Goal: Task Accomplishment & Management: Manage account settings

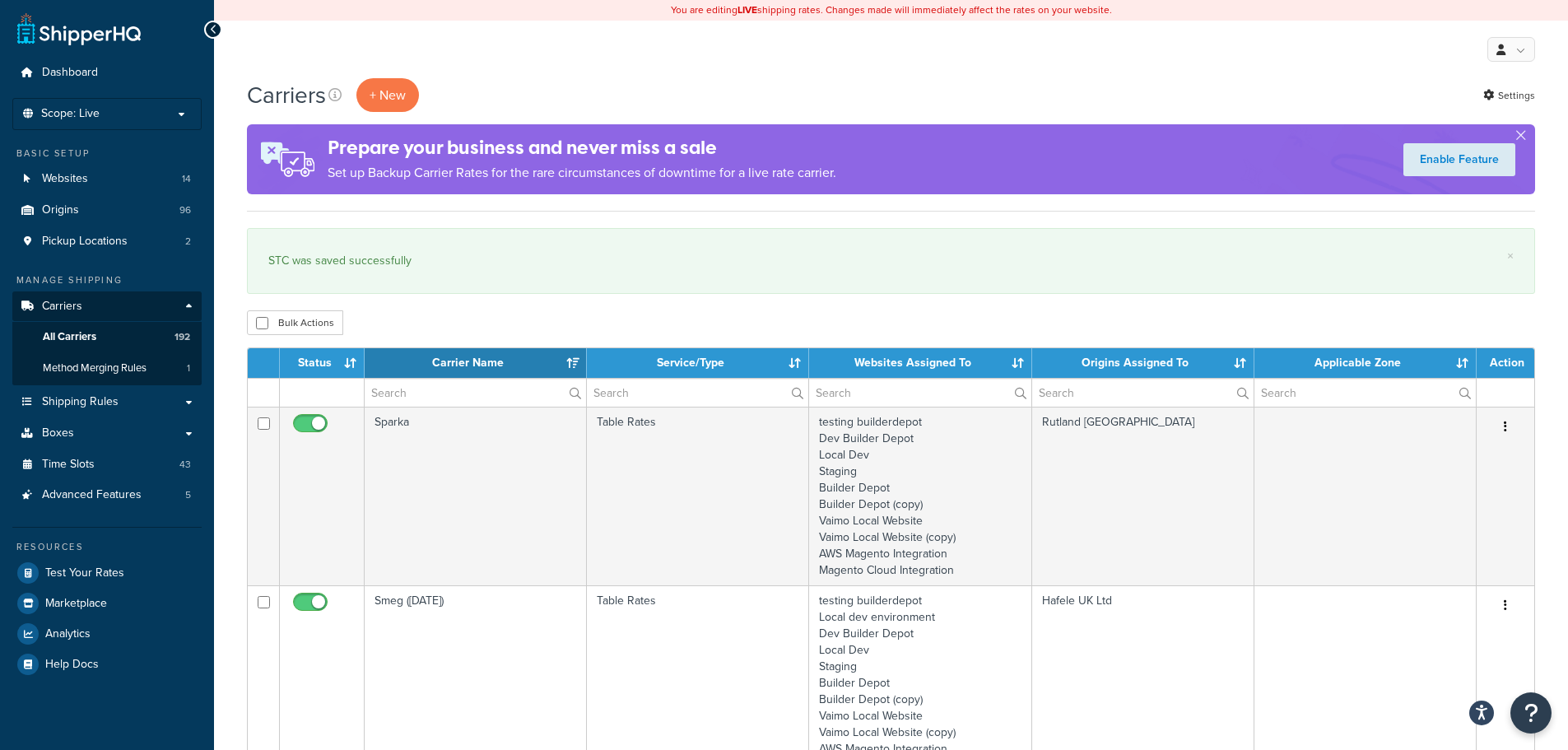
select select "15"
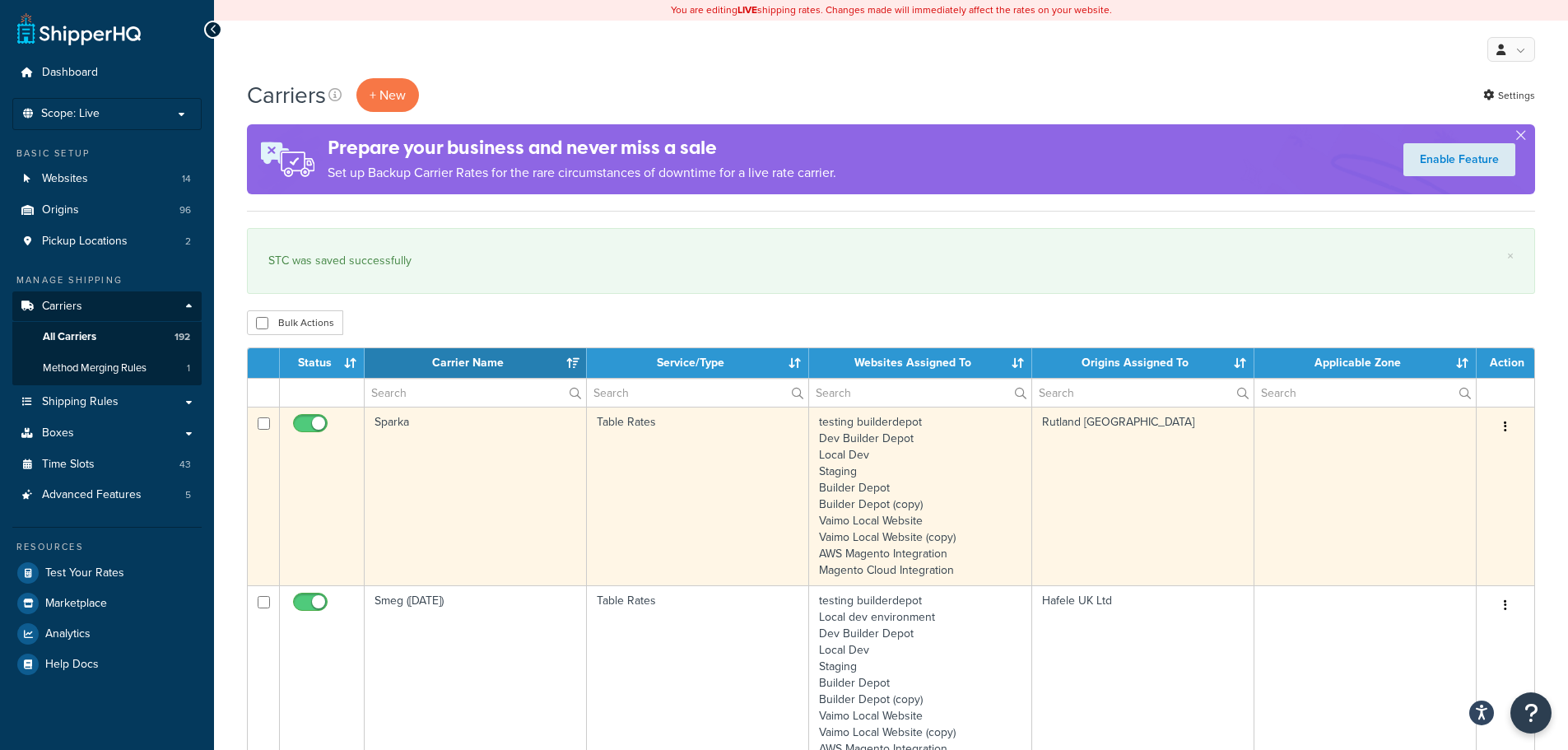
click at [434, 462] on td "Sparka" at bounding box center [475, 496] width 223 height 178
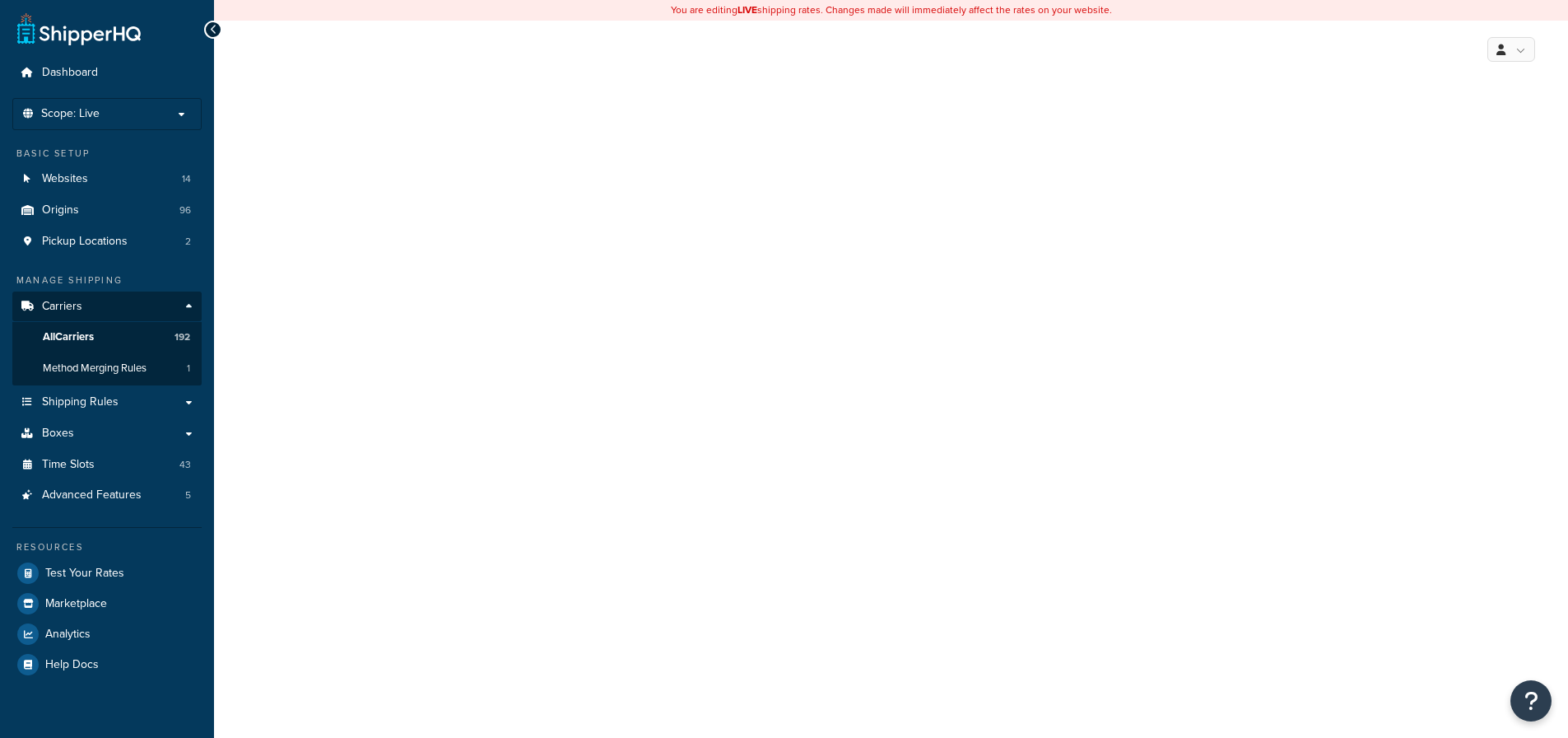
select select "25"
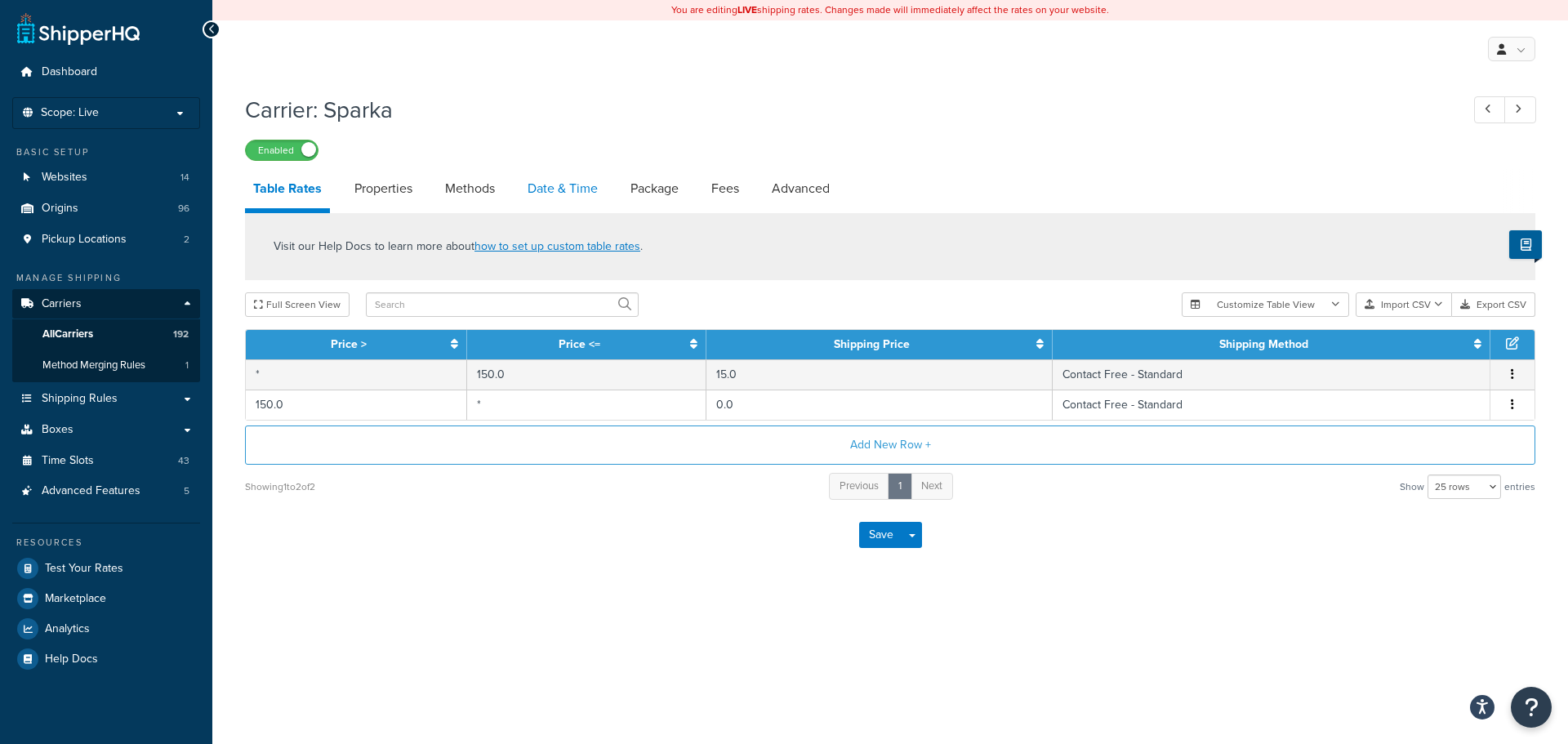
click at [580, 184] on link "Date & Time" at bounding box center [563, 189] width 86 height 39
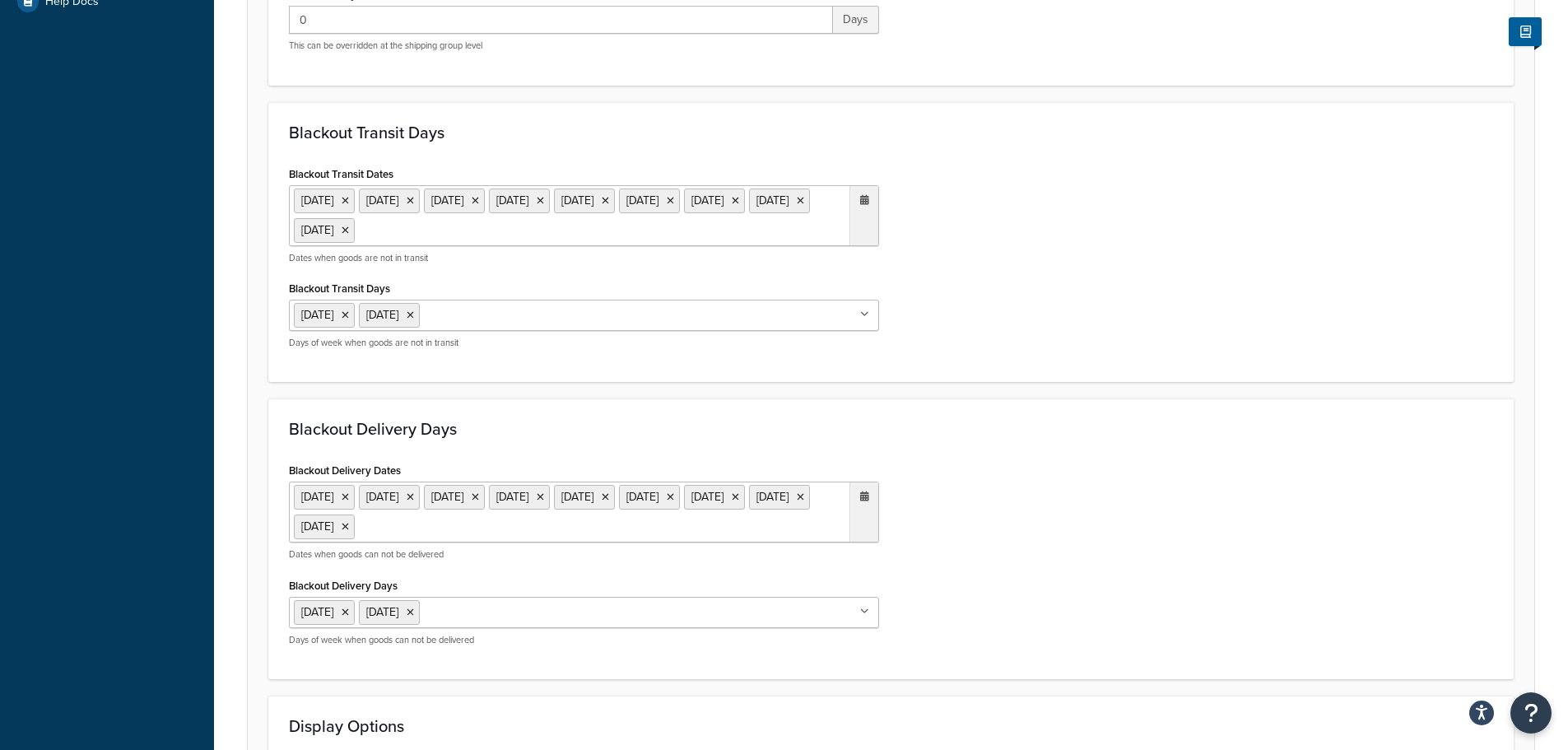
scroll to position [659, 0]
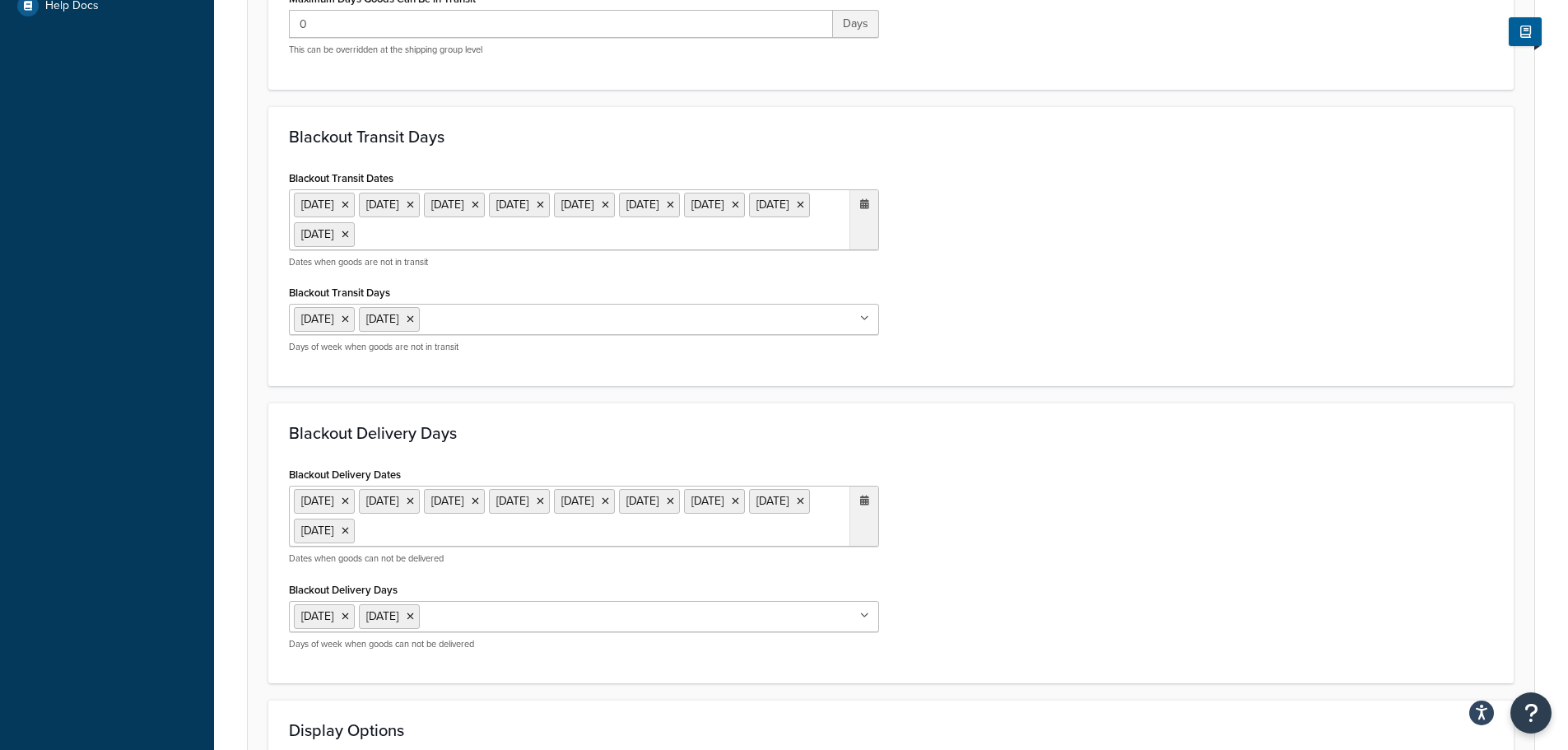
click at [708, 231] on ul "6 May 2024 27 May 2024 26 Aug 2024 25 Dec 2024 26 Dec 2024 18 Apr 2025 21 Apr 2…" at bounding box center [584, 219] width 590 height 61
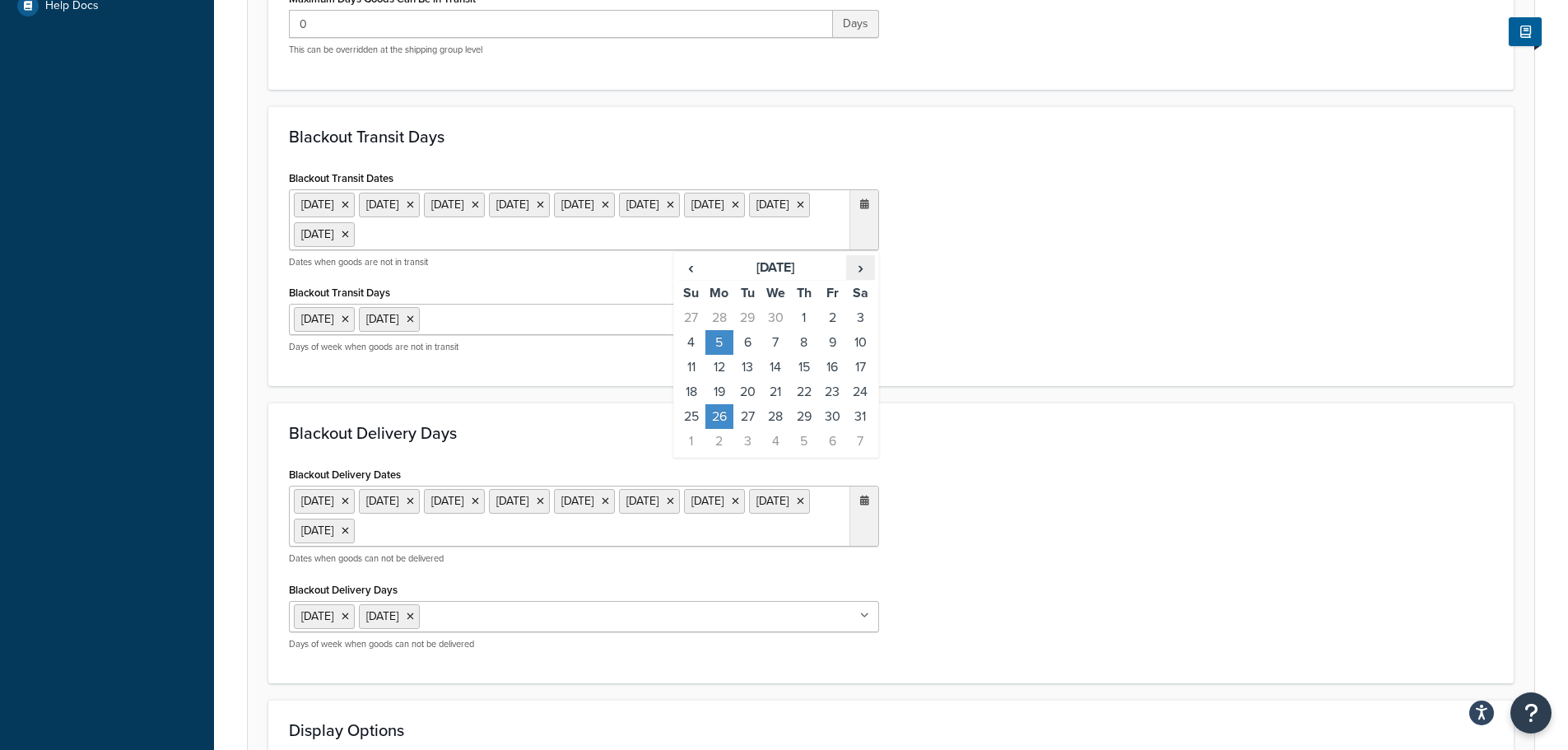
click at [866, 270] on span "›" at bounding box center [860, 267] width 26 height 23
click at [716, 412] on td "25" at bounding box center [719, 416] width 28 height 25
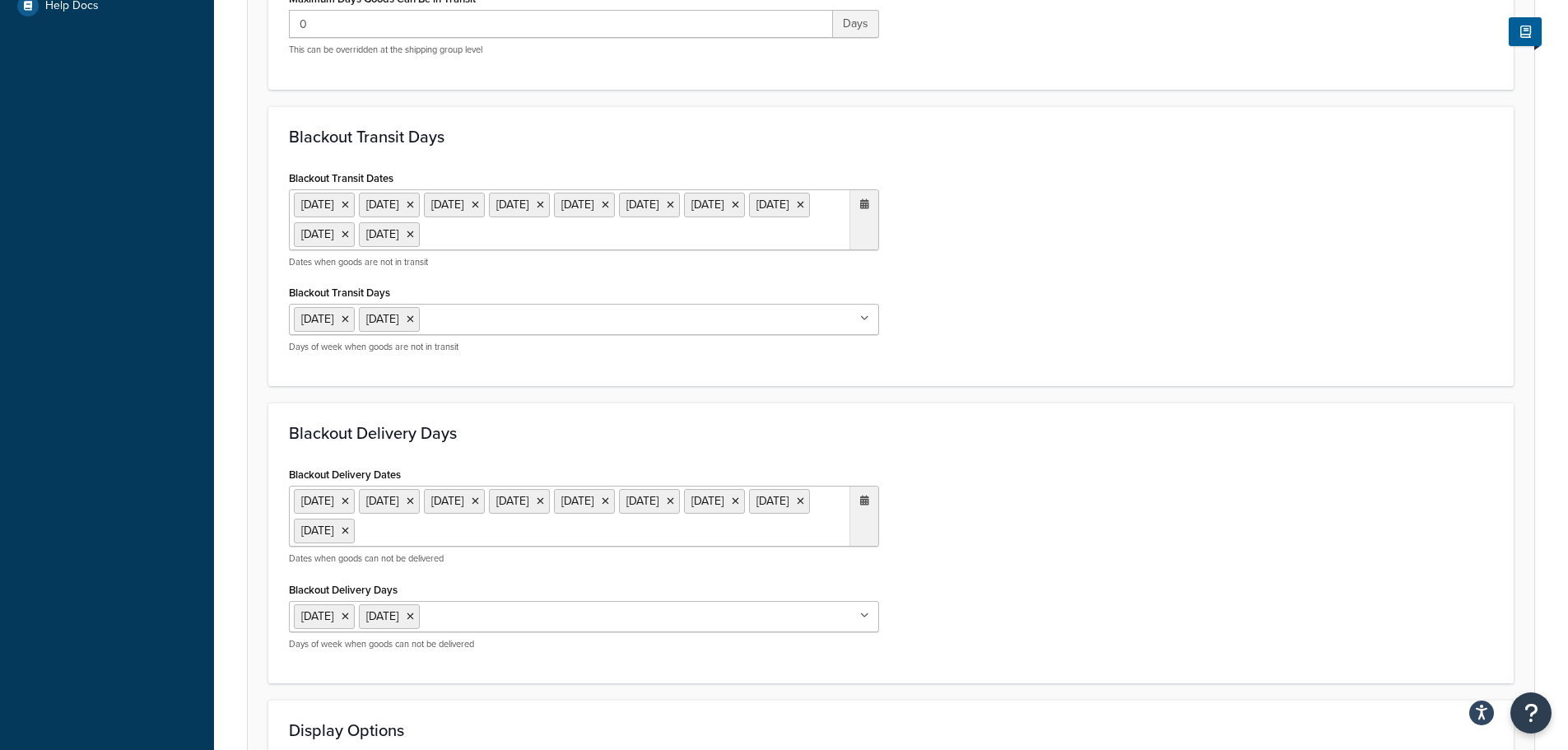
click at [1103, 493] on div "Blackout Delivery Dates 6 May 2024 27 May 2024 26 Aug 2024 25 Dec 2024 26 Dec 2…" at bounding box center [891, 562] width 1229 height 200
click at [729, 528] on ul "6 May 2024 27 May 2024 26 Aug 2024 25 Dec 2024 26 Dec 2024 18 Apr 2025 21 Apr 2…" at bounding box center [584, 515] width 590 height 61
click at [853, 571] on span "›" at bounding box center [860, 564] width 26 height 23
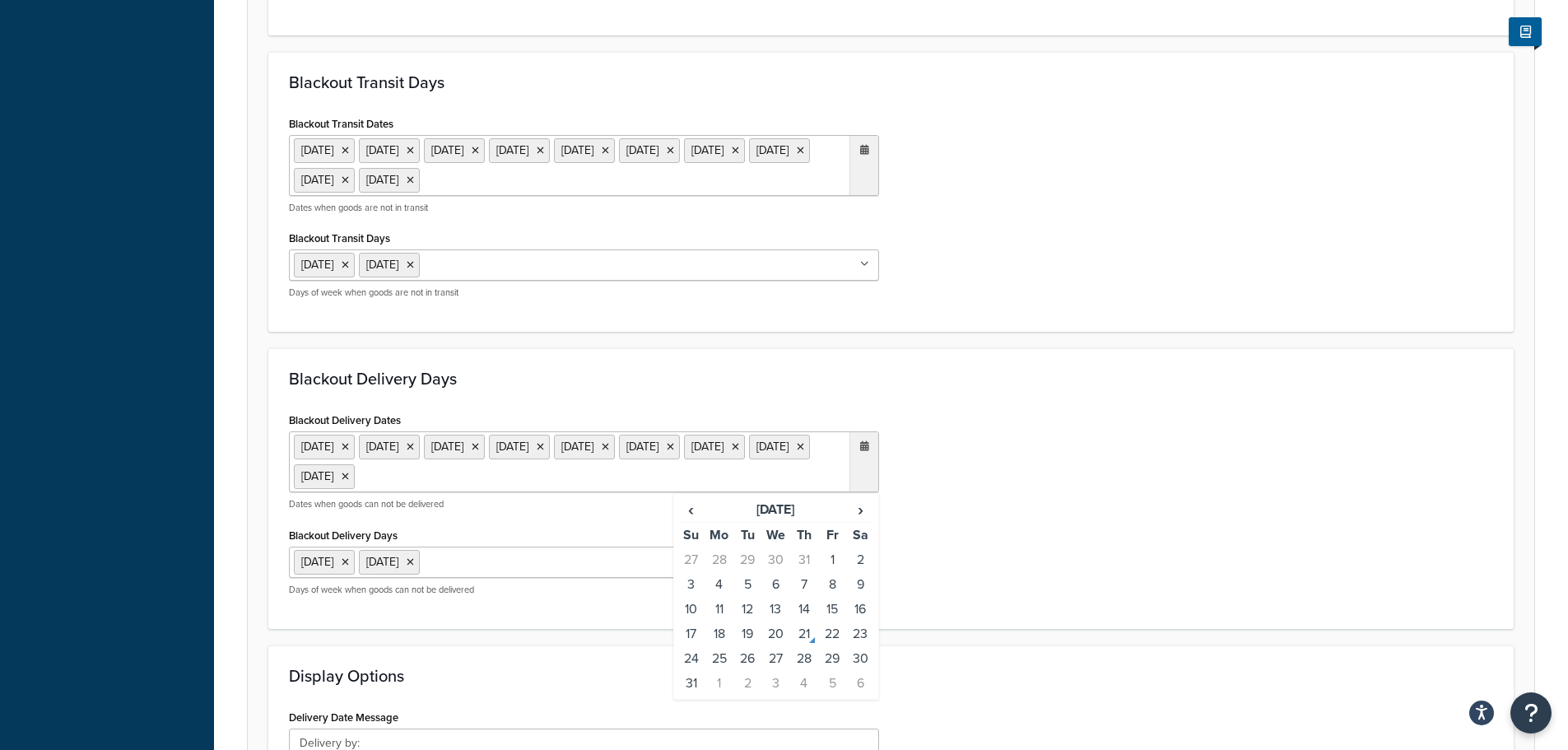
scroll to position [823, 0]
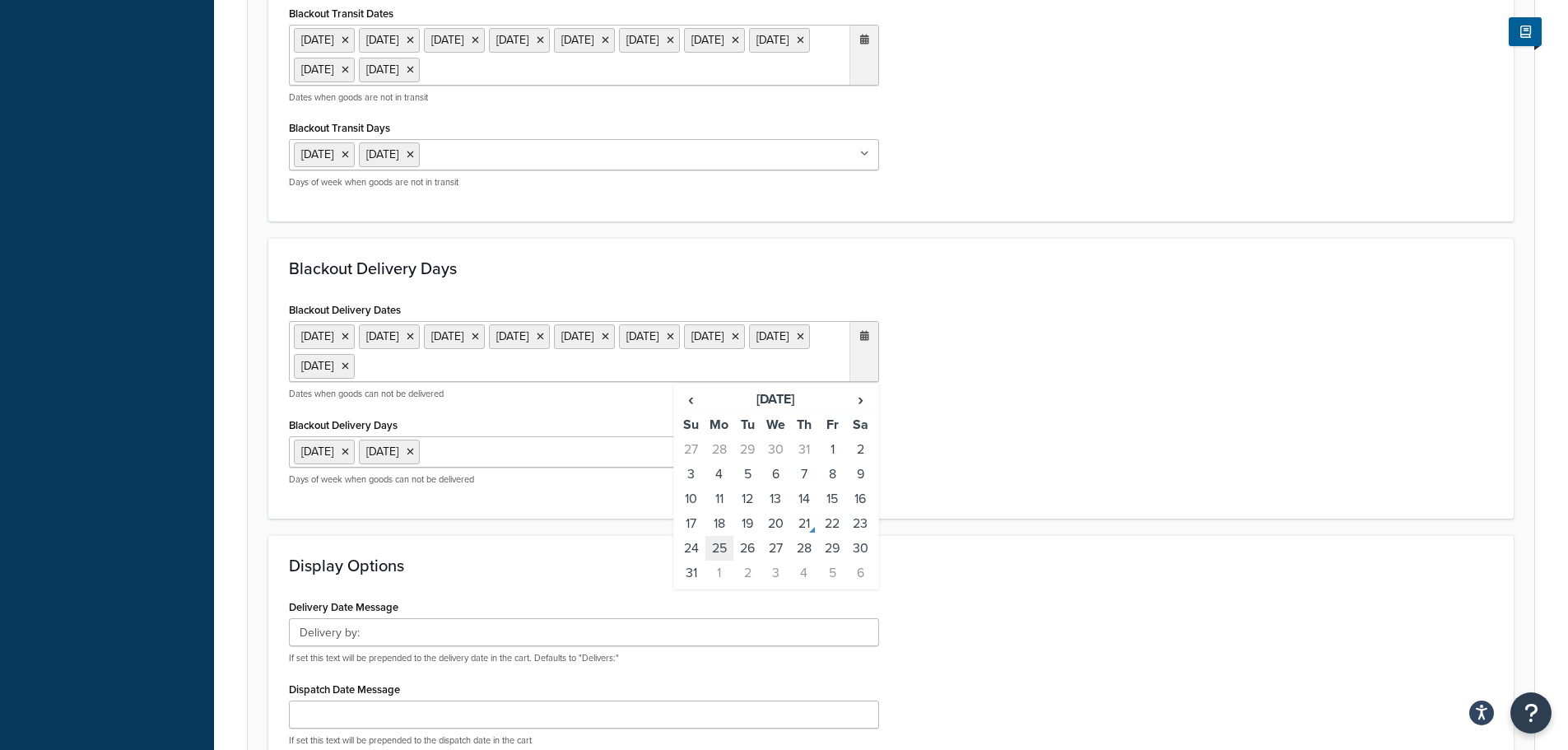
click at [714, 550] on td "25" at bounding box center [719, 548] width 28 height 25
click at [999, 545] on div "Display Options Delivery Date Message Delivery by: If set this text will be pre…" at bounding box center [891, 698] width 1246 height 326
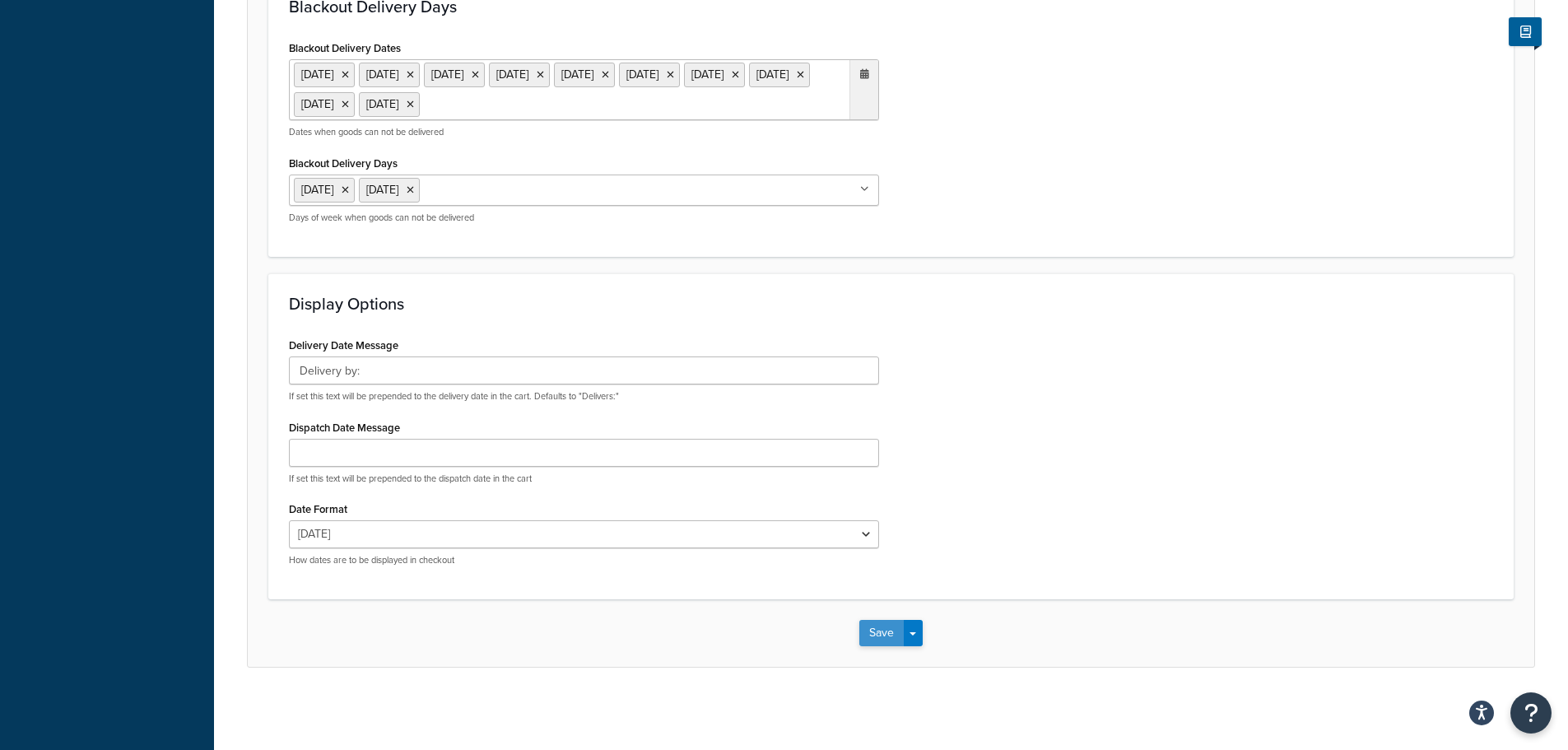
click at [865, 625] on button "Save" at bounding box center [881, 633] width 44 height 26
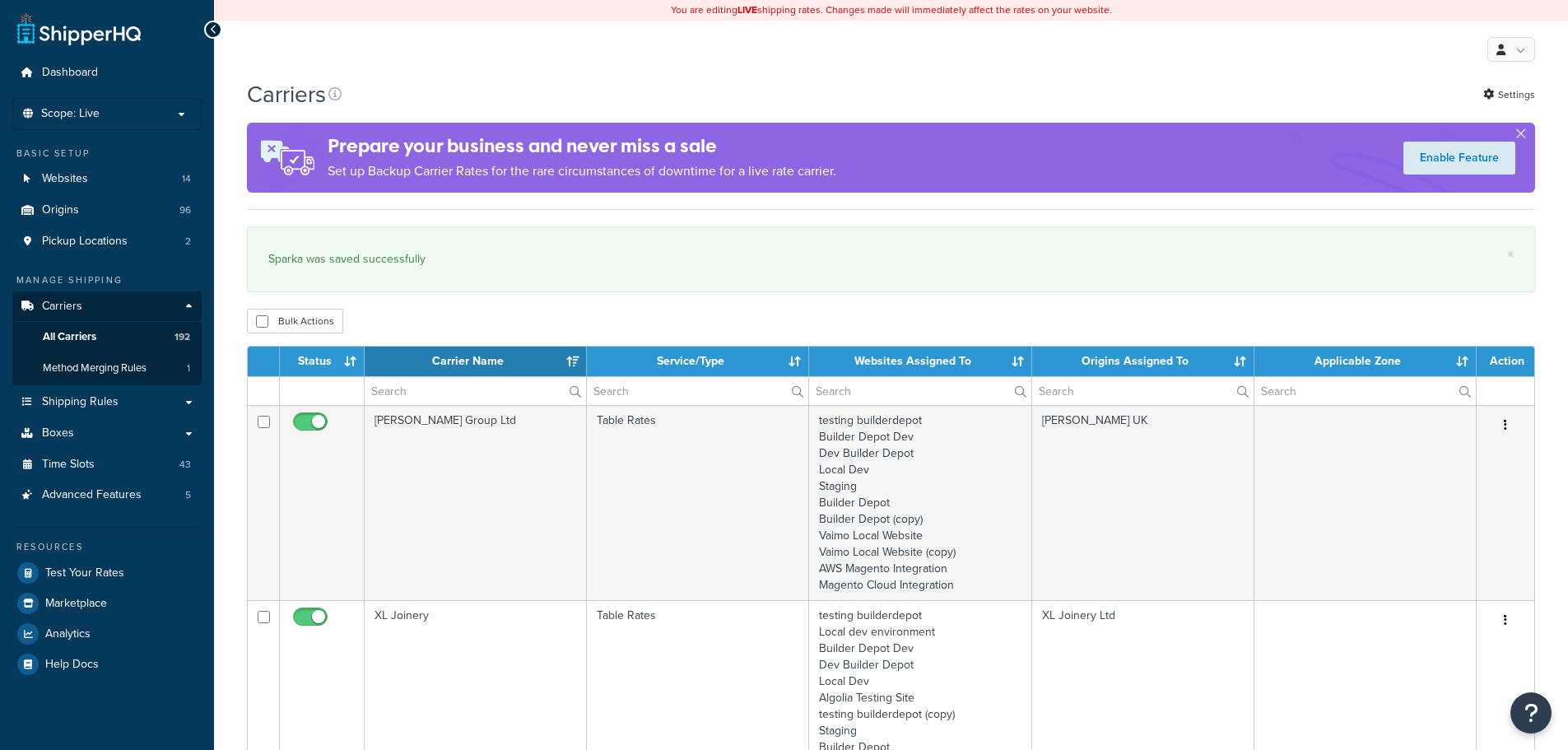
select select "15"
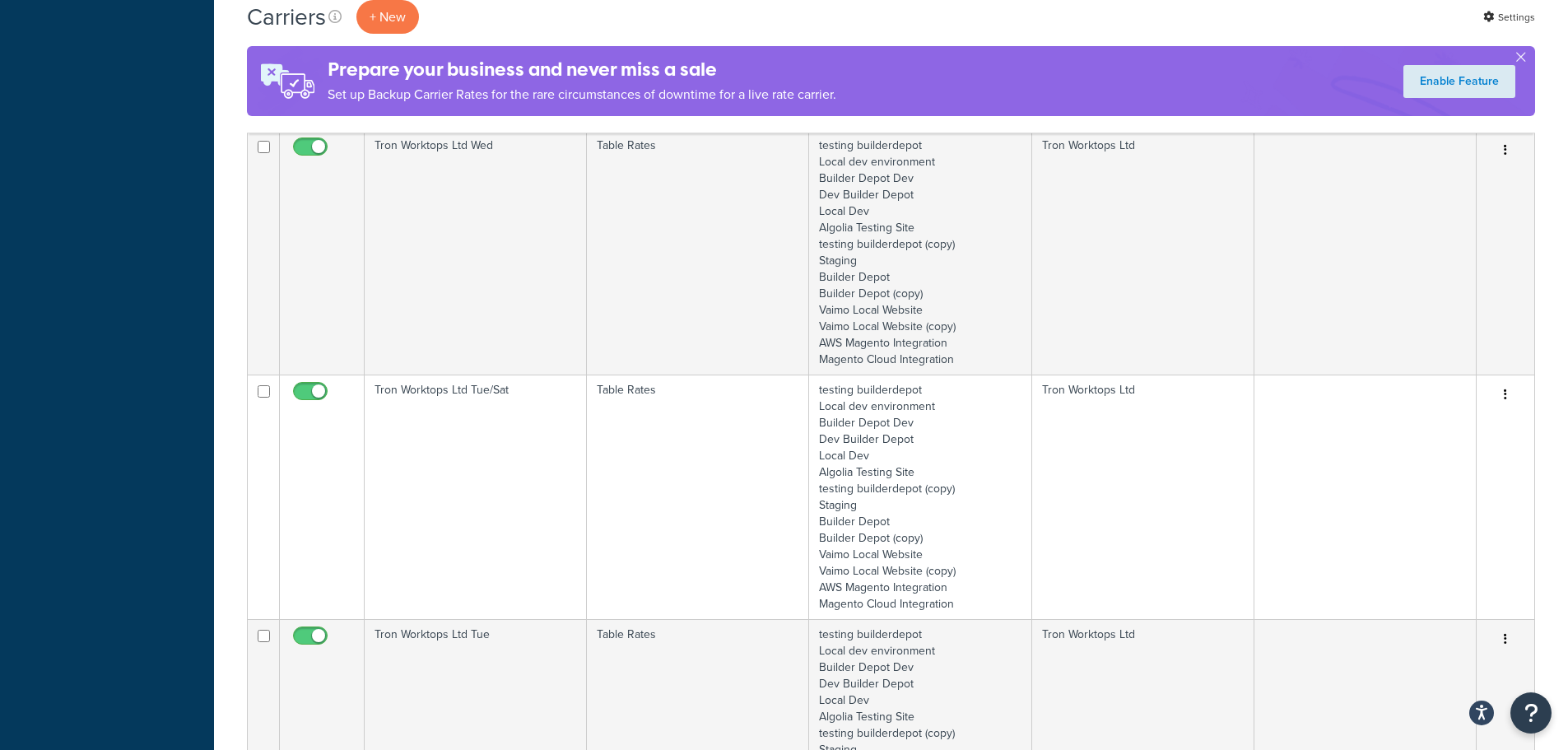
scroll to position [2881, 0]
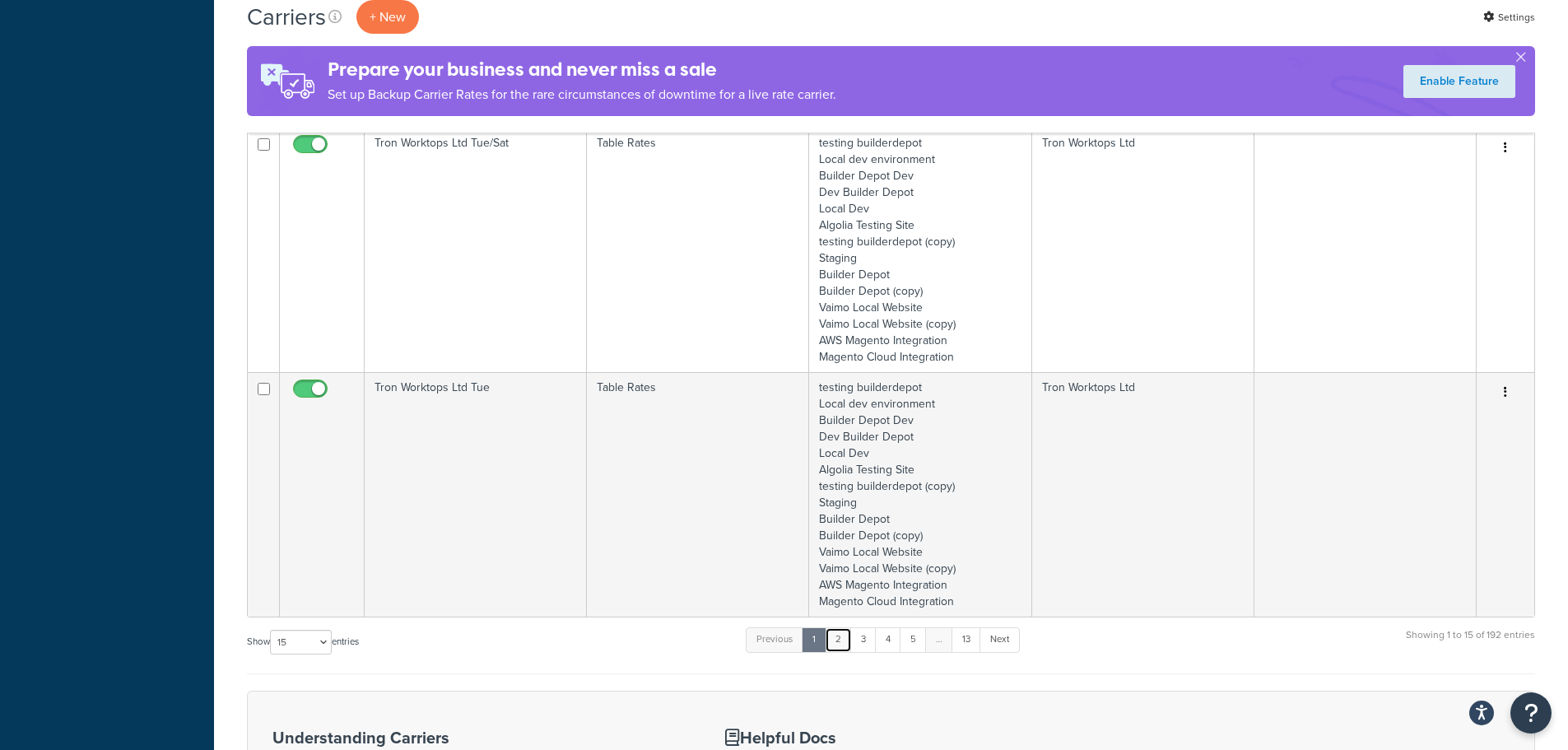
click at [839, 640] on link "2" at bounding box center [839, 639] width 27 height 25
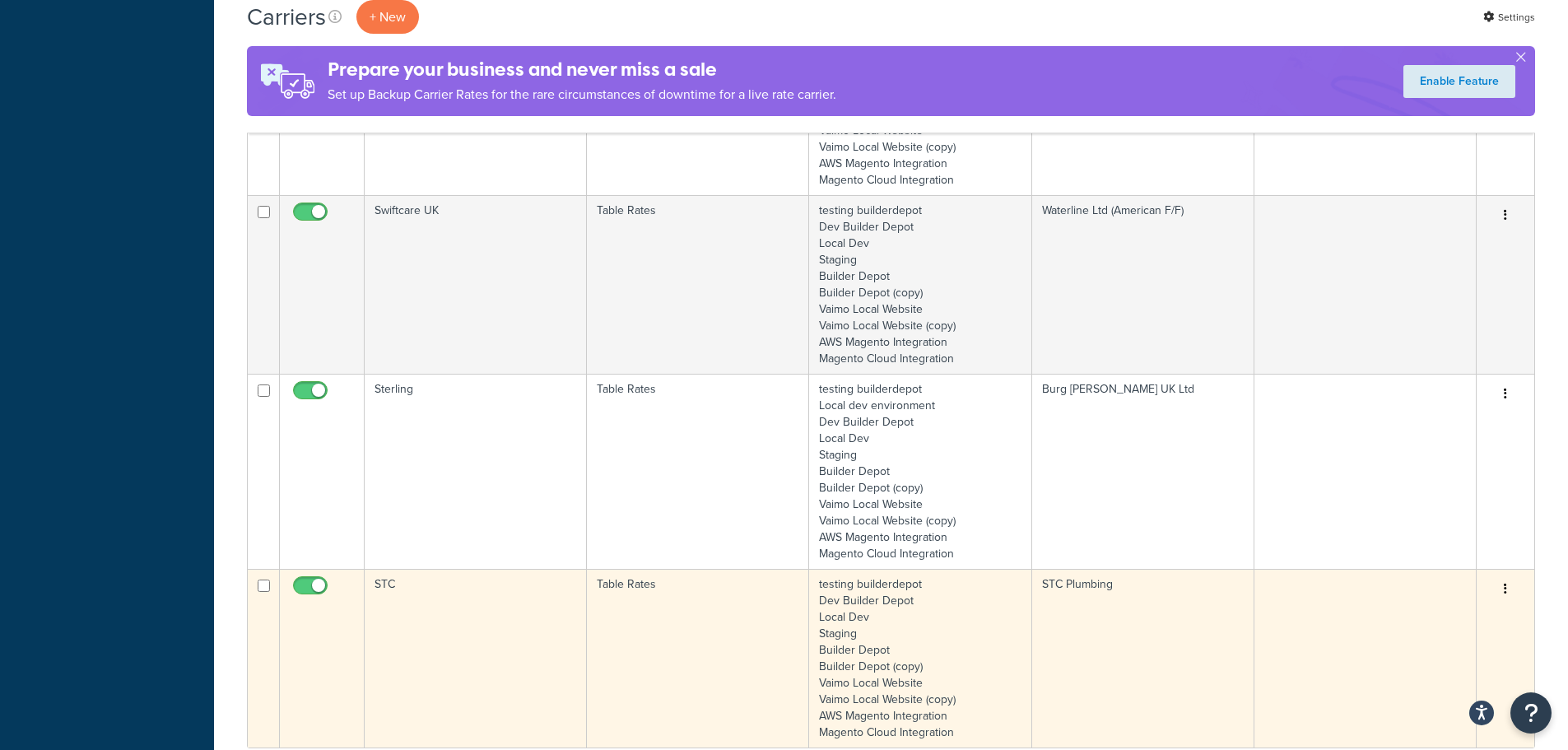
scroll to position [3211, 0]
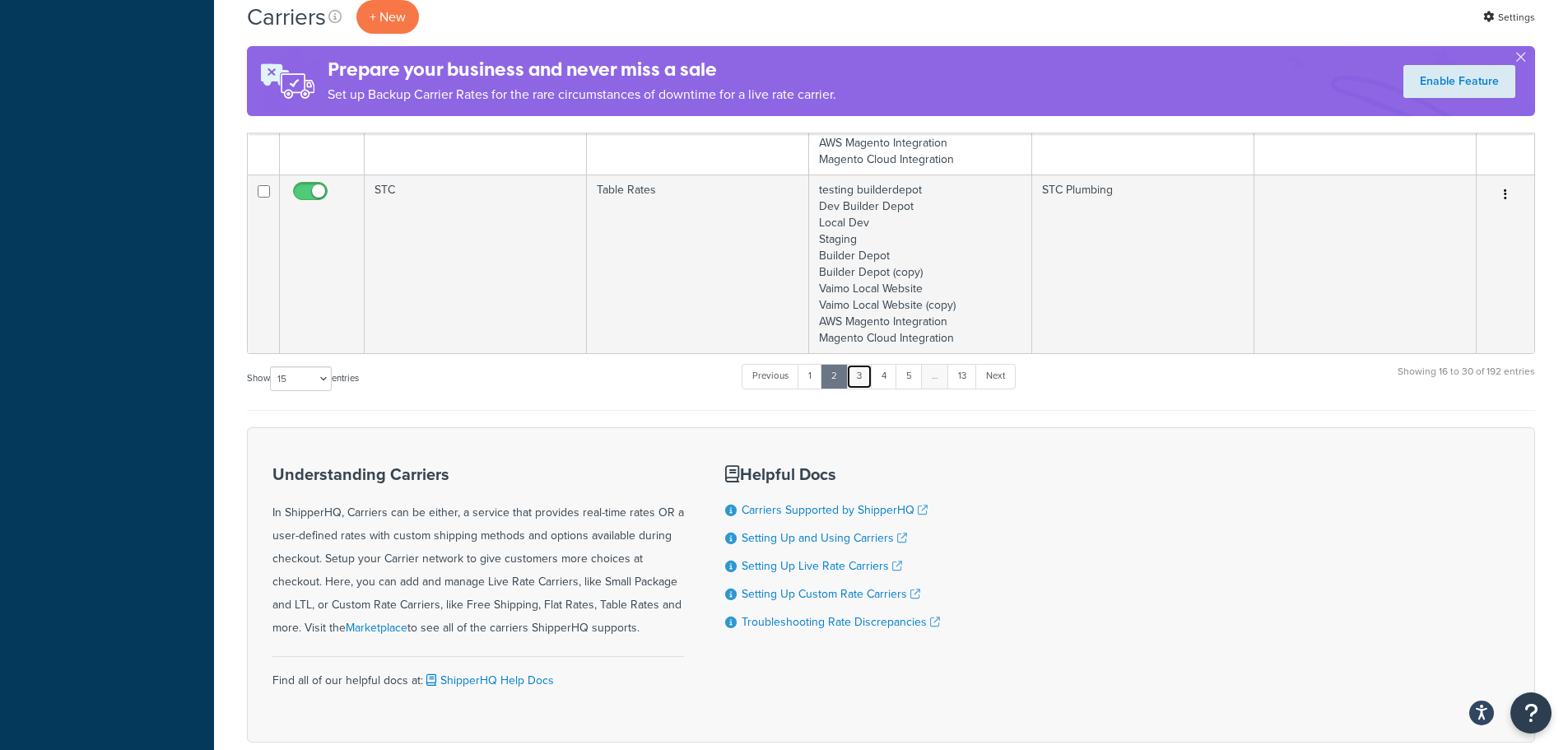
click at [868, 377] on link "3" at bounding box center [859, 376] width 26 height 25
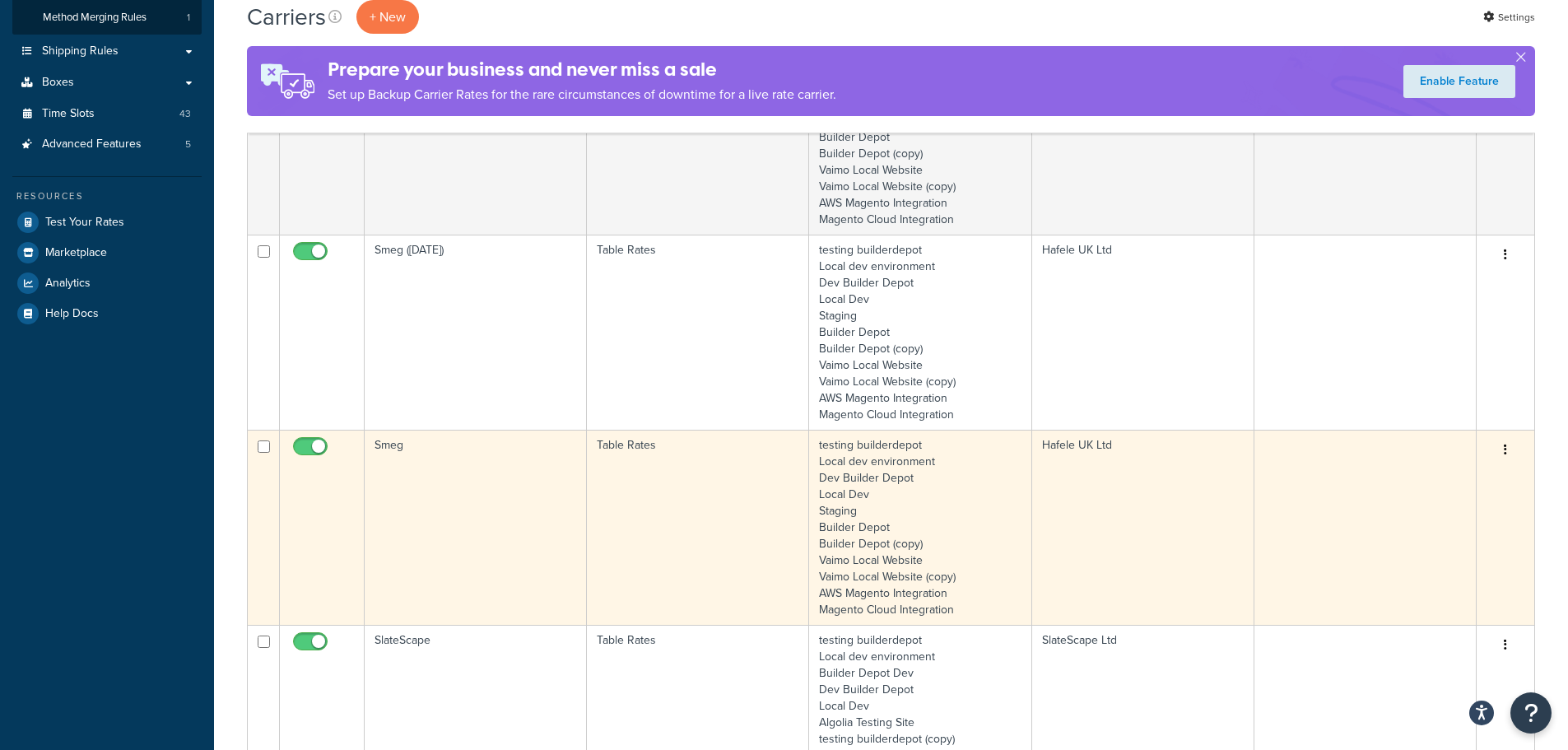
scroll to position [411, 0]
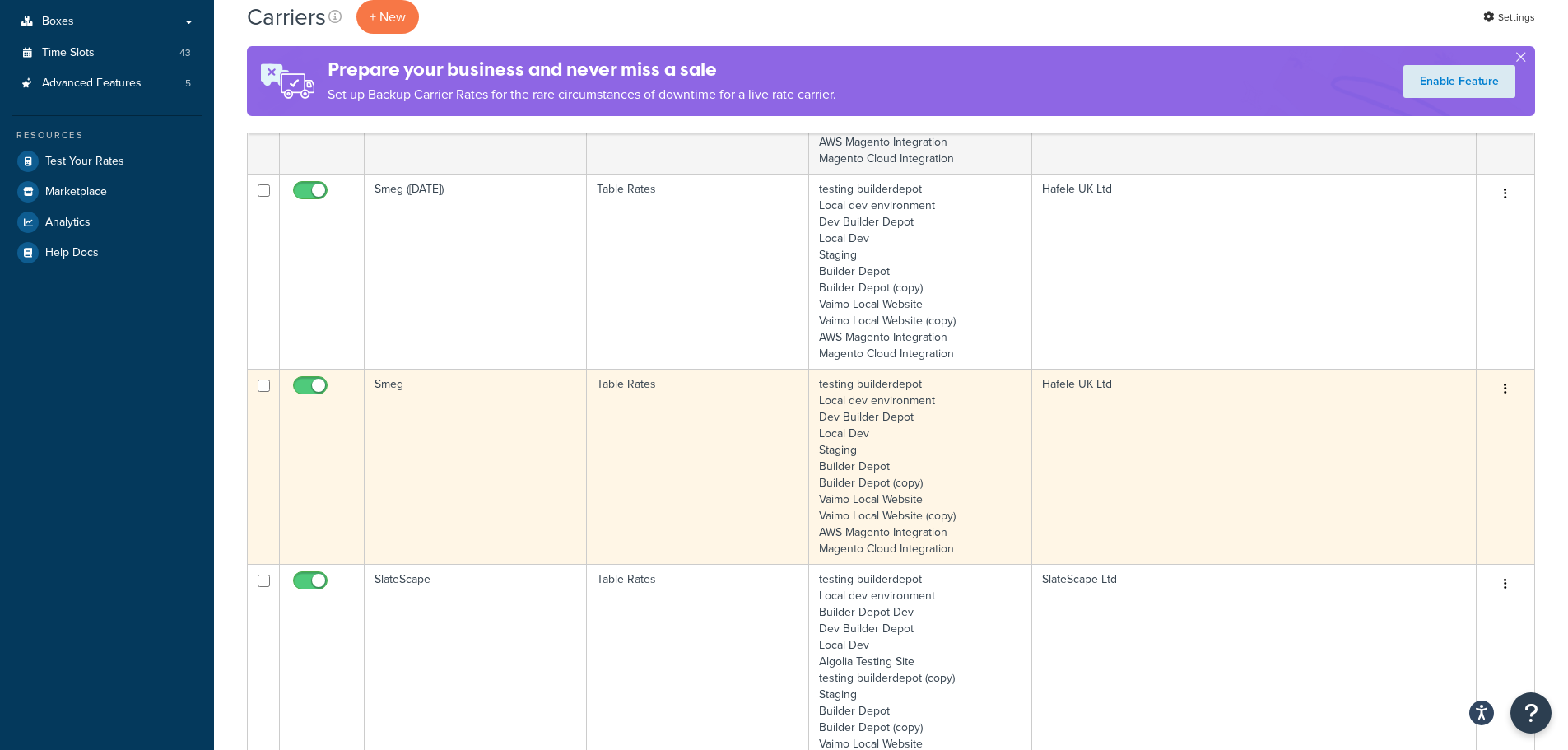
click at [431, 461] on td "Smeg" at bounding box center [475, 466] width 223 height 195
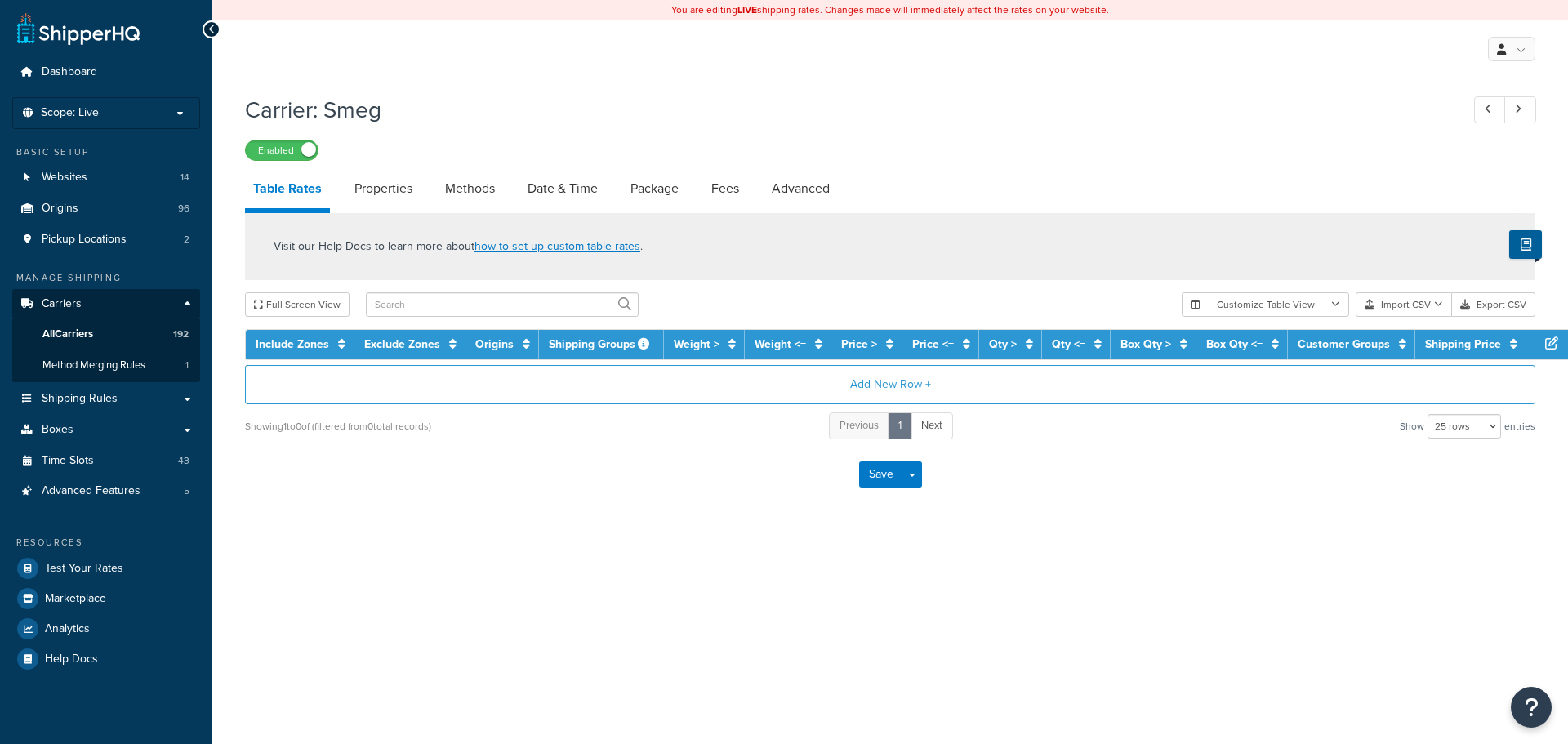
select select "25"
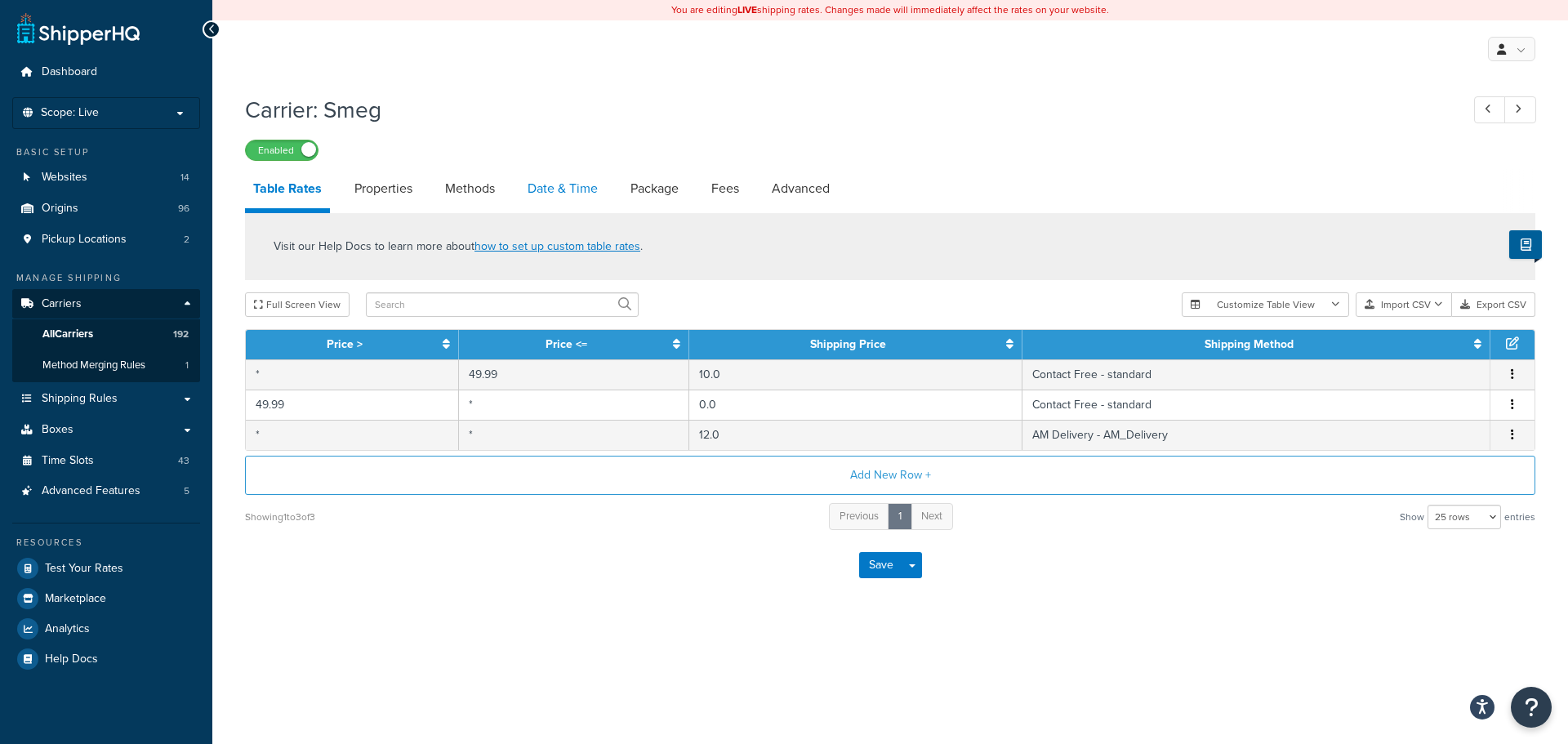
click at [570, 188] on link "Date & Time" at bounding box center [563, 189] width 86 height 39
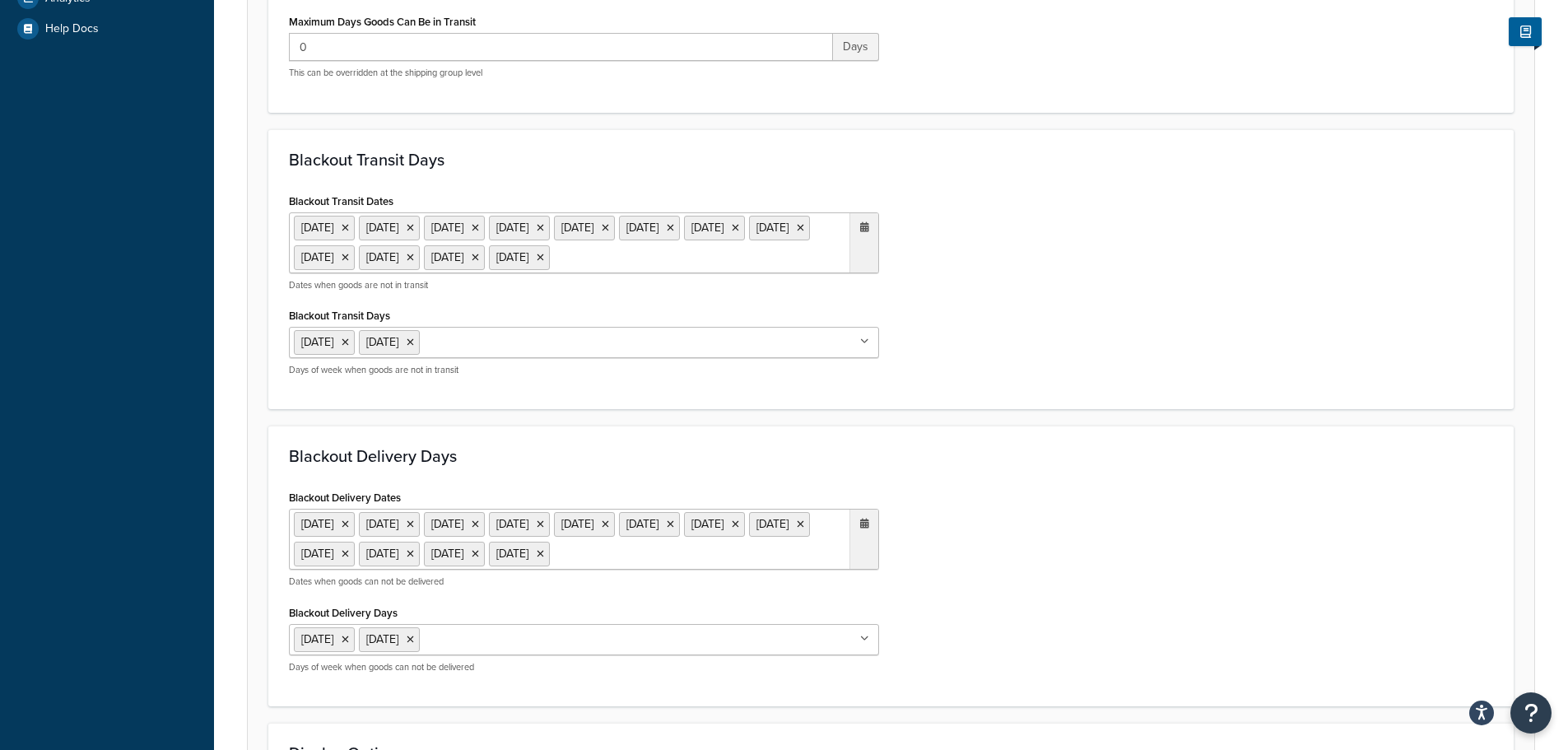
scroll to position [659, 0]
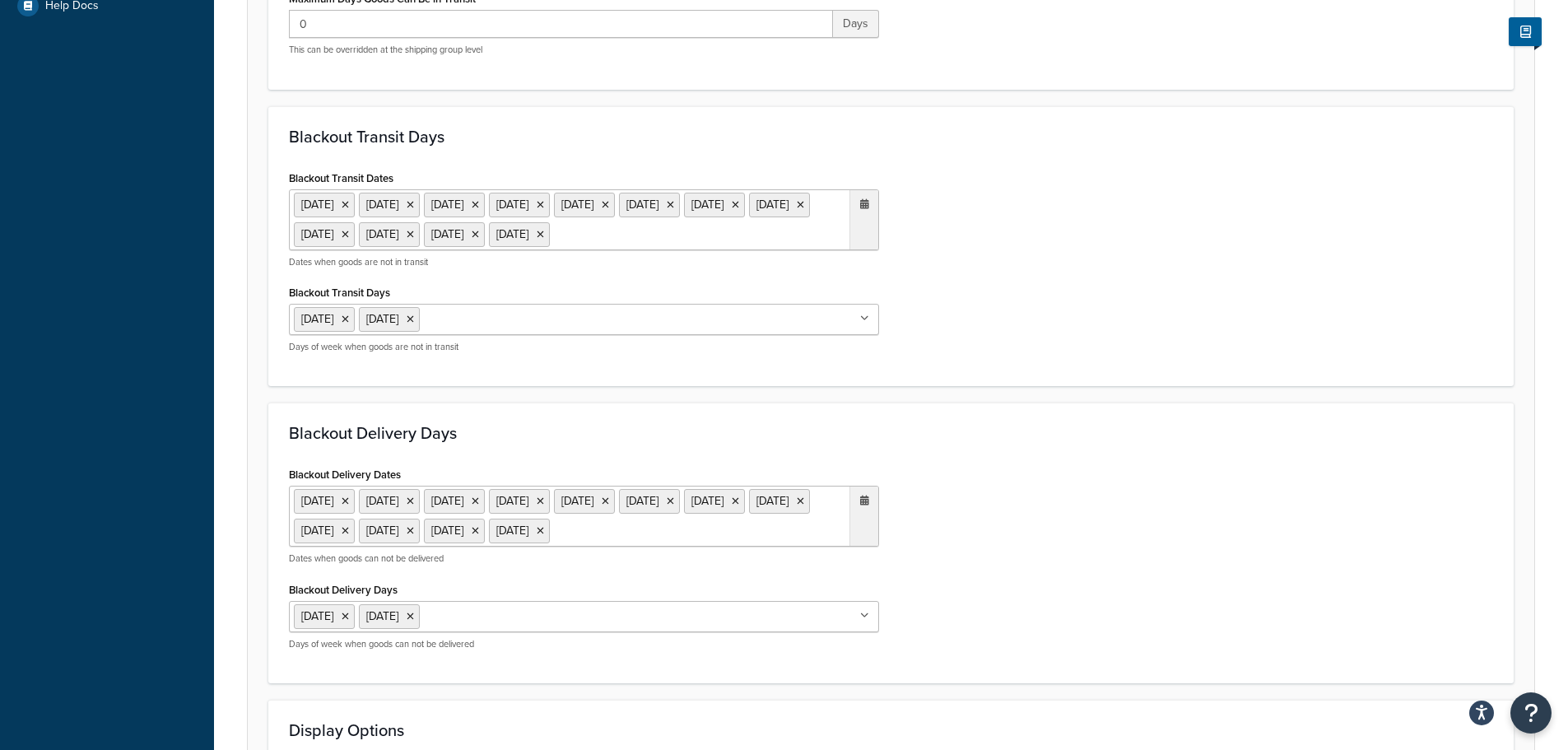
click at [551, 250] on ul "[DATE] [DATE] [DATE] [DATE] [DATE] [DATE] [DATE] [DATE] [DATE] [DATE] [DATE] [D…" at bounding box center [584, 219] width 590 height 61
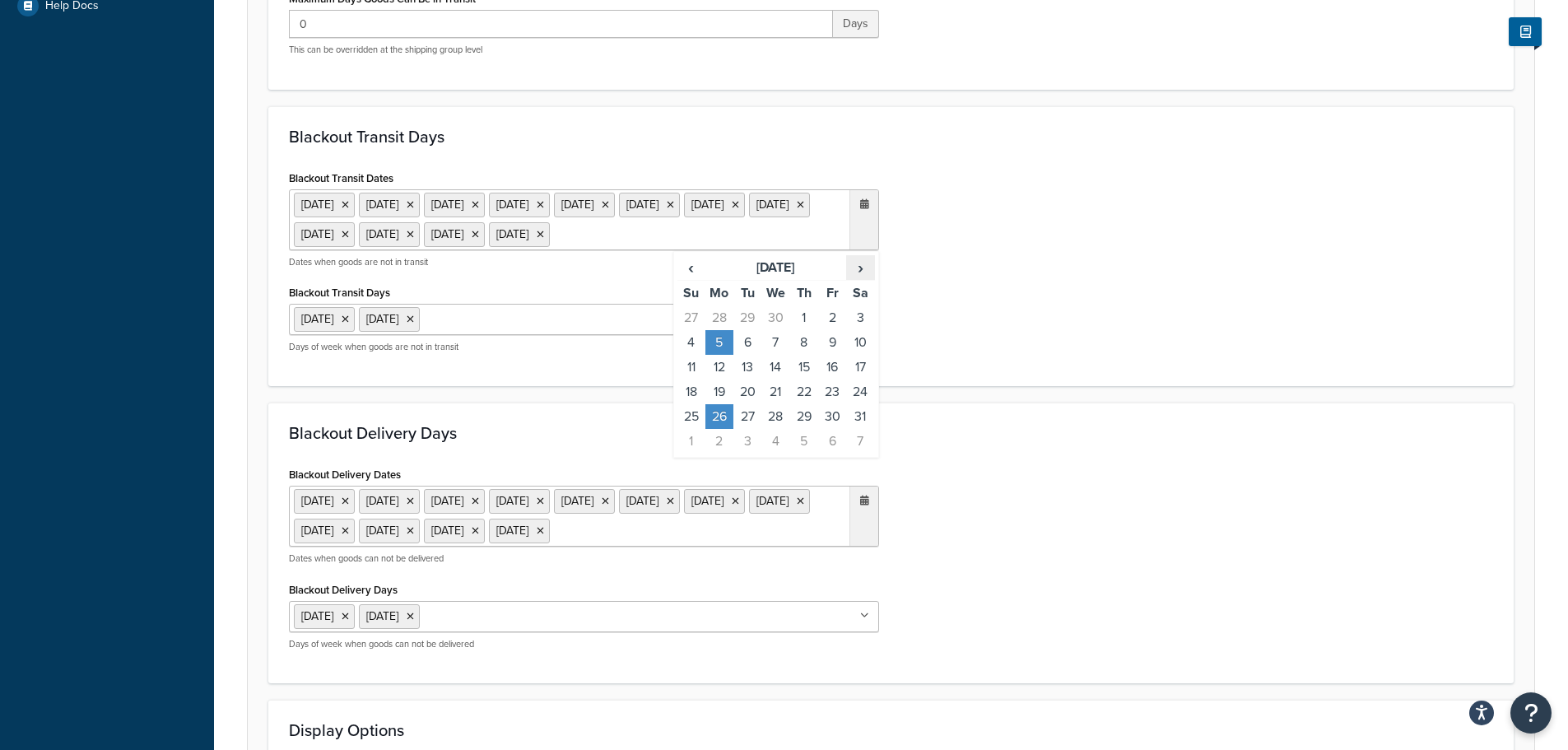
click at [857, 279] on span "›" at bounding box center [860, 267] width 26 height 23
click at [717, 429] on td "25" at bounding box center [719, 416] width 28 height 25
click at [588, 547] on ul "23 Dec 2024 24 Dec 2024 25 Dec 2024 26 Dec 2024 27 Dec 2024 30 Dec 2024 31 Dec …" at bounding box center [584, 515] width 590 height 61
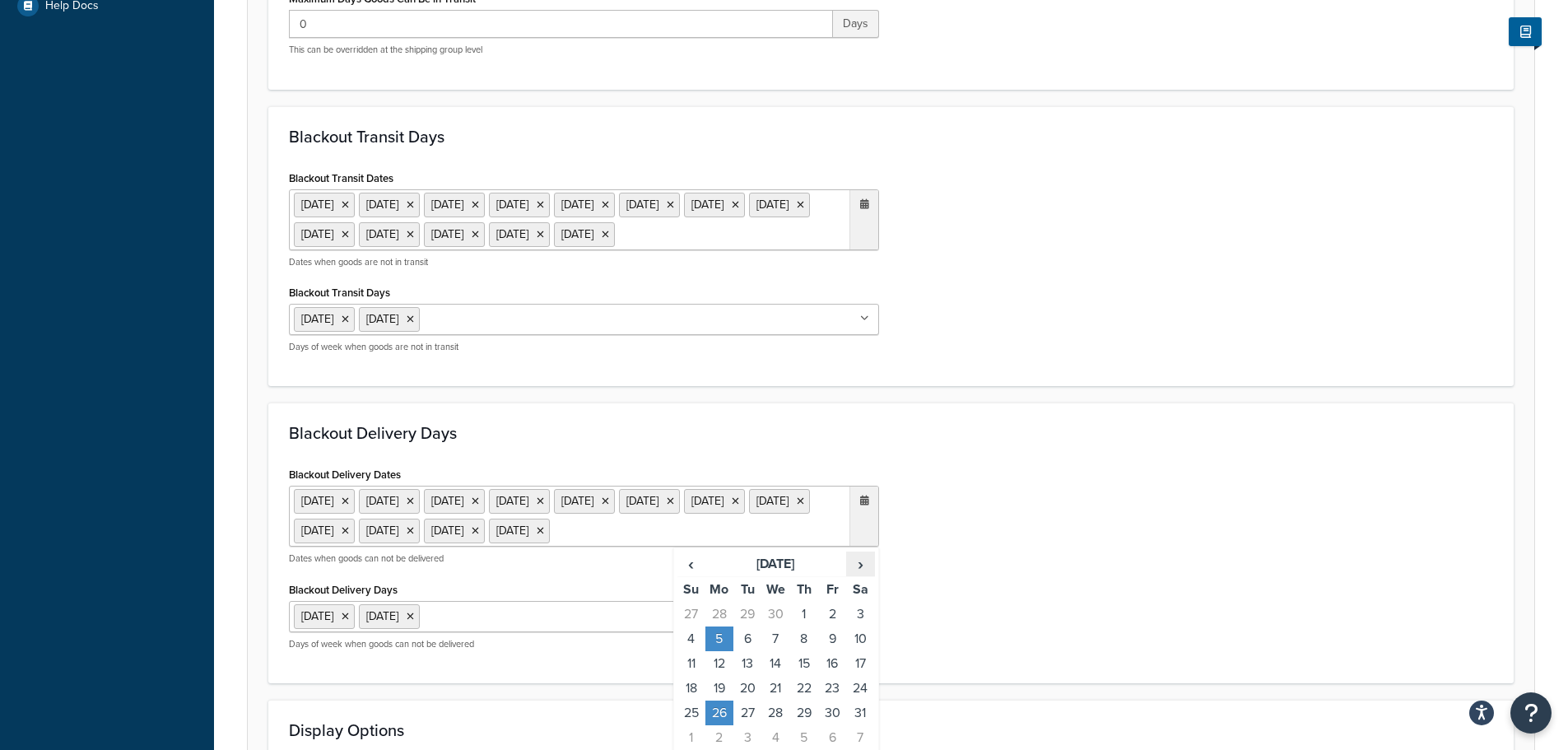
click at [851, 576] on span "›" at bounding box center [860, 564] width 26 height 23
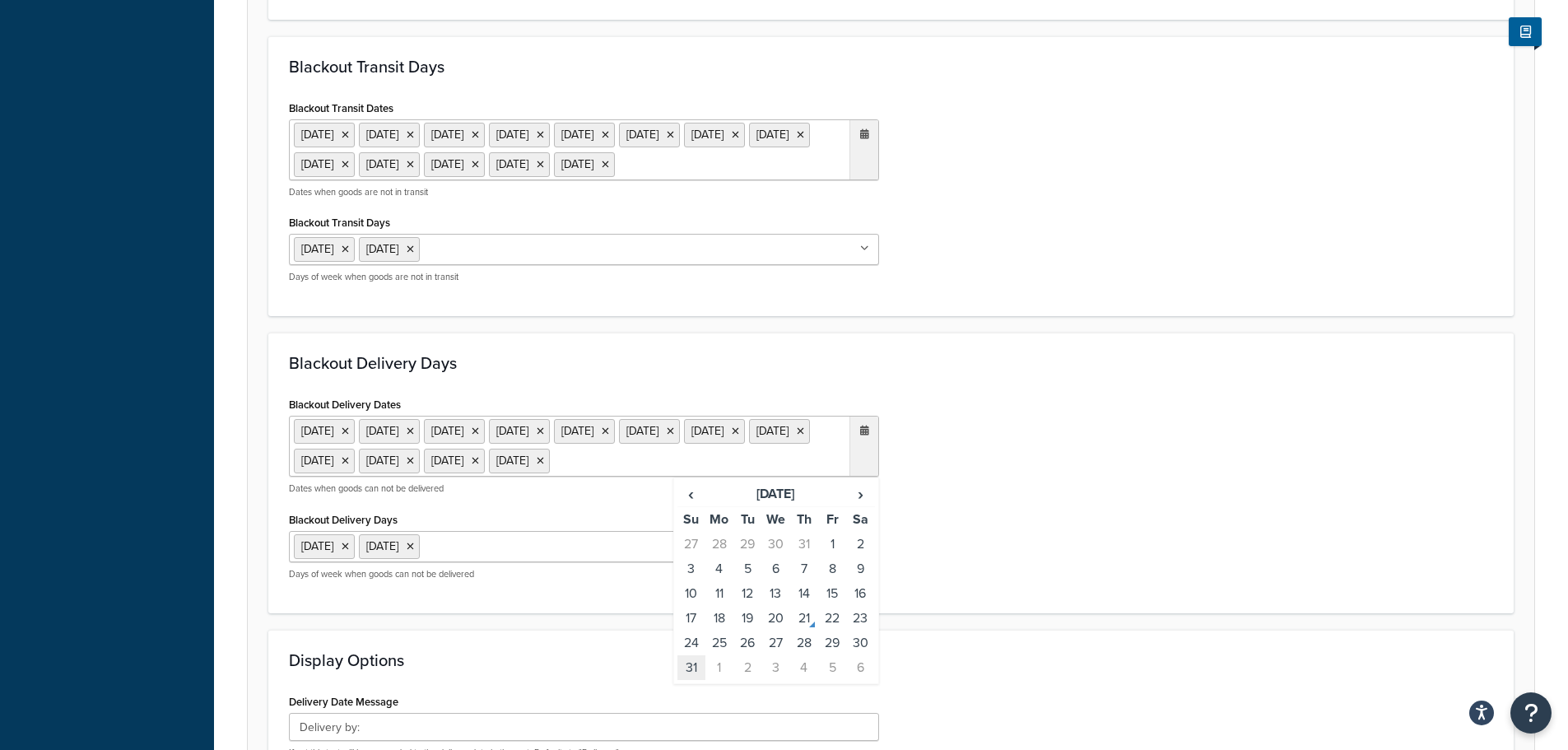
scroll to position [823, 0]
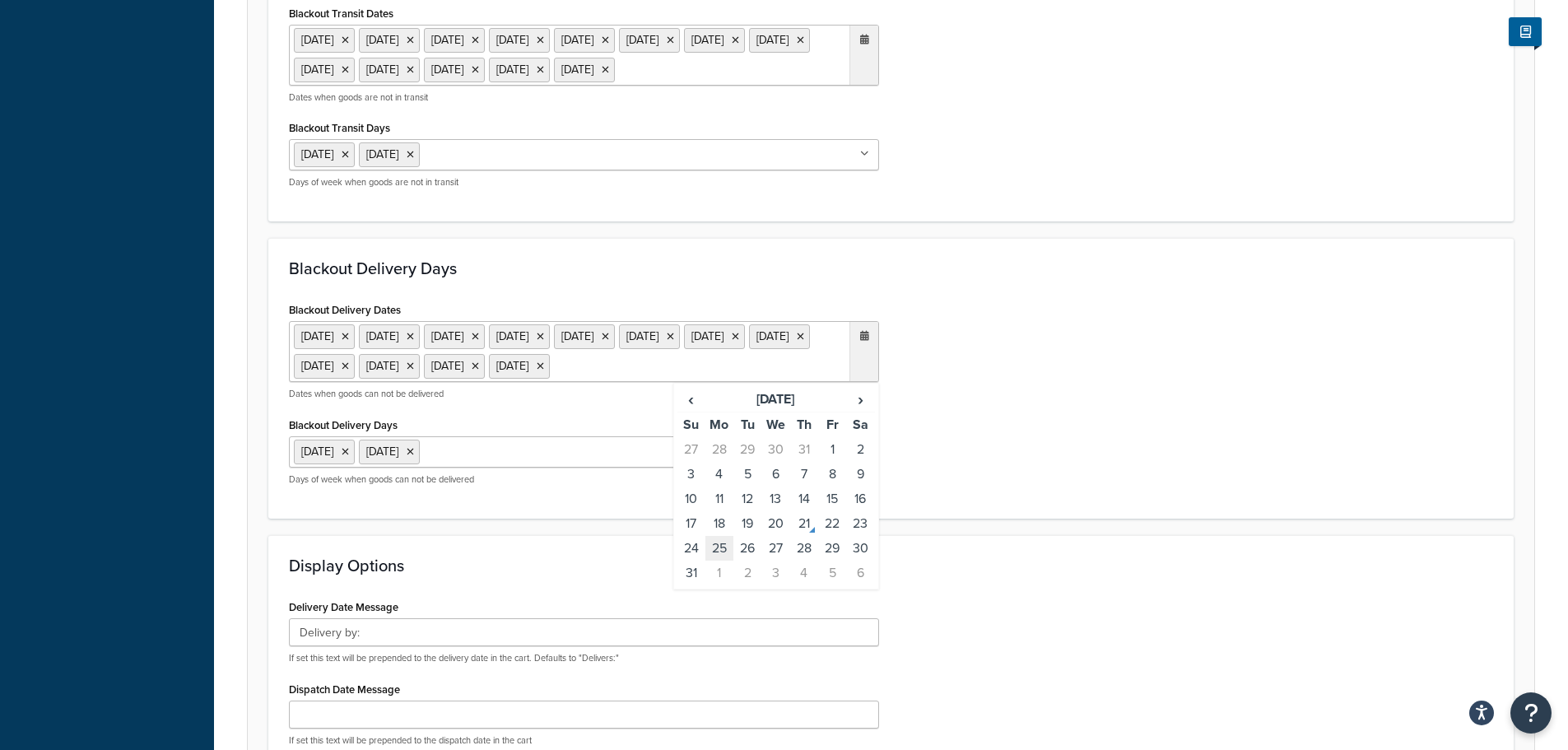
click at [717, 561] on td "25" at bounding box center [719, 548] width 28 height 25
click at [1130, 498] on div "Blackout Delivery Dates 23 Dec 2024 24 Dec 2024 25 Dec 2024 26 Dec 2024 27 Dec …" at bounding box center [891, 398] width 1229 height 200
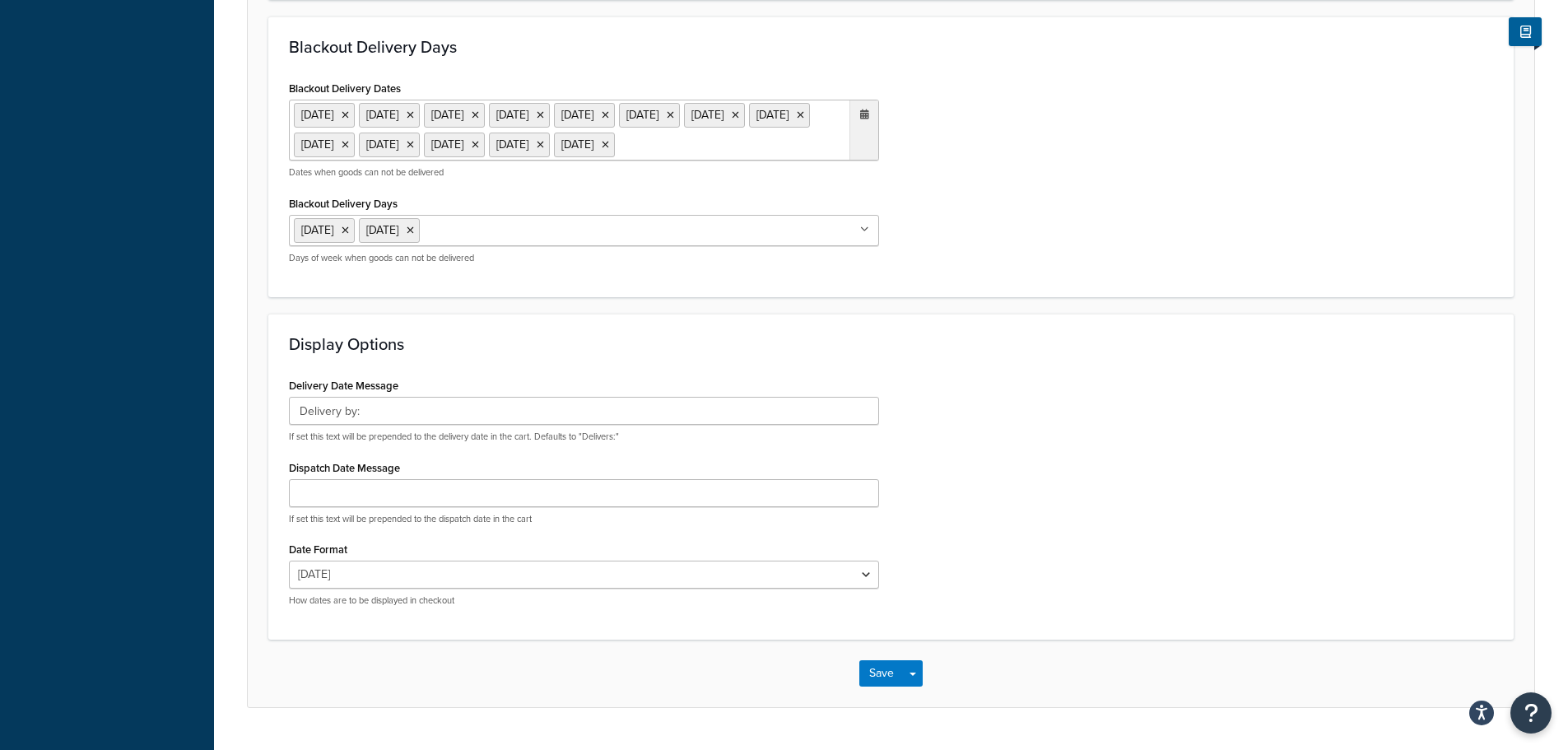
scroll to position [1144, 0]
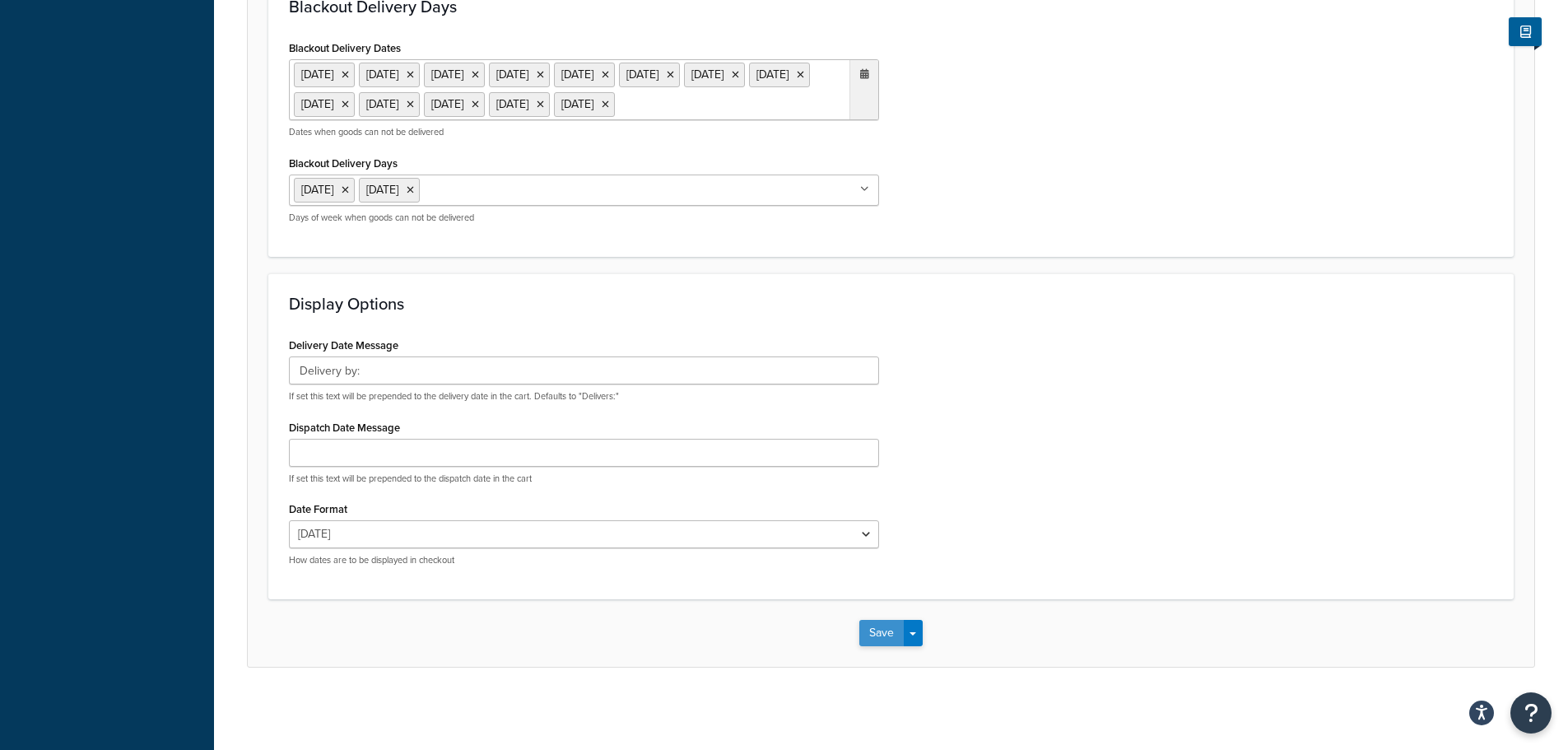
click at [883, 626] on button "Save" at bounding box center [881, 633] width 44 height 26
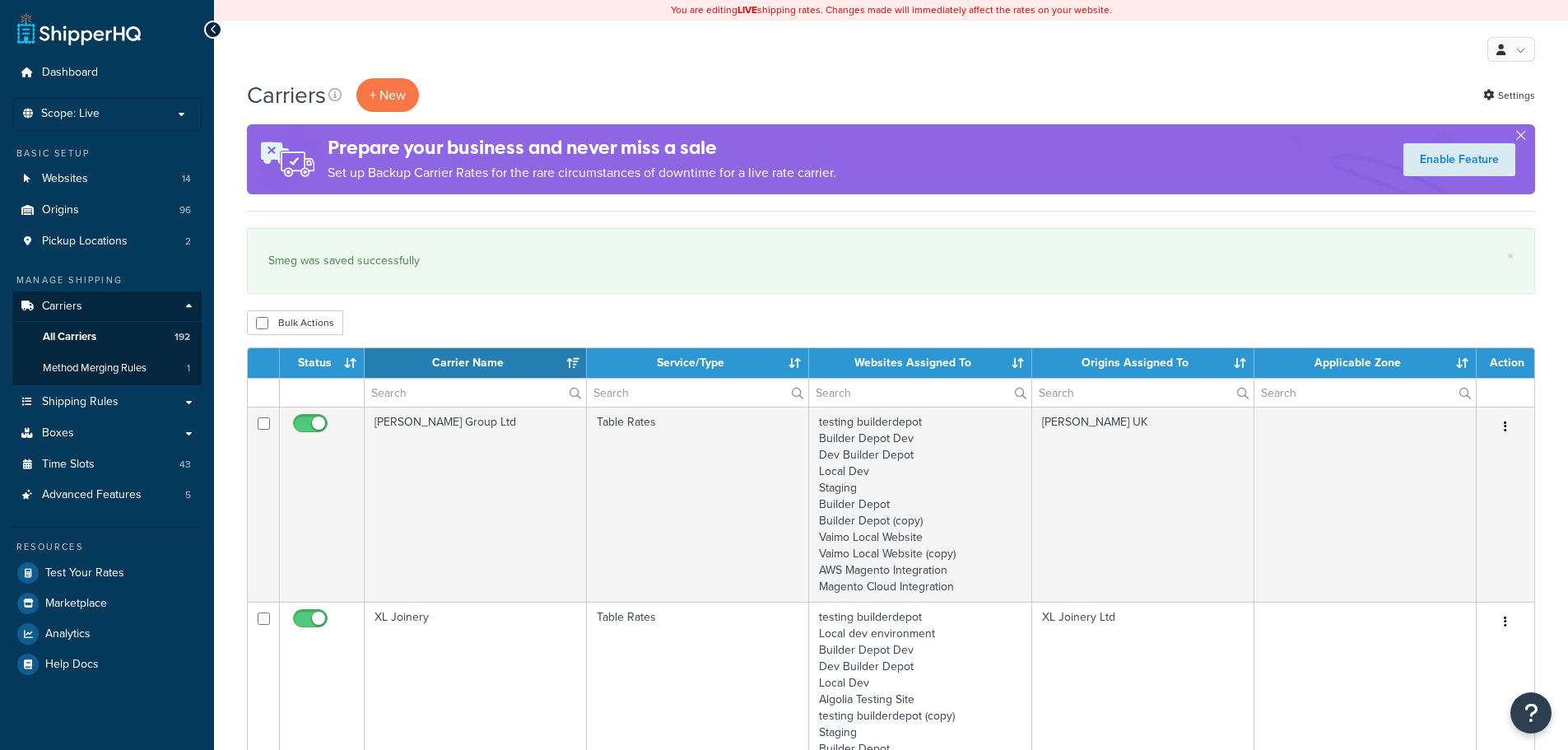
select select "15"
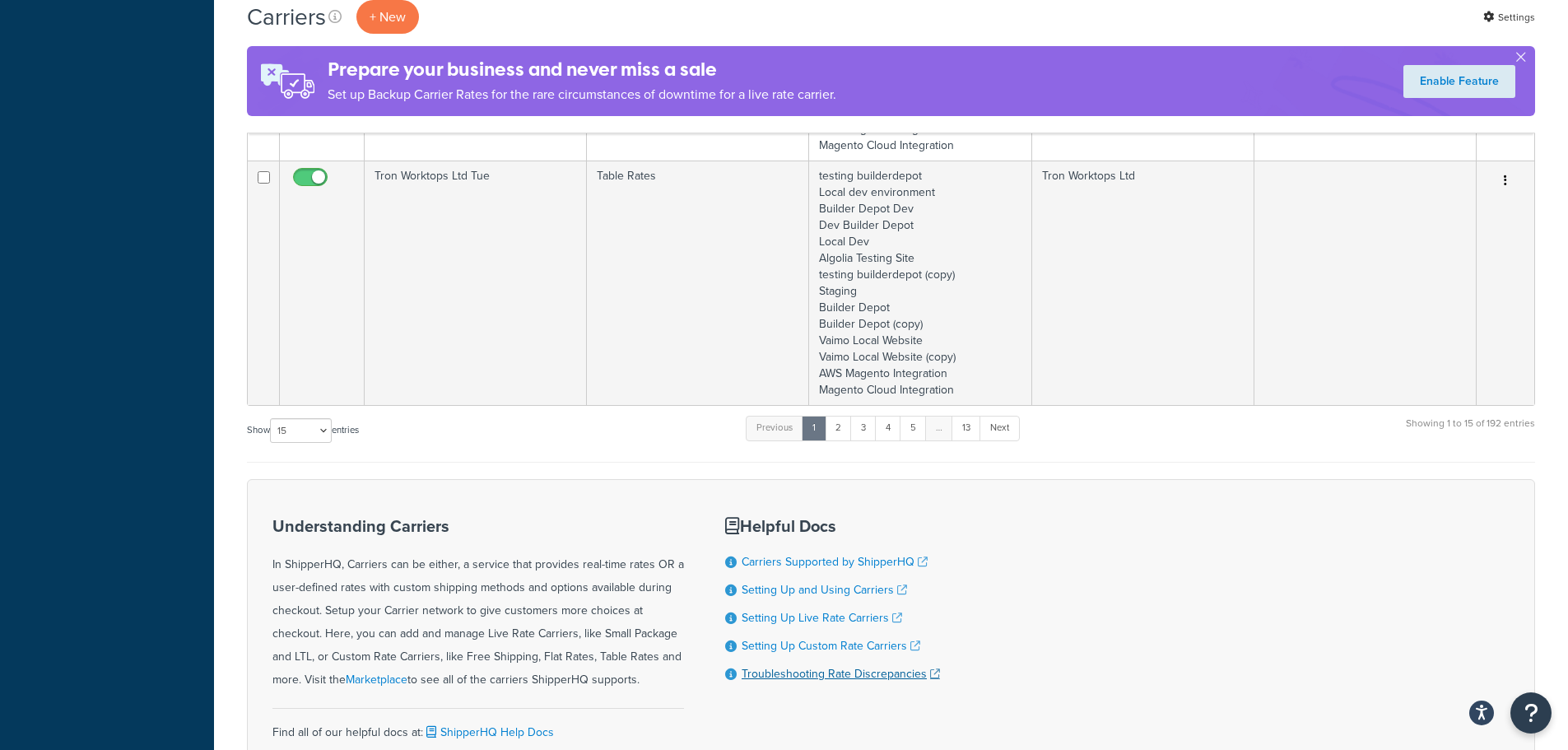
scroll to position [3236, 0]
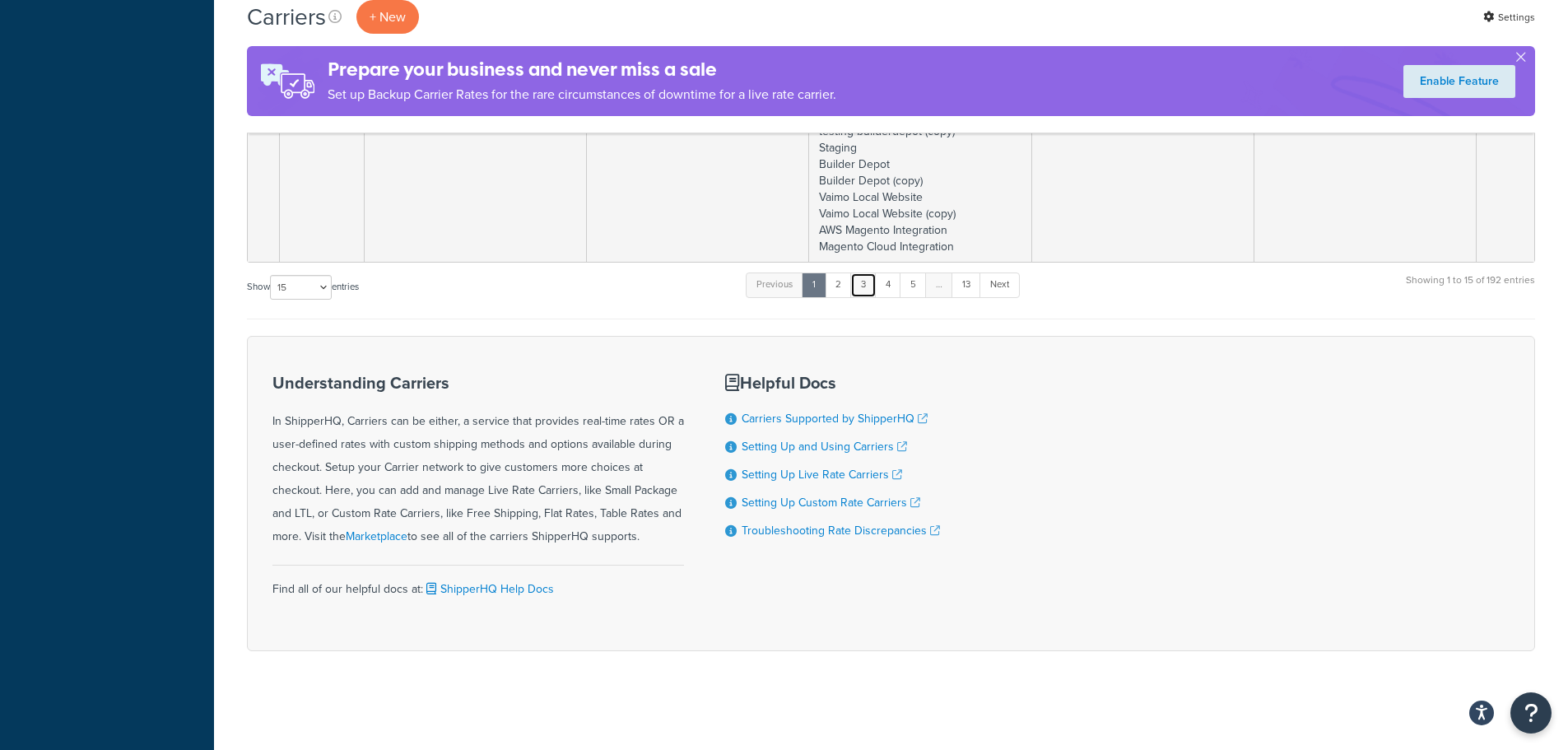
click at [868, 279] on link "3" at bounding box center [863, 284] width 26 height 25
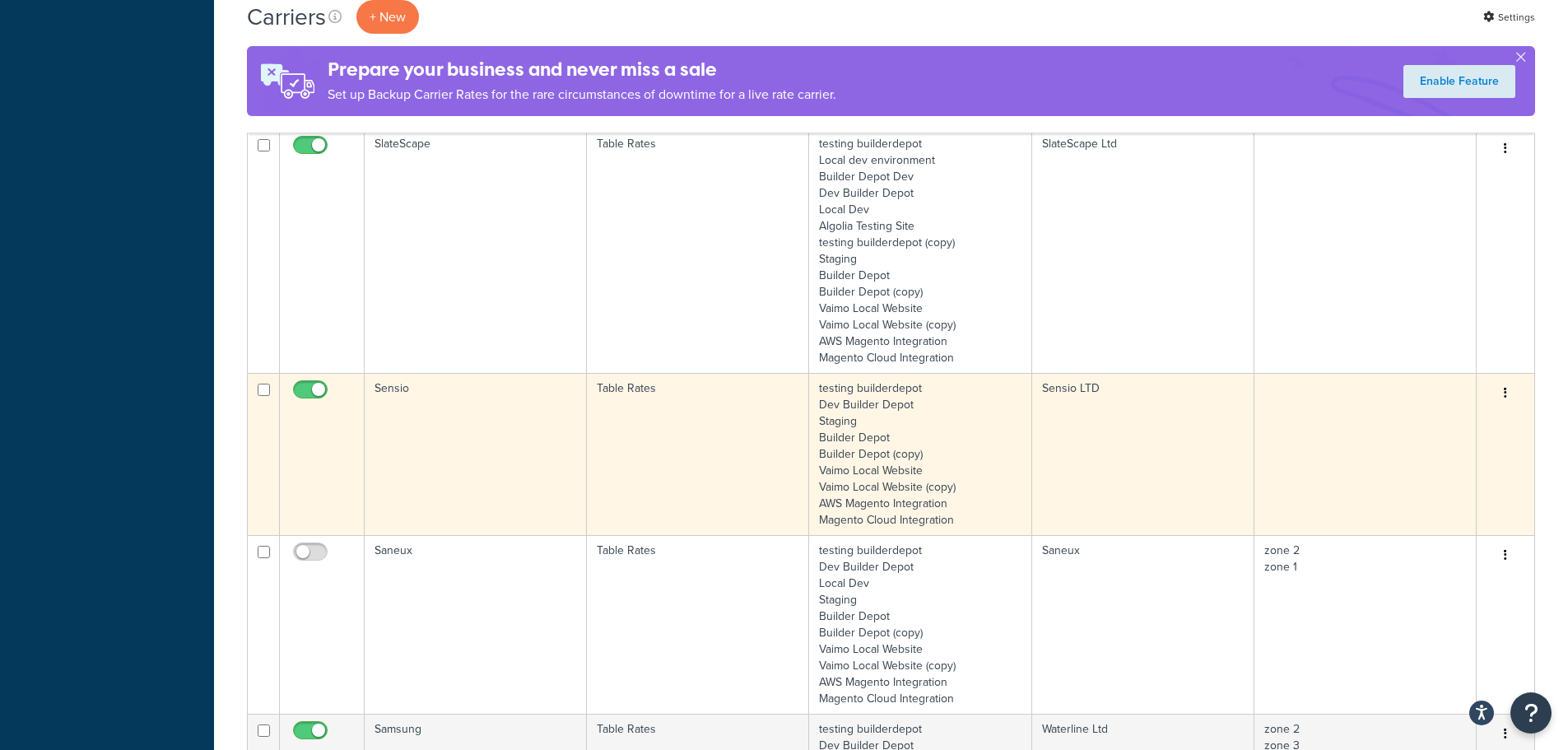
scroll to position [849, 0]
click at [471, 456] on td "Sensio" at bounding box center [475, 452] width 223 height 162
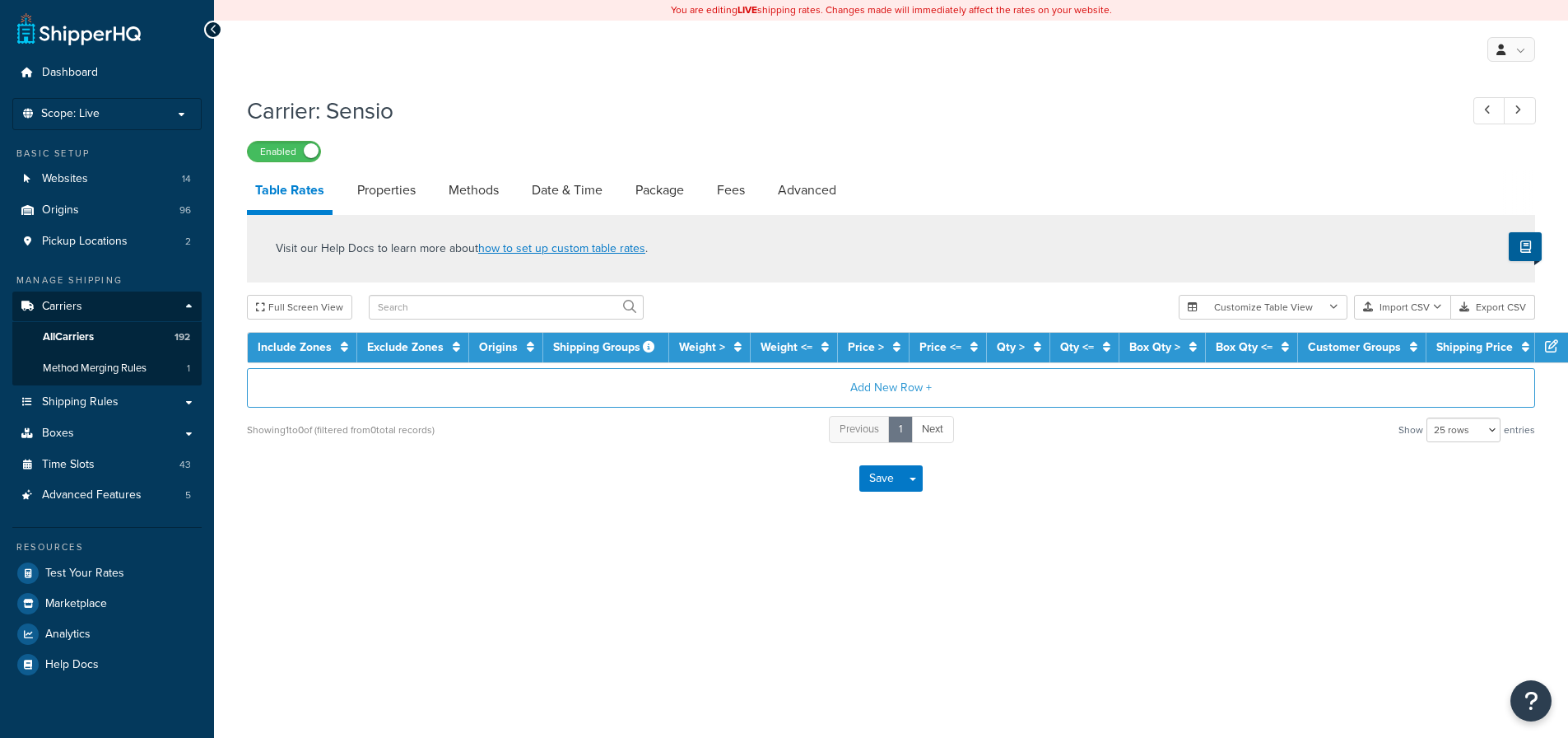
select select "25"
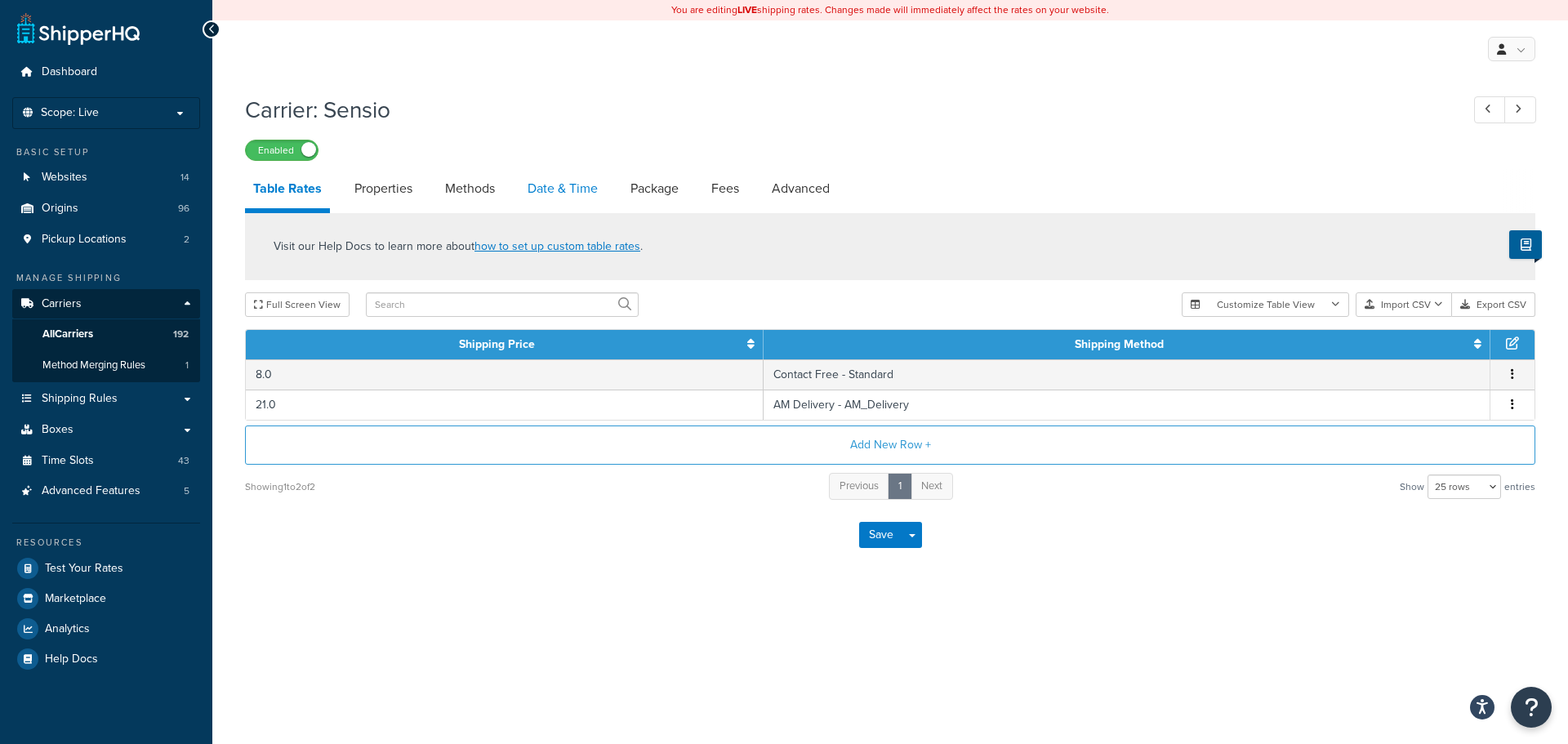
click at [581, 186] on link "Date & Time" at bounding box center [563, 189] width 86 height 39
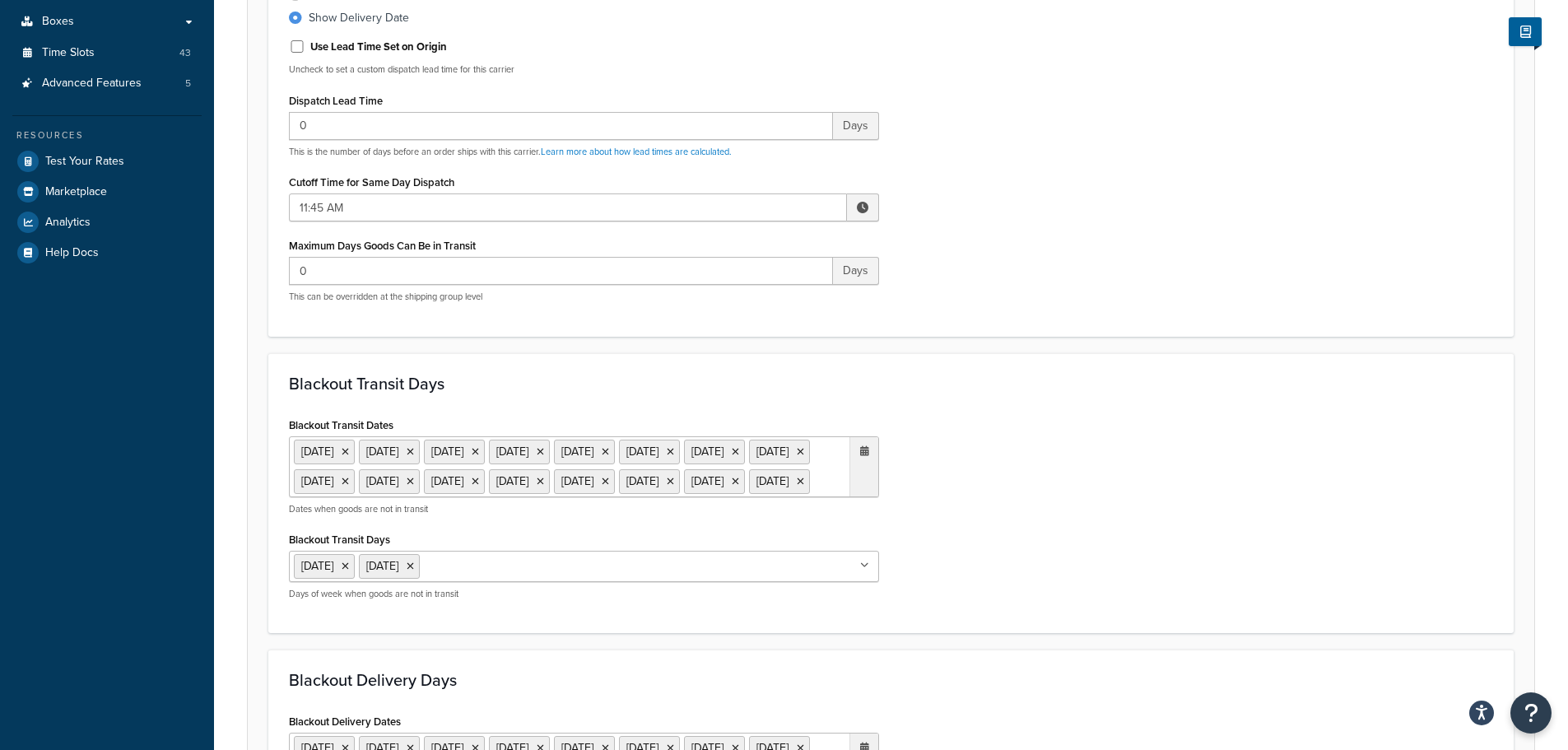
scroll to position [741, 0]
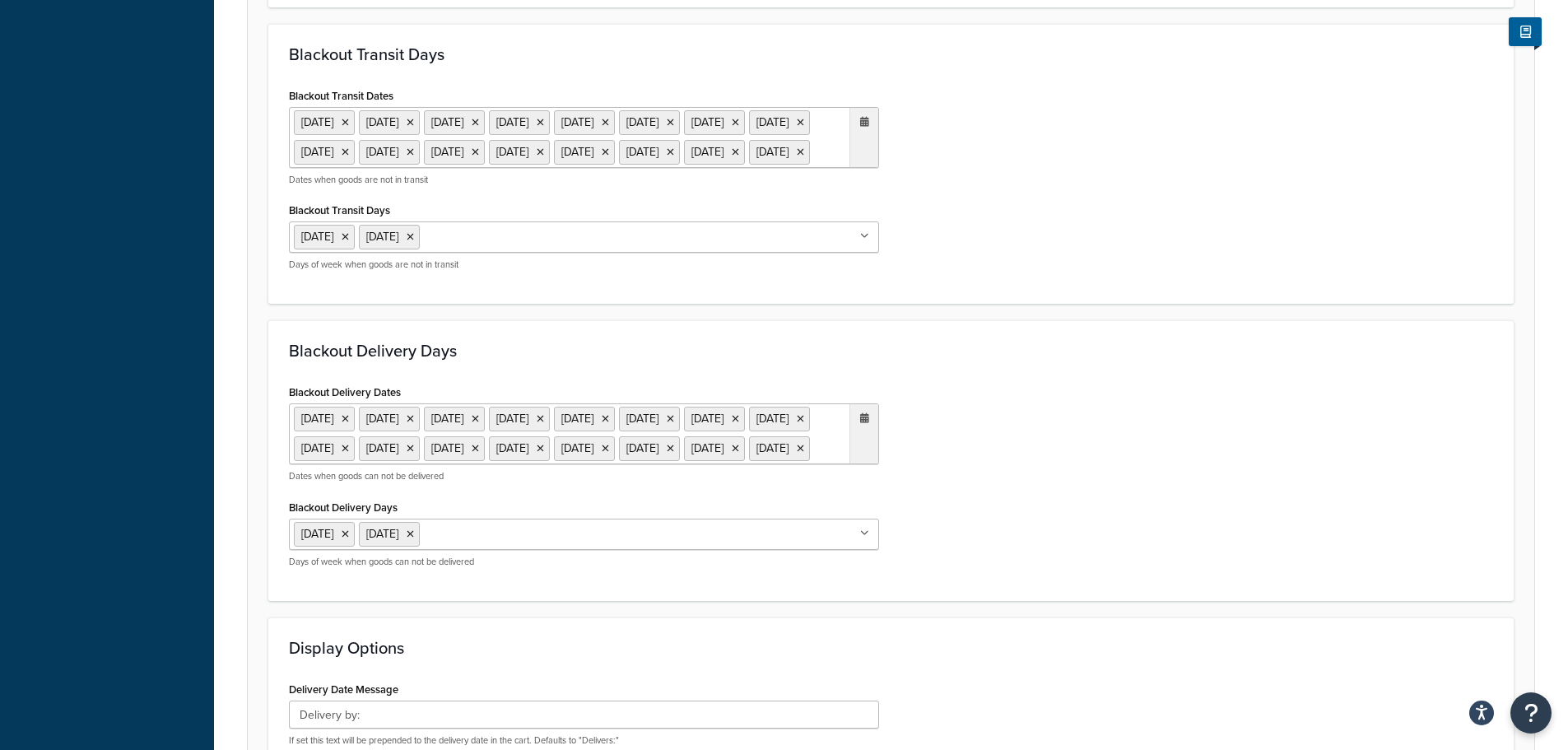
click at [494, 168] on ul "6 May 2024 27 May 2024 26 Aug 2024 20 Dec 2024 23 Dec 2024 24 Dec 2024 25 Dec 2…" at bounding box center [584, 137] width 590 height 61
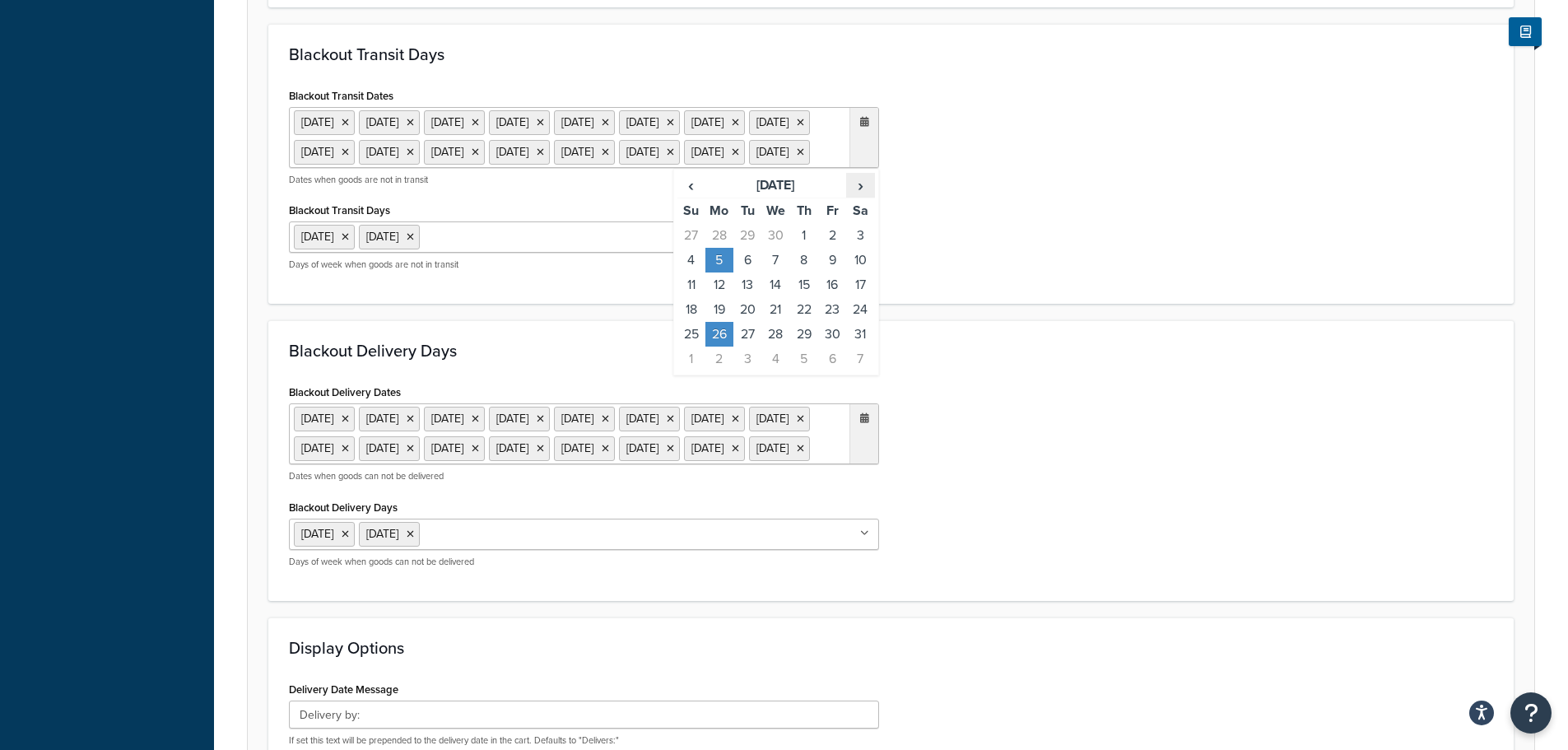
click at [864, 197] on span "›" at bounding box center [860, 185] width 26 height 23
click at [728, 346] on td "25" at bounding box center [719, 334] width 28 height 25
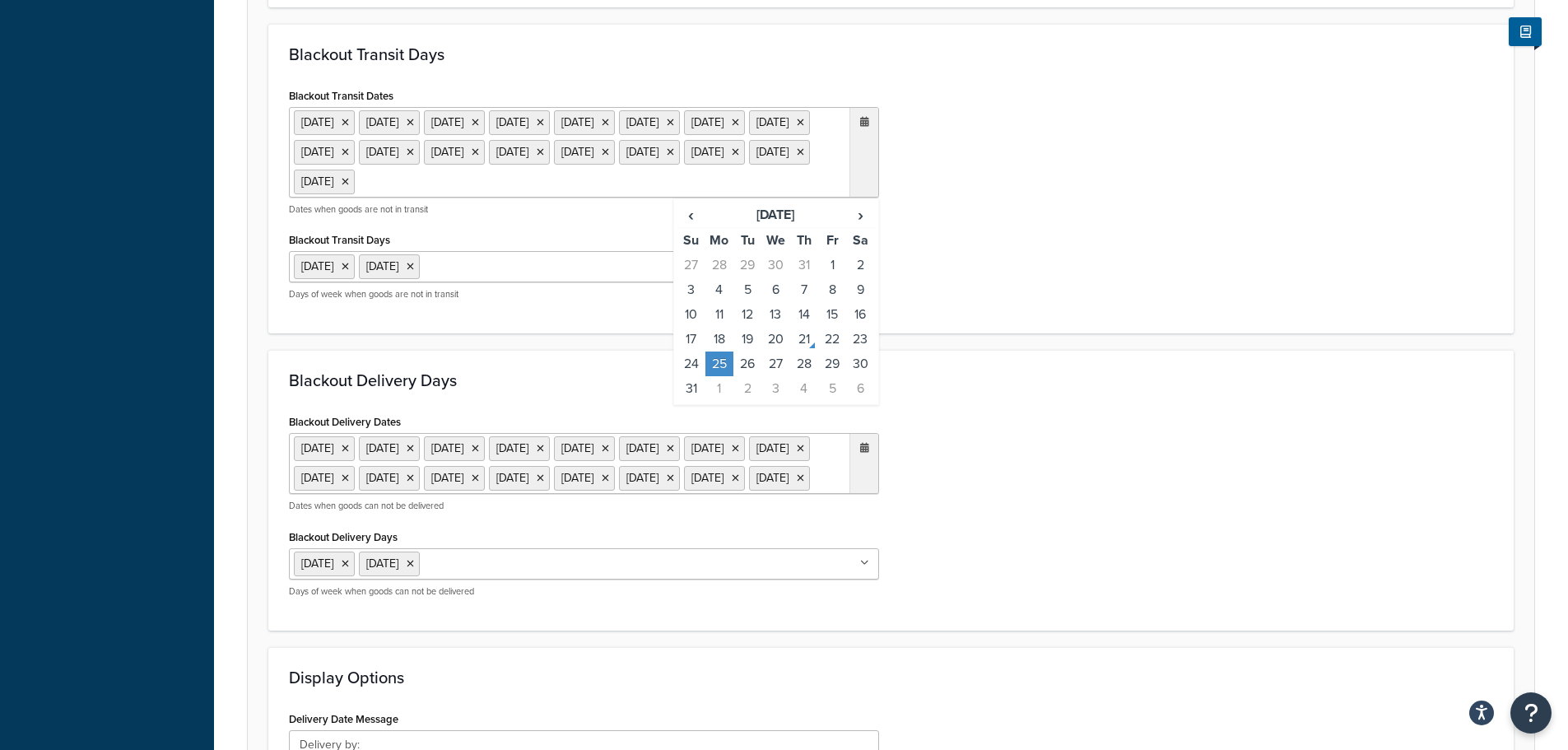
click at [971, 392] on div "Blackout Delivery Days Blackout Delivery Dates 6 May 2024 27 May 2024 26 Aug 20…" at bounding box center [891, 490] width 1246 height 281
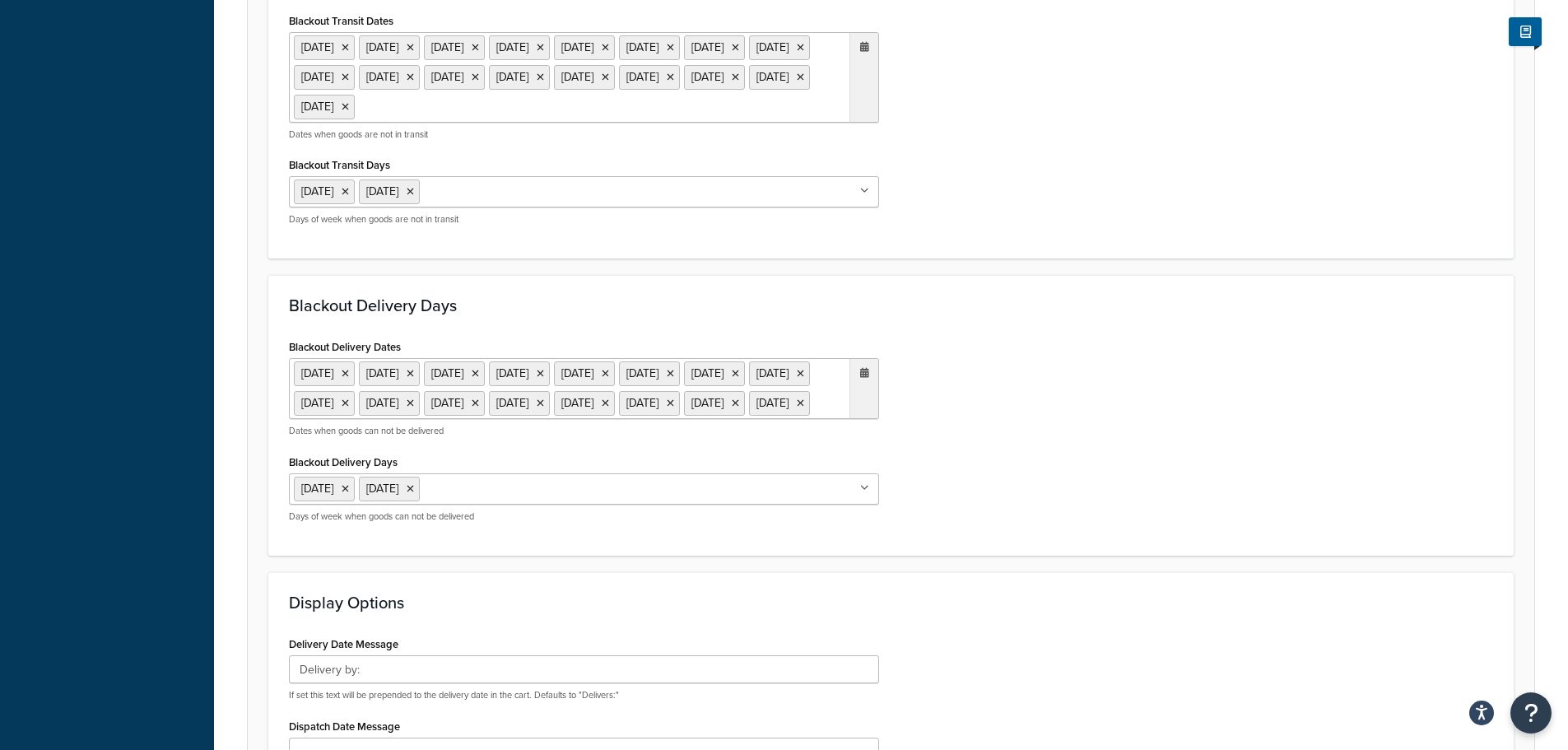
scroll to position [823, 0]
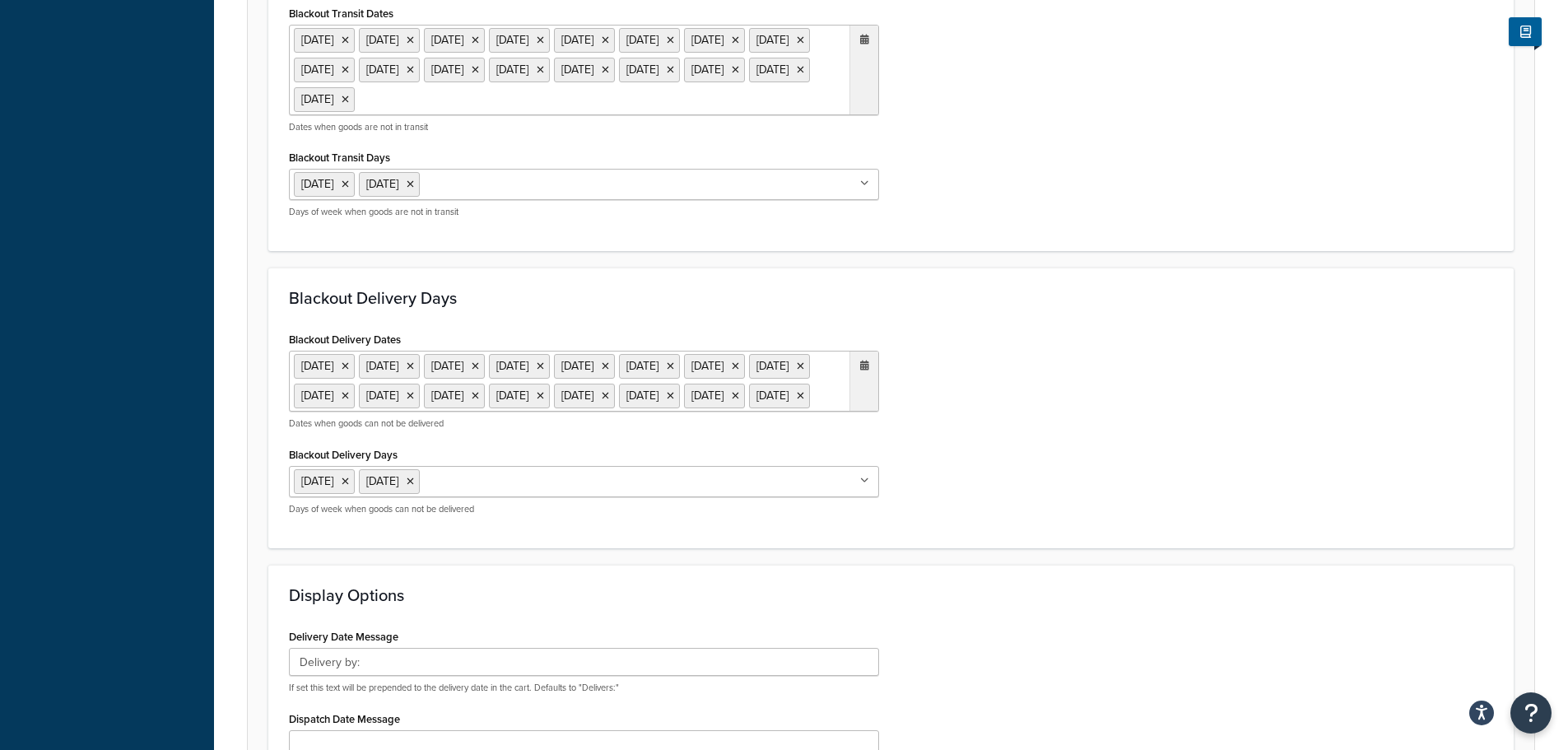
click at [469, 411] on ul "6 May 2024 27 May 2024 26 Aug 2024 20 Dec 2024 23 Dec 2024 24 Dec 2024 25 Dec 2…" at bounding box center [584, 381] width 590 height 61
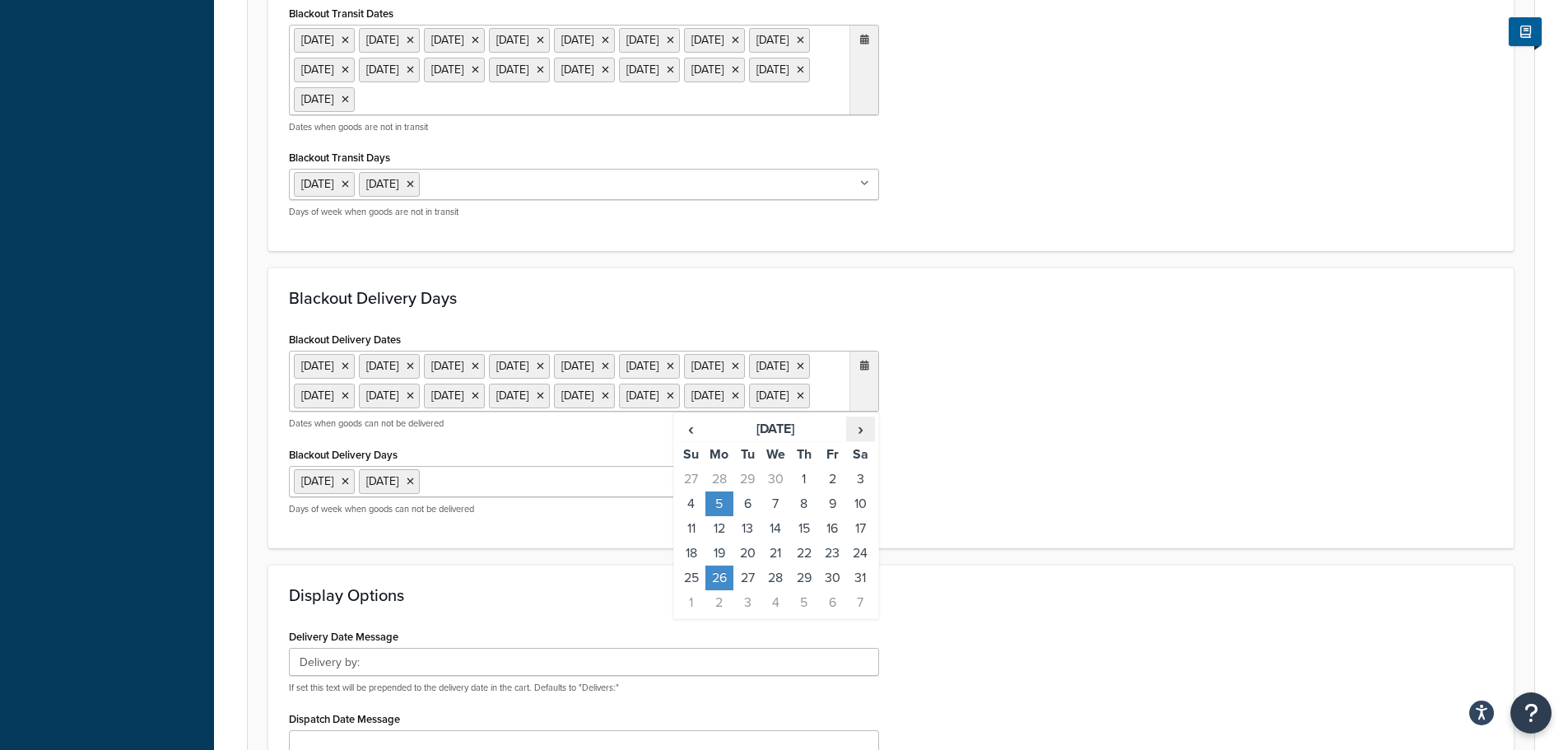
click at [861, 440] on span "›" at bounding box center [860, 428] width 26 height 23
click at [723, 590] on td "25" at bounding box center [719, 578] width 28 height 25
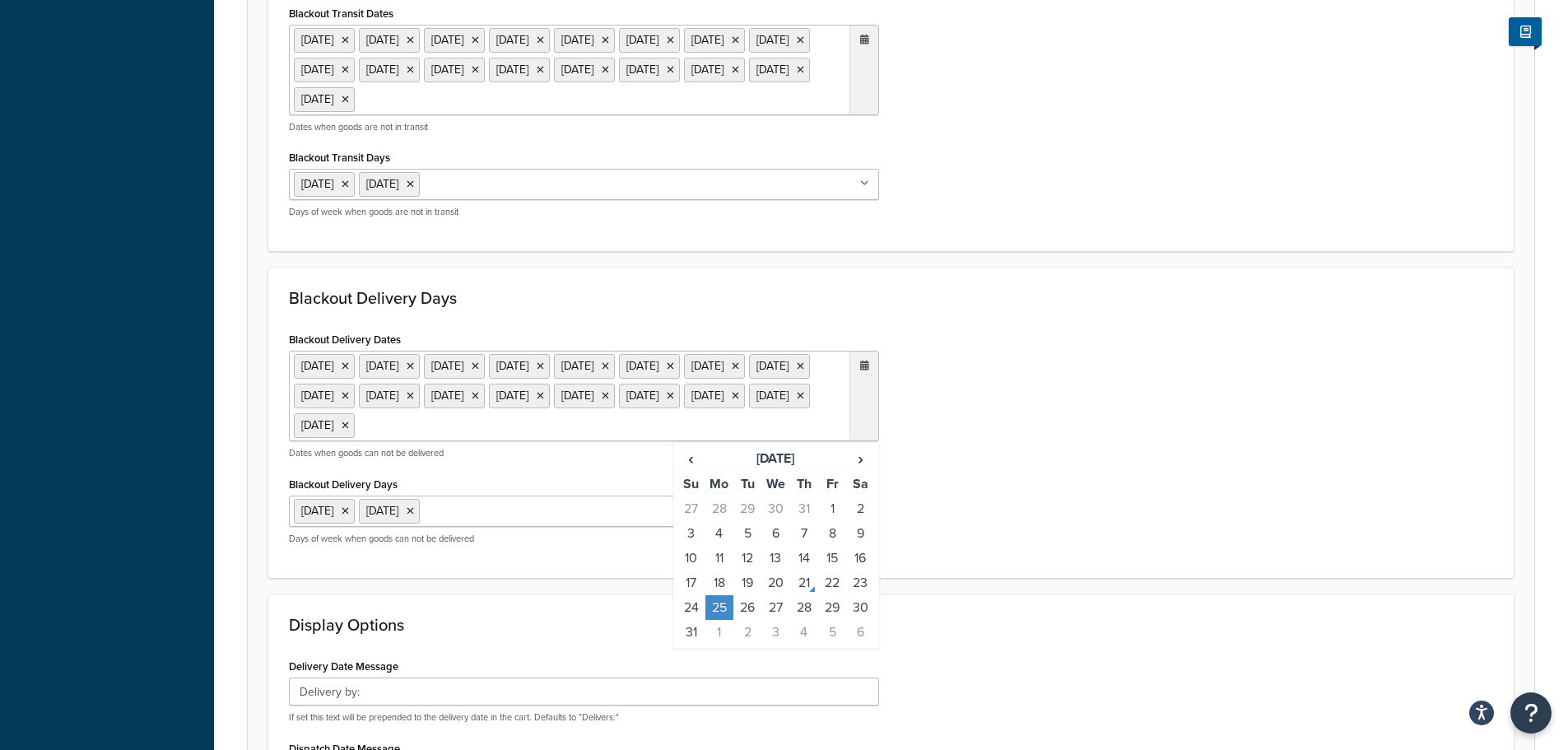
click at [1152, 578] on div "Blackout Delivery Days Blackout Delivery Dates 6 May 2024 27 May 2024 26 Aug 20…" at bounding box center [891, 423] width 1246 height 311
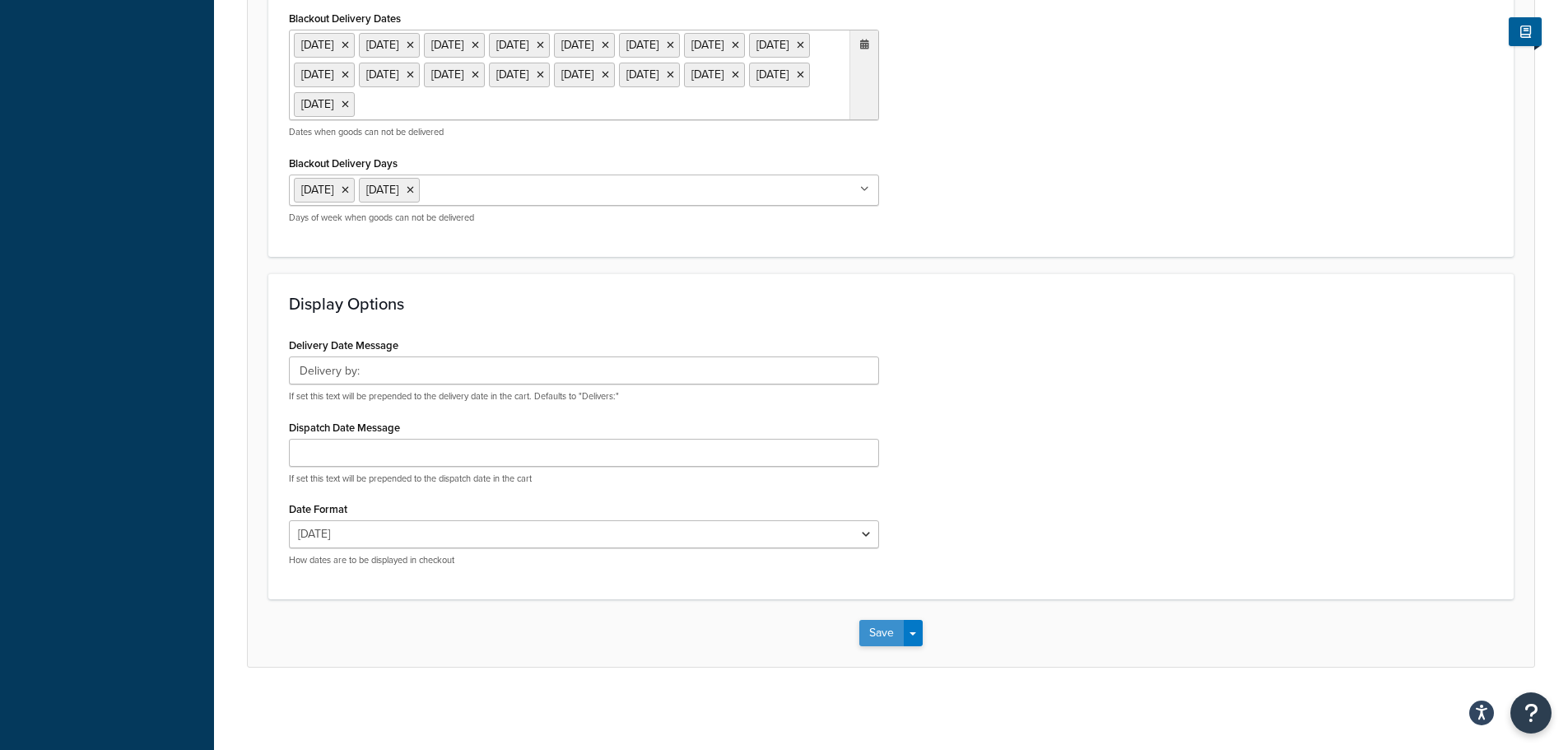
click at [874, 631] on button "Save" at bounding box center [881, 633] width 44 height 26
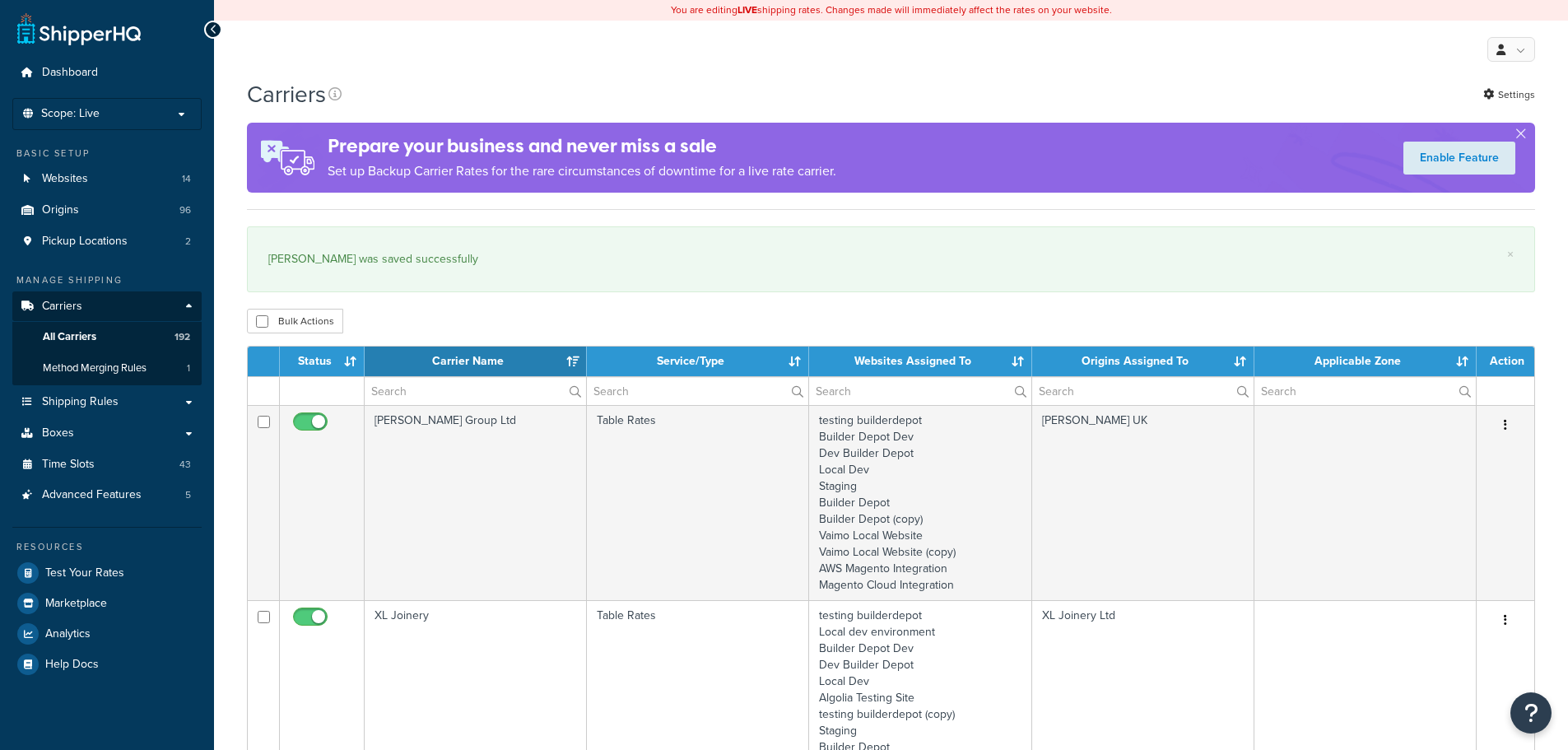
select select "15"
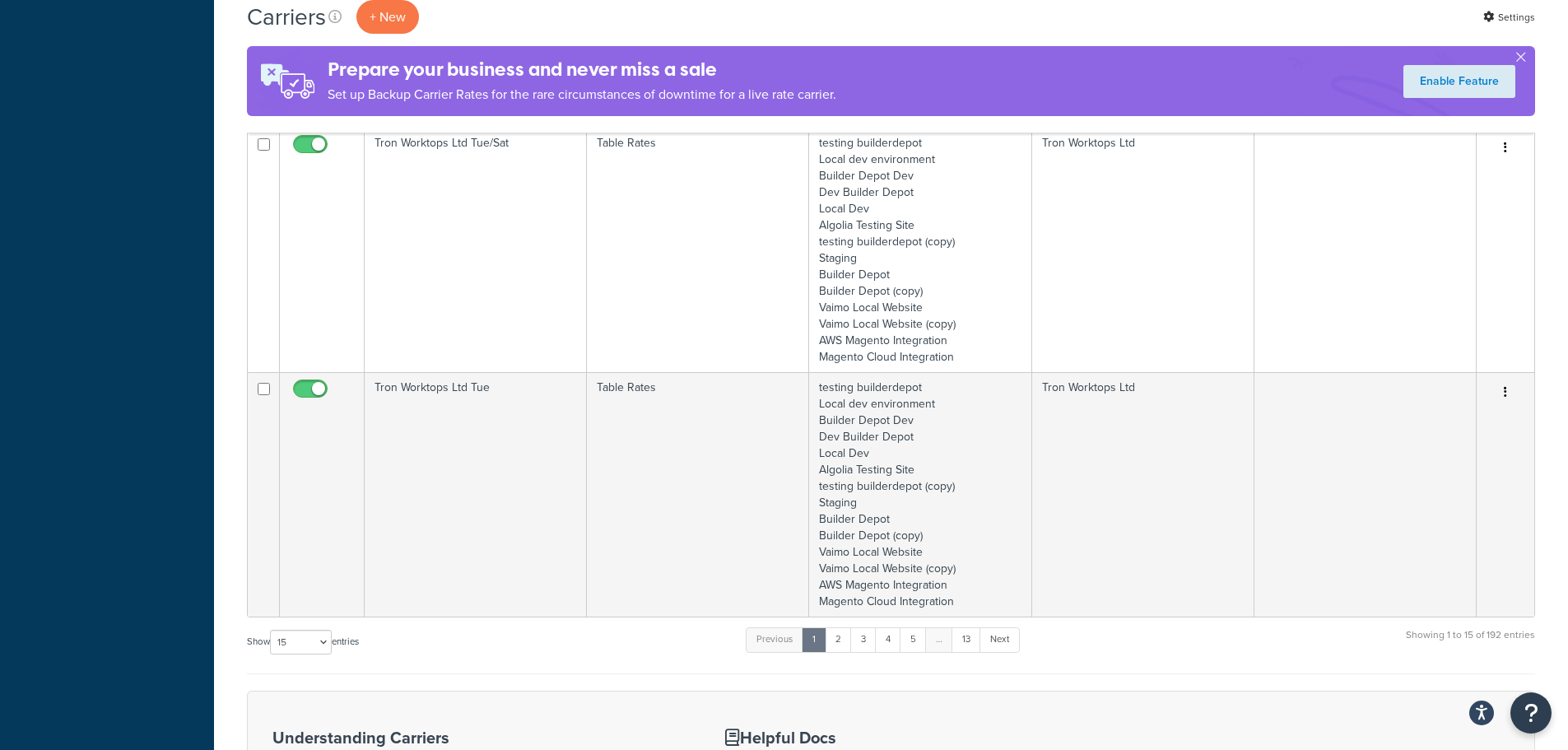
scroll to position [3236, 0]
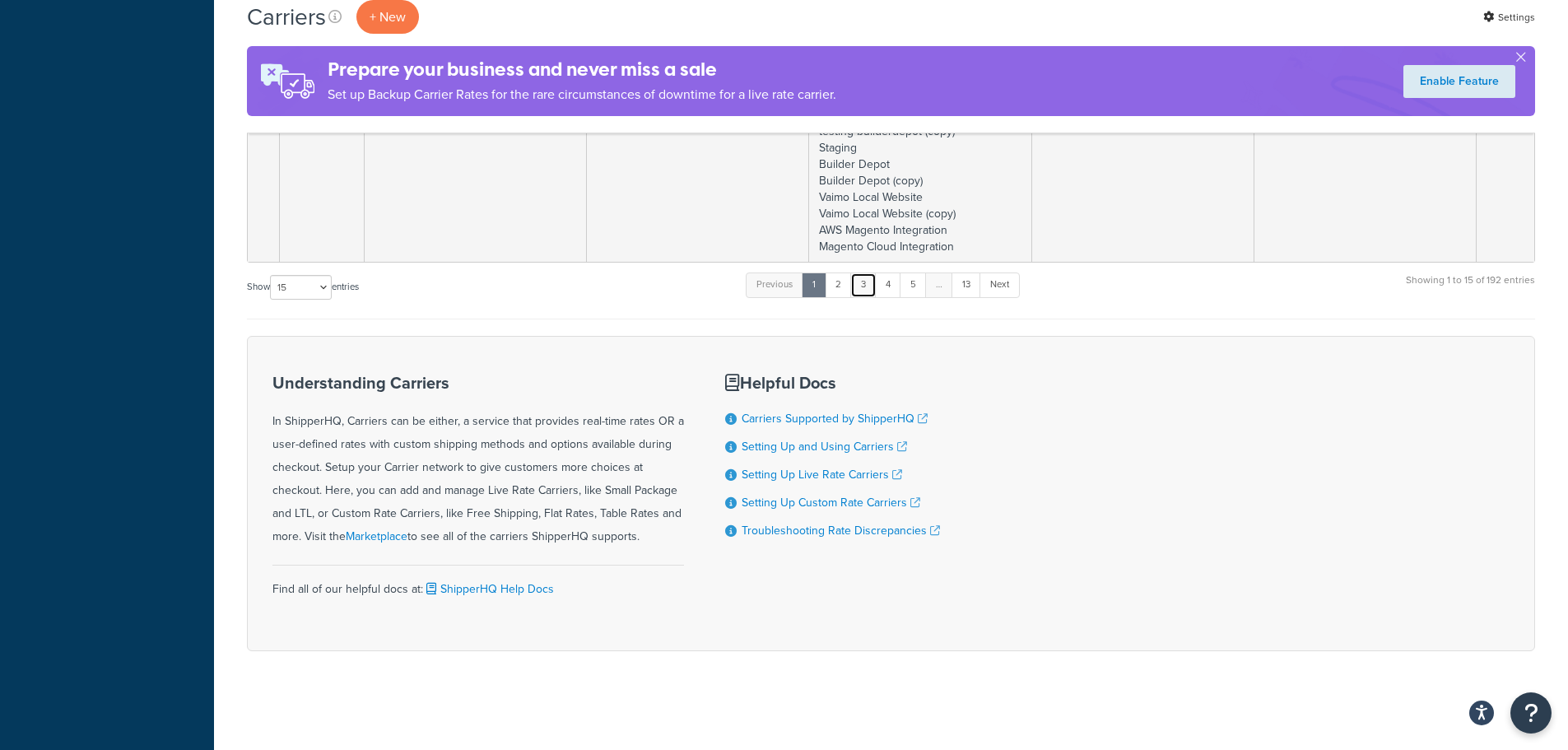
click at [861, 294] on link "3" at bounding box center [863, 284] width 26 height 25
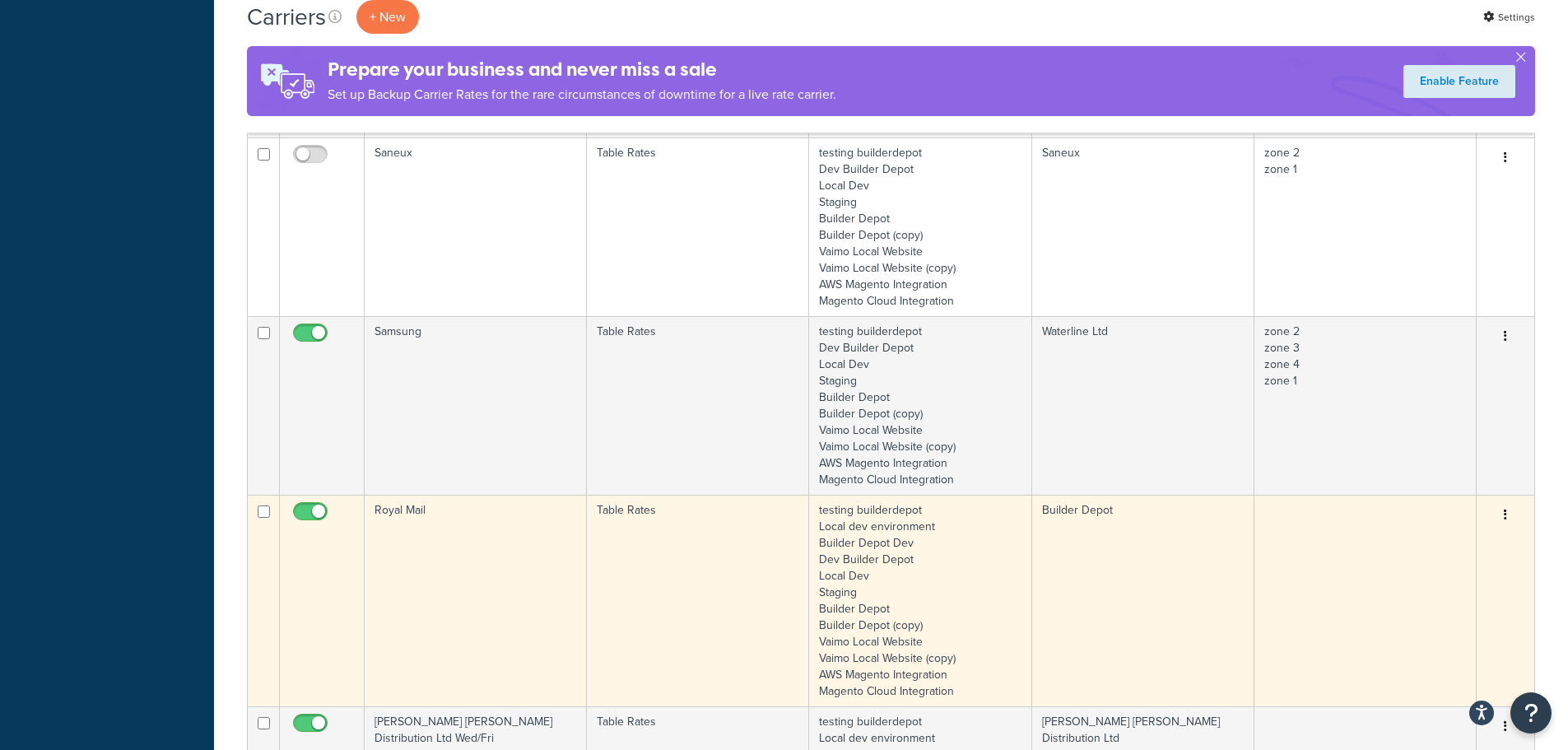
scroll to position [1425, 0]
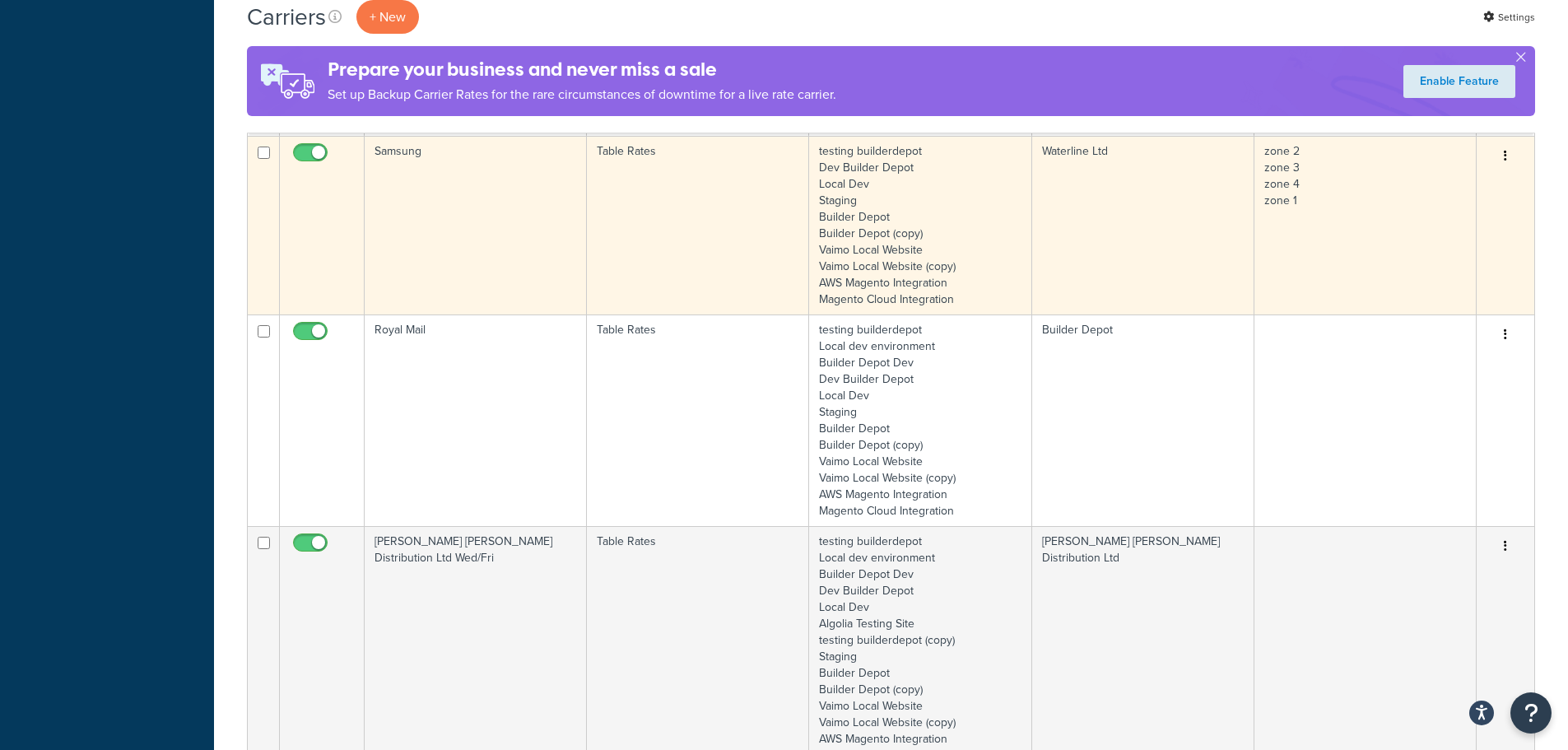
click at [427, 220] on td "Samsung" at bounding box center [475, 224] width 223 height 178
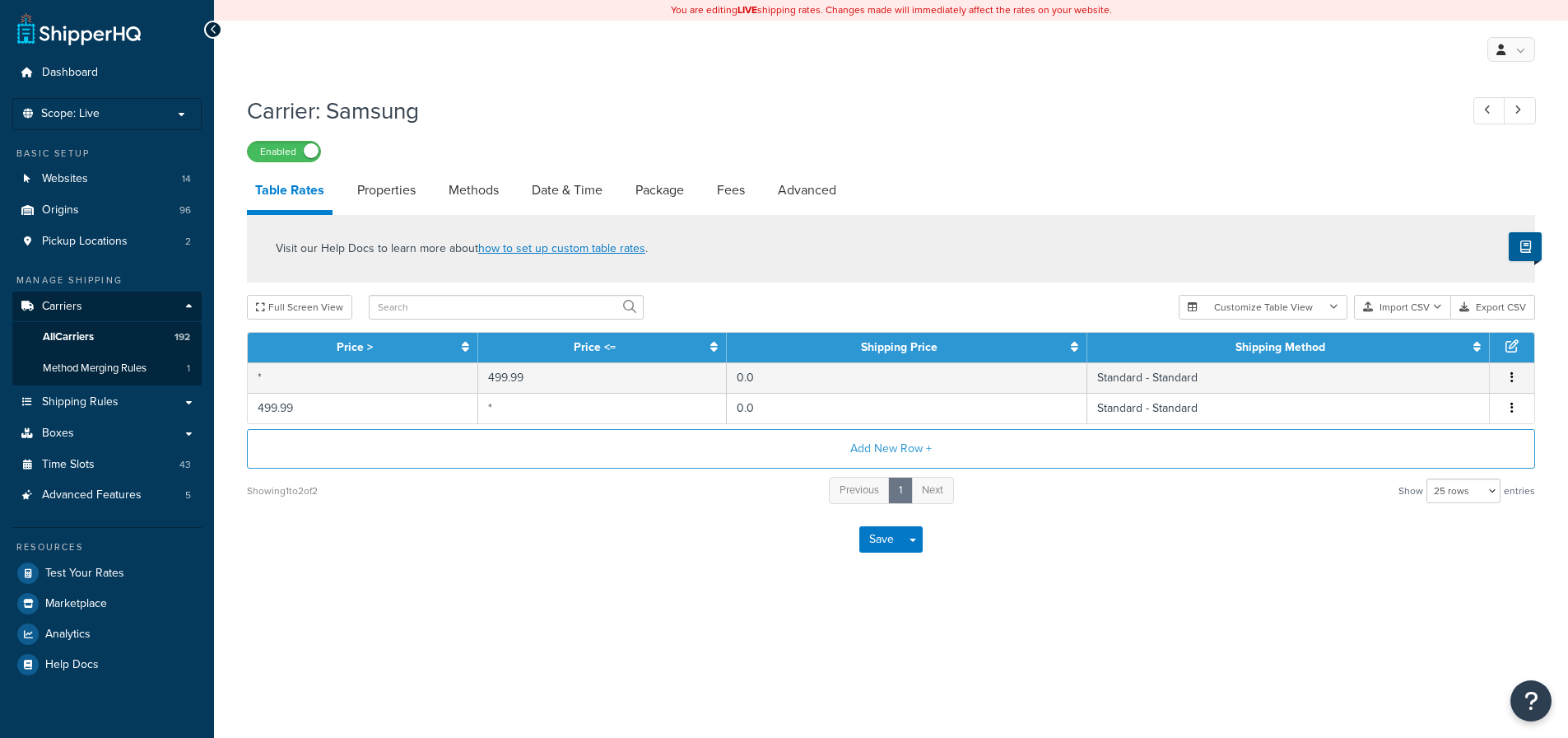
select select "25"
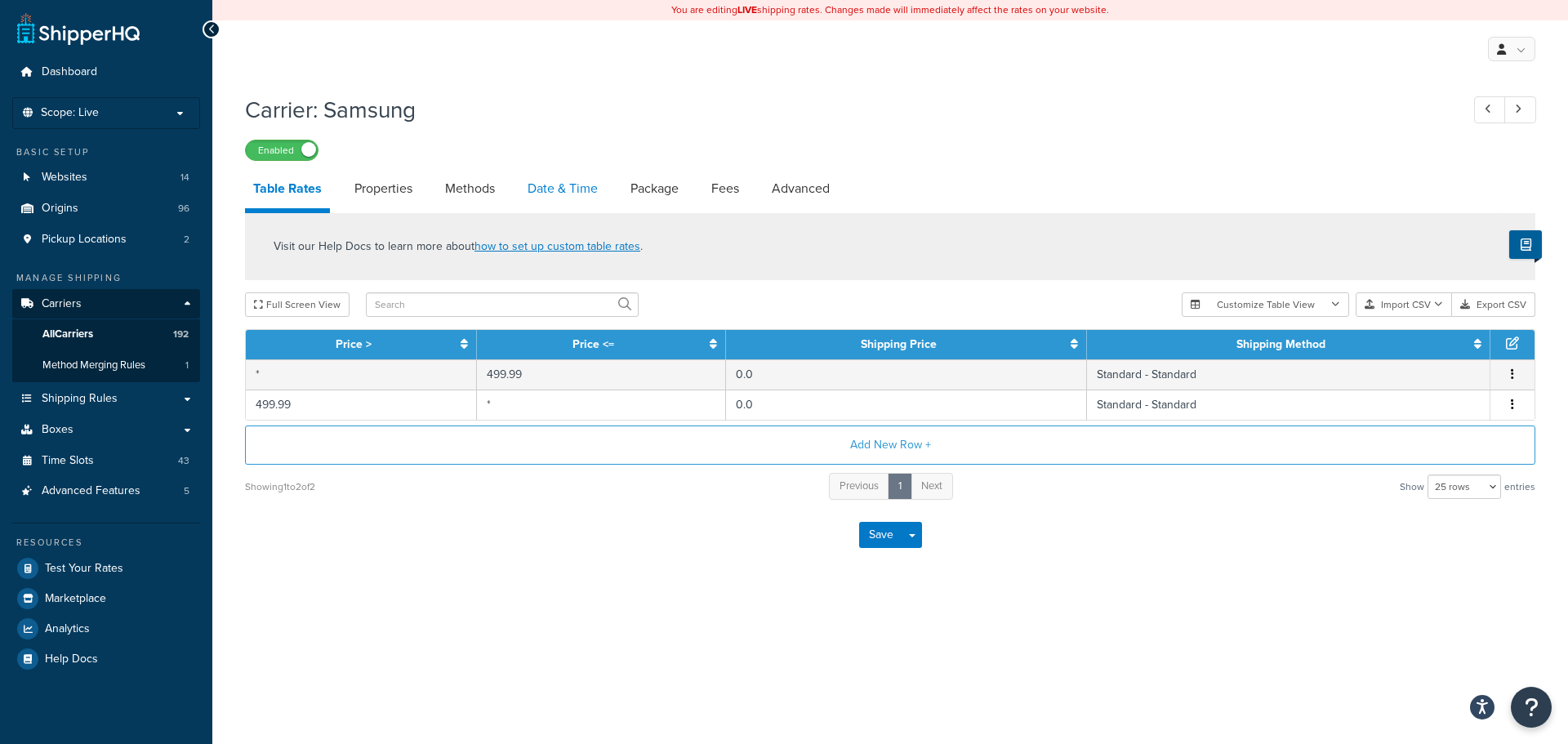
click at [543, 197] on link "Date & Time" at bounding box center [563, 189] width 86 height 39
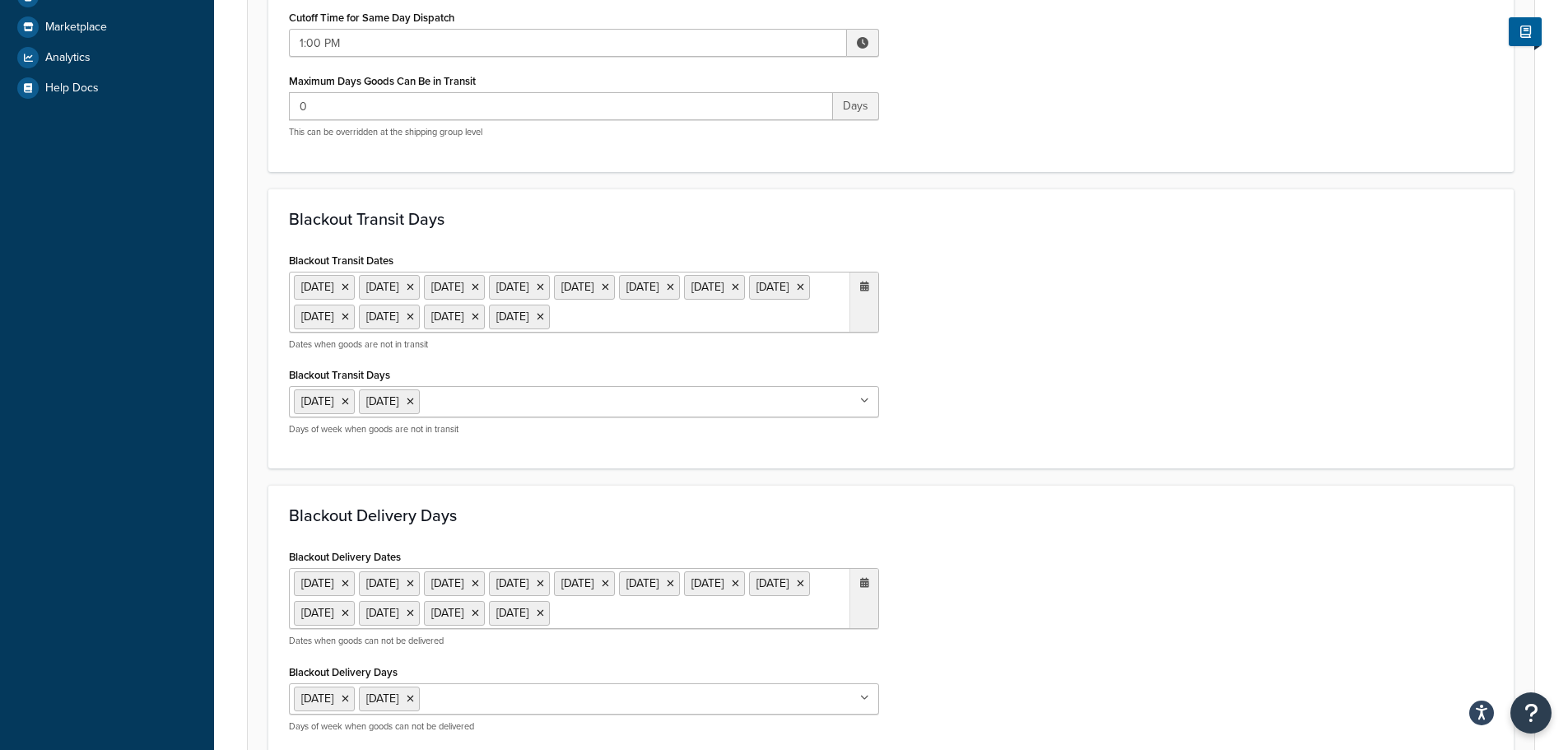
scroll to position [741, 0]
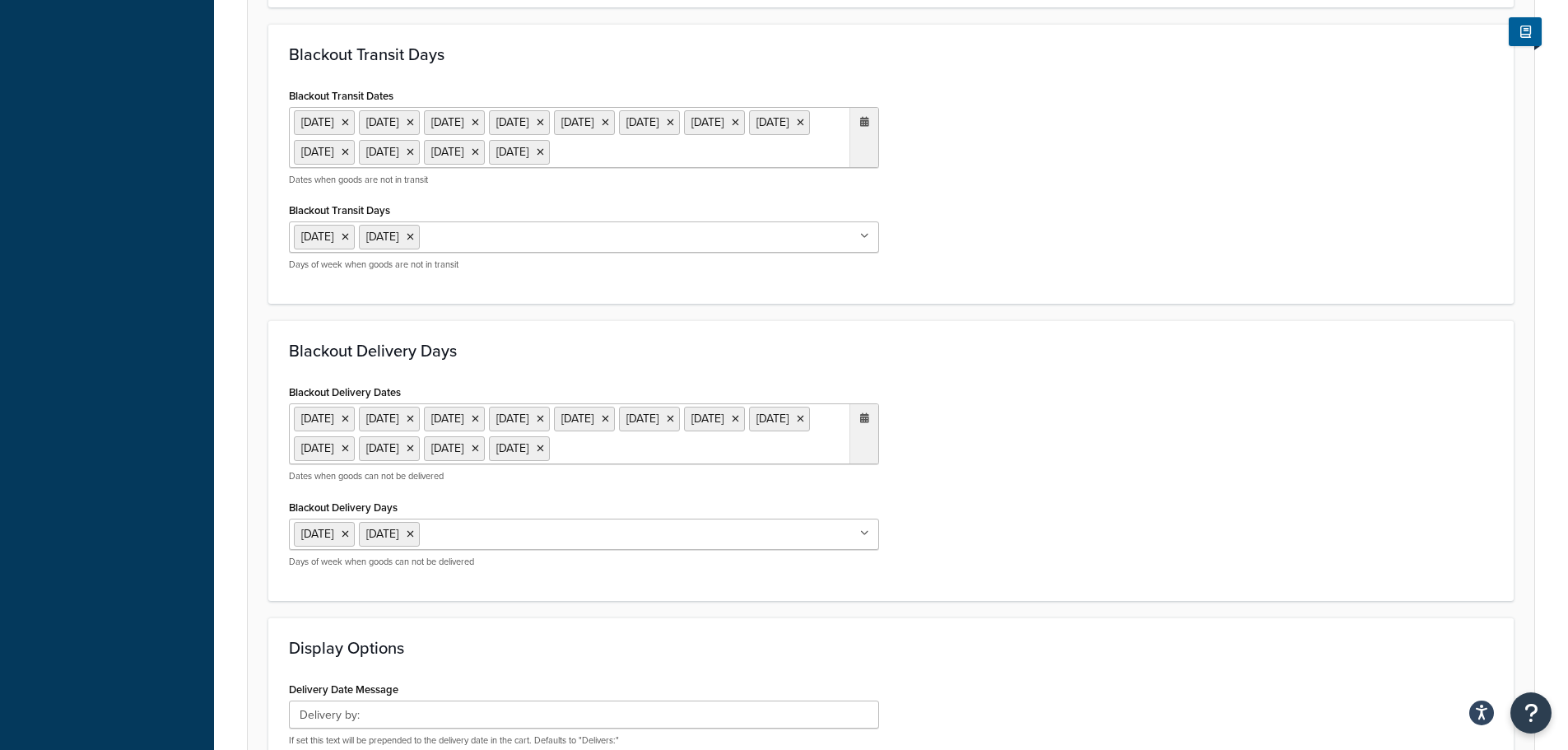
click at [527, 168] on ul "20 Dec 2024 23 Dec 2024 24 Dec 2024 25 Dec 2024 26 Dec 2024 27 Dec 2024 30 Dec …" at bounding box center [584, 137] width 590 height 61
click at [847, 197] on span "›" at bounding box center [860, 185] width 26 height 23
click at [717, 346] on td "25" at bounding box center [719, 334] width 28 height 25
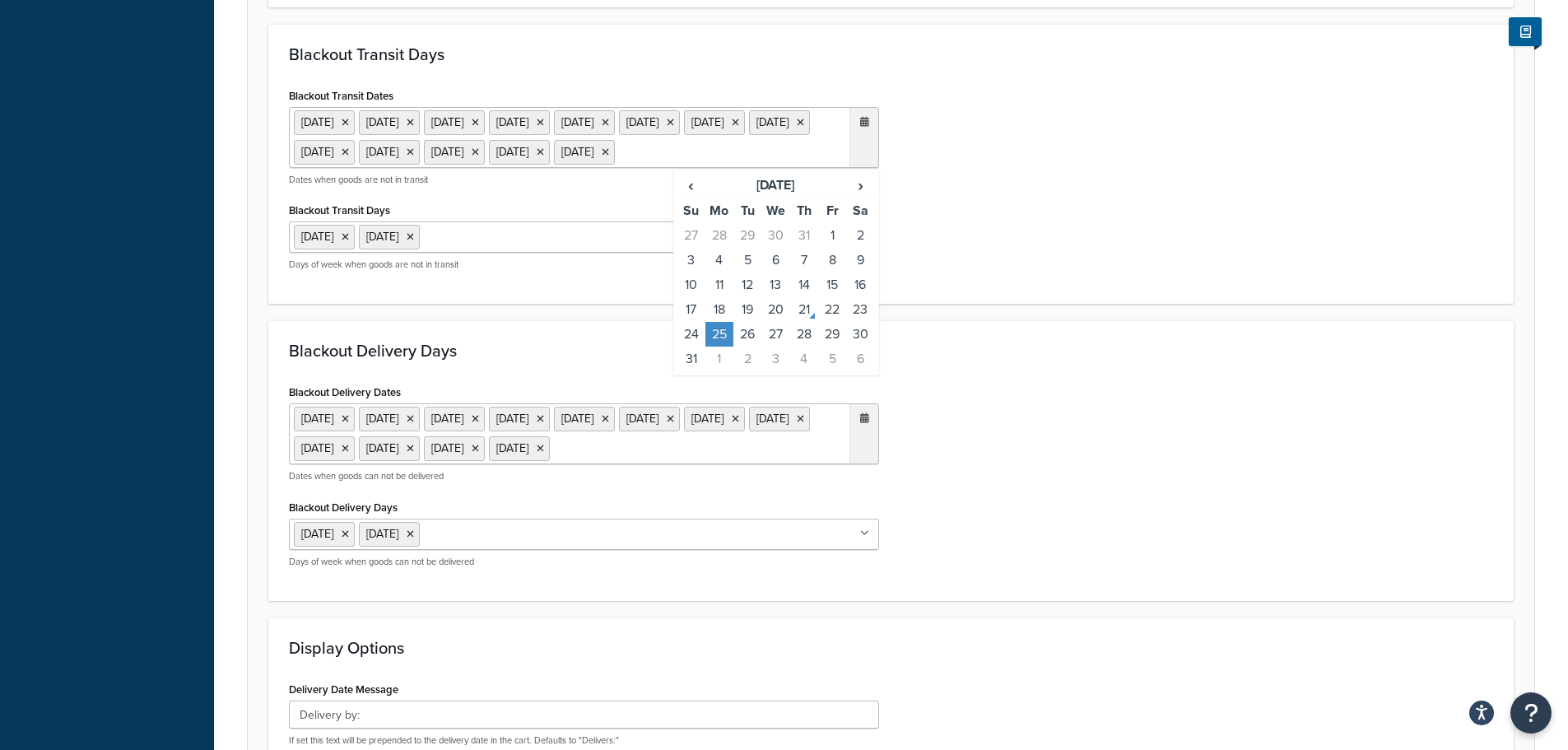
click at [985, 360] on h3 "Blackout Delivery Days" at bounding box center [891, 350] width 1205 height 18
click at [580, 464] on ul "20 Dec 2024 23 Dec 2024 24 Dec 2024 25 Dec 2024 26 Dec 2024 27 Dec 2024 30 Dec …" at bounding box center [584, 433] width 590 height 61
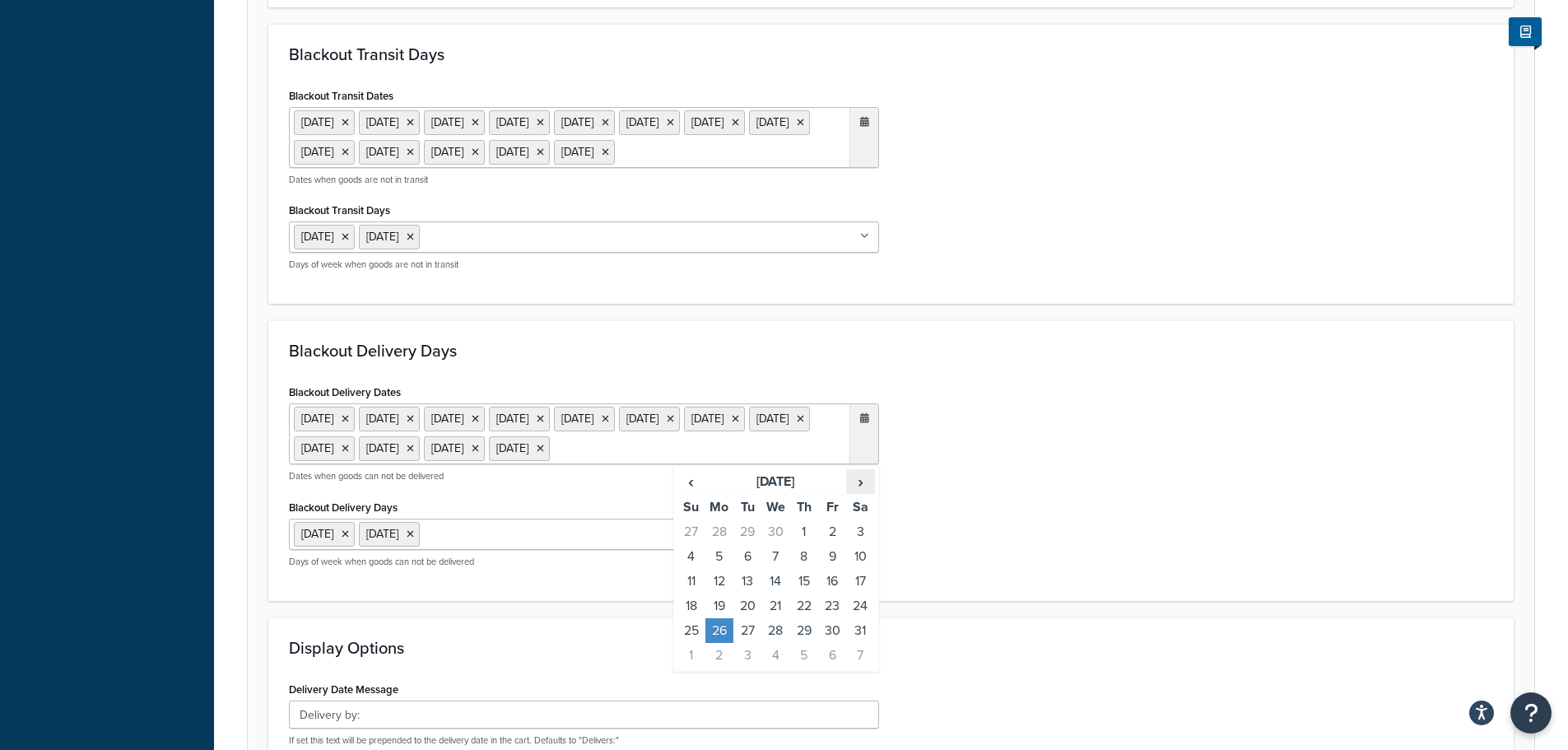
click at [856, 493] on span "›" at bounding box center [860, 481] width 26 height 23
click at [851, 493] on span "›" at bounding box center [860, 481] width 26 height 23
click at [719, 643] on td "25" at bounding box center [719, 631] width 28 height 25
click at [1040, 580] on div "Blackout Delivery Dates 20 Dec 2024 23 Dec 2024 24 Dec 2024 25 Dec 2024 26 Dec …" at bounding box center [891, 480] width 1229 height 200
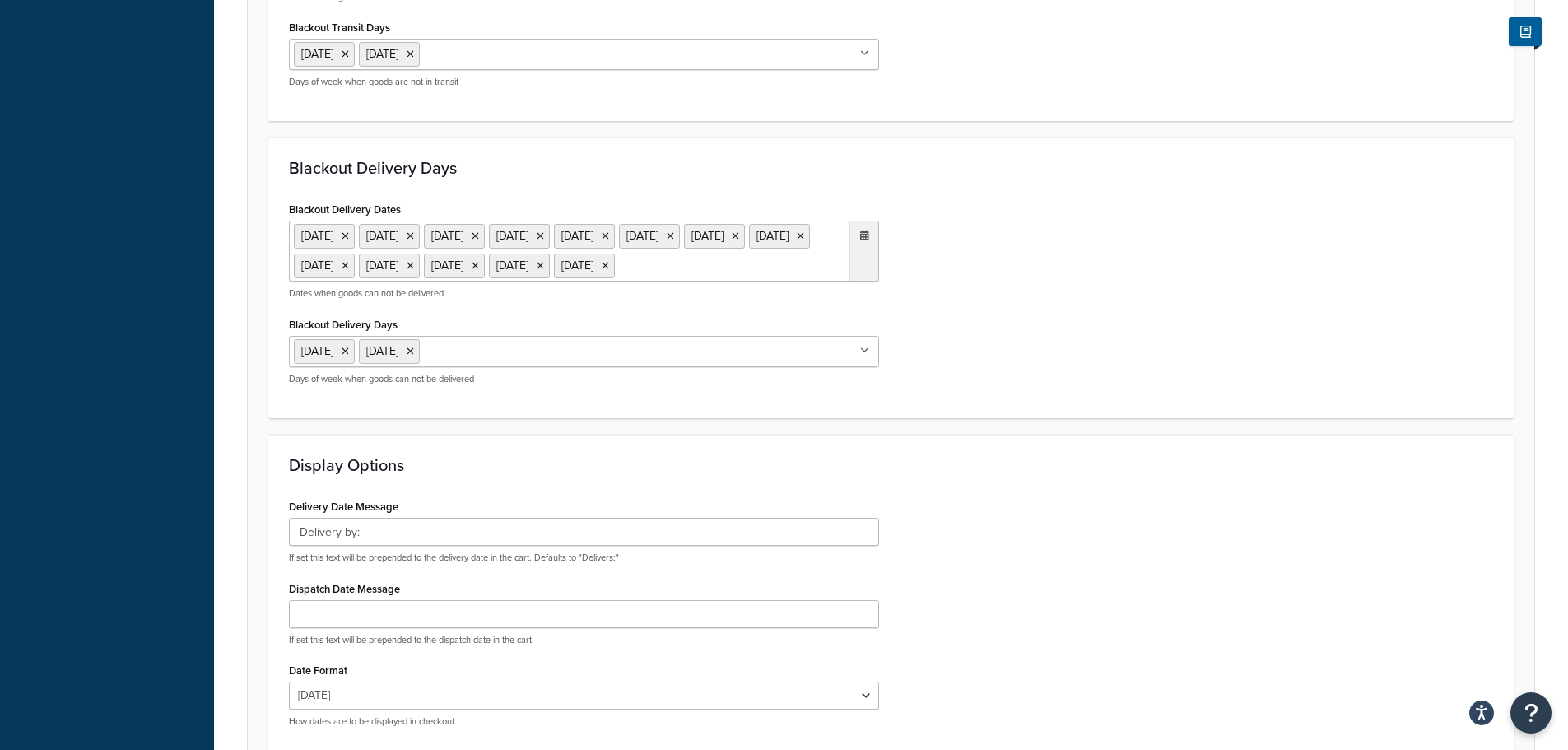
scroll to position [1144, 0]
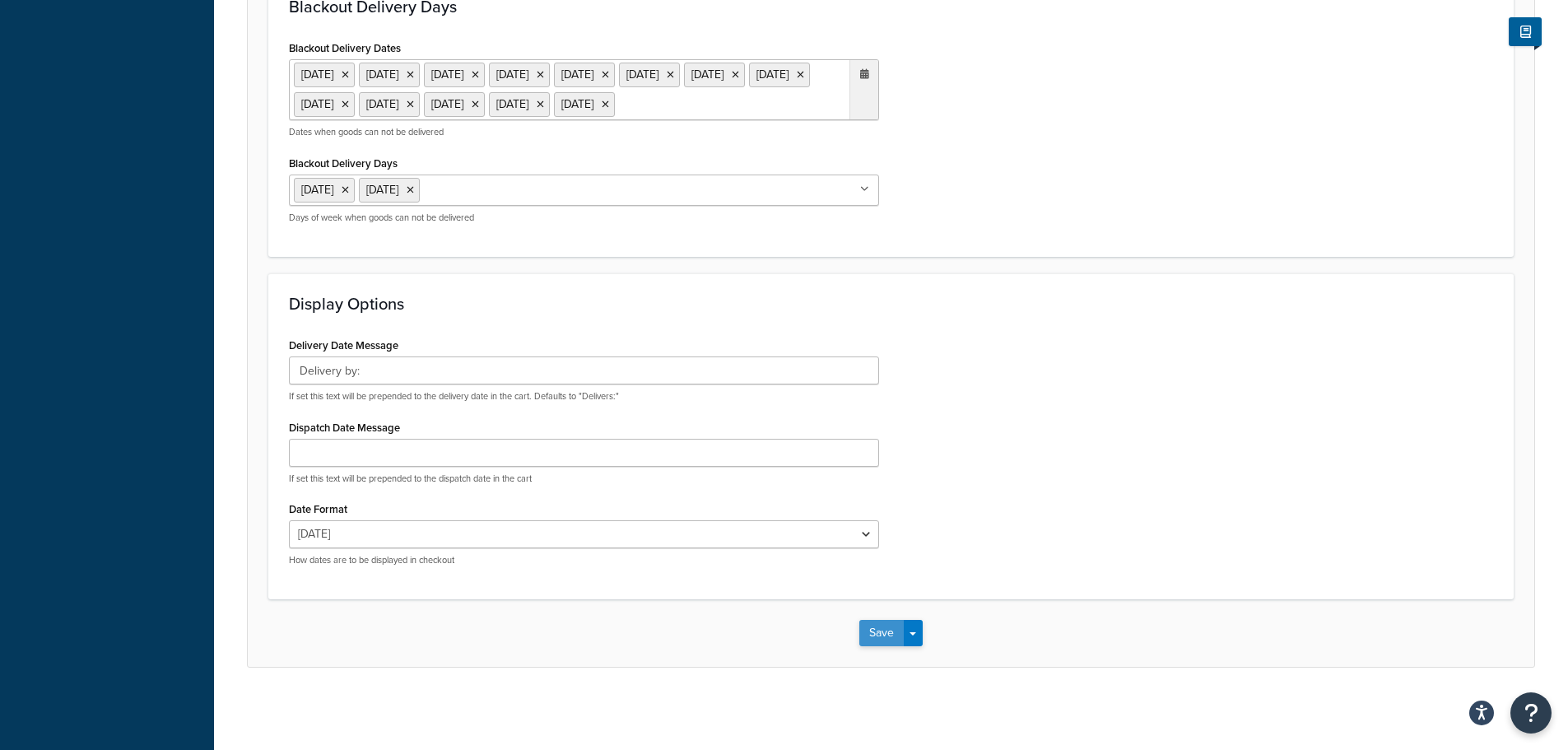
click at [879, 630] on button "Save" at bounding box center [881, 633] width 44 height 26
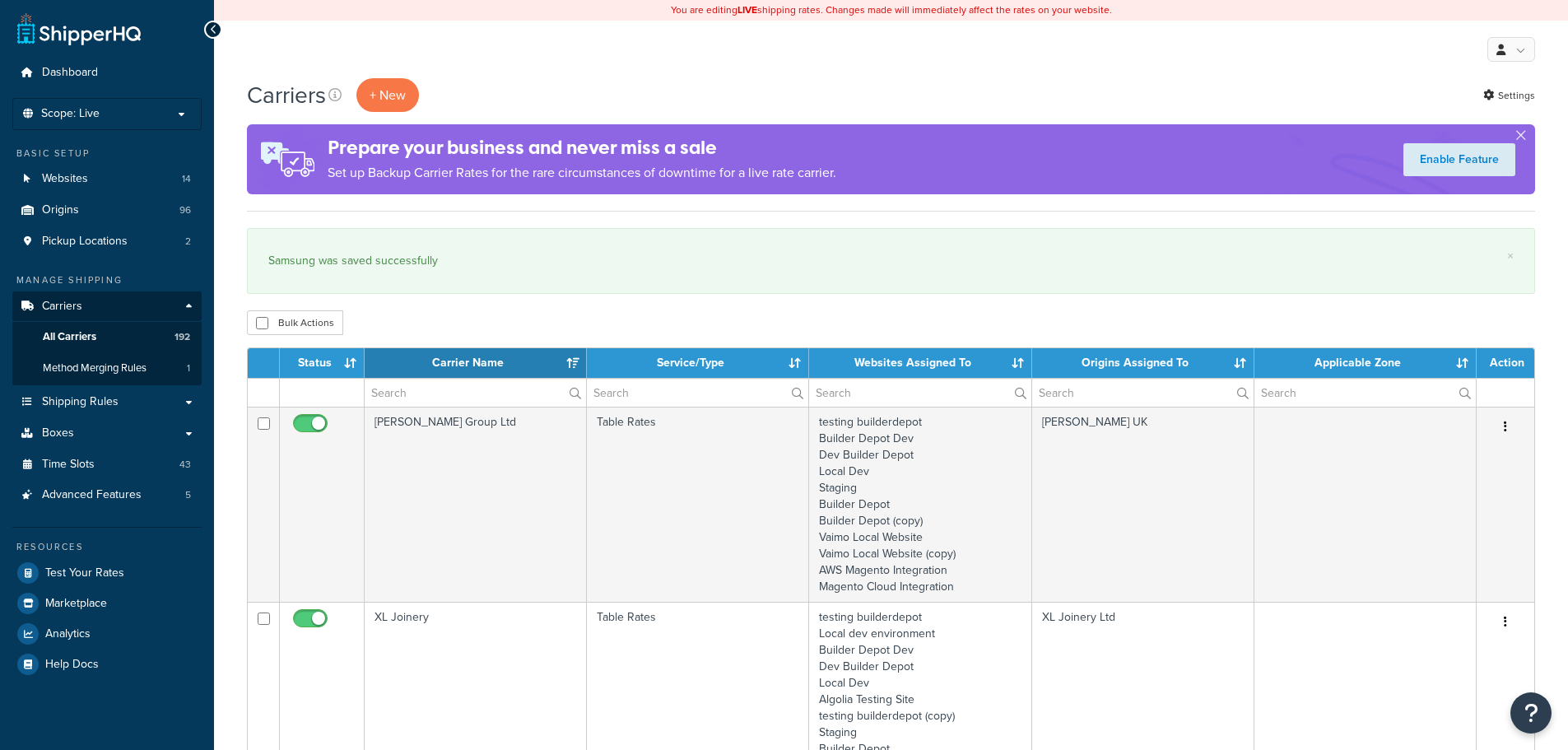
select select "15"
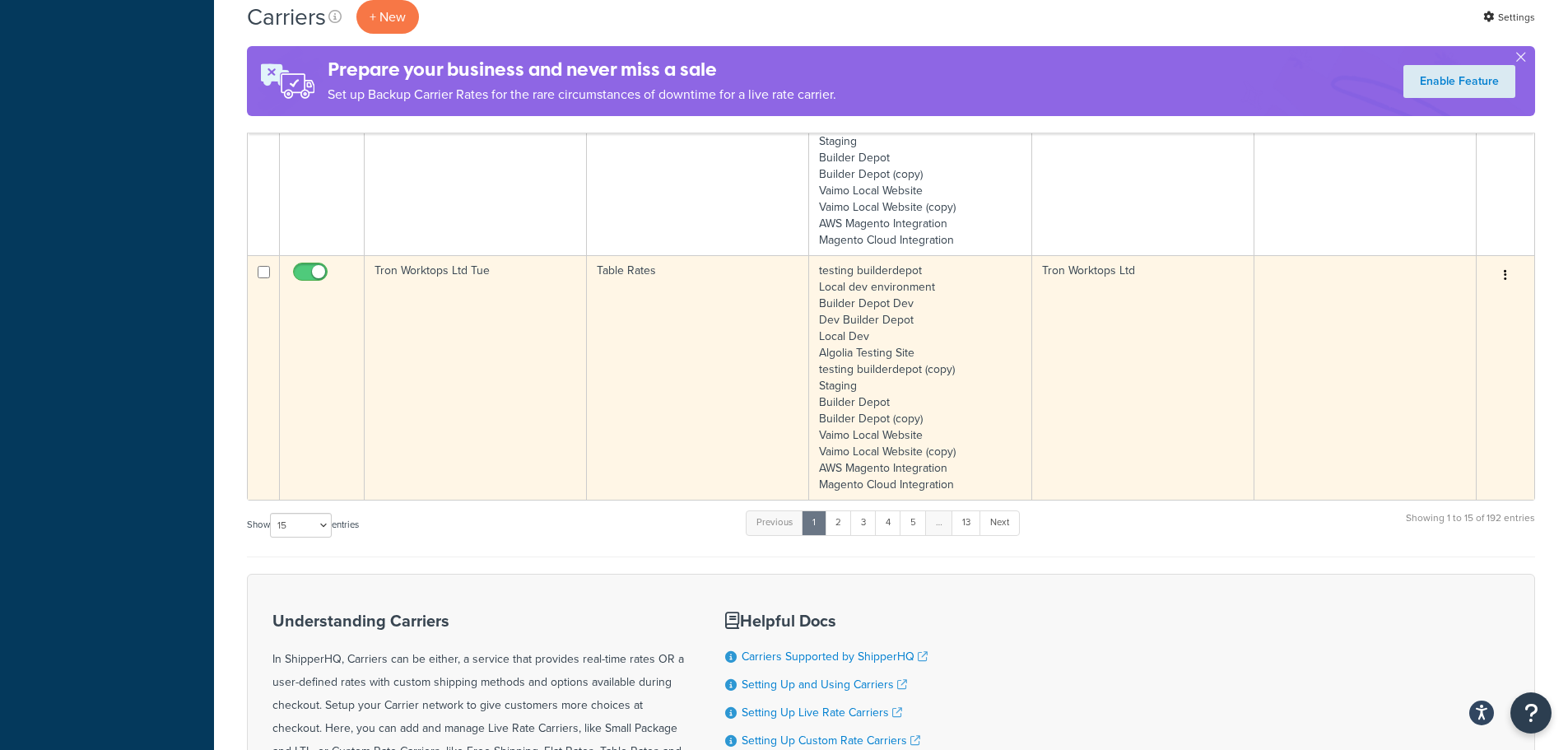
scroll to position [2990, 0]
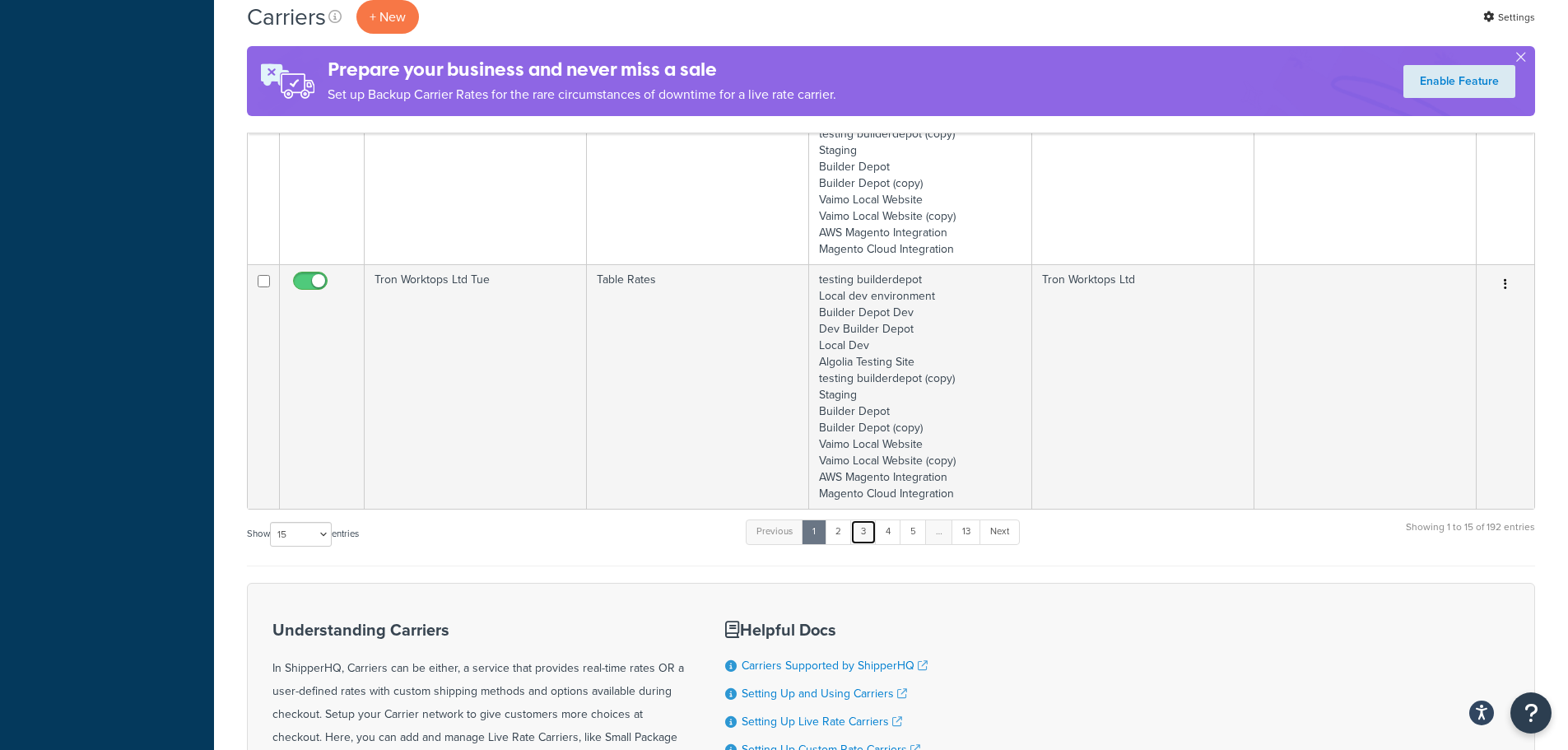
click at [865, 538] on link "3" at bounding box center [863, 532] width 26 height 25
click at [895, 531] on link "4" at bounding box center [884, 532] width 26 height 25
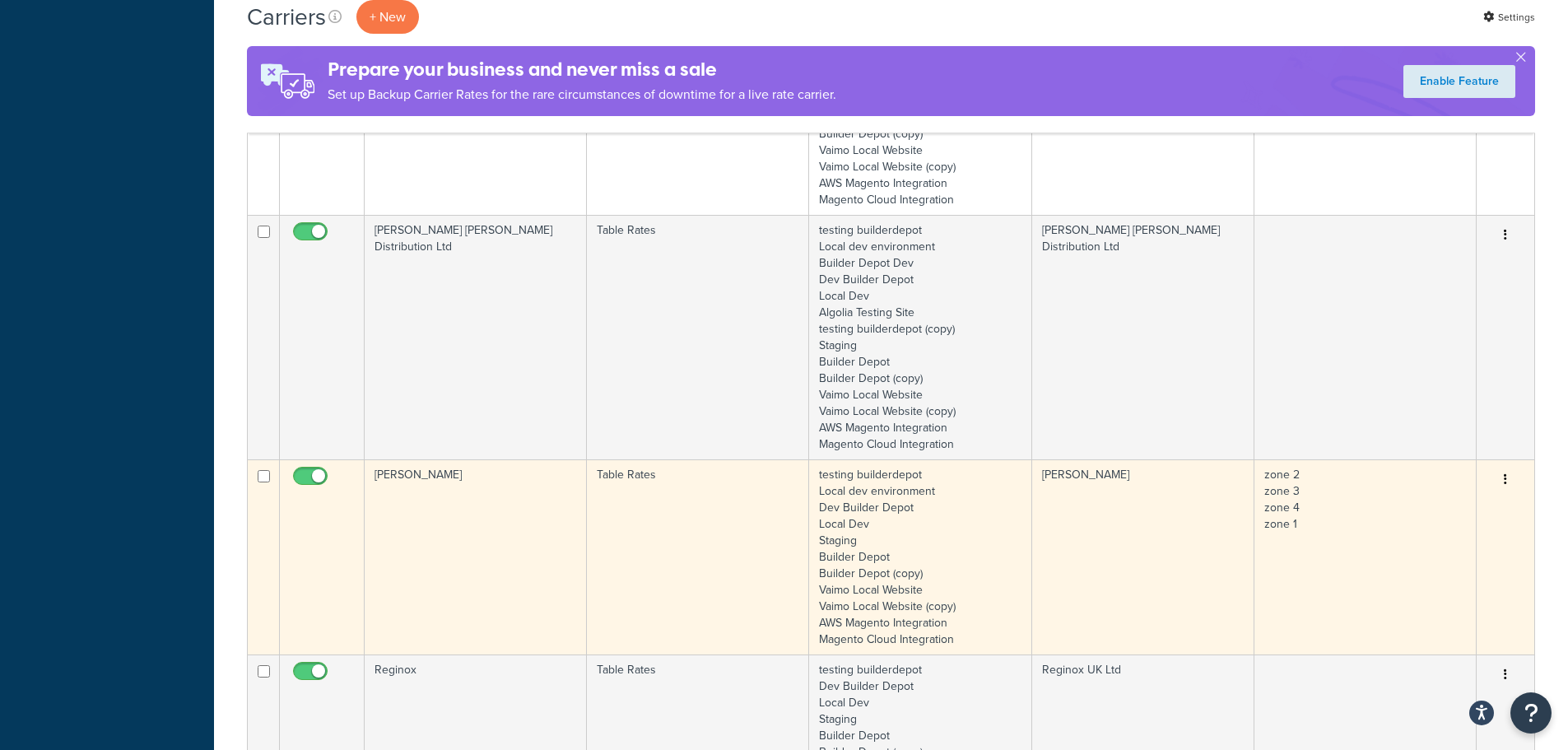
scroll to position [1672, 0]
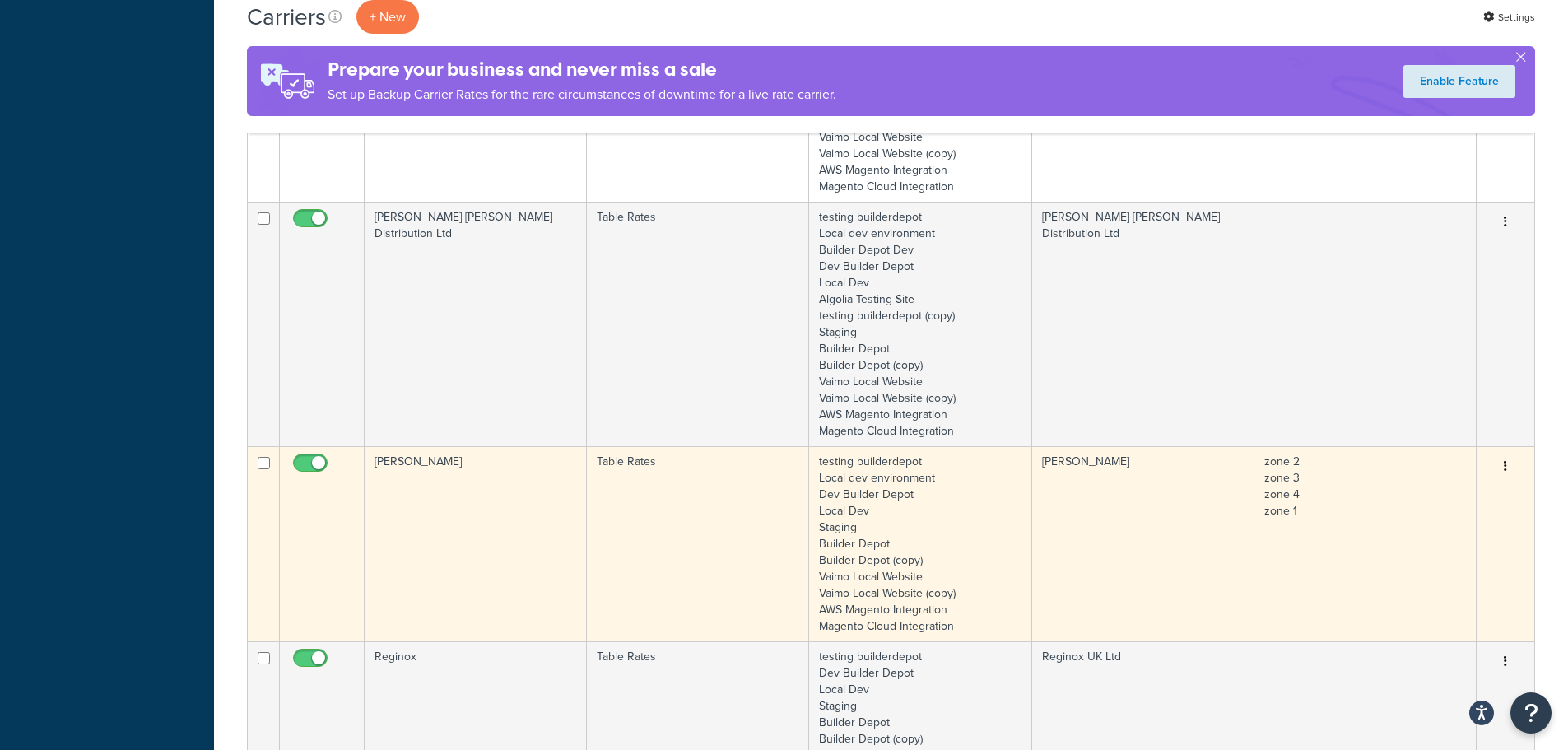
click at [489, 545] on td "Richard Burbidge" at bounding box center [475, 544] width 223 height 195
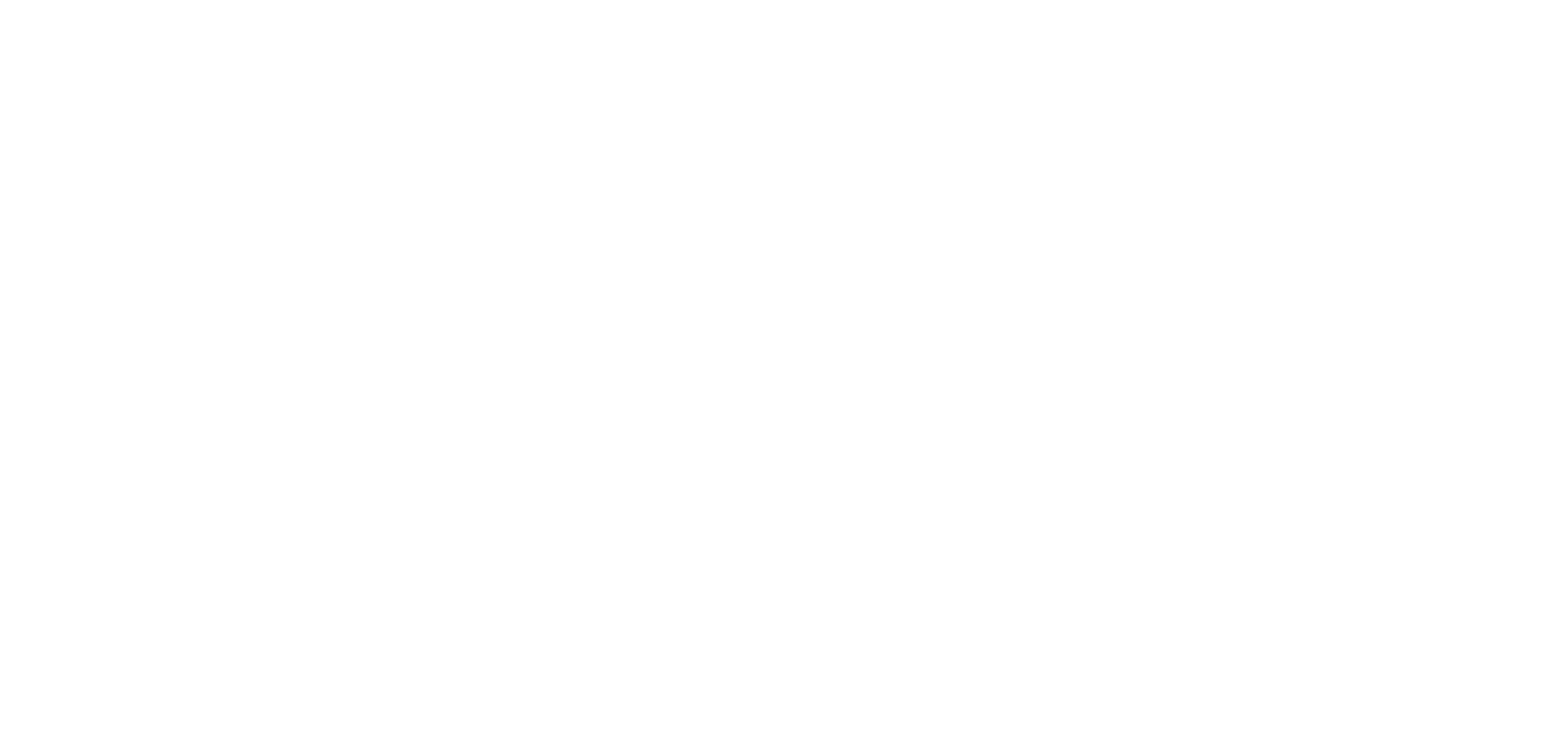
select select "25"
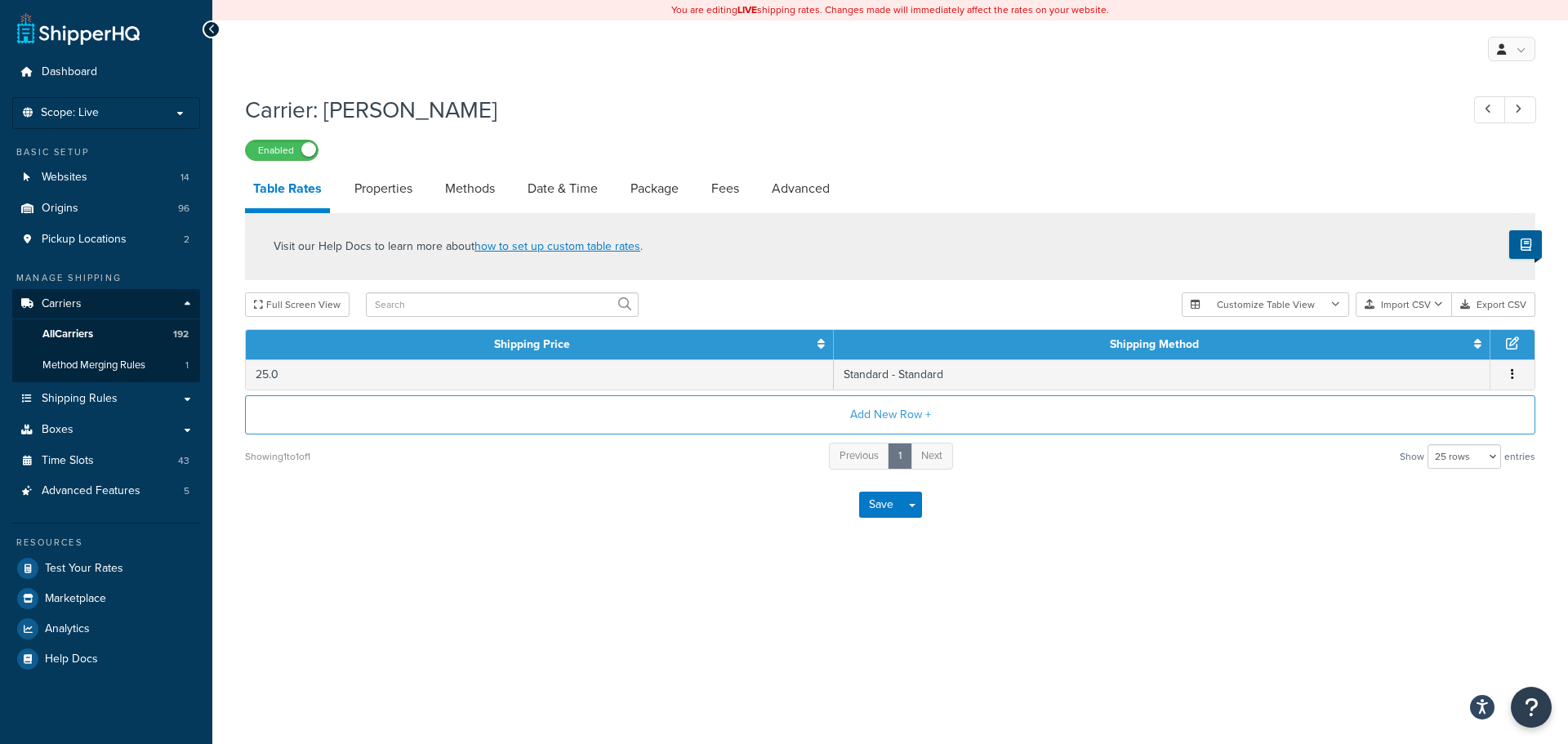
click at [568, 162] on div "Carrier: [PERSON_NAME] Enabled Table Rates Properties Methods Date & Time Packa…" at bounding box center [889, 311] width 1290 height 453
click at [562, 201] on link "Date & Time" at bounding box center [563, 189] width 86 height 39
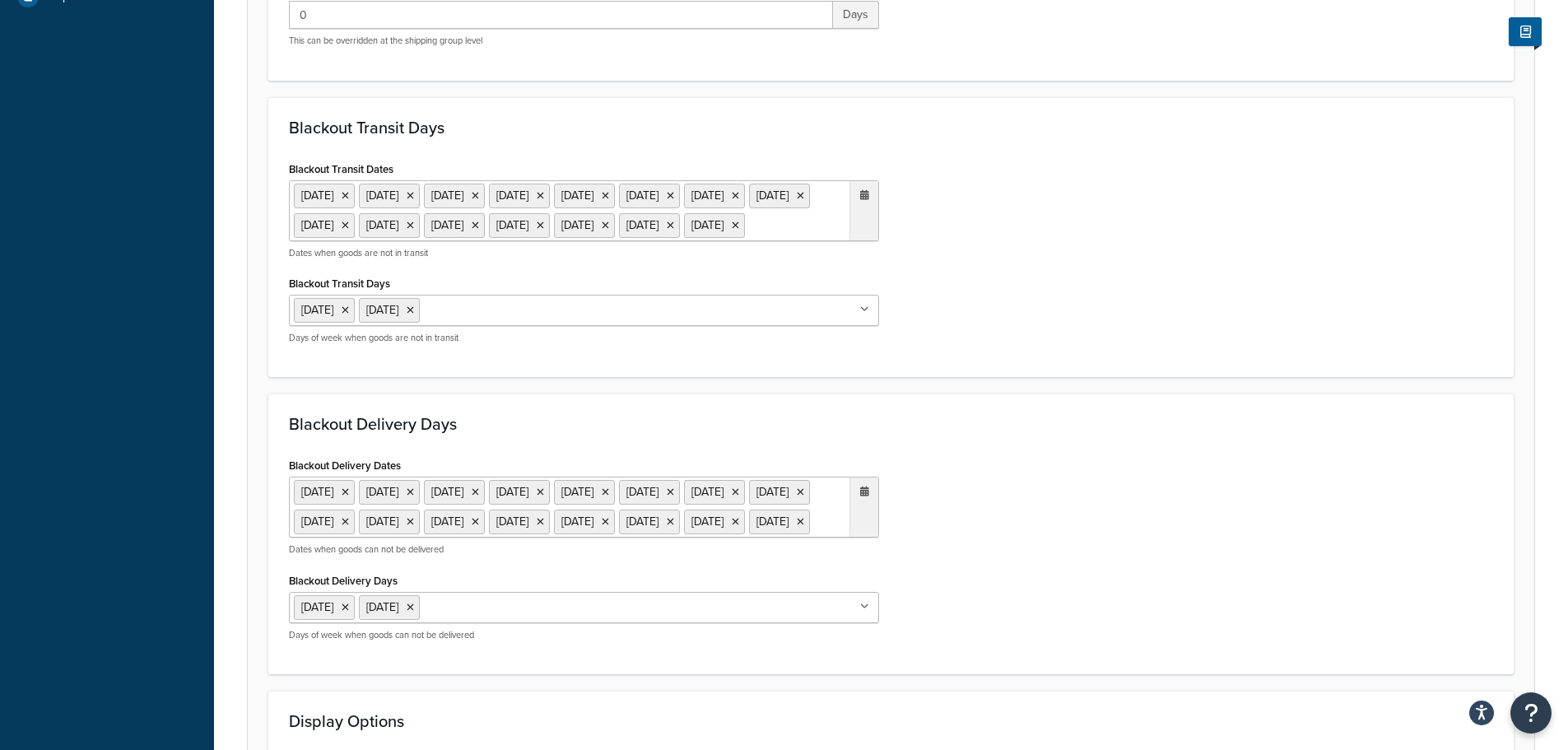
scroll to position [741, 0]
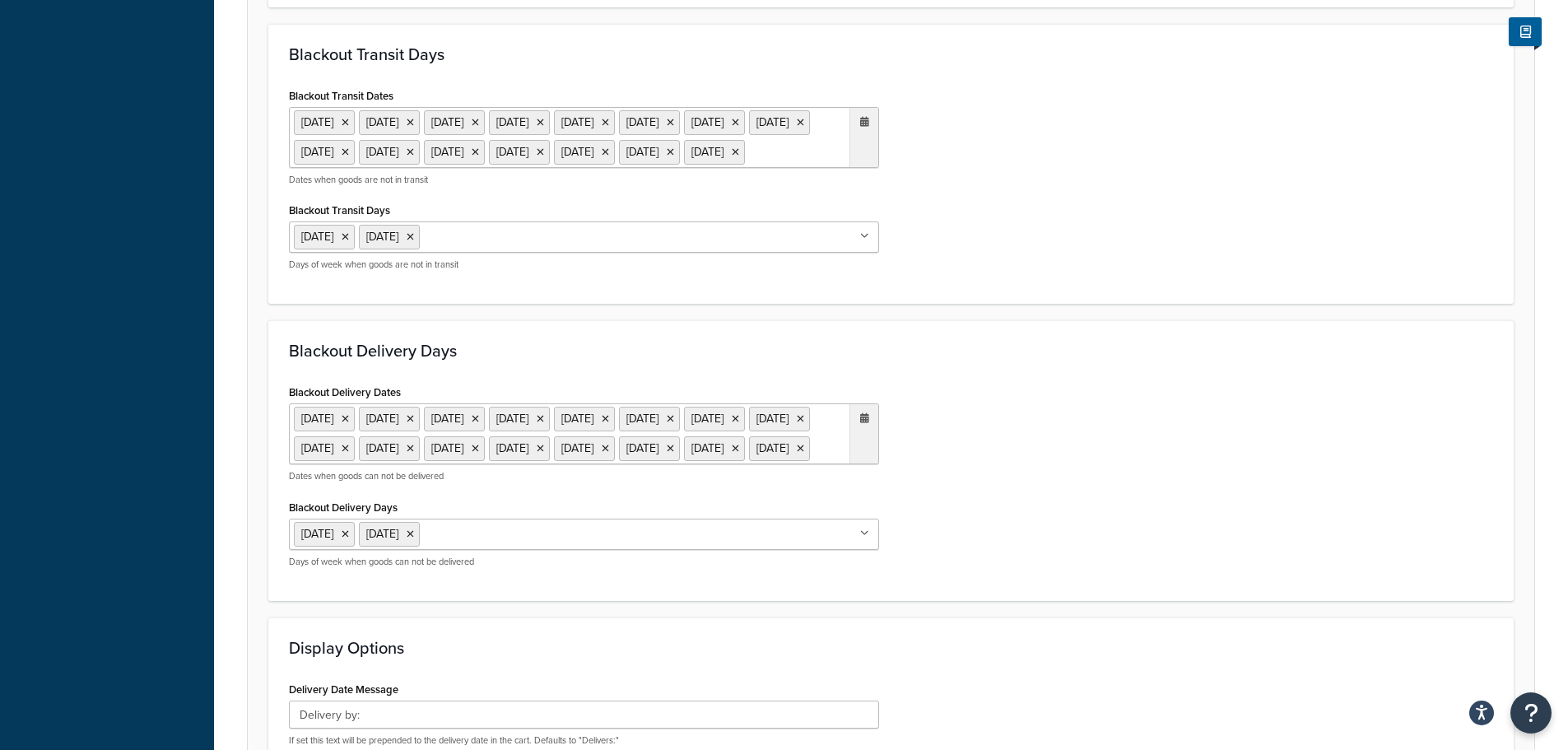
click at [812, 168] on ul "6 May 2024 27 May 2024 26 Aug 2024 20 Dec 2024 23 Dec 2024 24 Dec 2024 25 Dec 2…" at bounding box center [584, 137] width 590 height 61
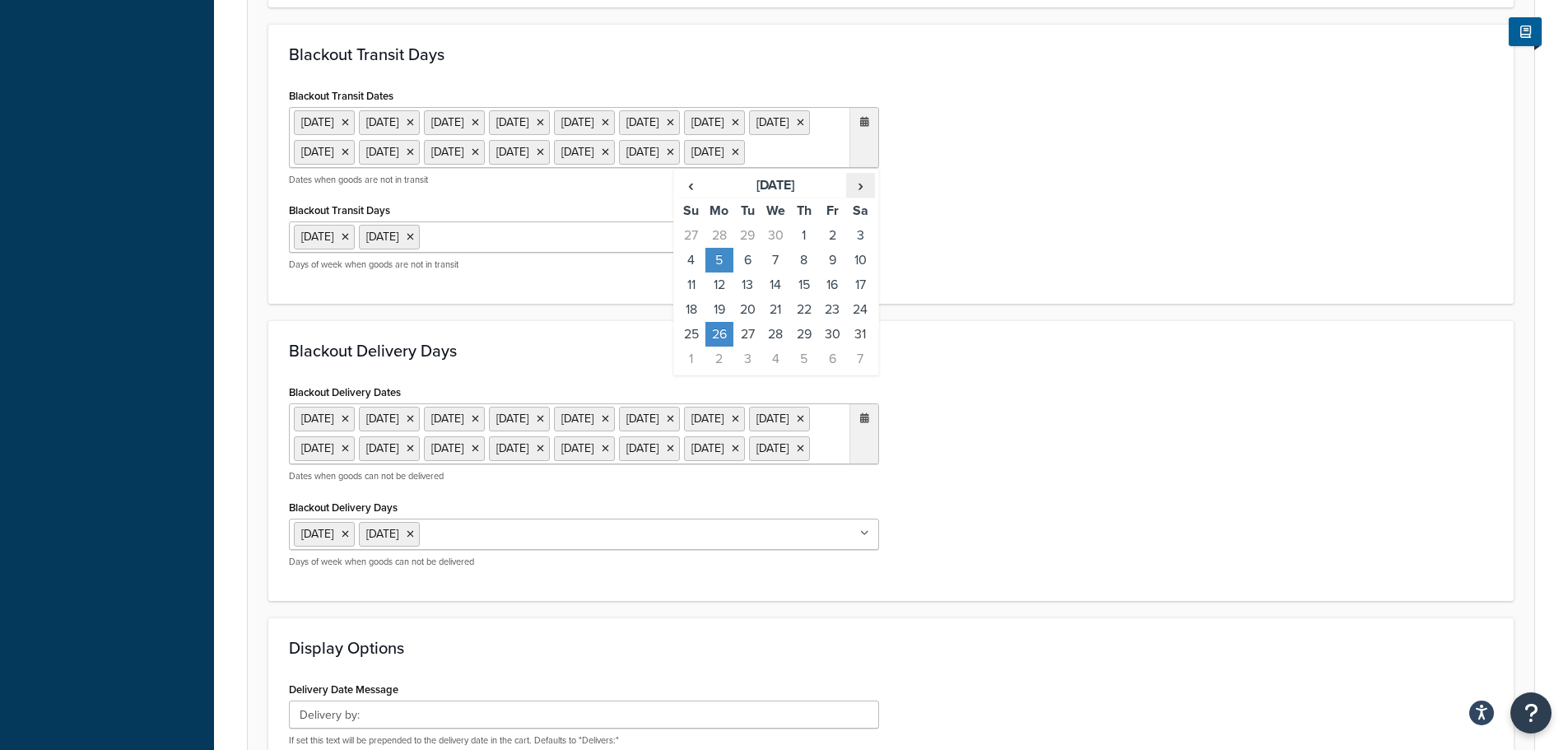
click at [856, 197] on span "›" at bounding box center [860, 185] width 26 height 23
click at [726, 346] on td "25" at bounding box center [719, 334] width 28 height 25
click at [951, 380] on div "Blackout Delivery Days Blackout Delivery Dates 6 May 2024 27 May 2024 26 Aug 20…" at bounding box center [891, 460] width 1246 height 281
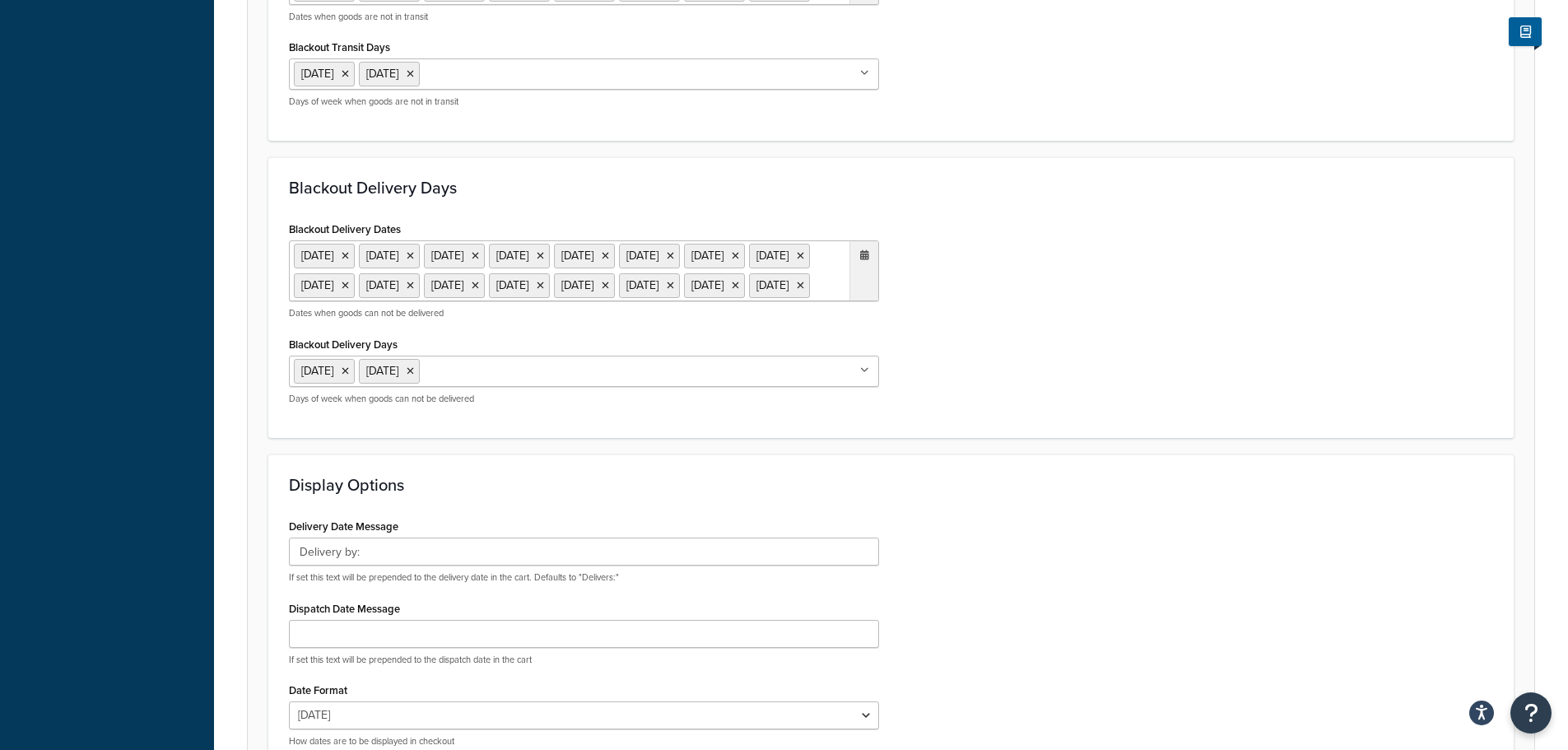
scroll to position [905, 0]
click at [512, 299] on ul "[DATE] [DATE] [DATE] [DATE] [DATE] [DATE] [DATE] [DATE] [DATE] [DATE] [DATE] [D…" at bounding box center [584, 269] width 590 height 61
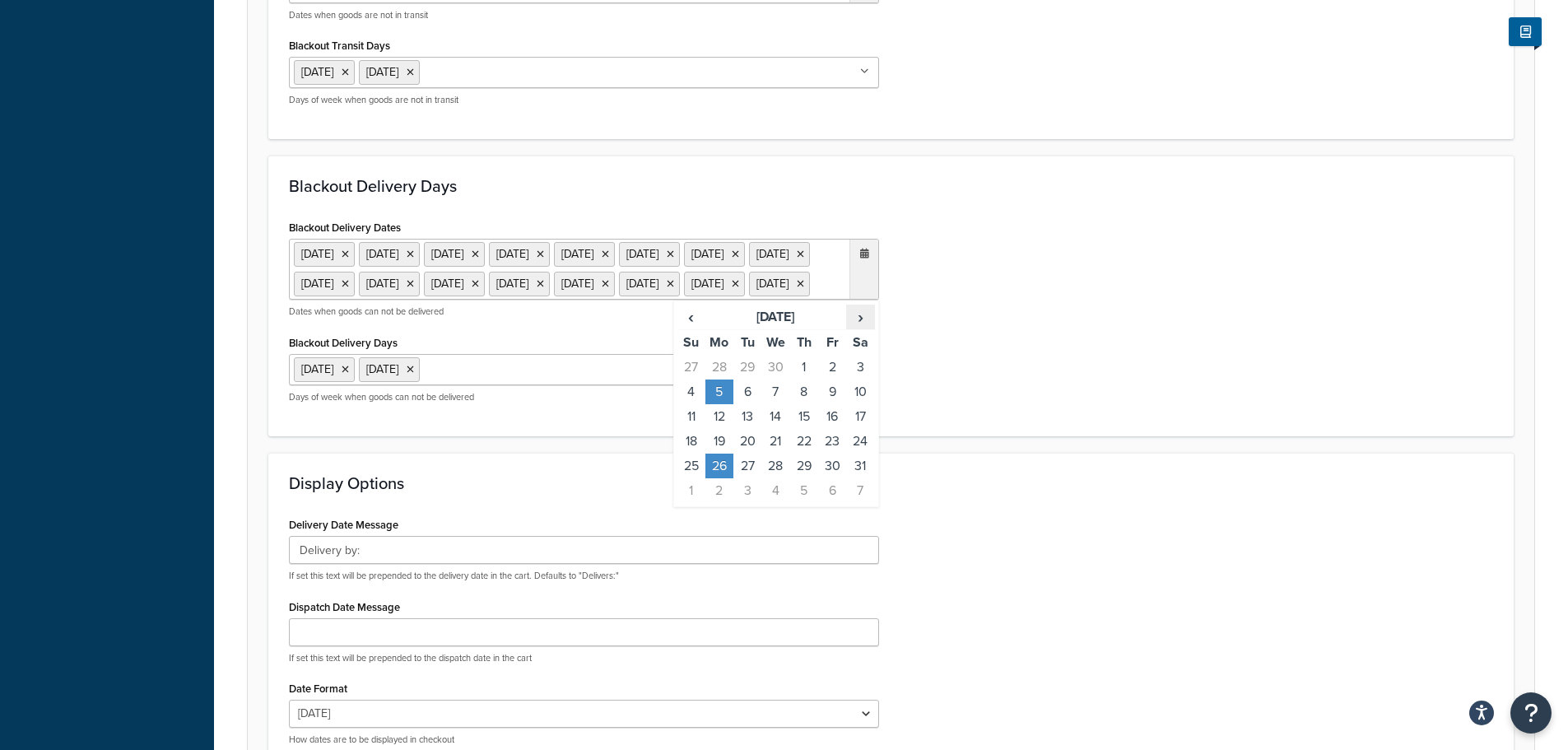
click at [856, 328] on span "›" at bounding box center [860, 317] width 26 height 23
click at [717, 479] on td "25" at bounding box center [719, 466] width 28 height 25
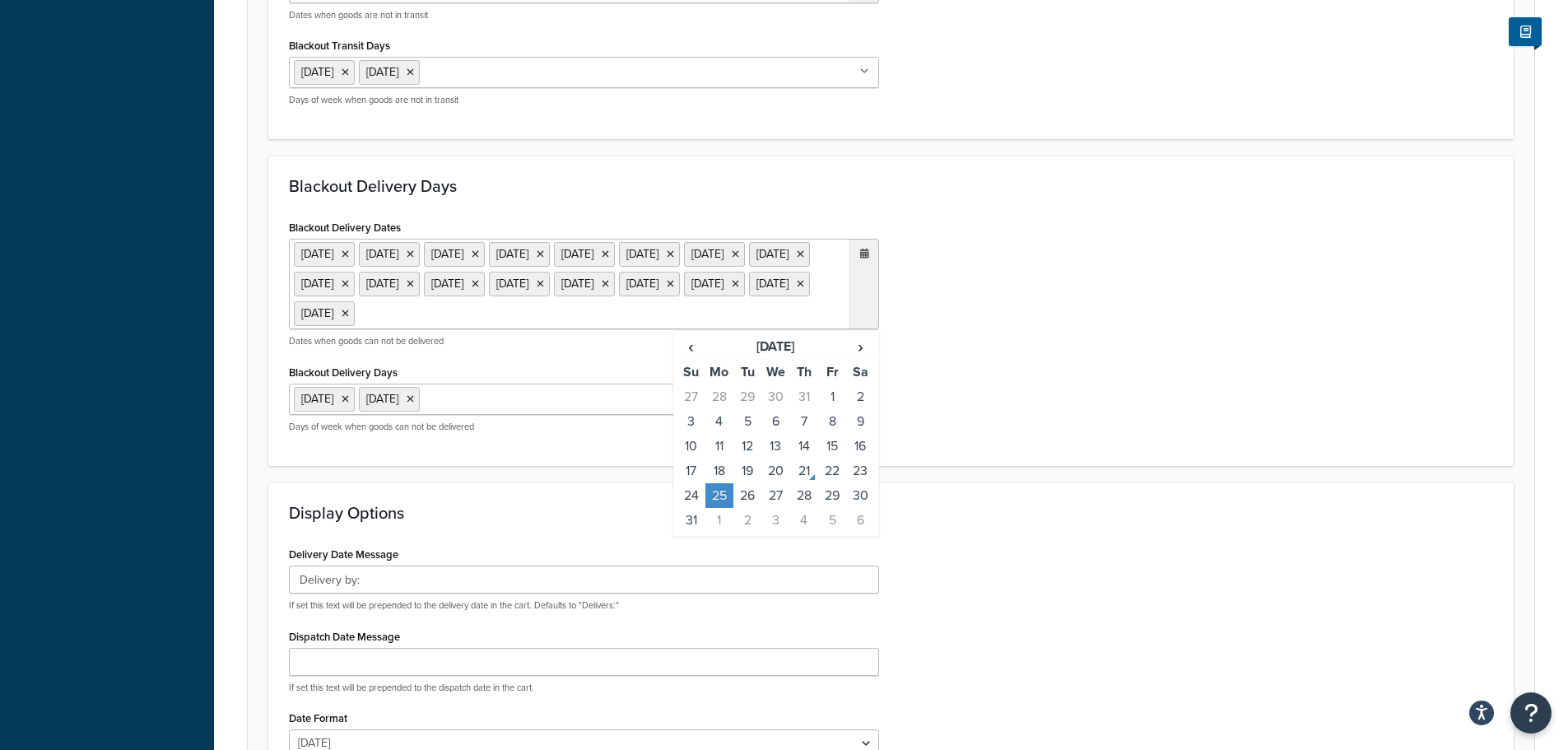
click at [1019, 445] on div "Blackout Delivery Dates 6 May 2024 27 May 2024 26 Aug 2024 20 Dec 2024 23 Dec 2…" at bounding box center [891, 330] width 1229 height 230
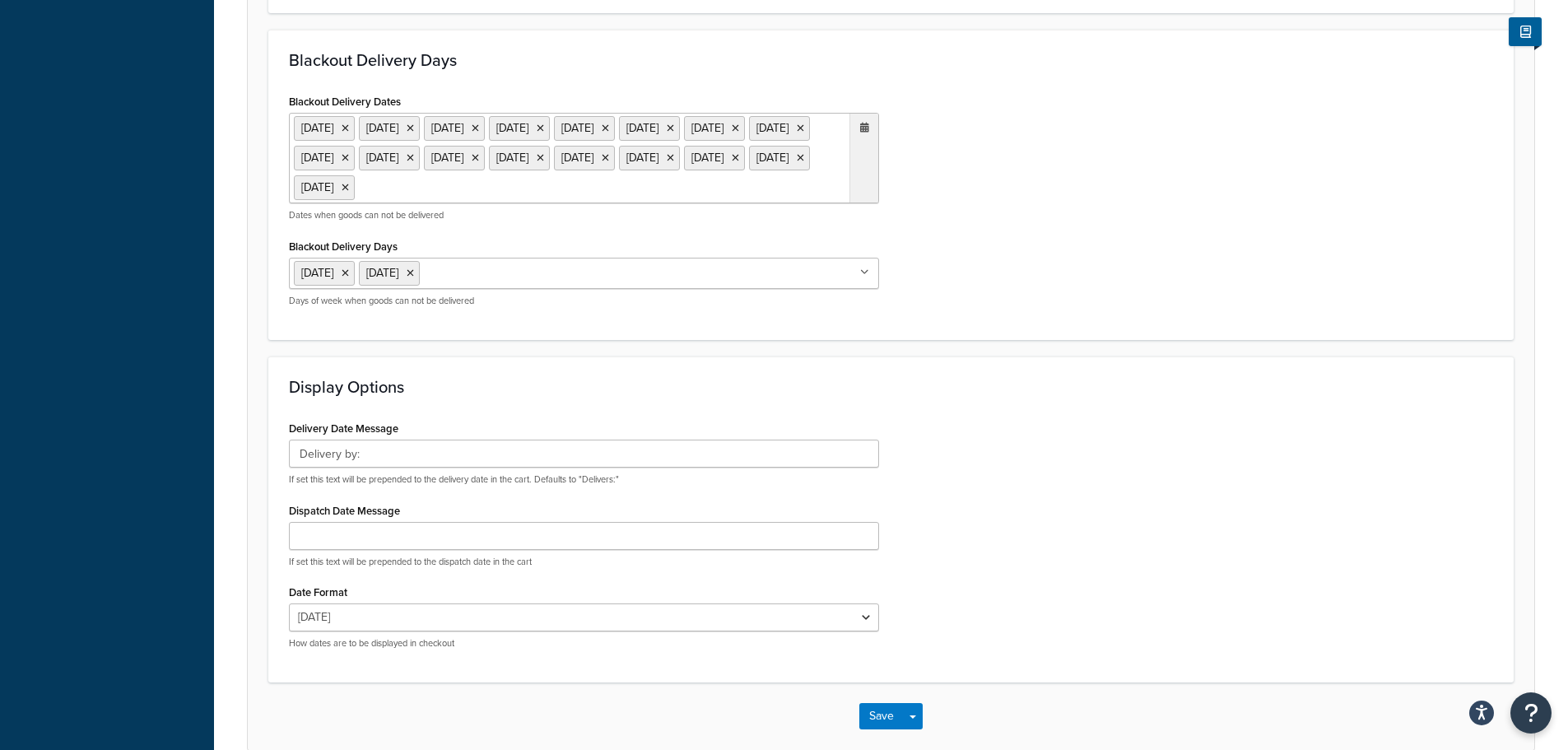
scroll to position [1204, 0]
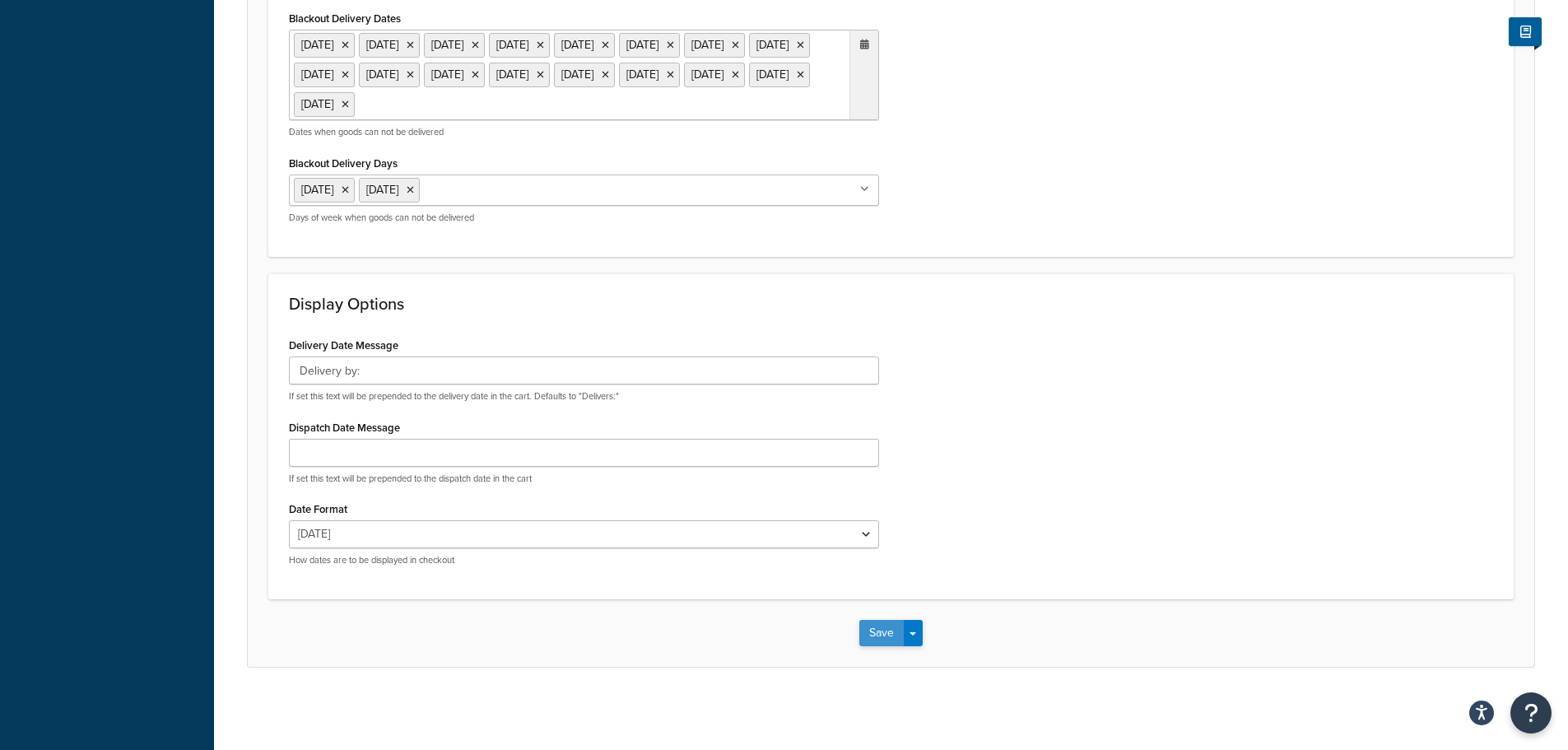
click at [874, 627] on button "Save" at bounding box center [881, 633] width 44 height 26
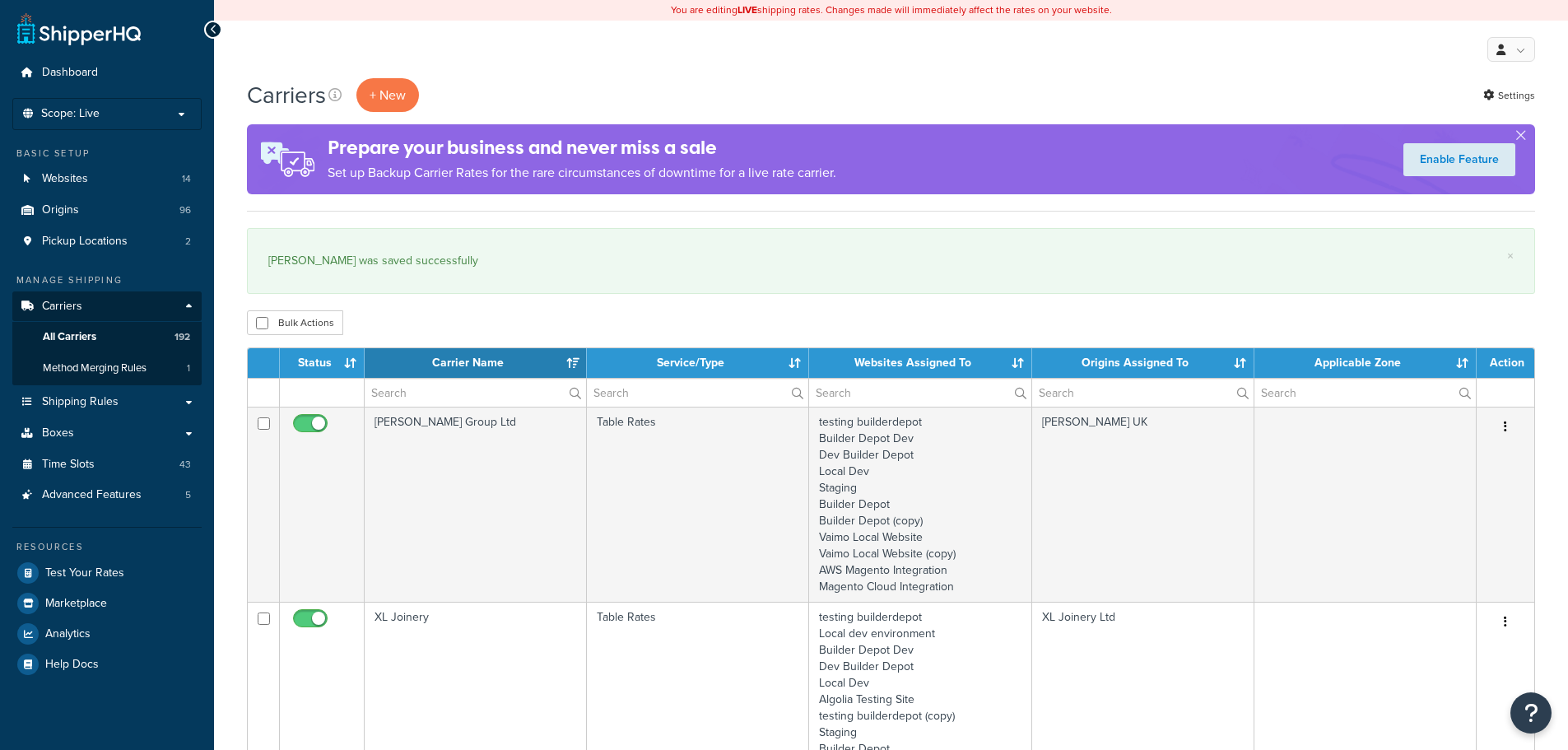
select select "15"
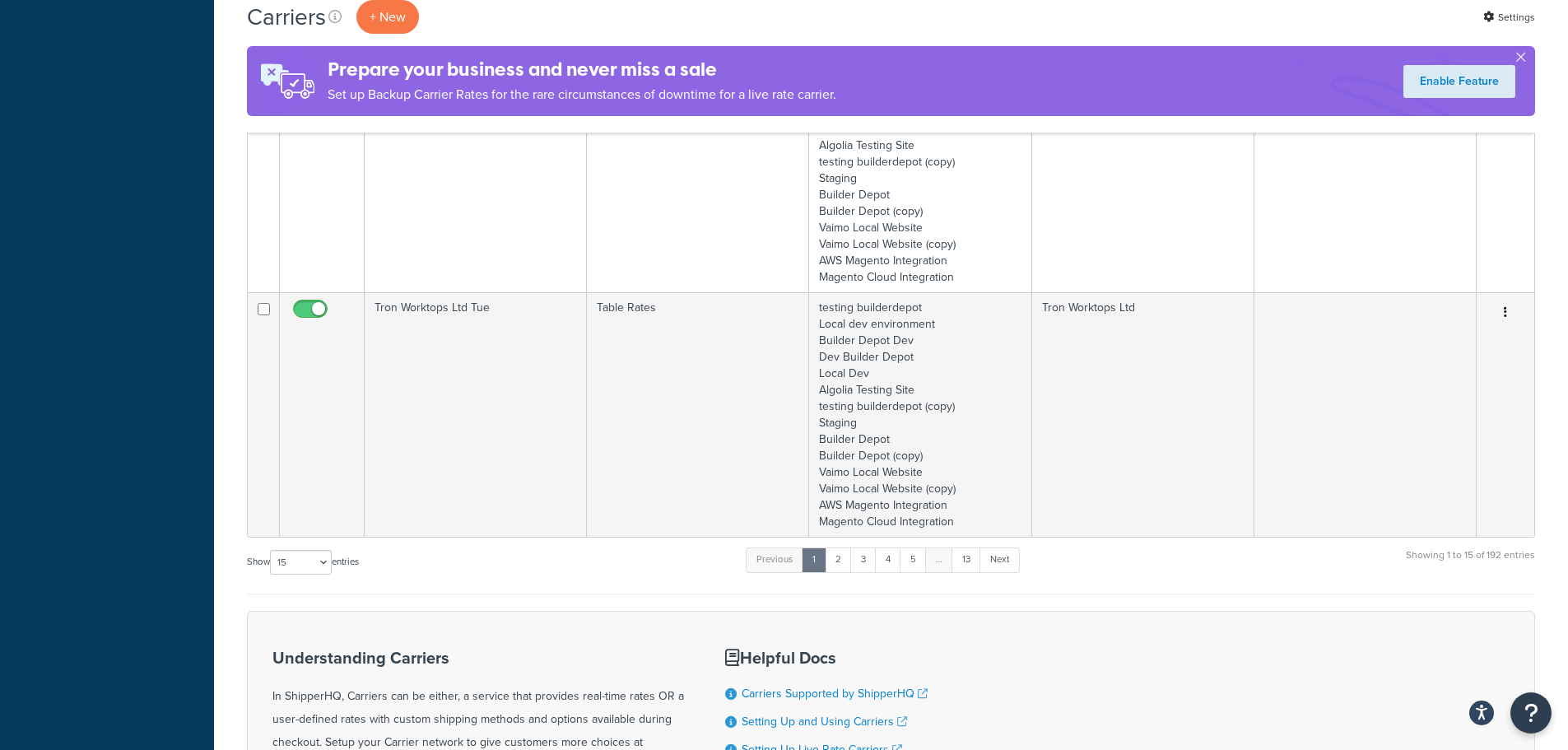
scroll to position [3129, 0]
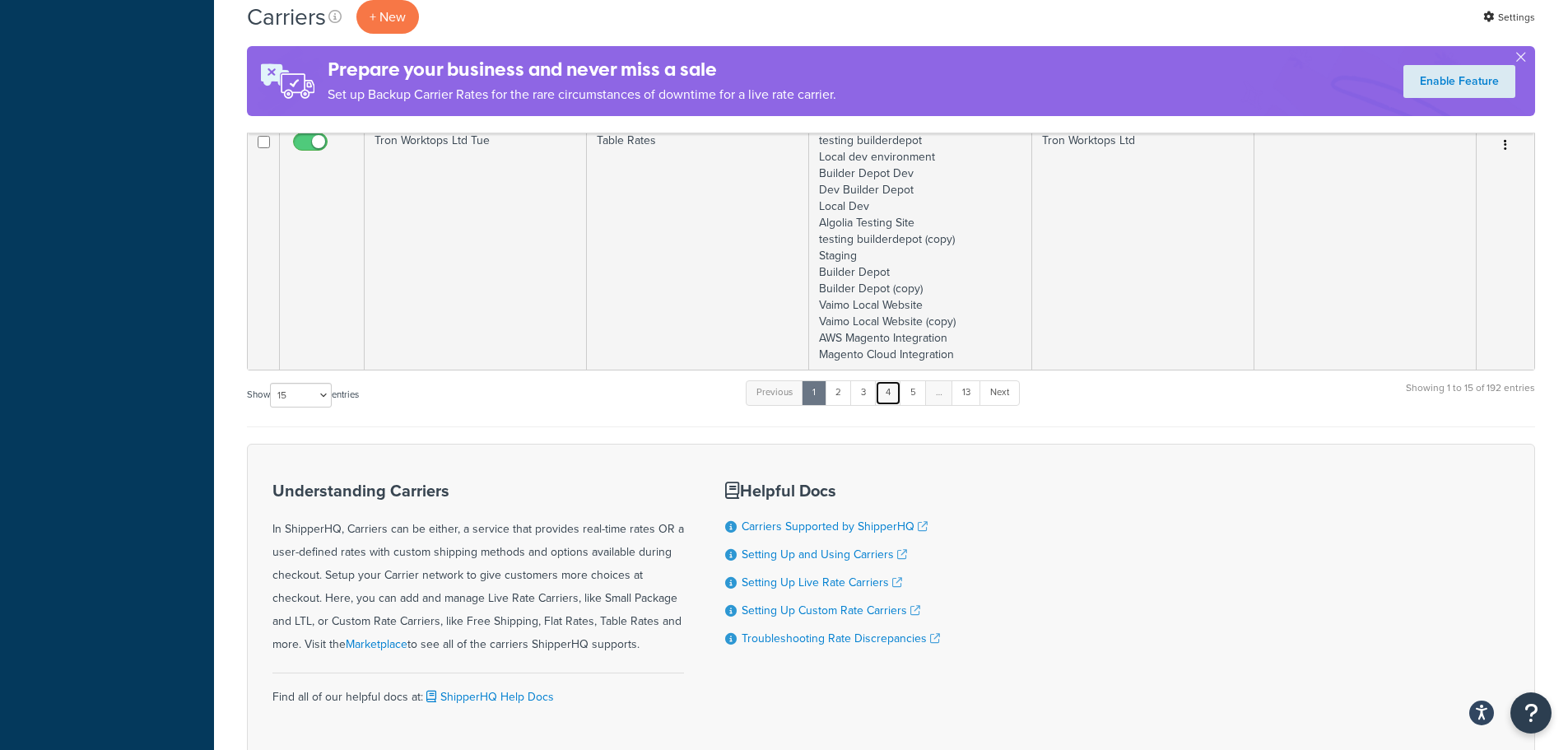
click at [887, 389] on link "4" at bounding box center [888, 392] width 26 height 25
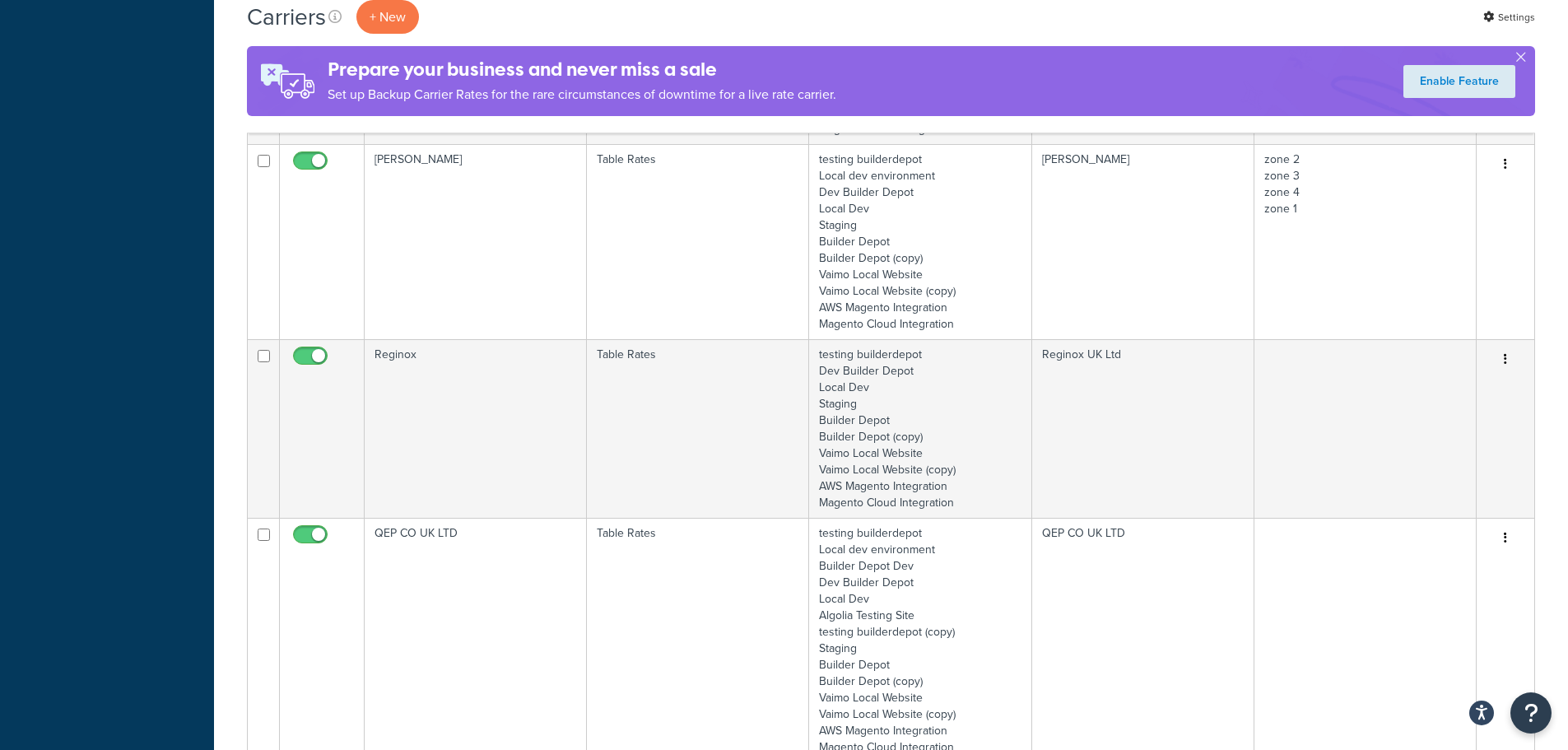
scroll to position [1976, 0]
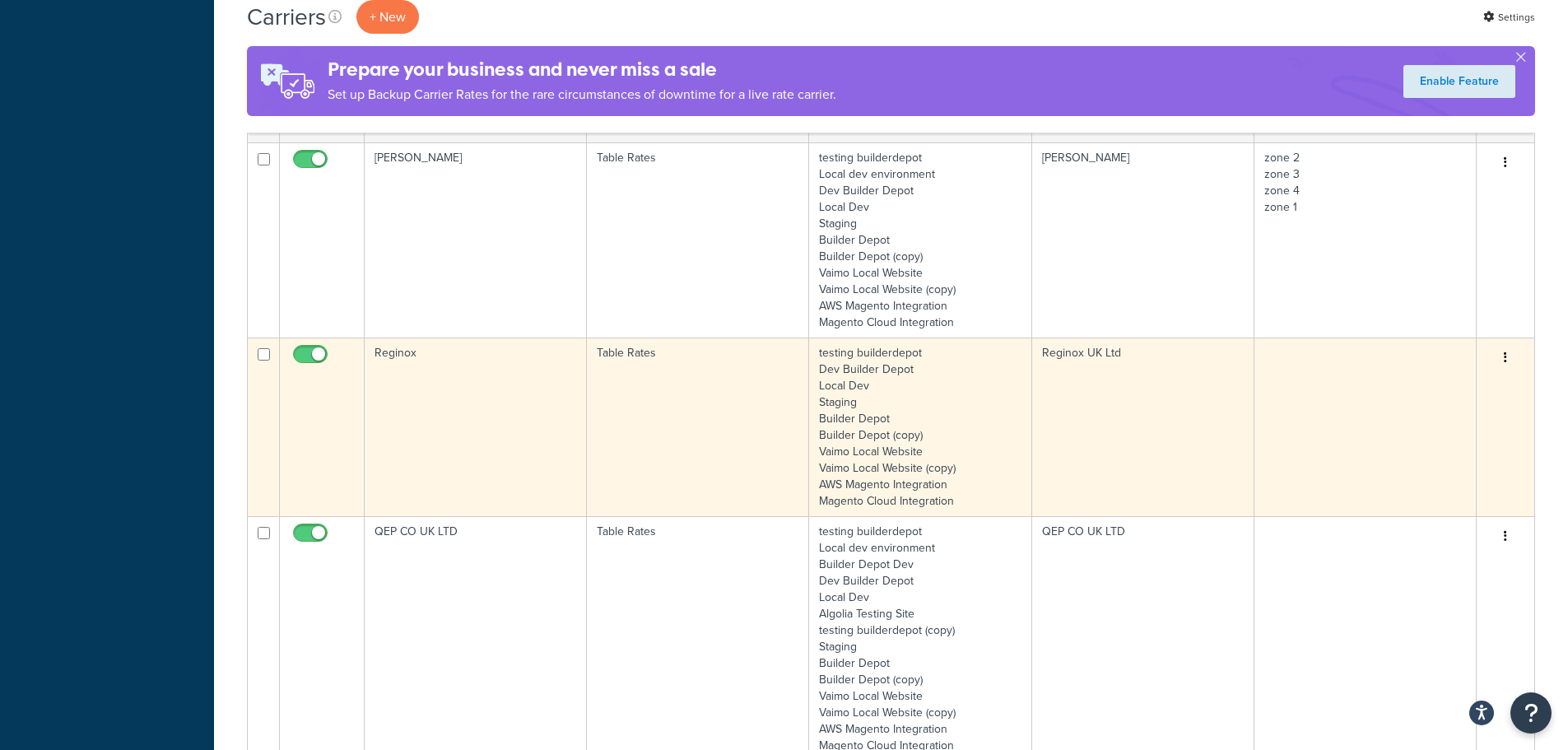
click at [457, 425] on td "Reginox" at bounding box center [475, 427] width 223 height 178
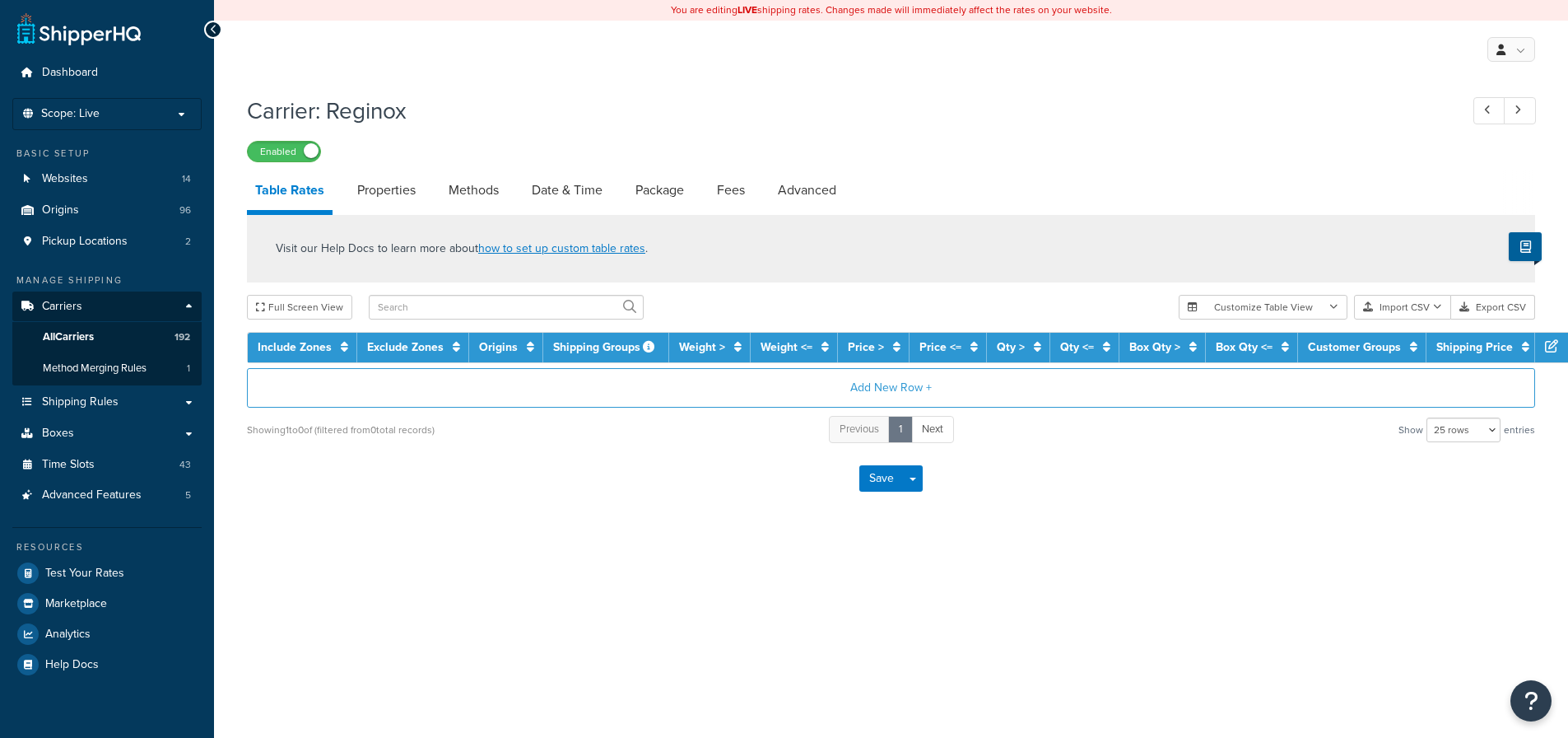
select select "25"
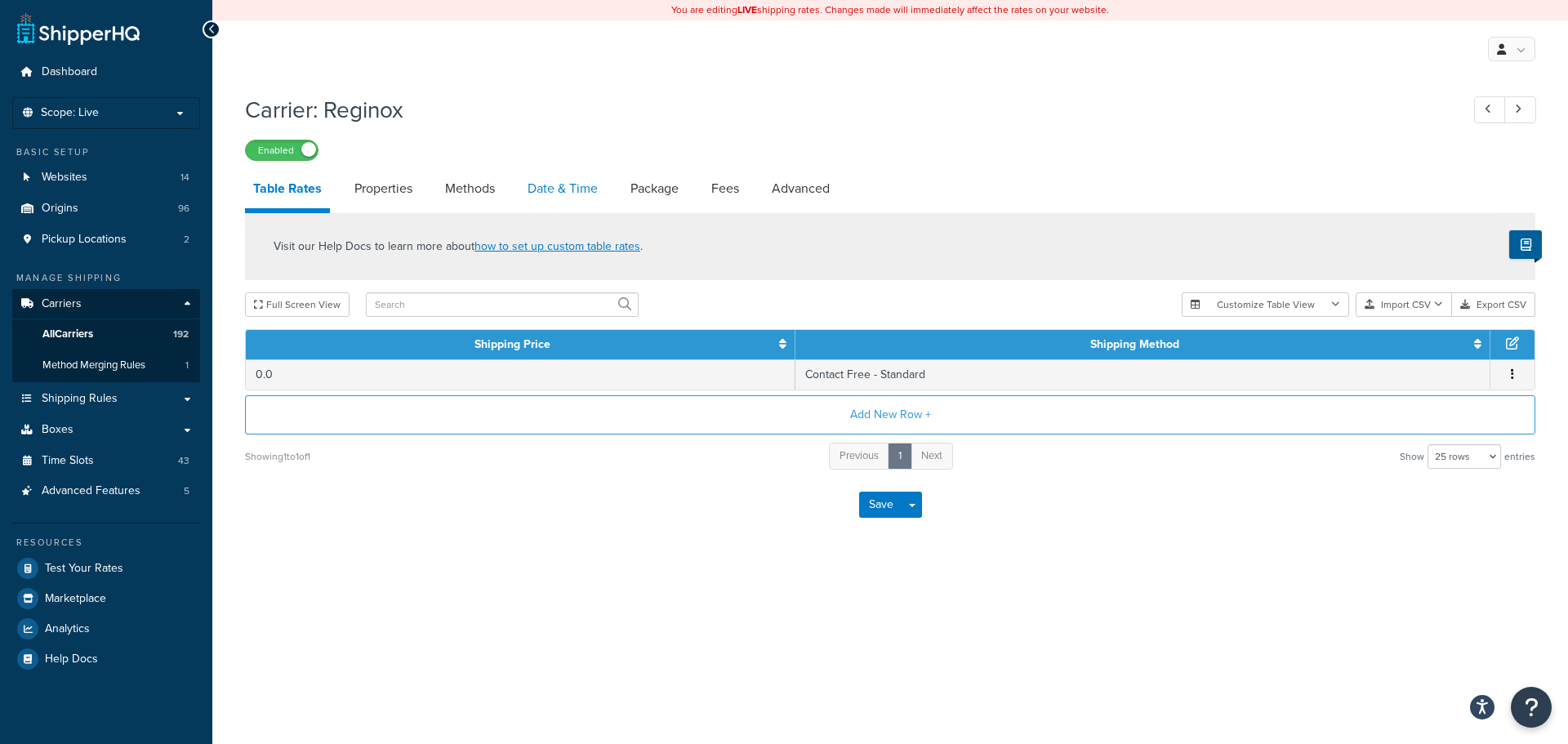
click at [562, 190] on link "Date & Time" at bounding box center [563, 189] width 86 height 39
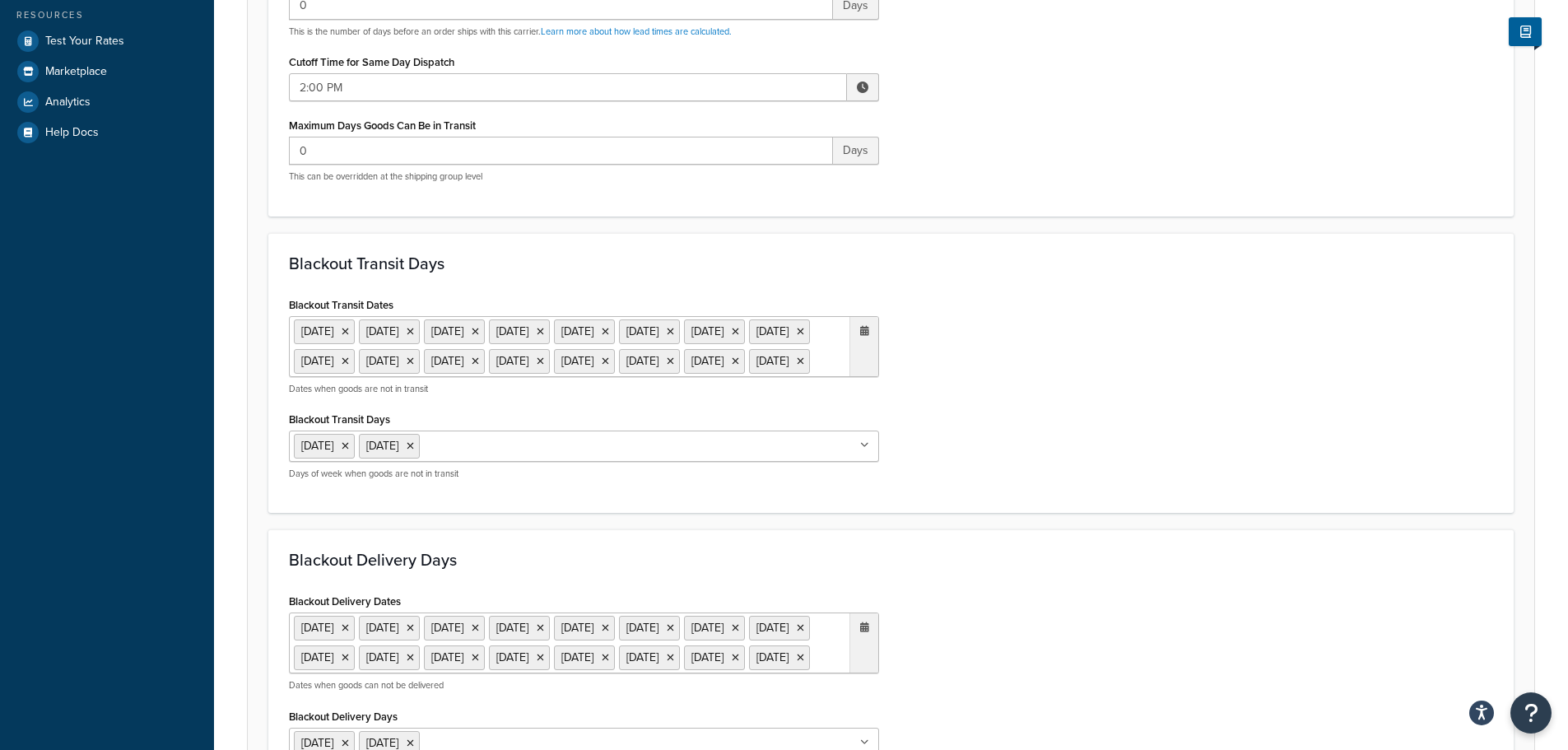
scroll to position [741, 0]
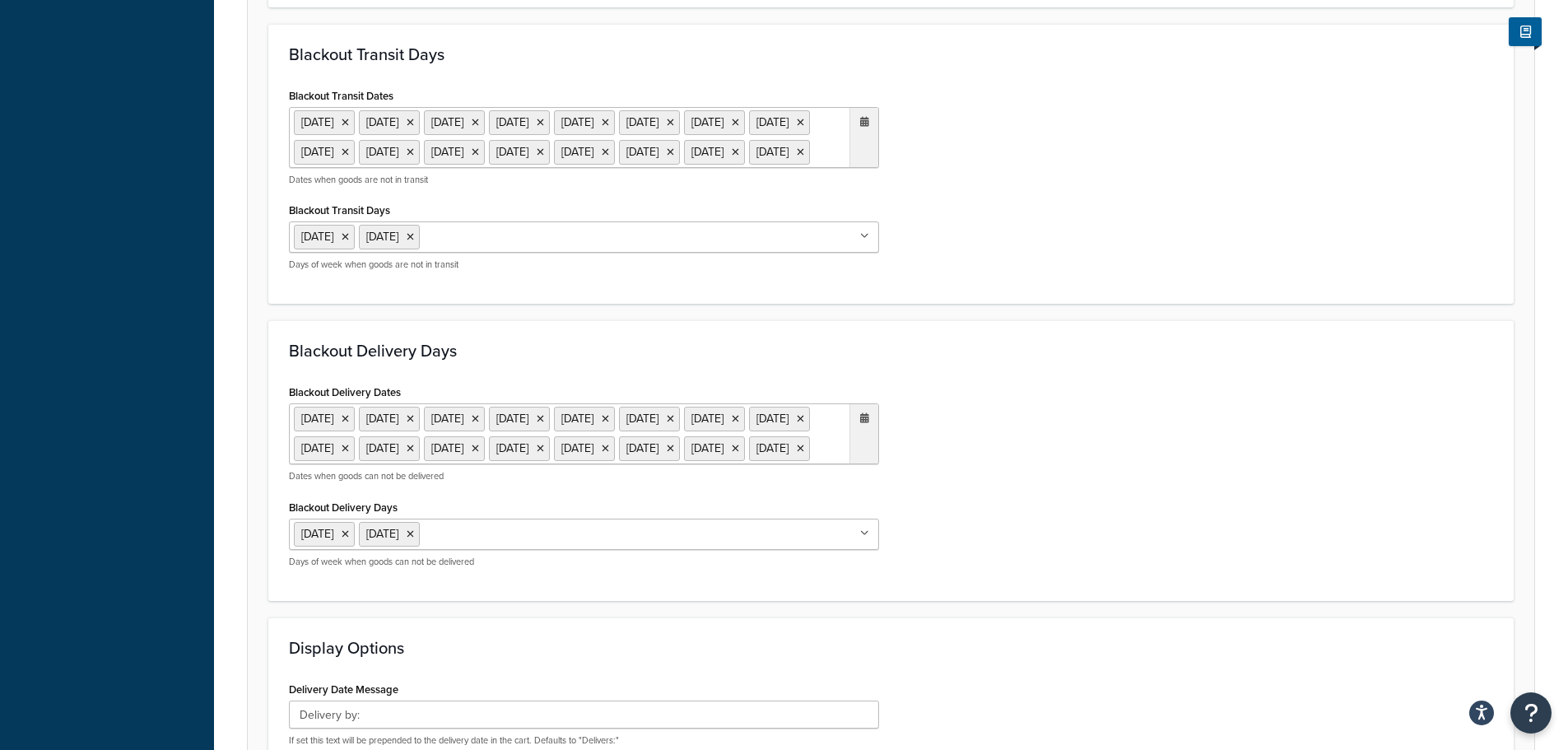
click at [432, 168] on ul "6 May 2024 27 May 2024 26 Aug 2024 20 Dec 2024 23 Dec 2024 24 Dec 2024 25 Dec 2…" at bounding box center [584, 137] width 590 height 61
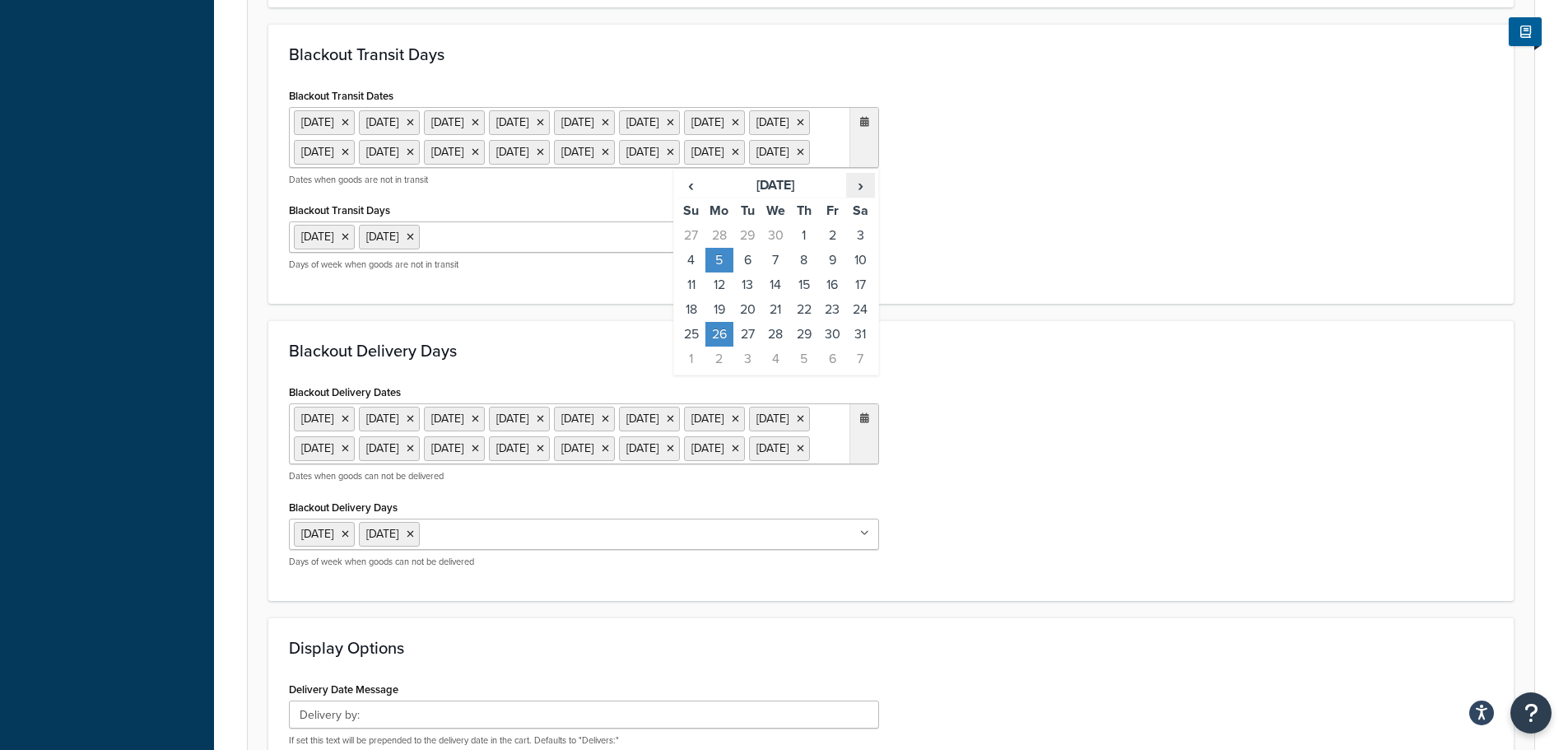
click at [848, 197] on span "›" at bounding box center [860, 185] width 26 height 23
click at [715, 346] on td "25" at bounding box center [719, 334] width 28 height 25
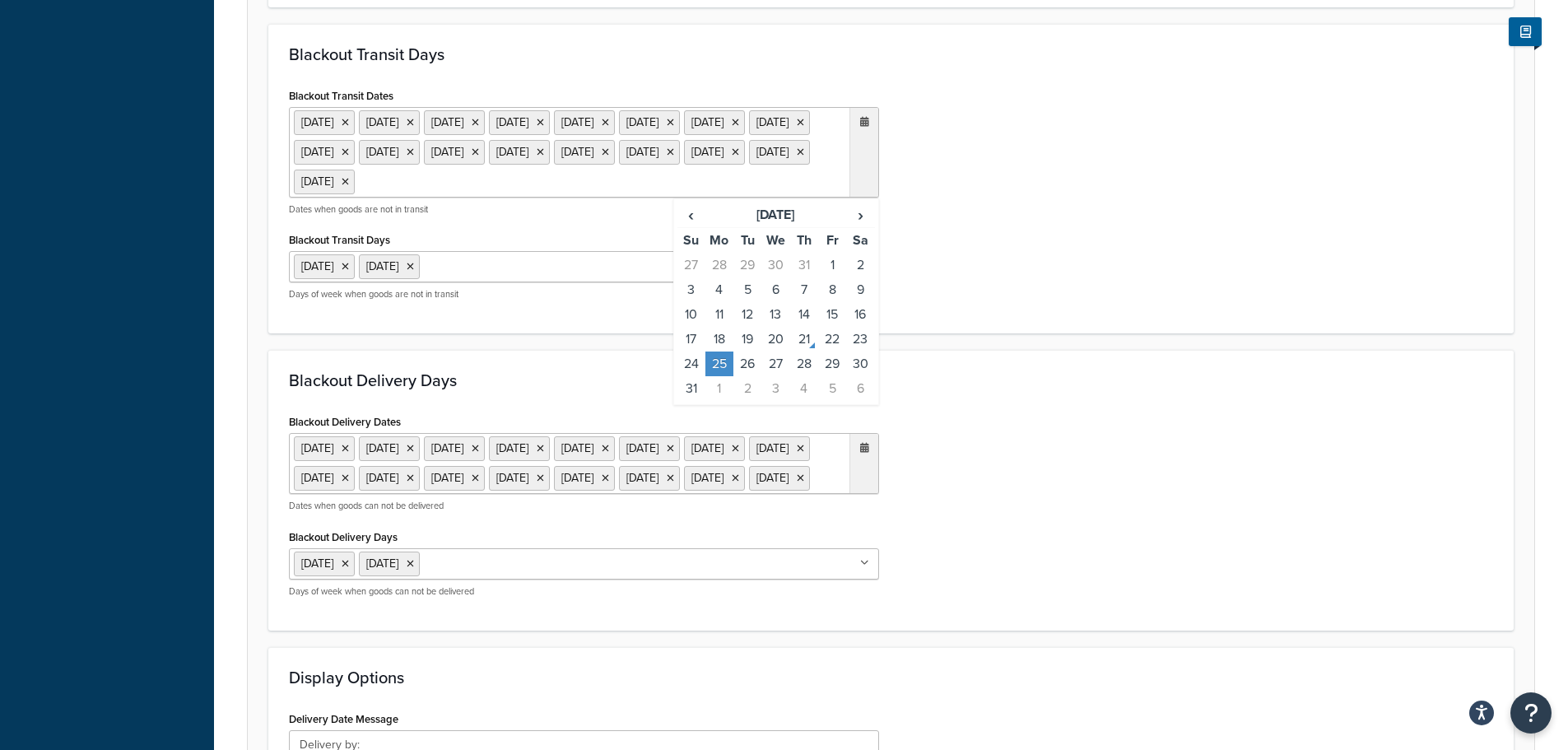
click at [1097, 389] on h3 "Blackout Delivery Days" at bounding box center [891, 380] width 1205 height 18
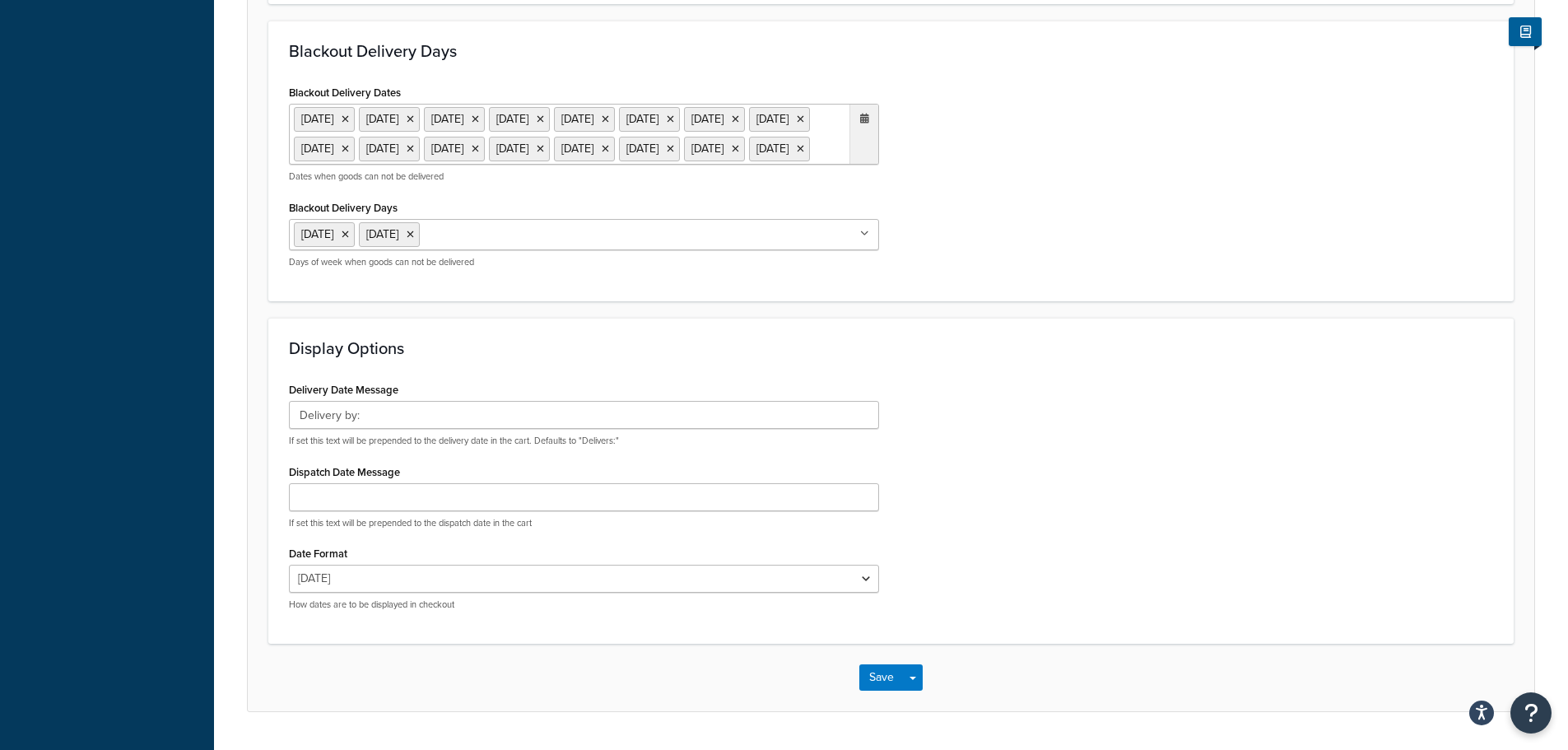
click at [566, 165] on ul "6 May 2024 27 May 2024 26 Aug 2024 20 Dec 2024 23 Dec 2024 24 Dec 2024 25 Dec 2…" at bounding box center [584, 134] width 590 height 61
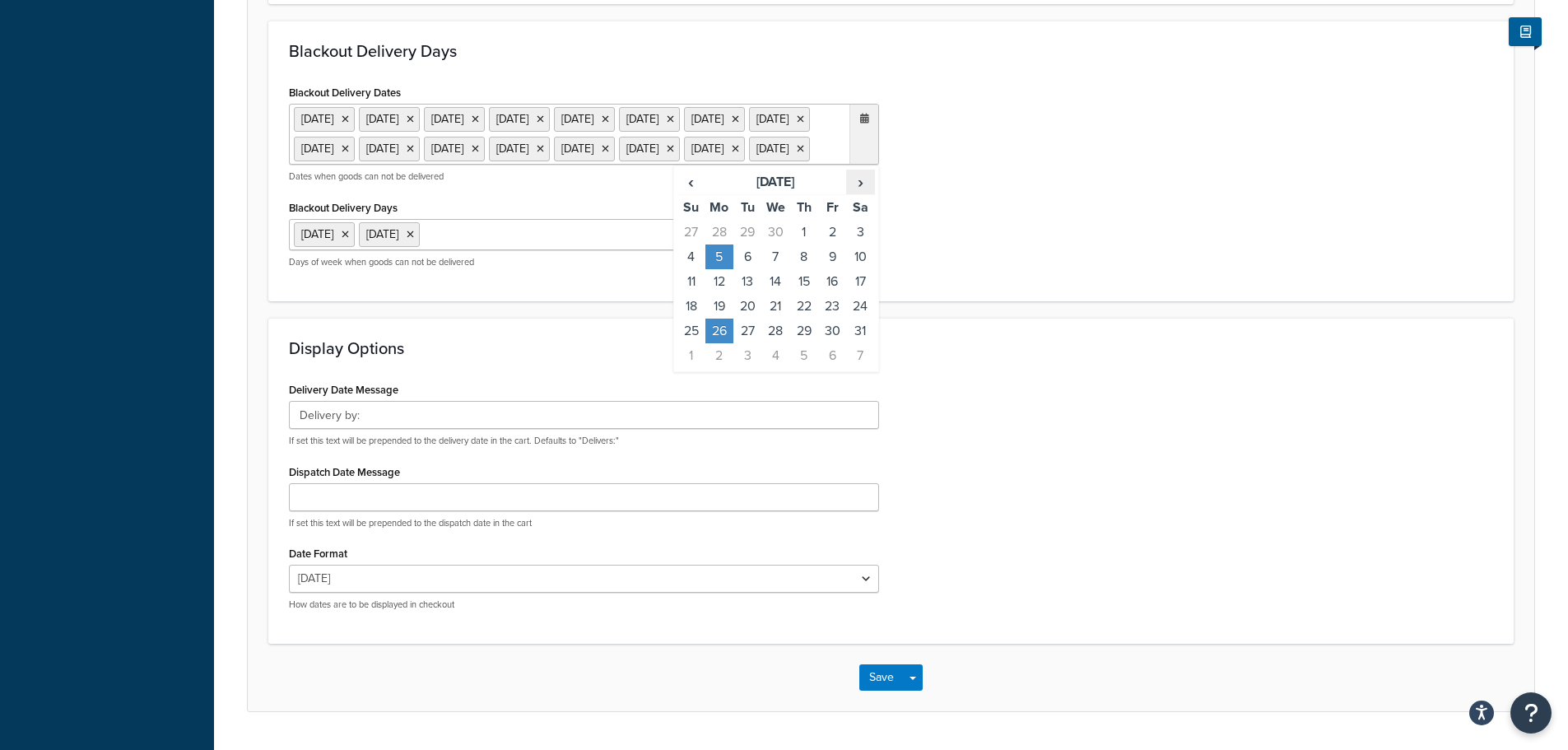
click at [863, 194] on span "›" at bounding box center [860, 182] width 26 height 23
click at [721, 343] on td "25" at bounding box center [719, 330] width 28 height 25
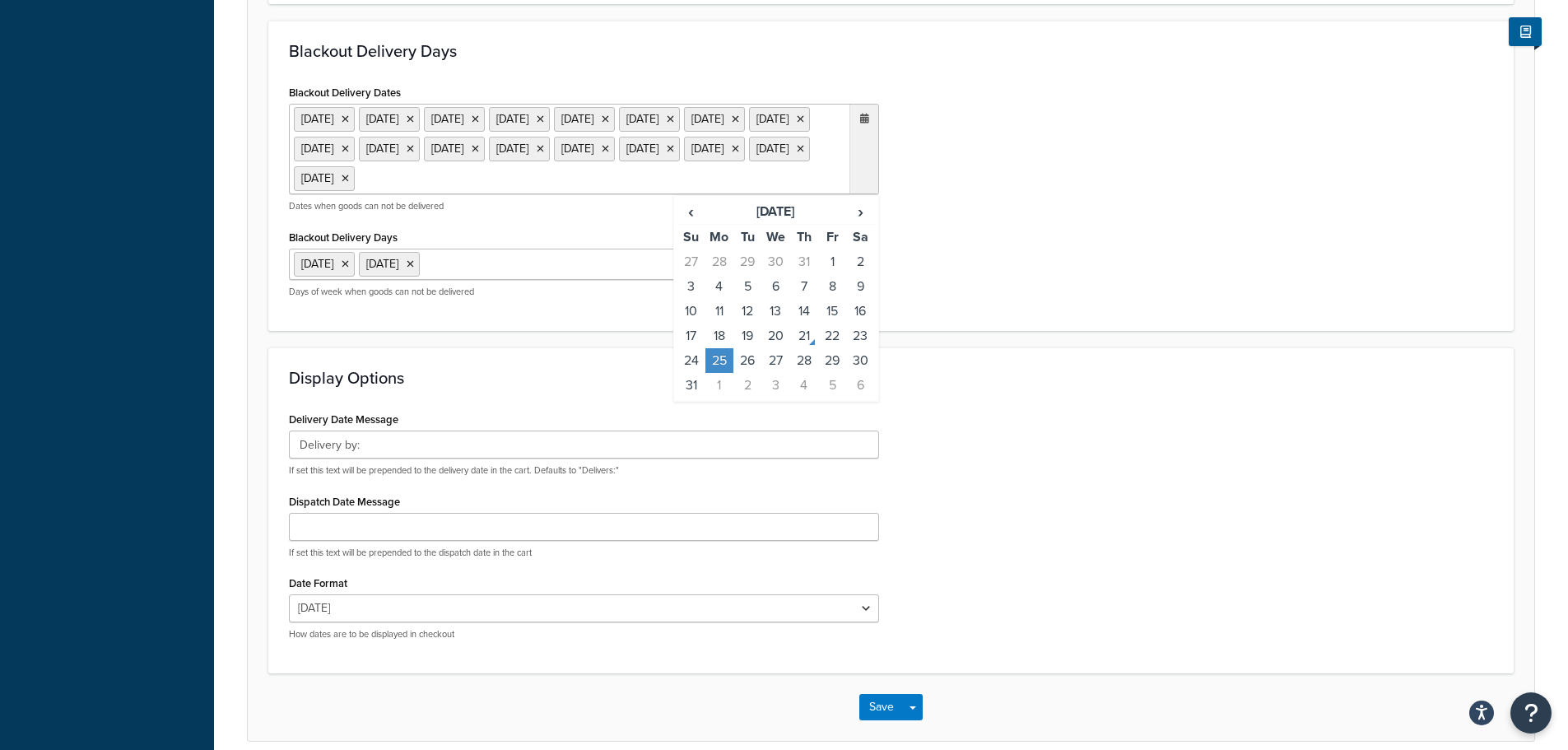
click at [1077, 331] on div "Blackout Delivery Days Blackout Delivery Dates 6 May 2024 27 May 2024 26 Aug 20…" at bounding box center [891, 176] width 1246 height 311
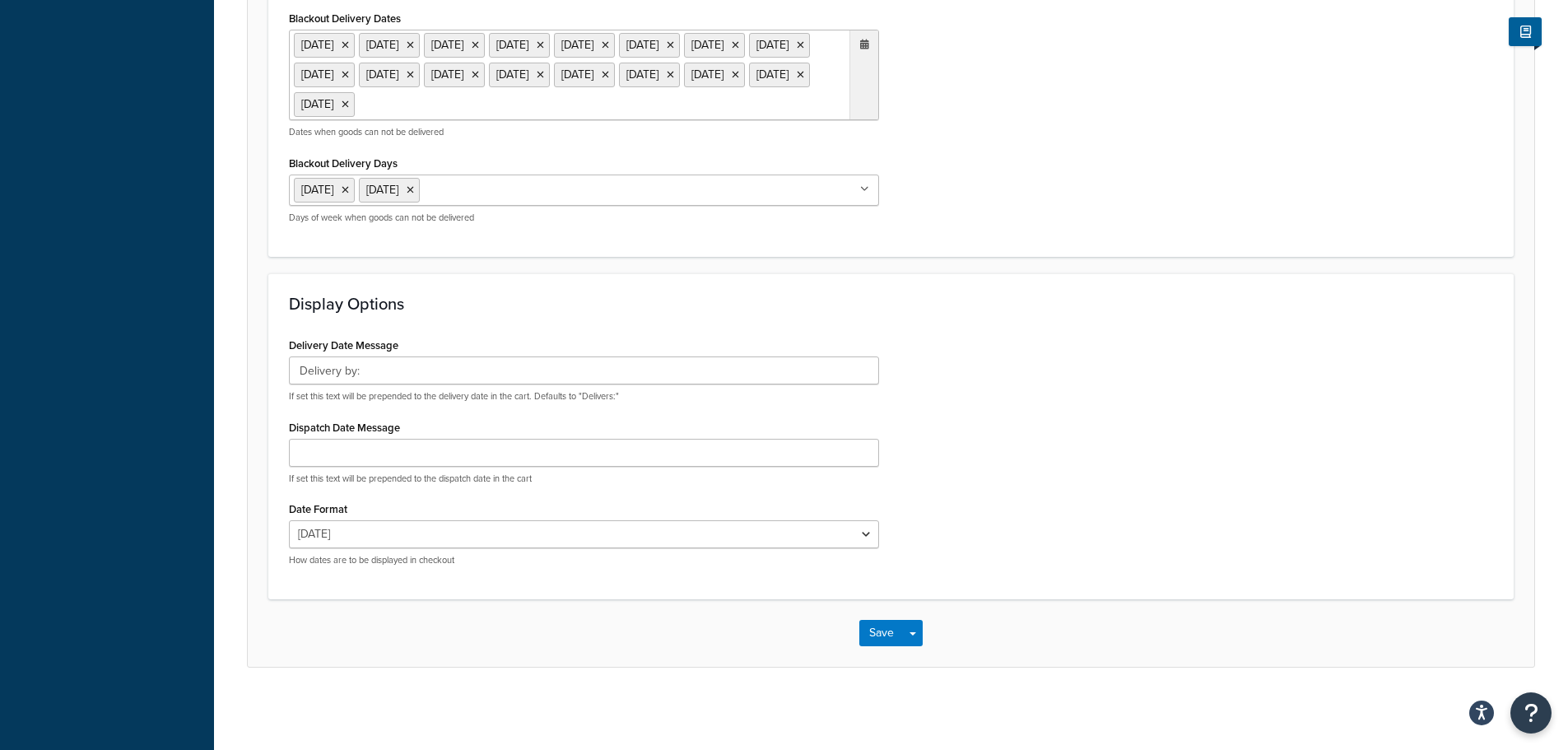
scroll to position [1204, 0]
click at [878, 625] on button "Save" at bounding box center [881, 633] width 44 height 26
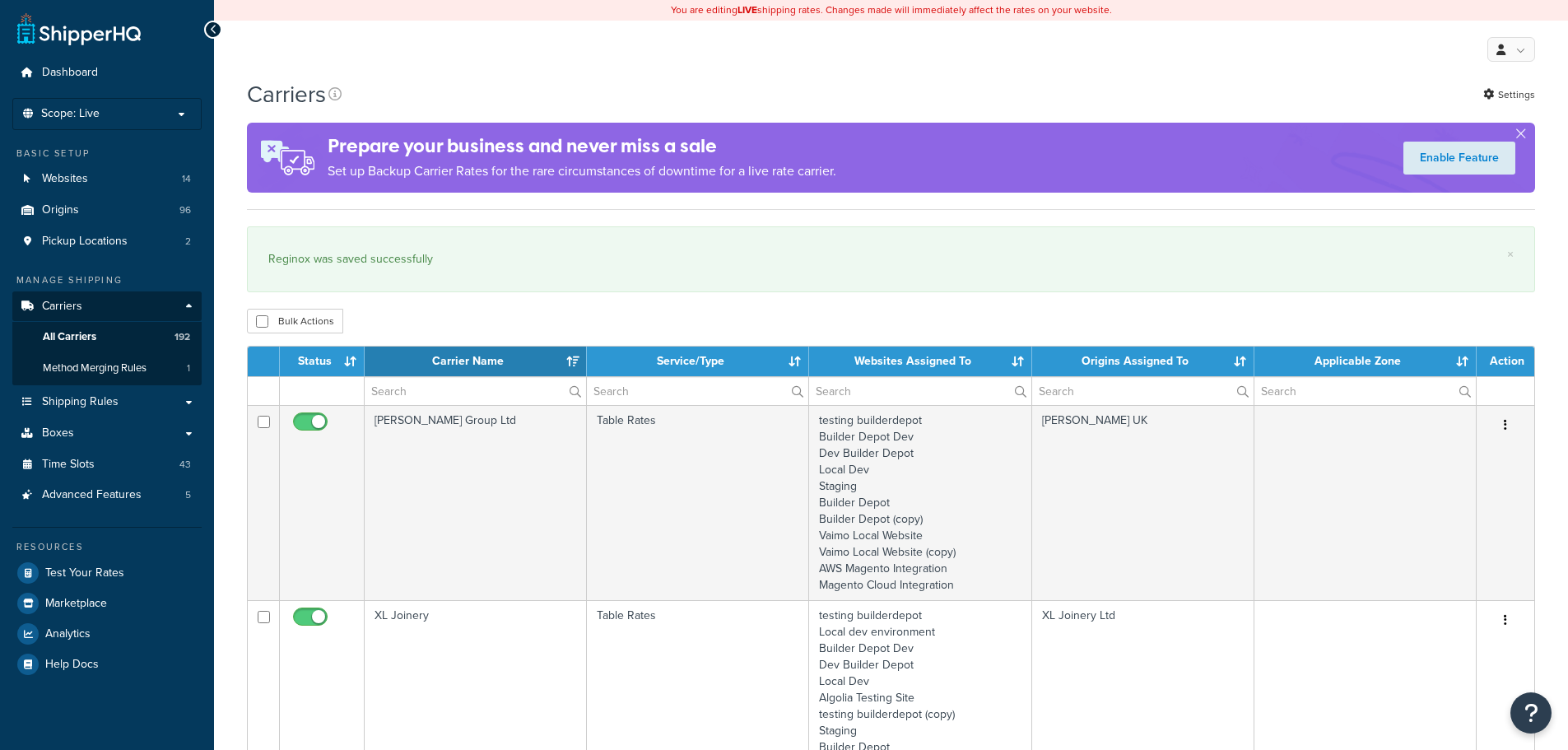
select select "15"
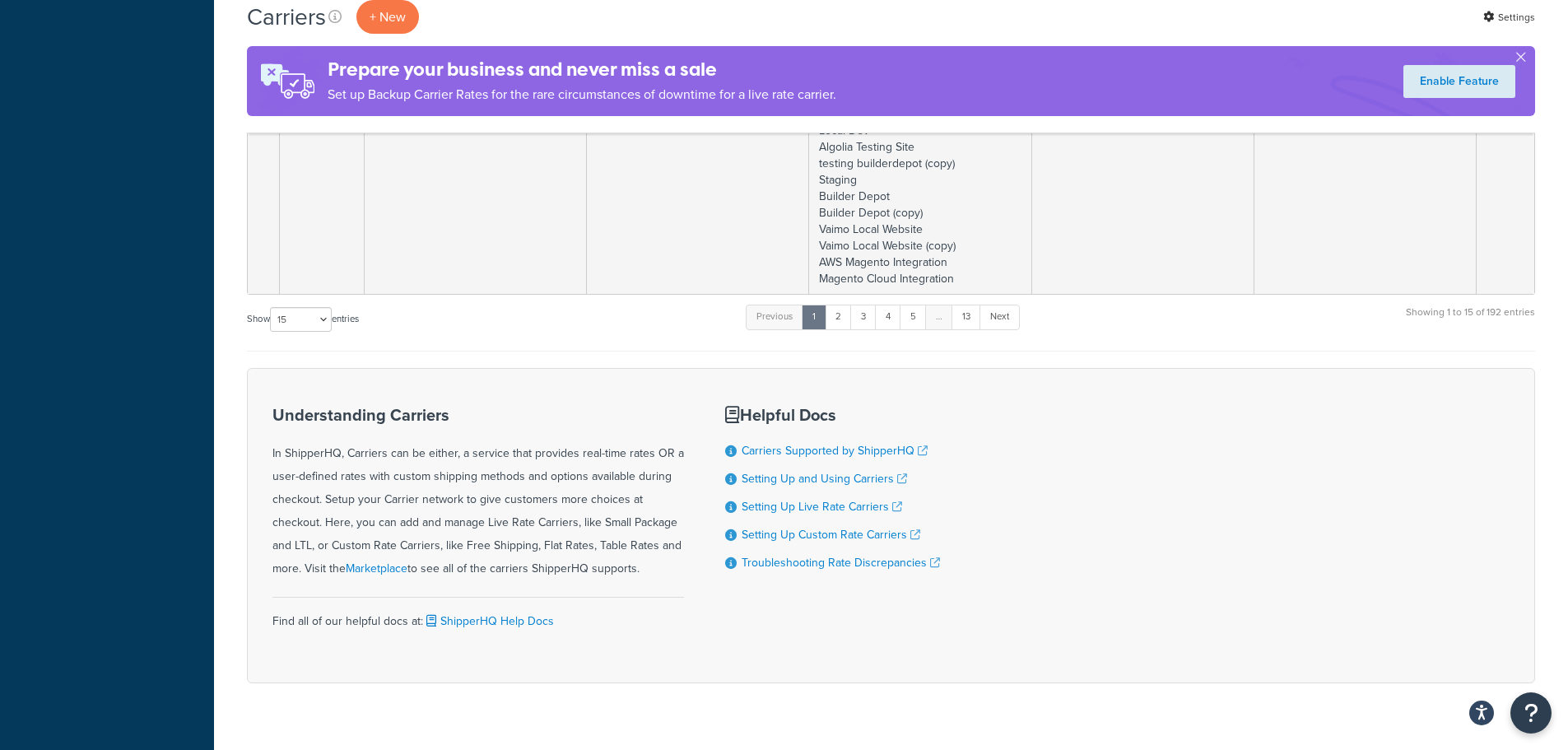
scroll to position [3211, 0]
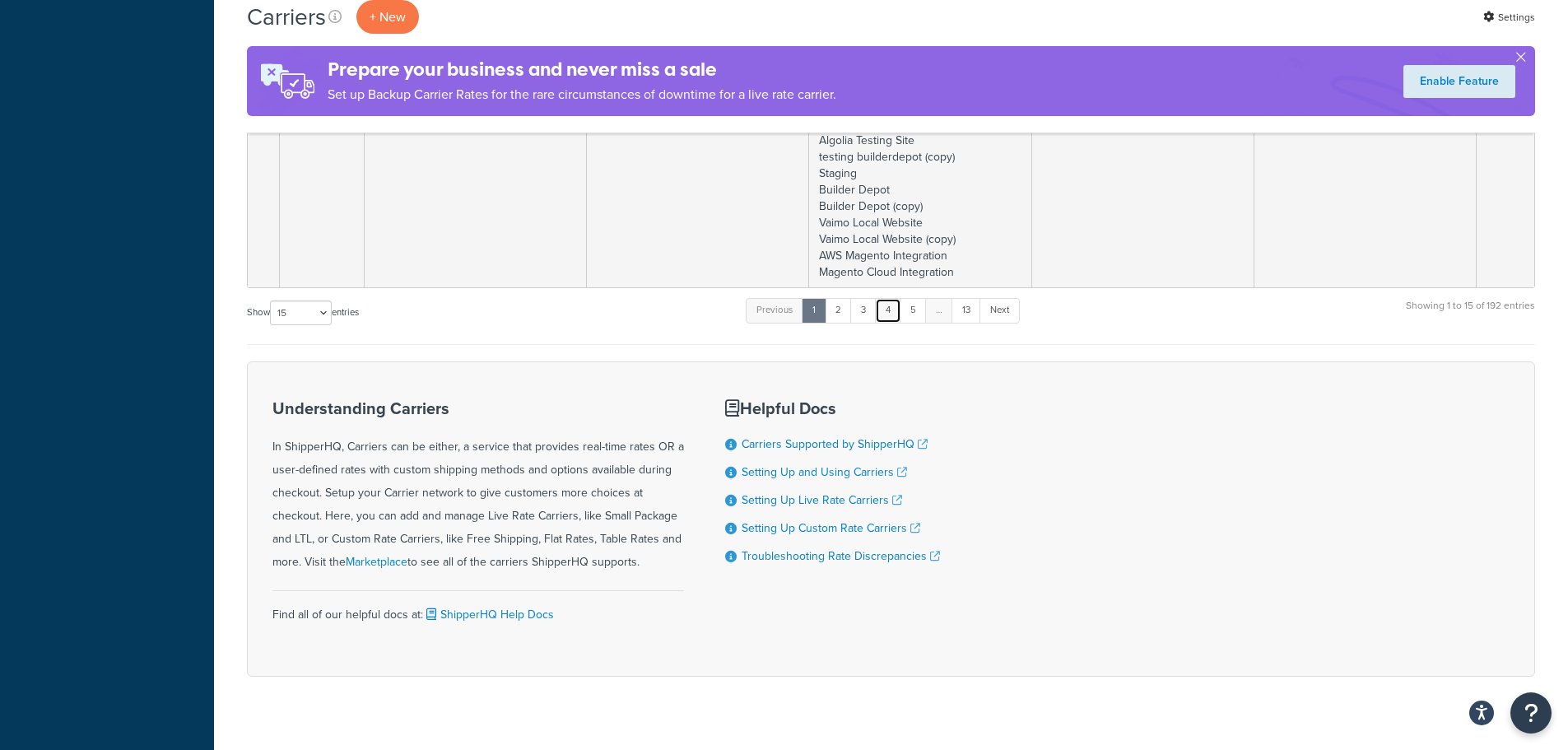
click at [892, 310] on link "4" at bounding box center [888, 310] width 26 height 25
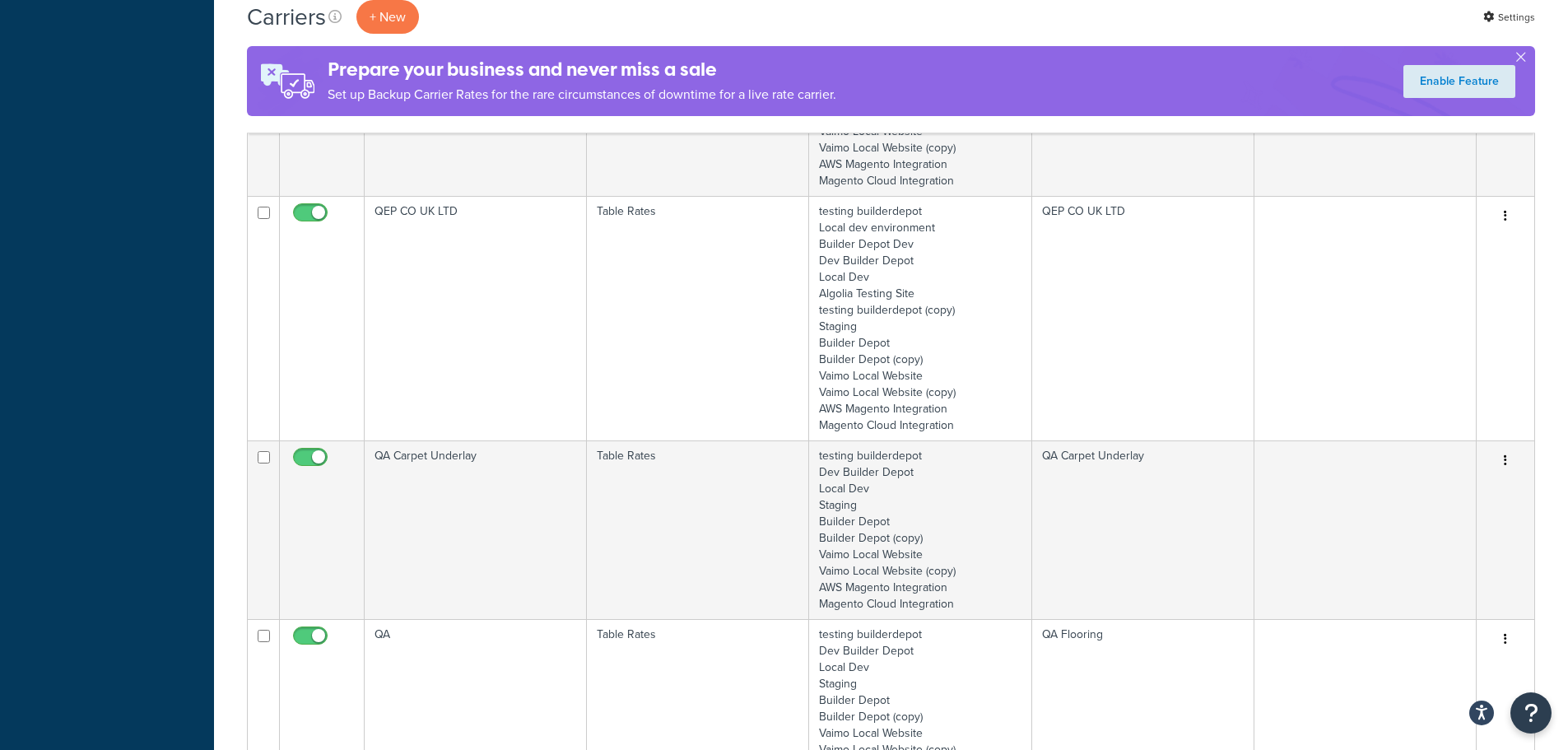
scroll to position [2305, 0]
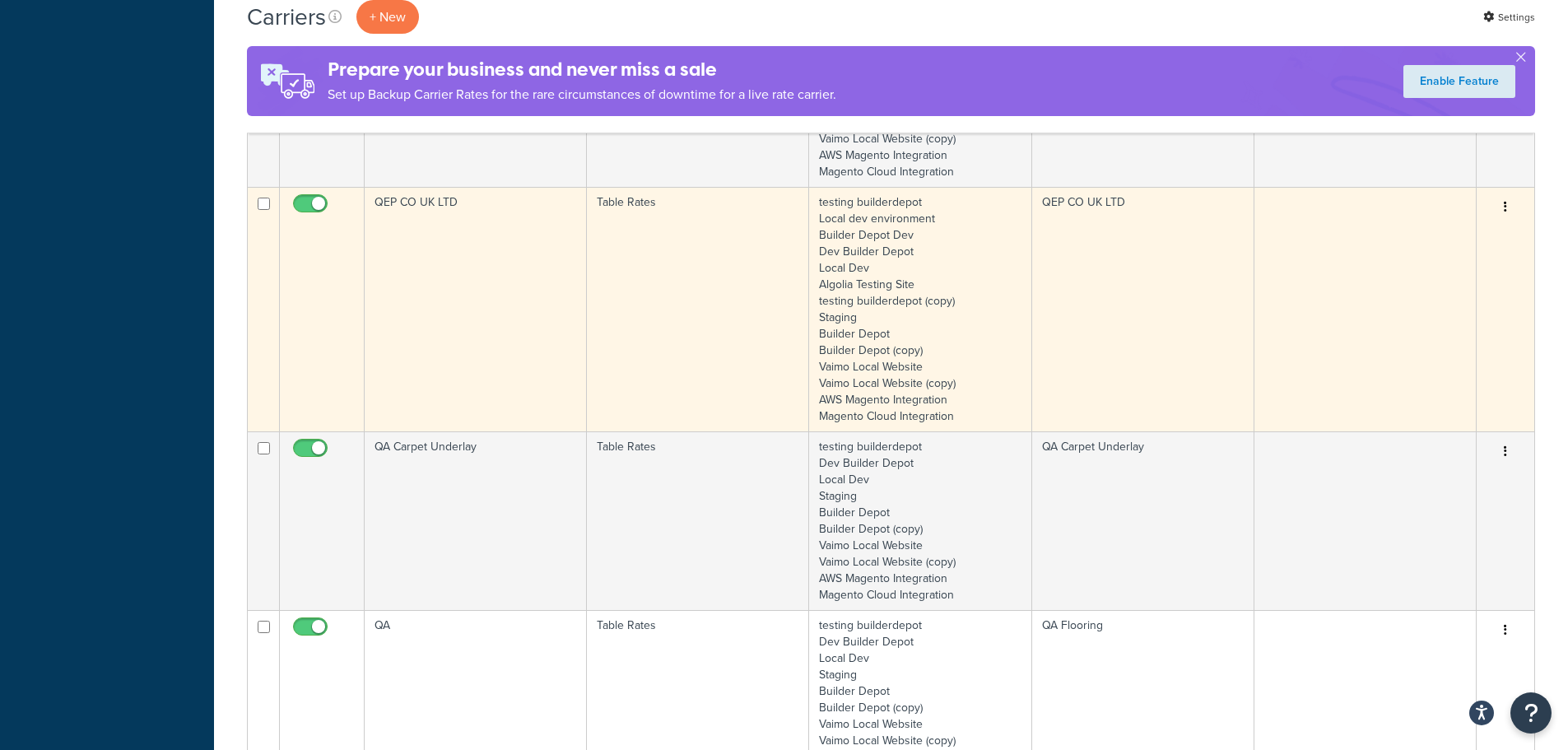
click at [477, 317] on td "QEP CO UK LTD" at bounding box center [475, 309] width 223 height 245
click at [476, 317] on td "QEP CO UK LTD" at bounding box center [475, 309] width 223 height 245
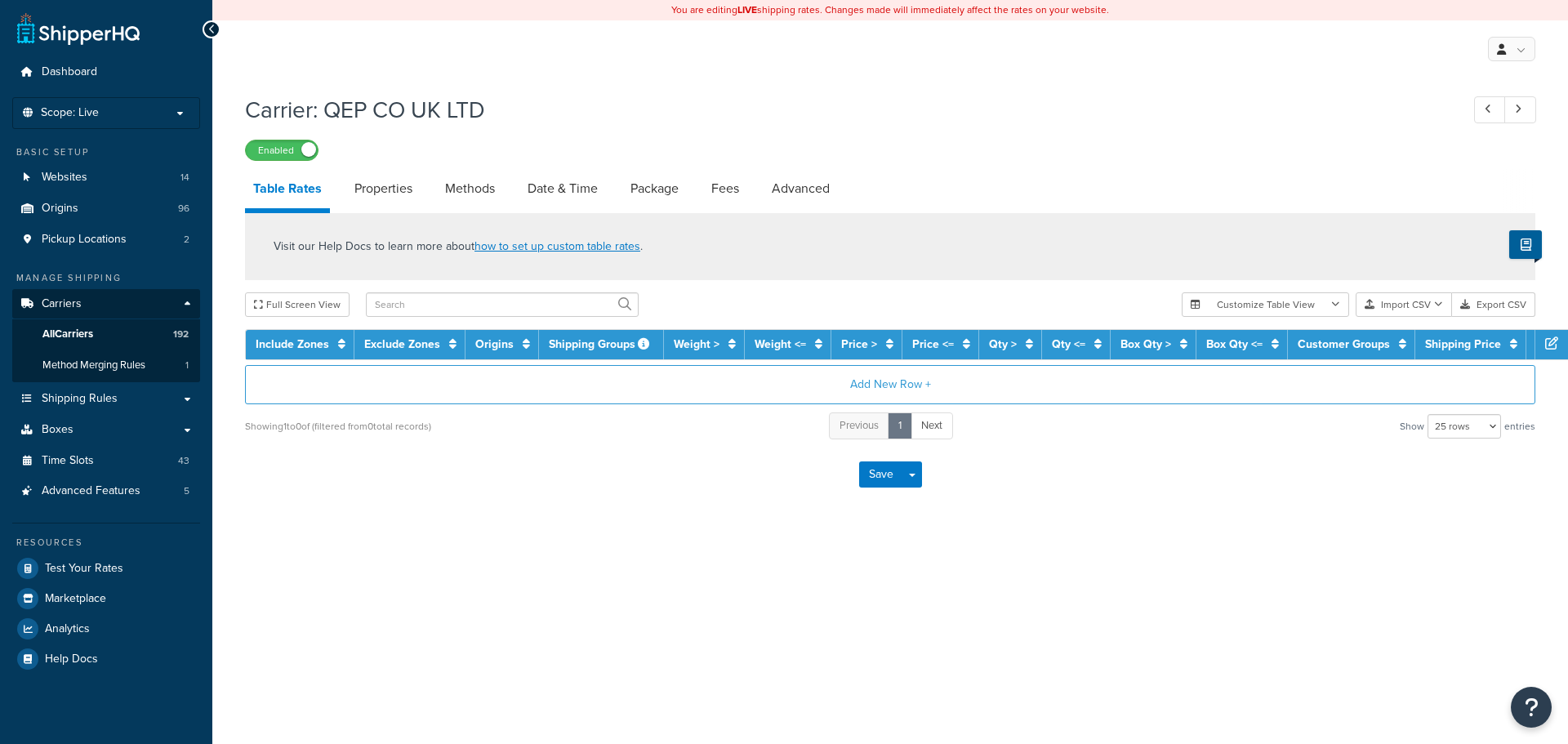
select select "25"
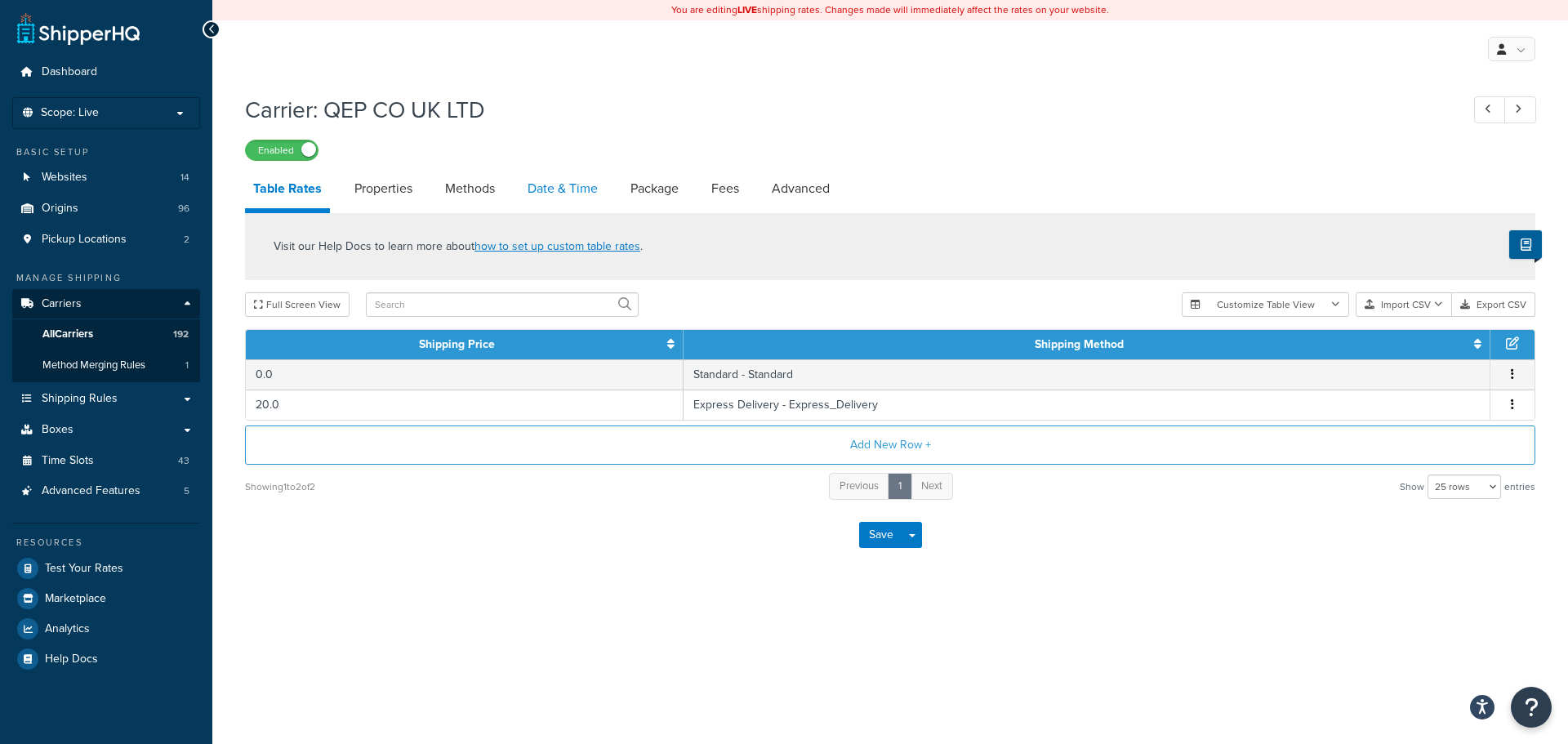
click at [554, 190] on link "Date & Time" at bounding box center [563, 189] width 86 height 39
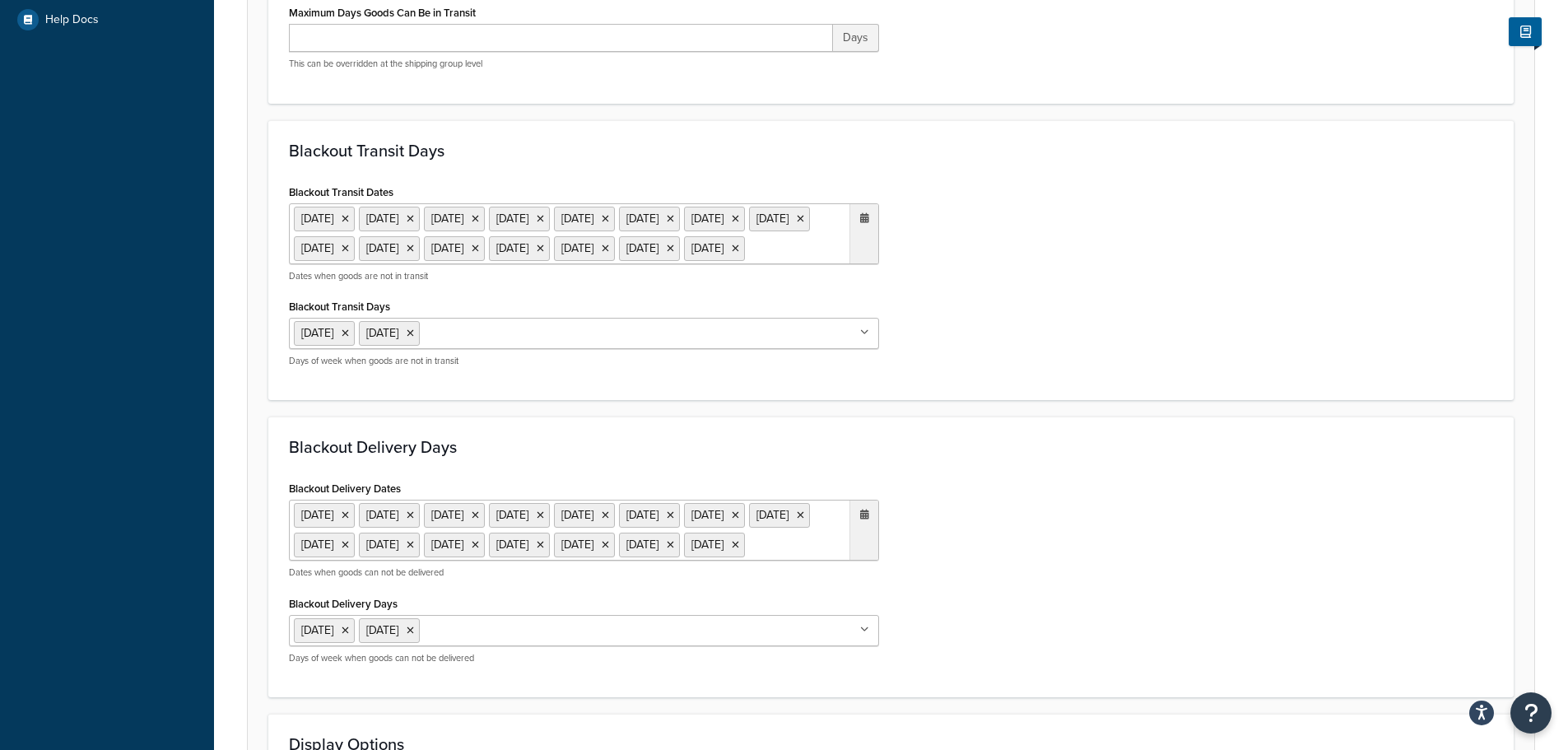
scroll to position [659, 0]
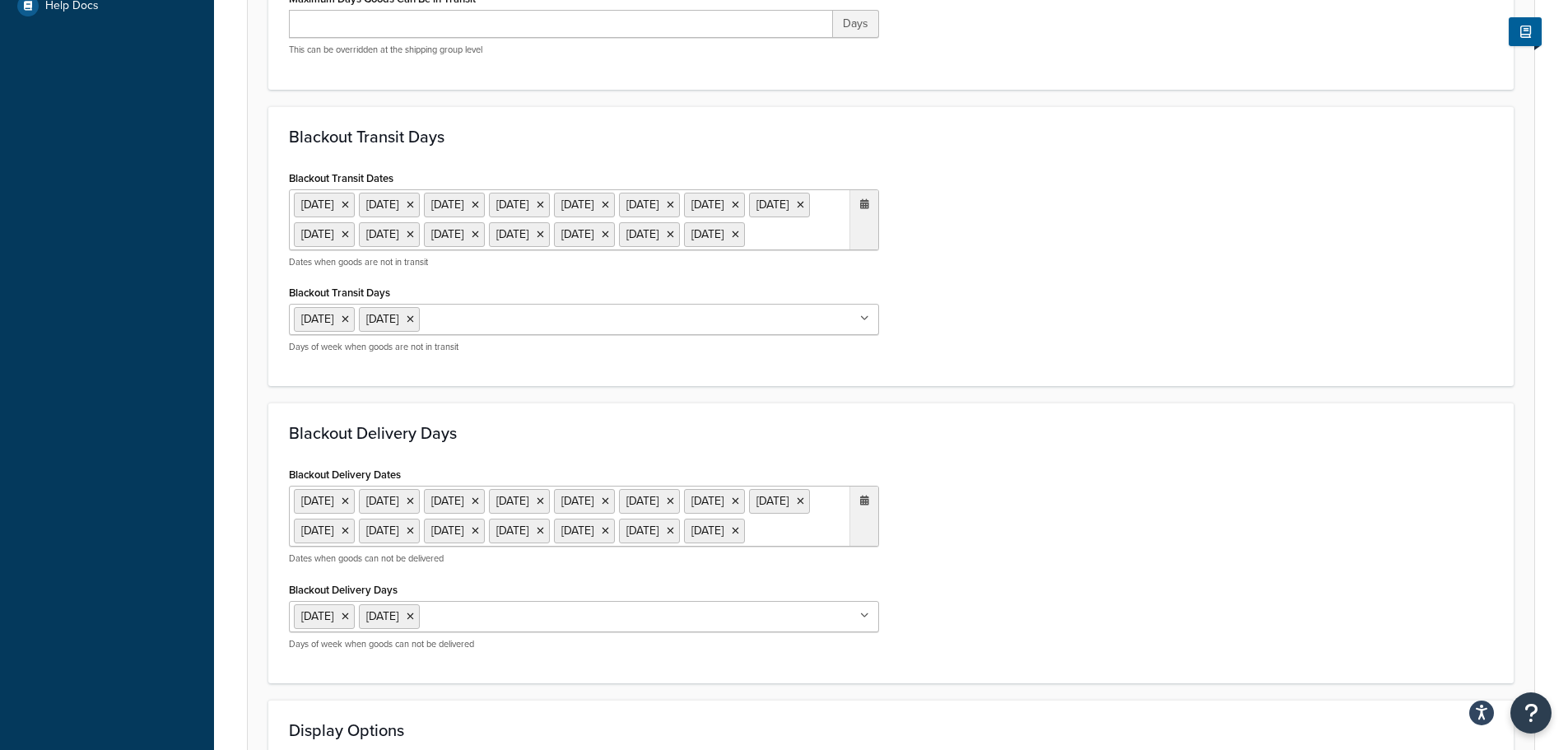
click at [788, 250] on ul "[DATE] [DATE] [DATE] [DATE] [DATE] [DATE] [DATE] [DATE] [DATE] [DATE] [DATE] [D…" at bounding box center [584, 219] width 590 height 61
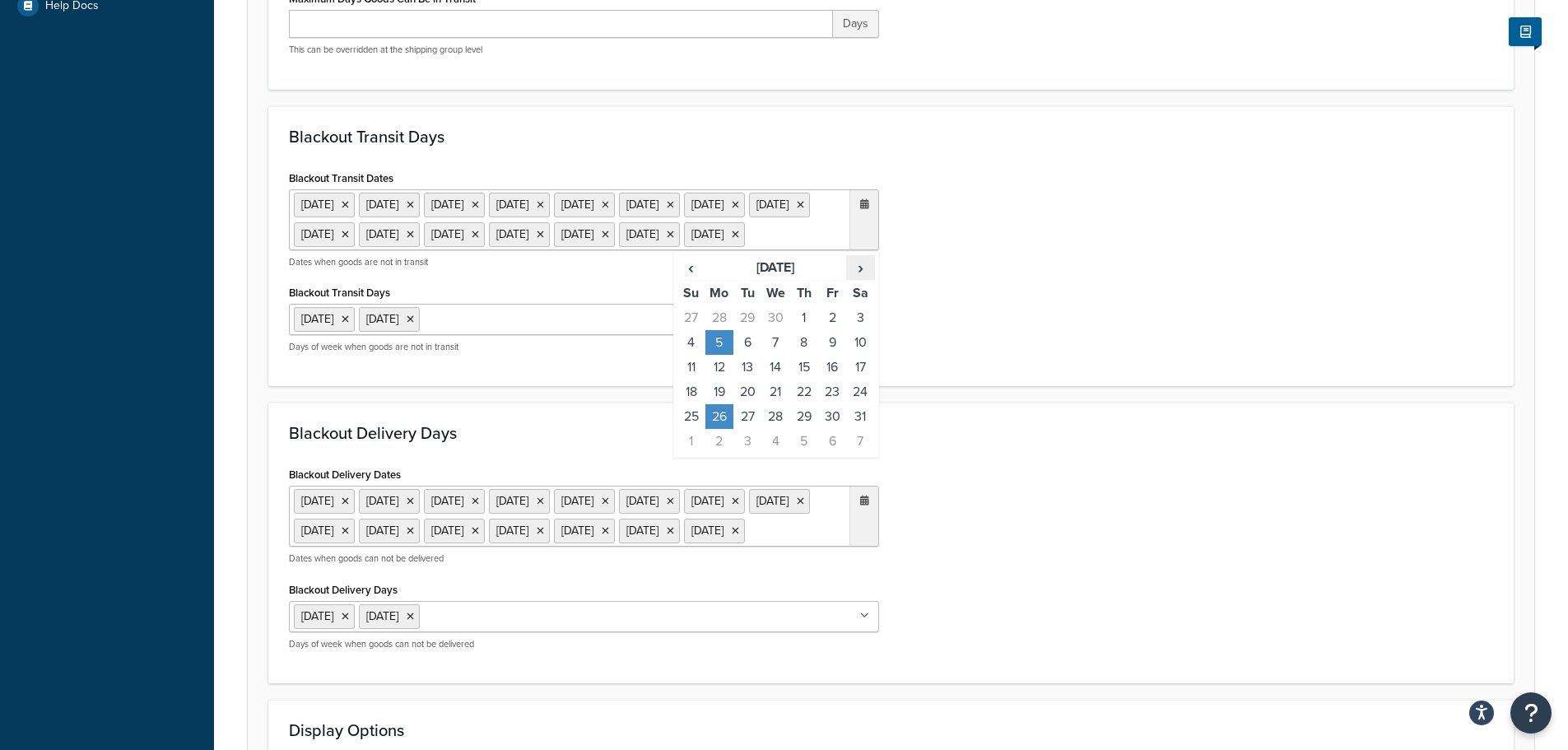
click at [861, 279] on span "›" at bounding box center [860, 267] width 26 height 23
click at [718, 429] on td "25" at bounding box center [719, 416] width 28 height 25
click at [936, 515] on div "Blackout Delivery Days Blackout Delivery Dates 6 May 2024 27 May 2024 26 Aug 20…" at bounding box center [891, 543] width 1246 height 281
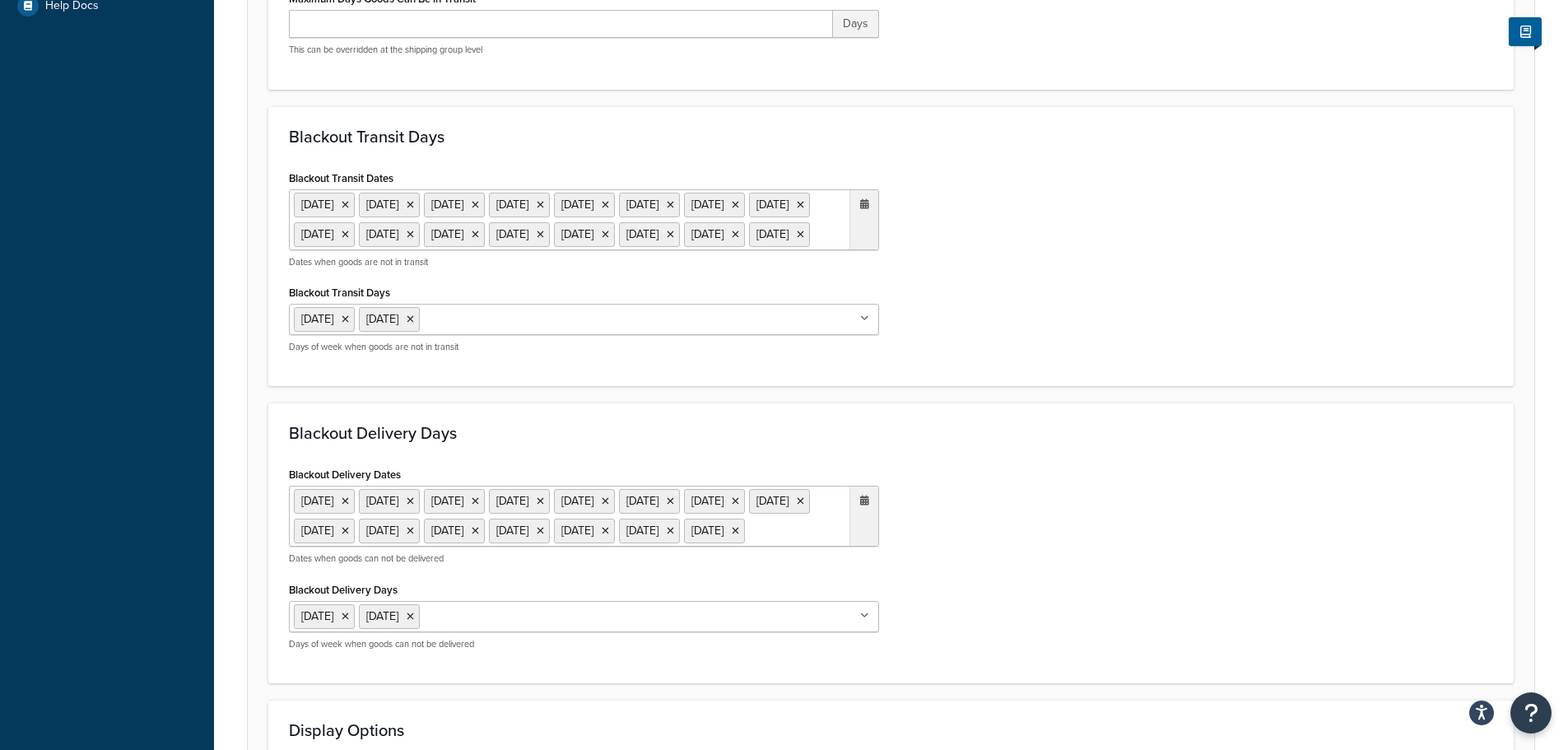
scroll to position [905, 0]
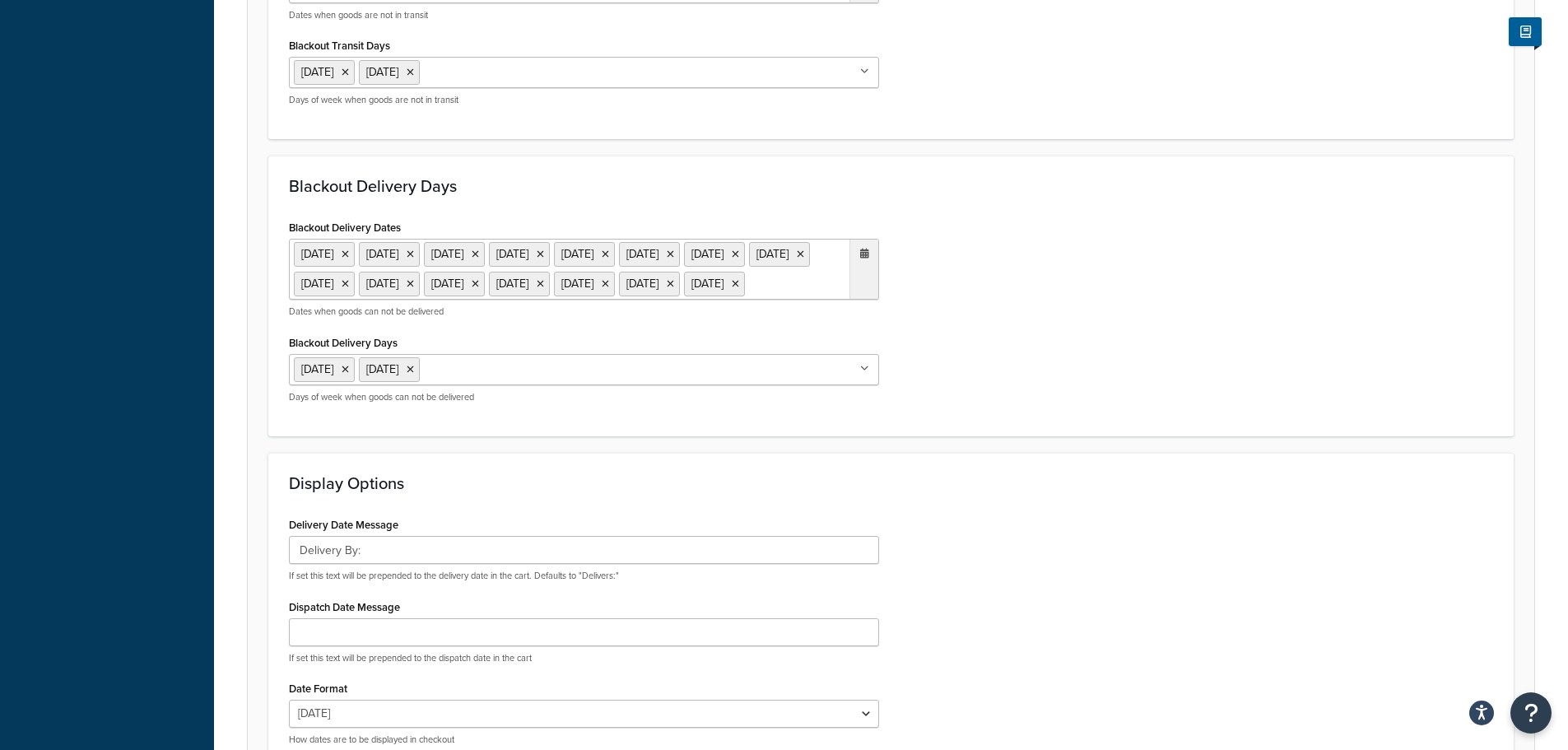
click at [775, 299] on ul "6 May 2024 27 May 2024 26 Aug 2024 23 Dec 2024 24 Dec 2024 25 Dec 2024 26 Dec 2…" at bounding box center [584, 269] width 590 height 61
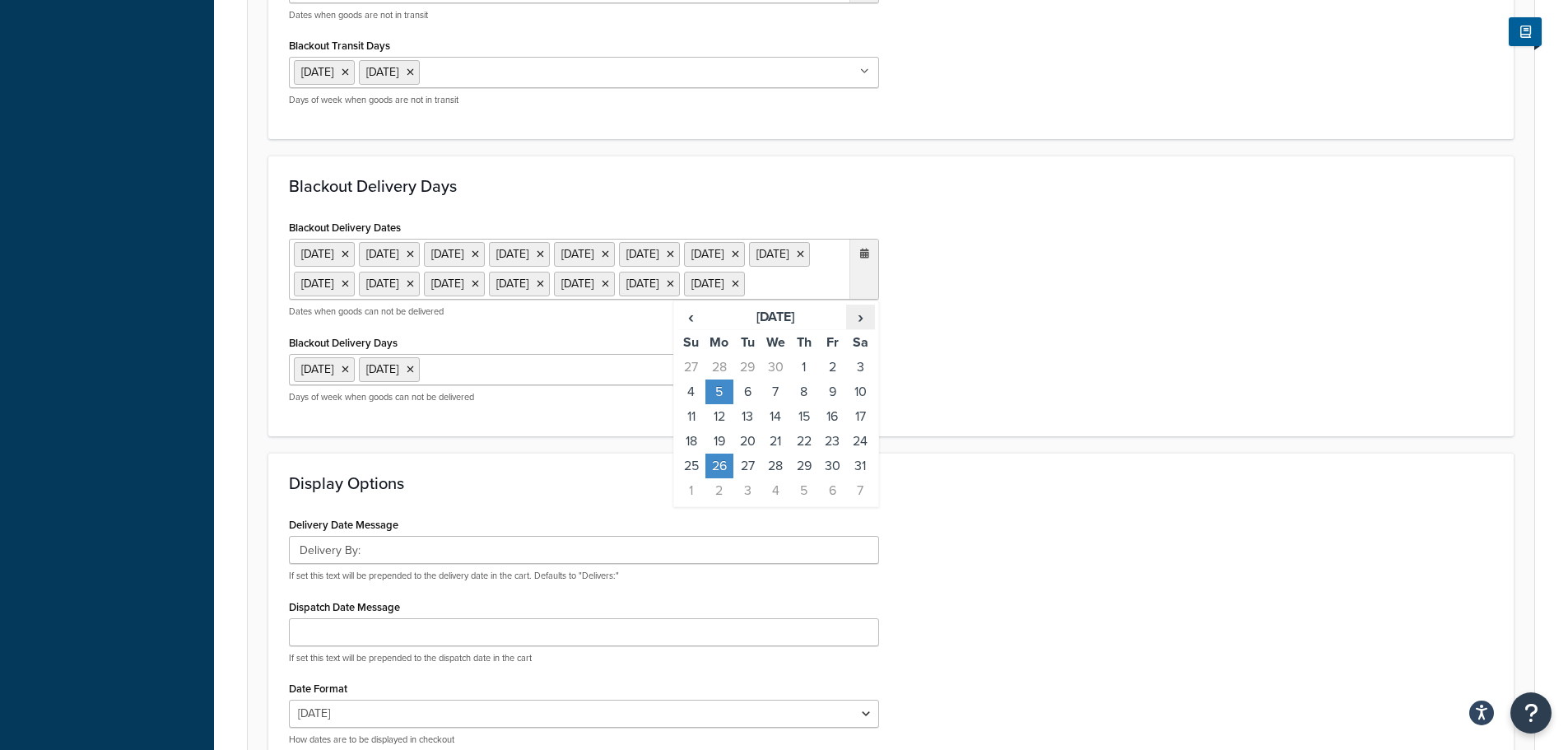
click at [864, 328] on span "›" at bounding box center [860, 317] width 26 height 23
click at [723, 479] on td "25" at bounding box center [719, 466] width 28 height 25
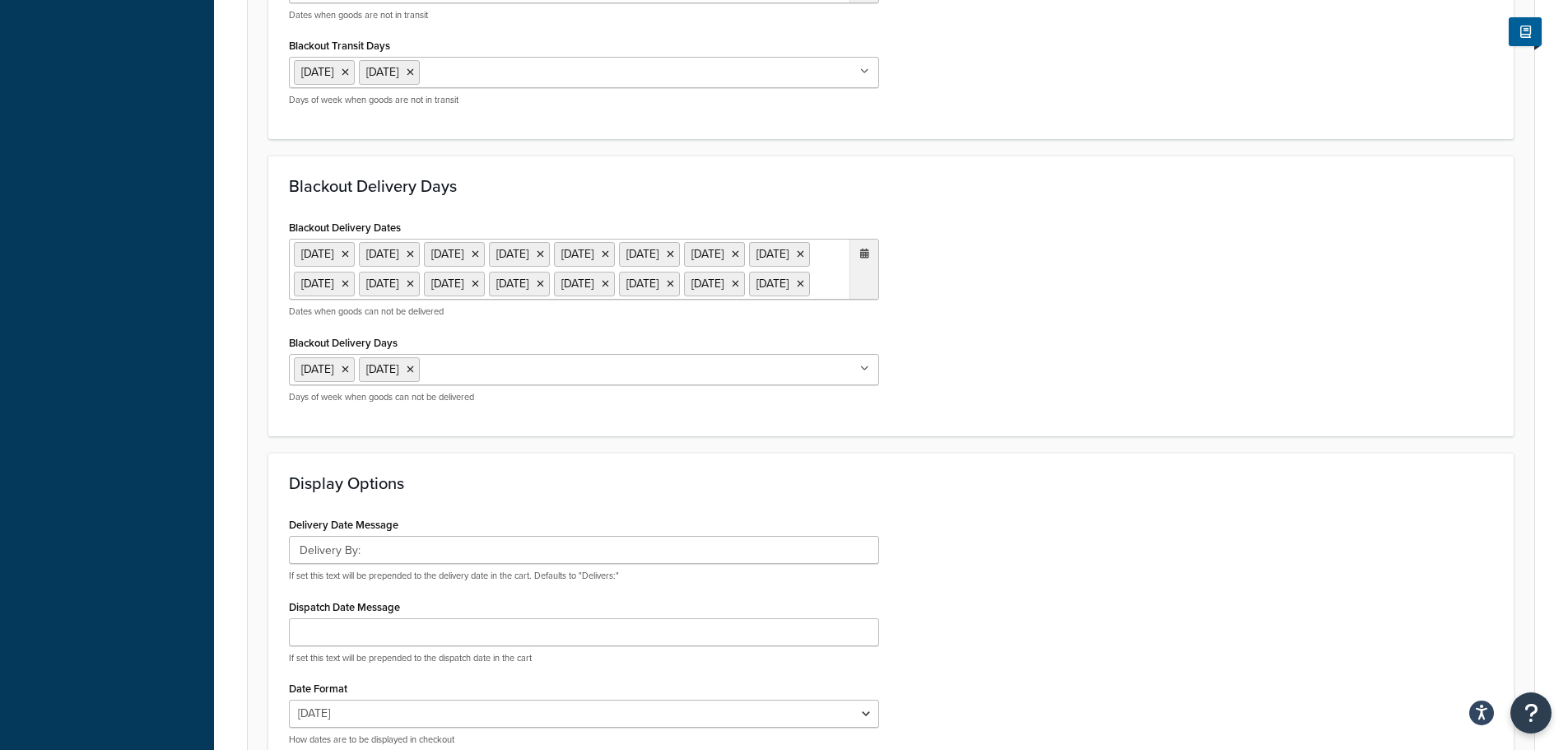
click at [953, 416] on div "Blackout Delivery Dates 6 May 2024 27 May 2024 26 Aug 2024 23 Dec 2024 24 Dec 2…" at bounding box center [891, 316] width 1229 height 200
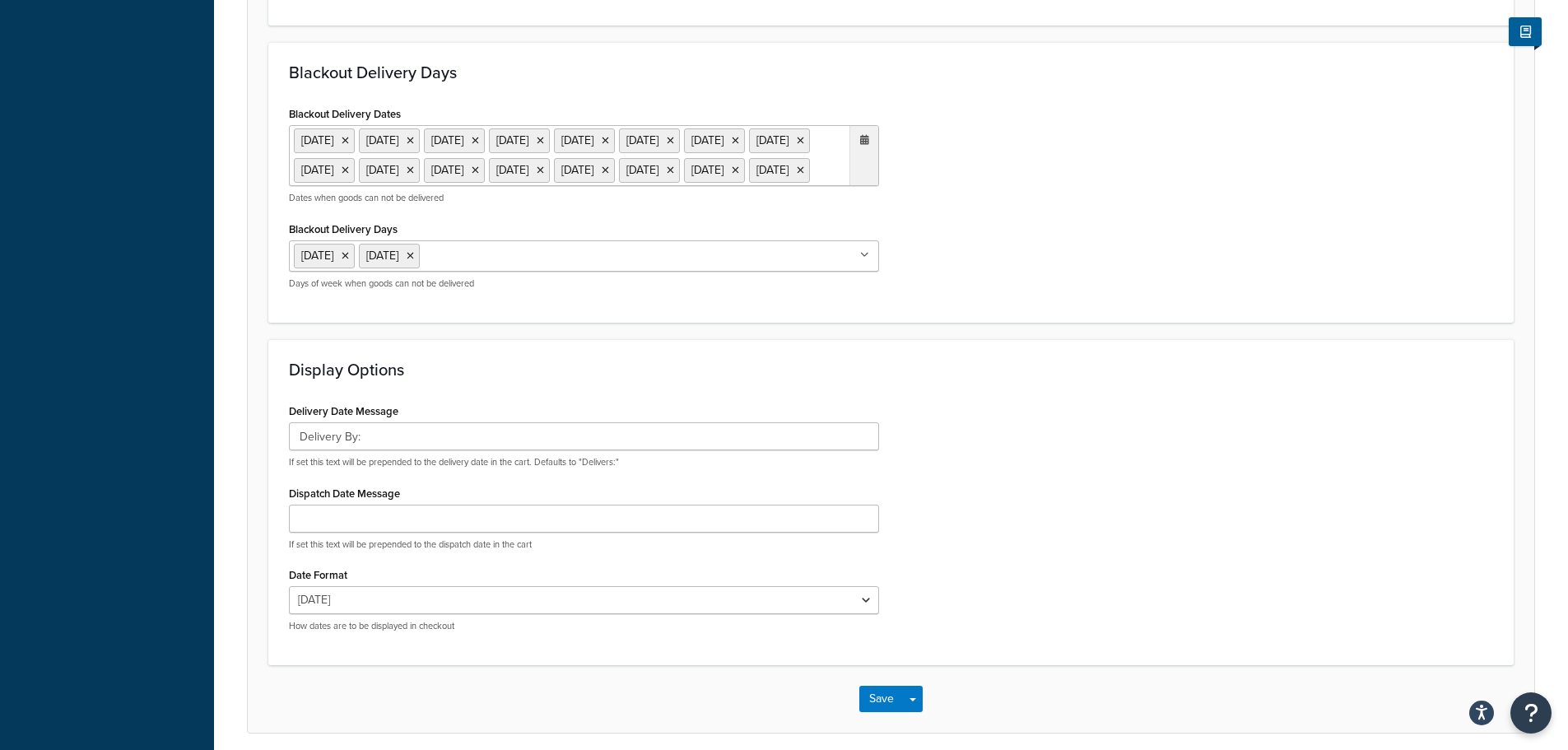
scroll to position [1204, 0]
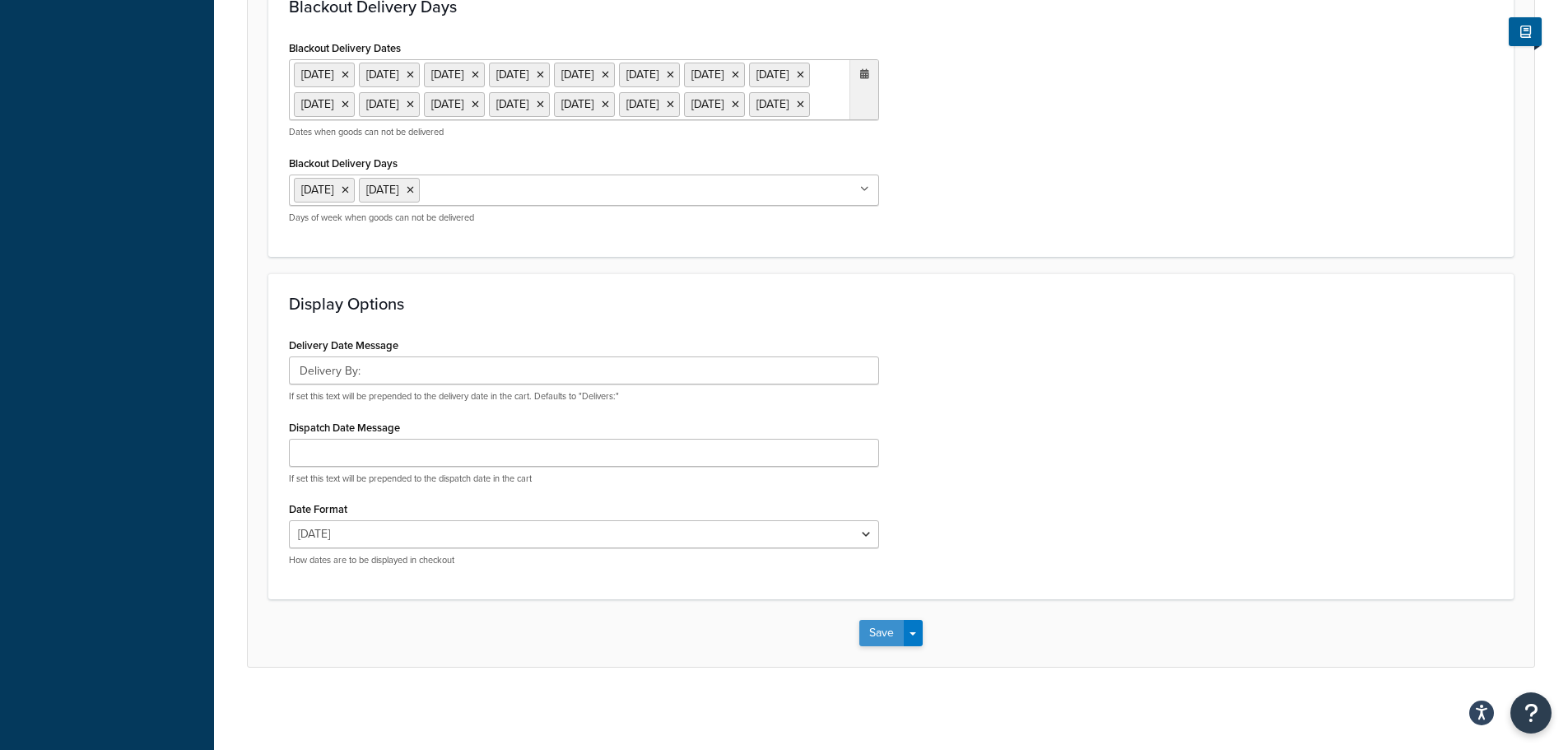
click at [872, 637] on button "Save" at bounding box center [881, 633] width 44 height 26
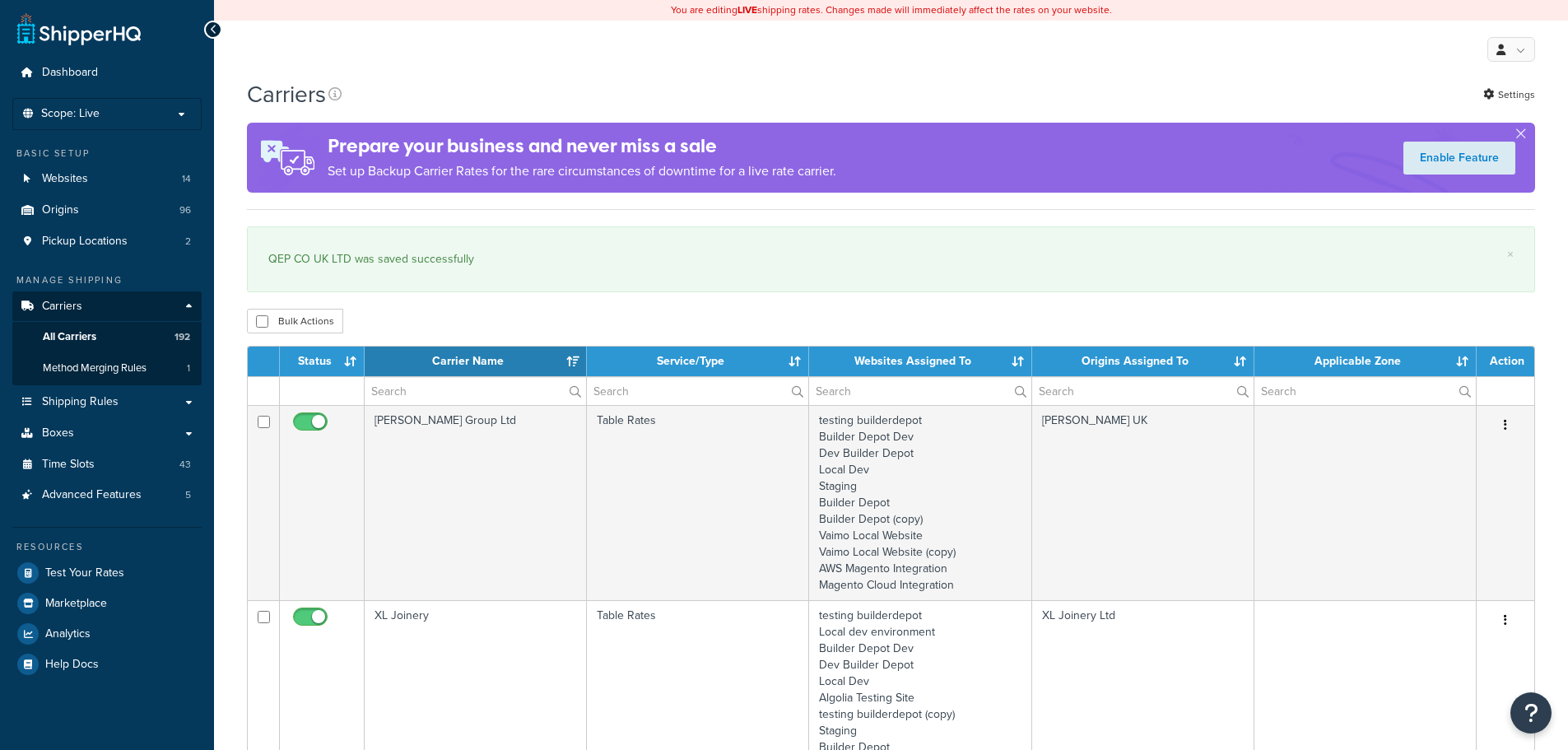
select select "15"
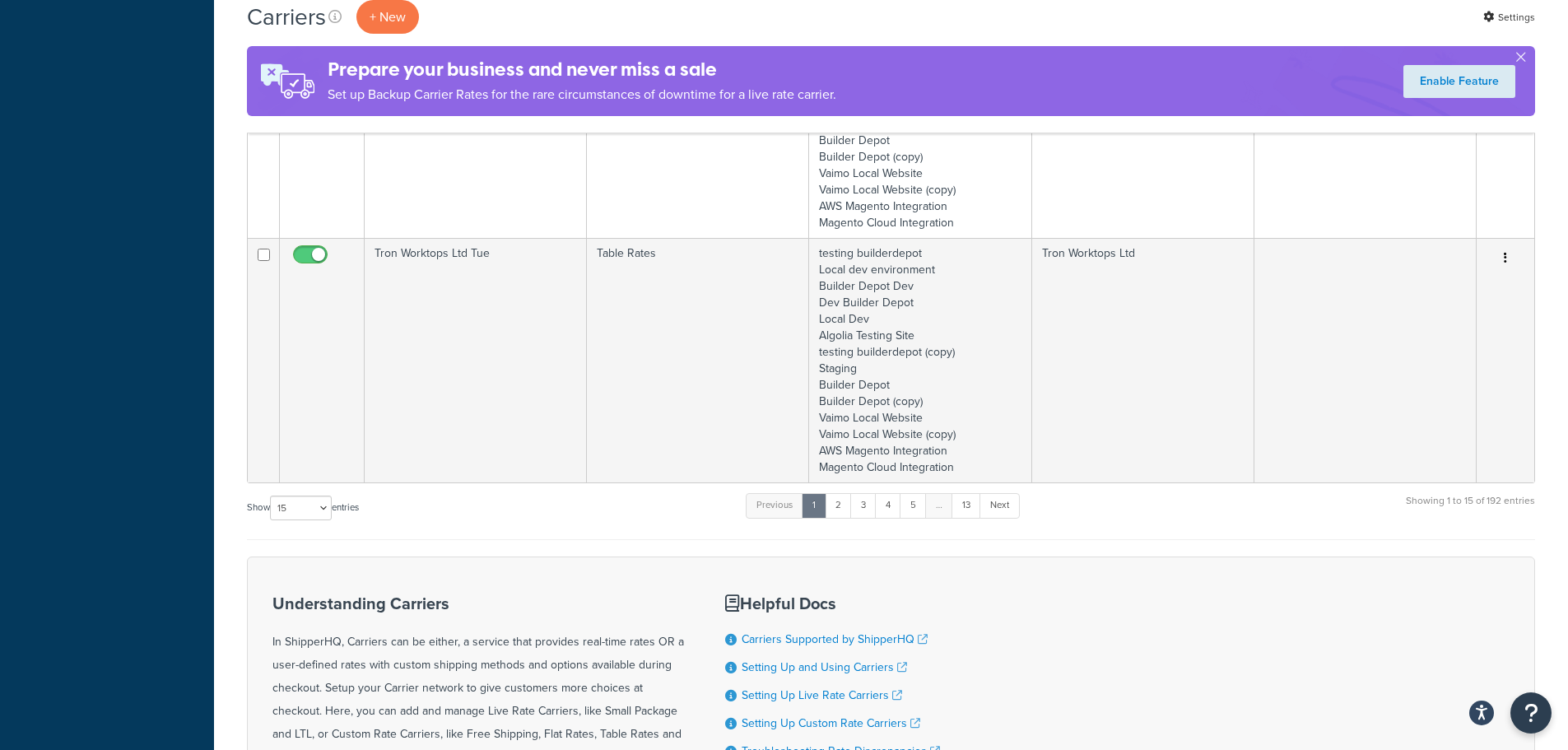
scroll to position [3236, 0]
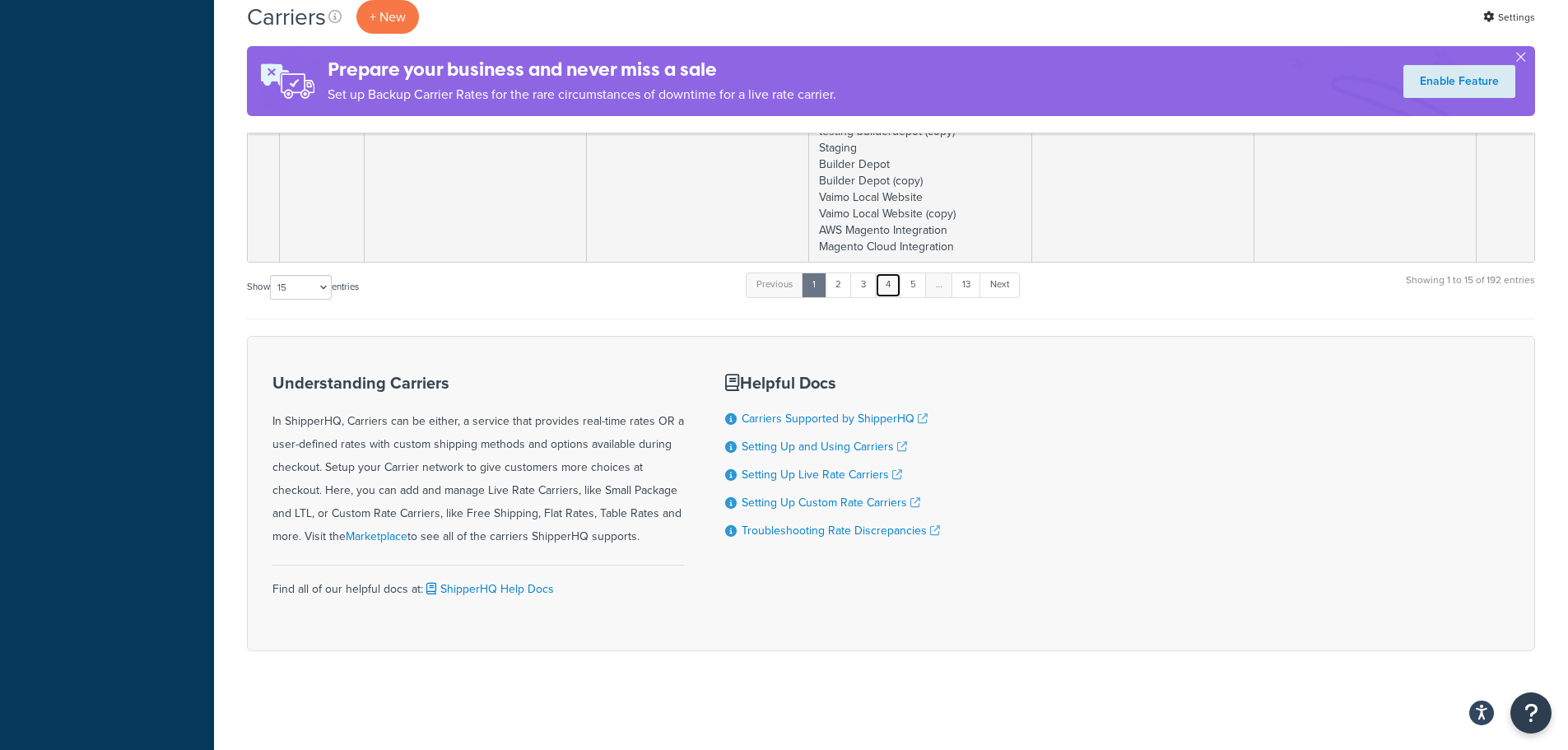
click at [896, 276] on link "4" at bounding box center [888, 284] width 26 height 25
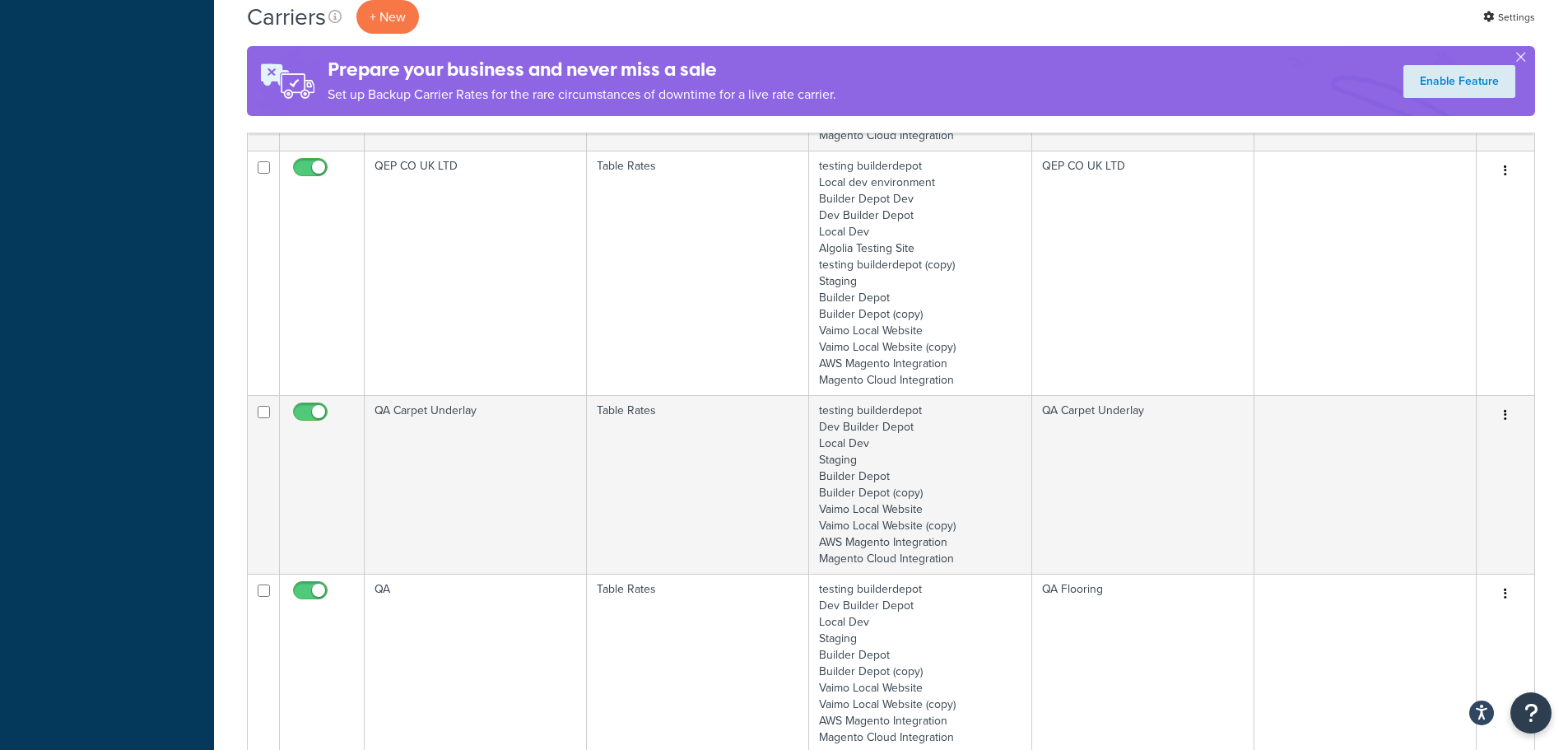
scroll to position [2496, 0]
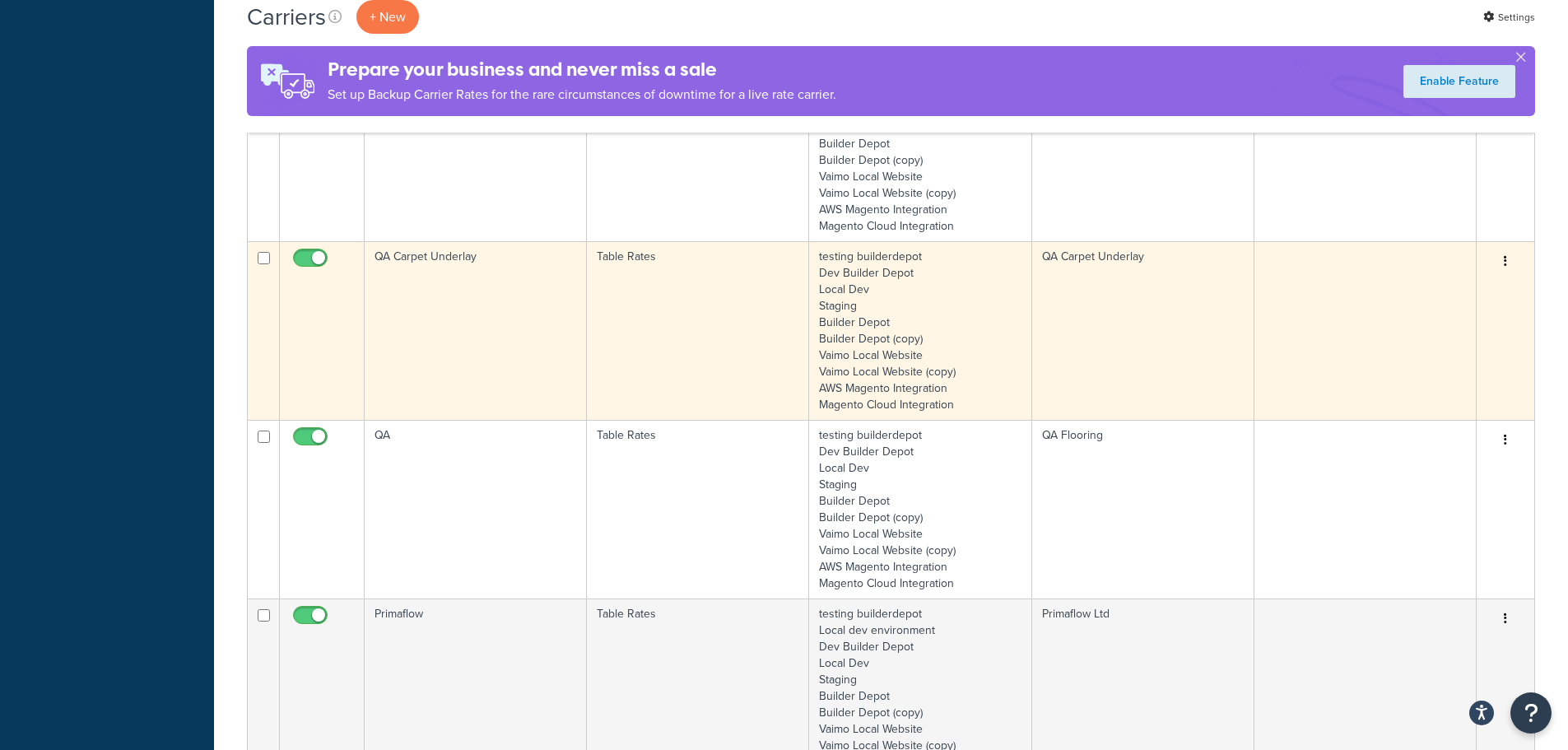
click at [481, 311] on td "QA Carpet Underlay" at bounding box center [475, 330] width 223 height 178
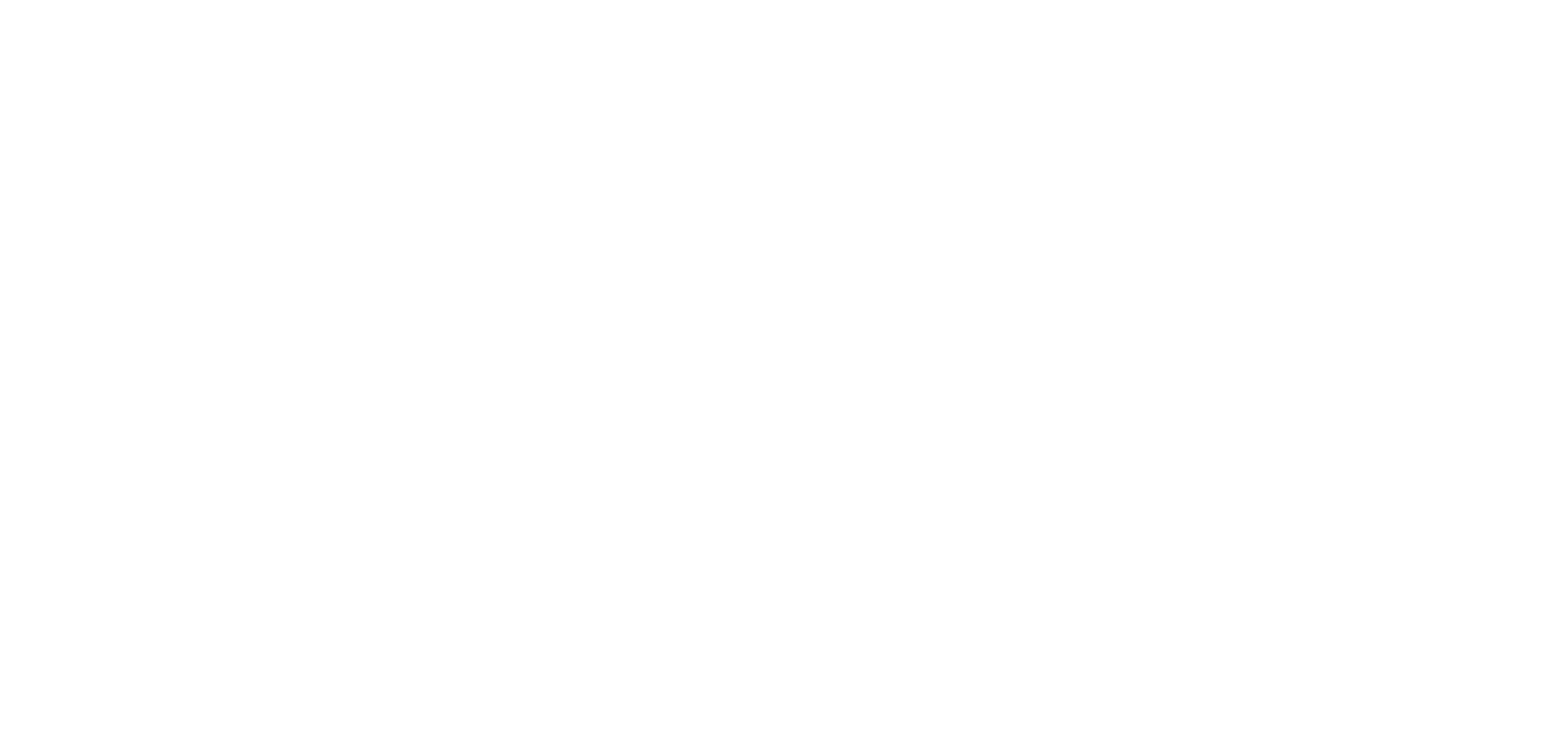
select select "25"
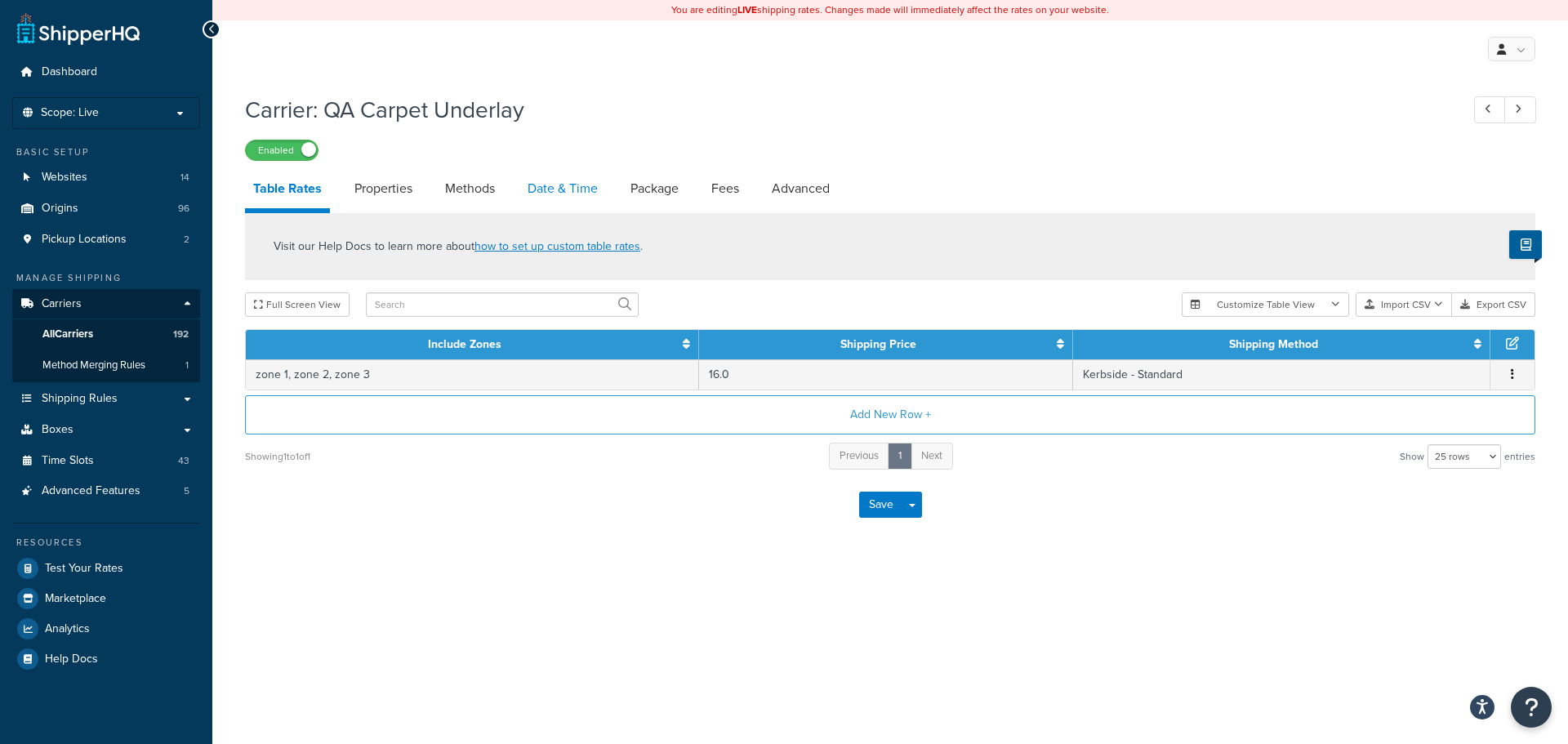
click at [547, 178] on link "Date & Time" at bounding box center [563, 189] width 86 height 39
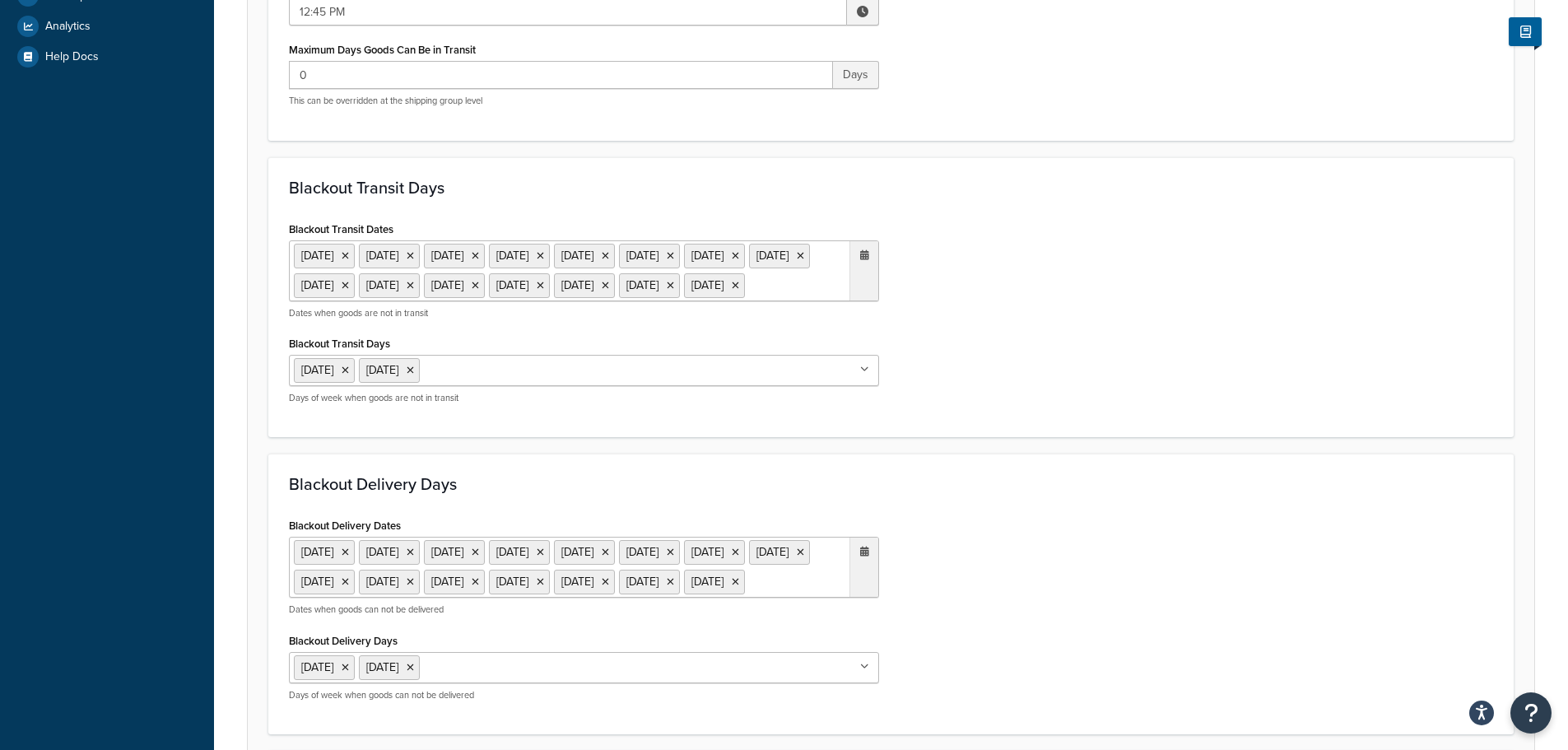
scroll to position [659, 0]
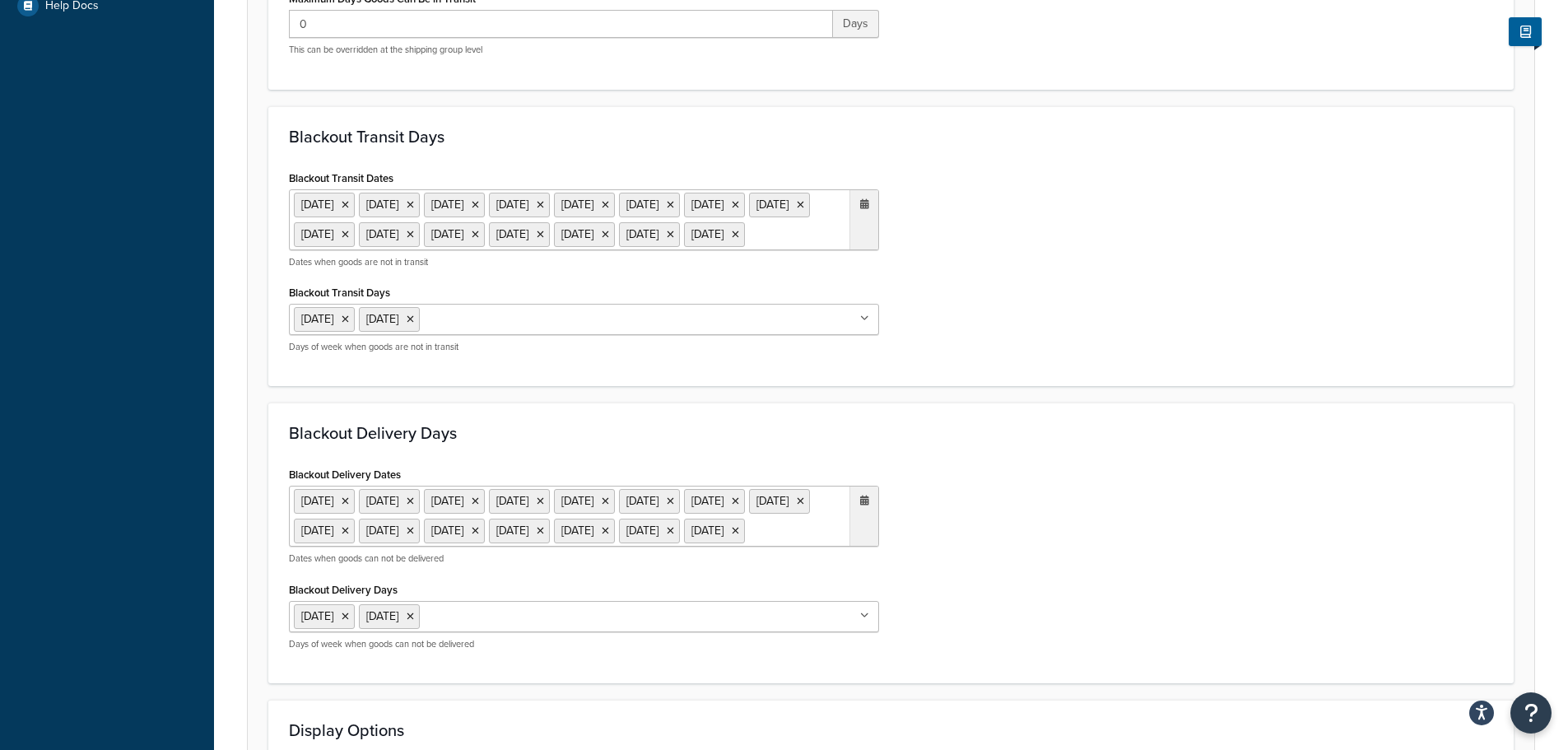
click at [799, 250] on ul "[DATE] [DATE] [DATE] [DATE] [DATE] [DATE] [DATE] [DATE] [DATE] [DATE] [DATE] [D…" at bounding box center [584, 219] width 590 height 61
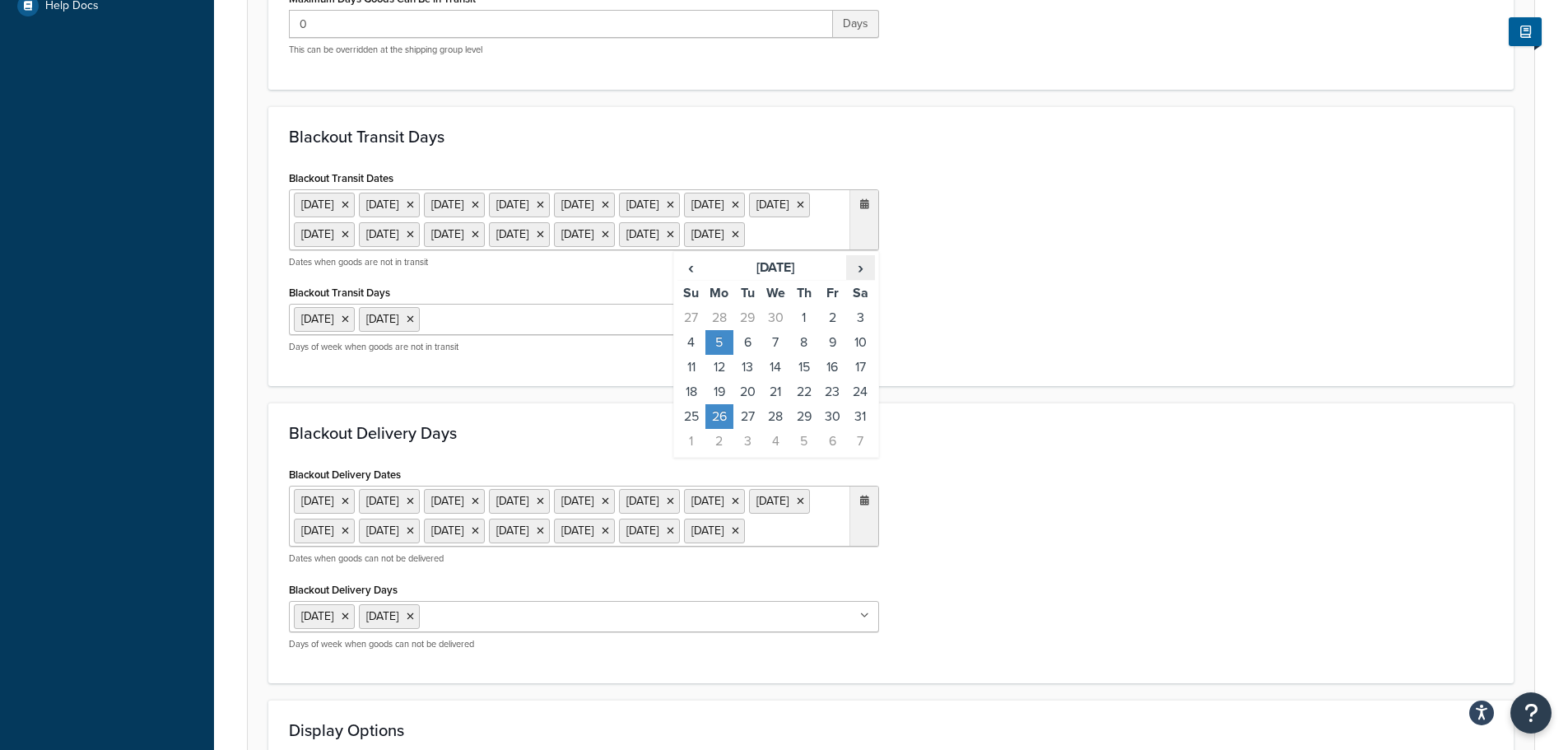
click at [856, 279] on span "›" at bounding box center [860, 267] width 26 height 23
click at [717, 429] on td "25" at bounding box center [719, 416] width 28 height 25
click at [1148, 387] on div "Blackout Transit Days Blackout Transit Dates [DATE] [DATE] [DATE] [DATE] [DATE]…" at bounding box center [891, 246] width 1246 height 281
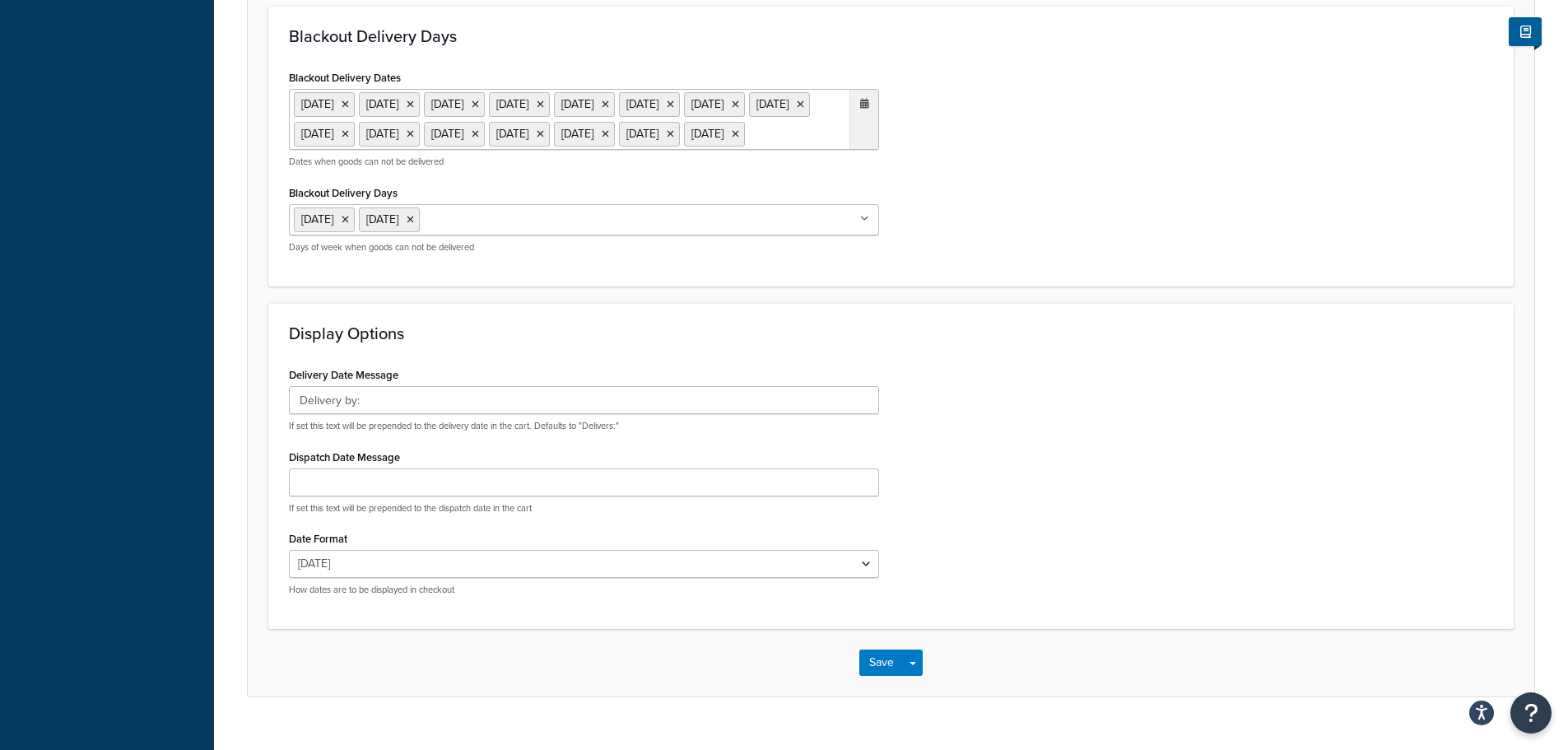
scroll to position [1070, 0]
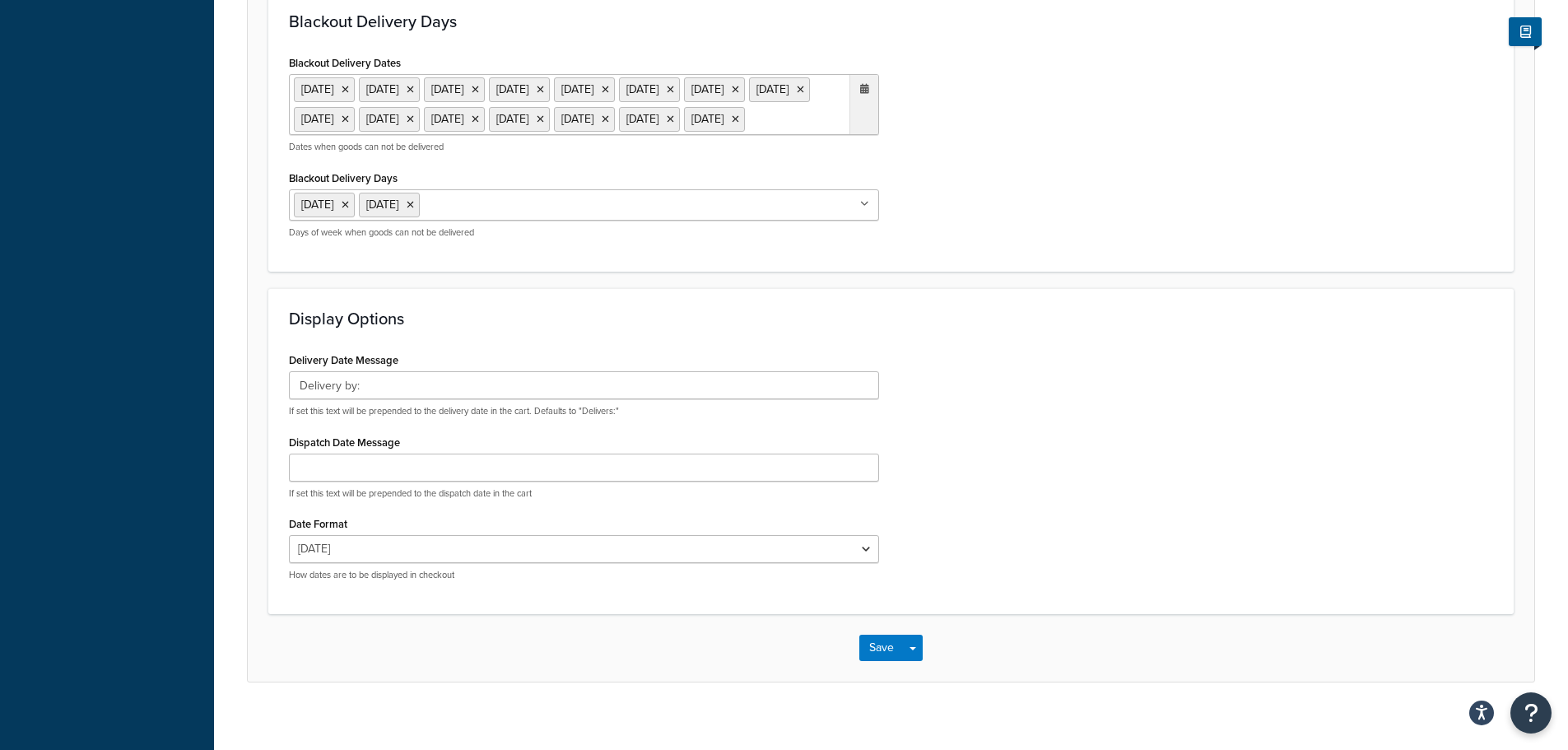
click at [799, 135] on ul "[DATE] [DATE] [DATE] [DATE] [DATE] [DATE] [DATE] [DATE] [DATE] [DATE] [DATE] [D…" at bounding box center [584, 104] width 590 height 61
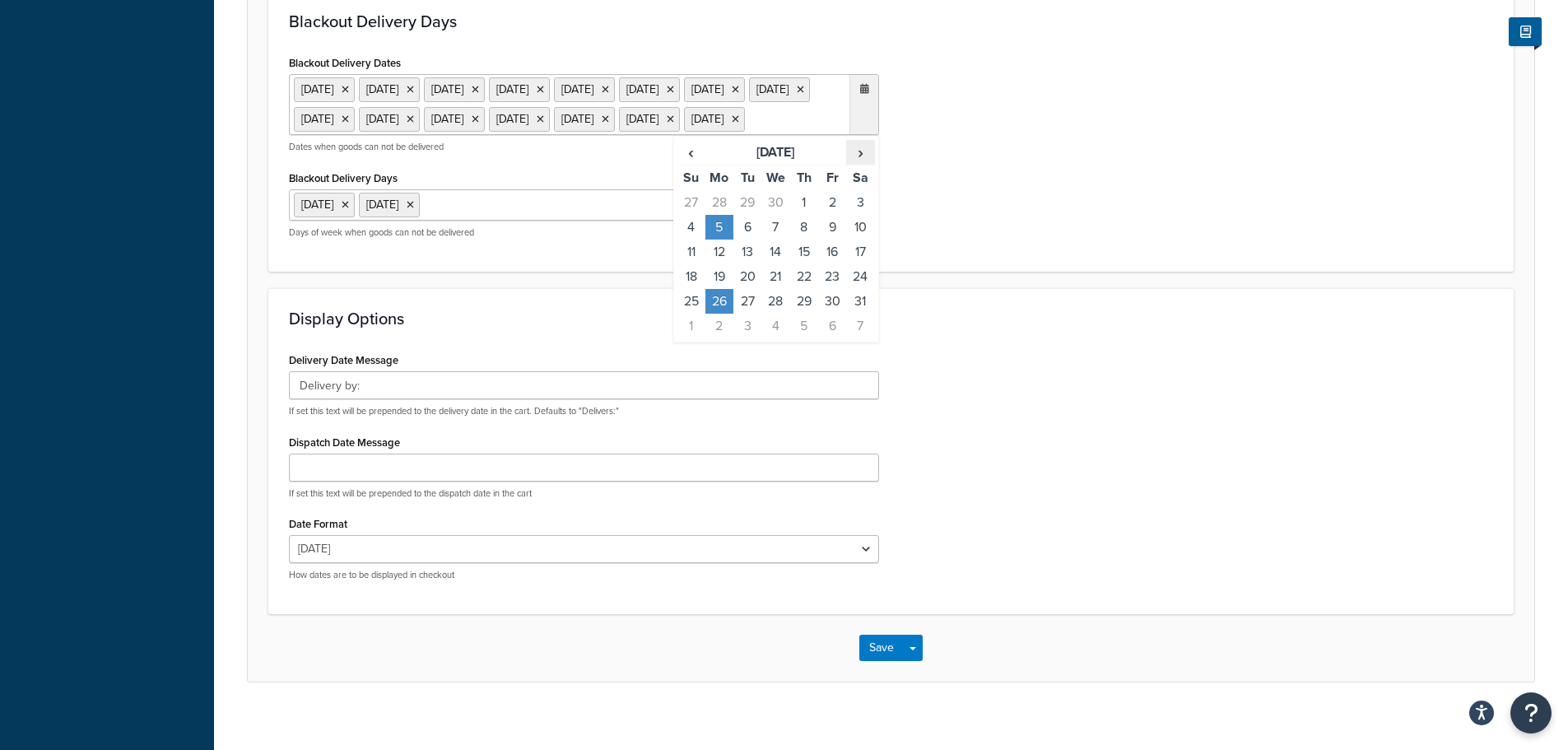
click at [859, 164] on span "›" at bounding box center [860, 152] width 26 height 23
click at [724, 314] on td "25" at bounding box center [719, 301] width 28 height 25
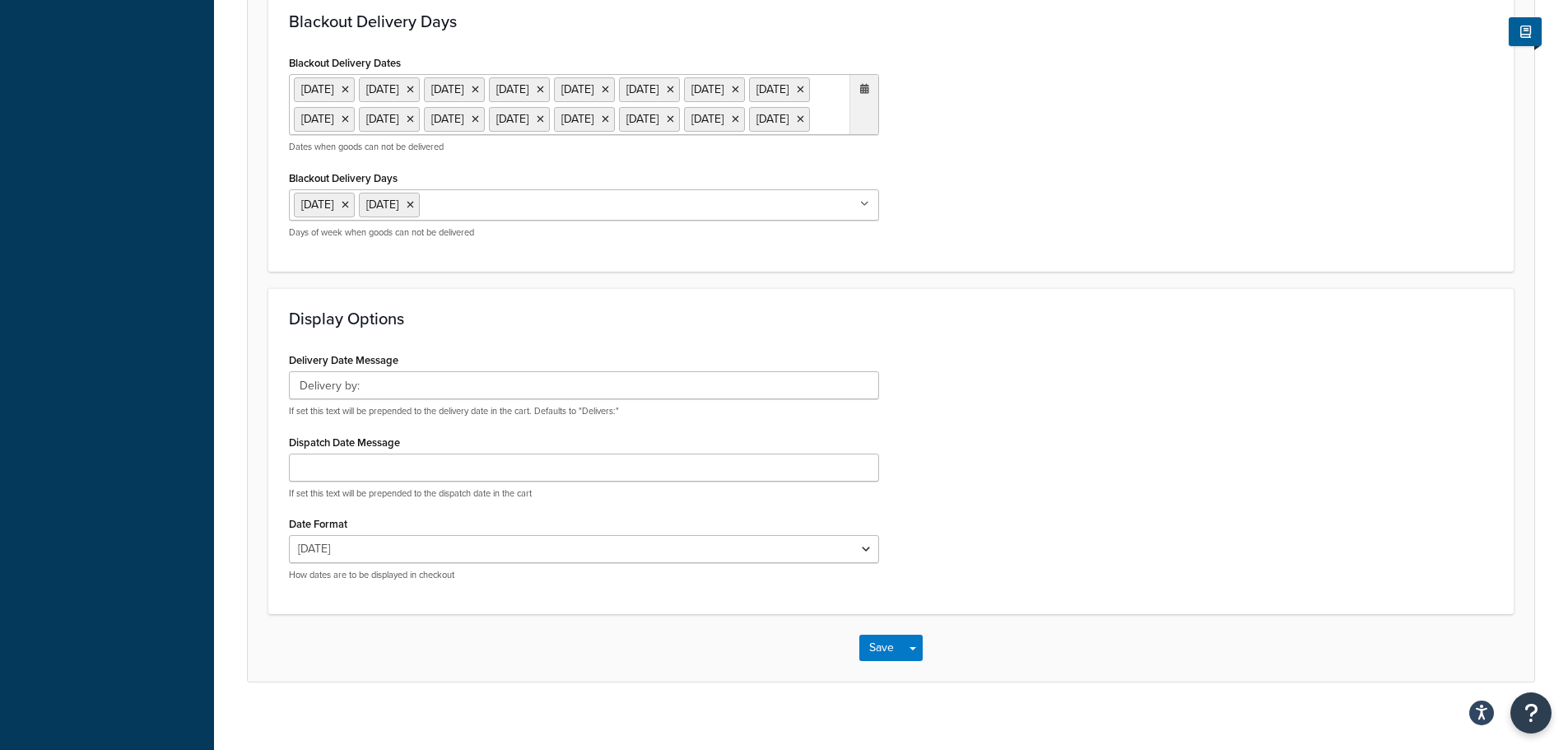
click at [933, 251] on div "Blackout Delivery Dates 6 May 2024 27 May 2024 26 Aug 2024 23 Dec 2024 24 Dec 2…" at bounding box center [891, 151] width 1229 height 200
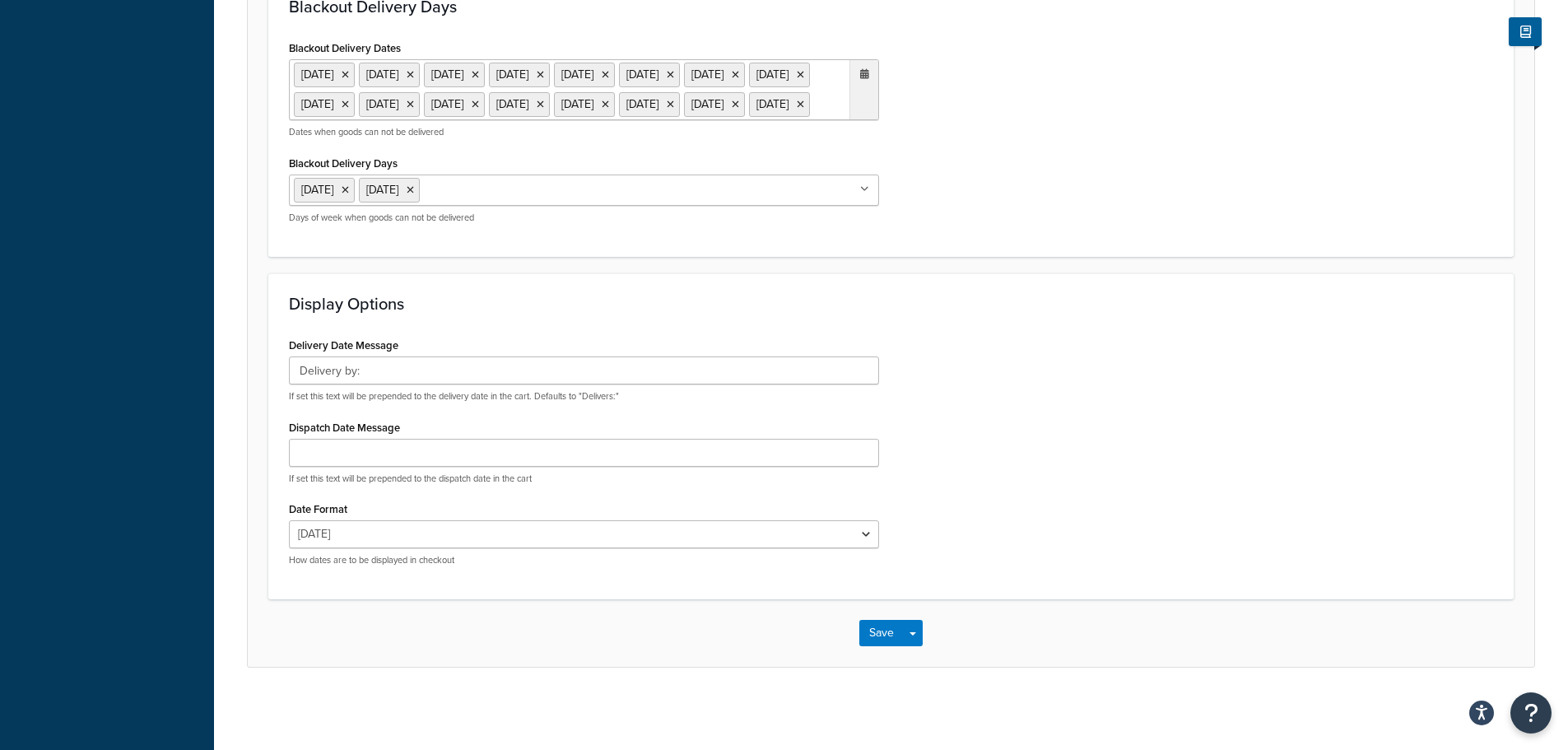
scroll to position [1204, 0]
click at [874, 633] on button "Save" at bounding box center [881, 633] width 44 height 26
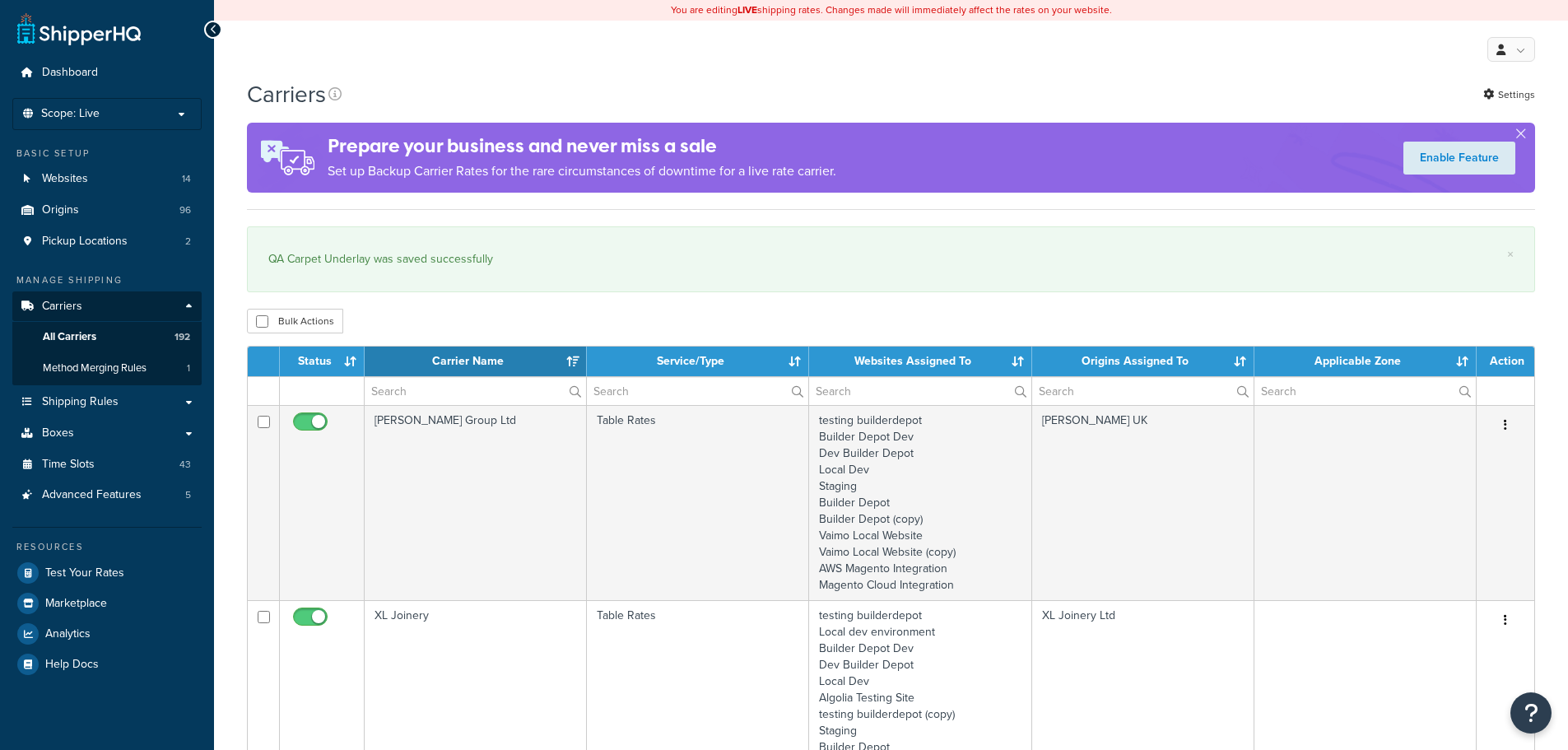
select select "15"
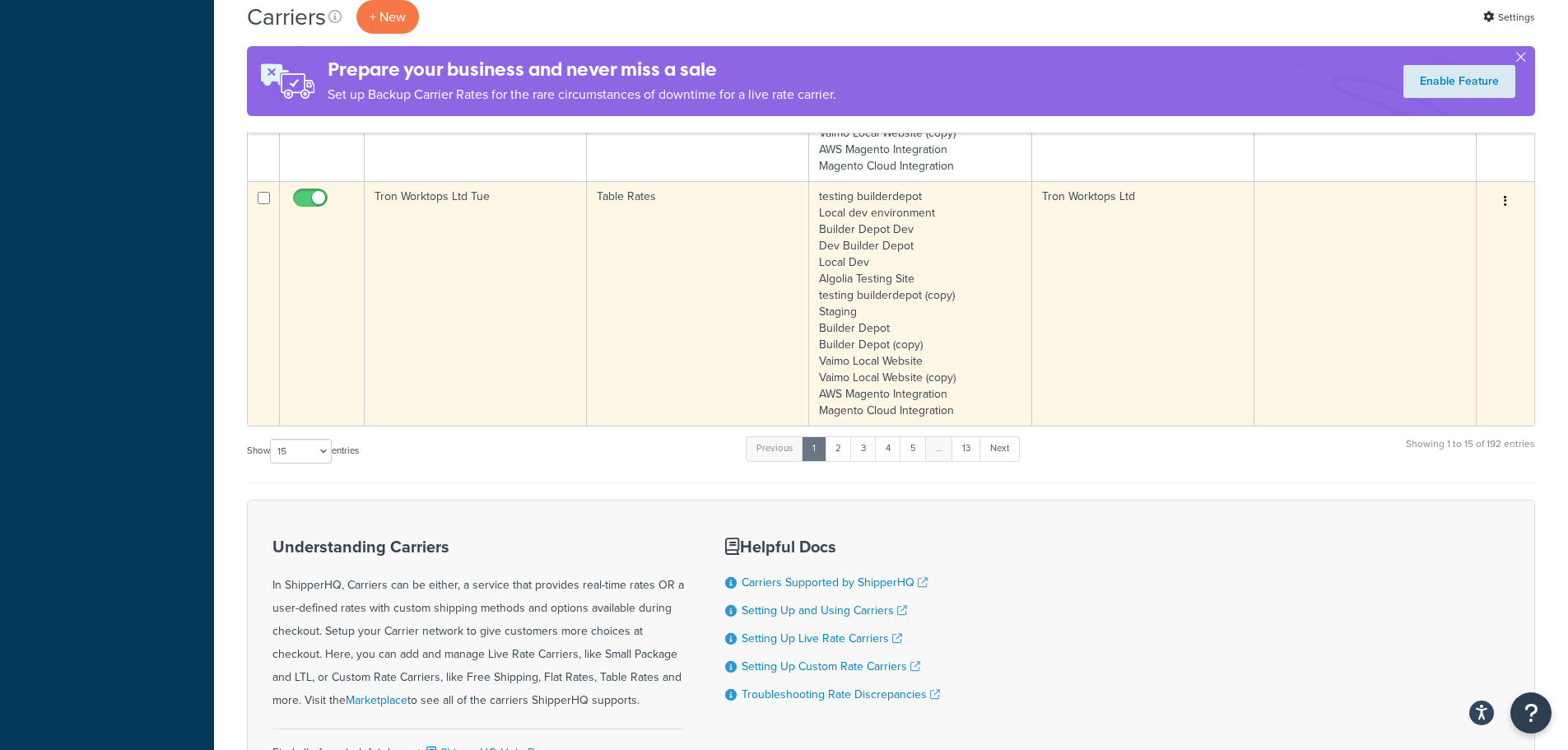
scroll to position [3072, 0]
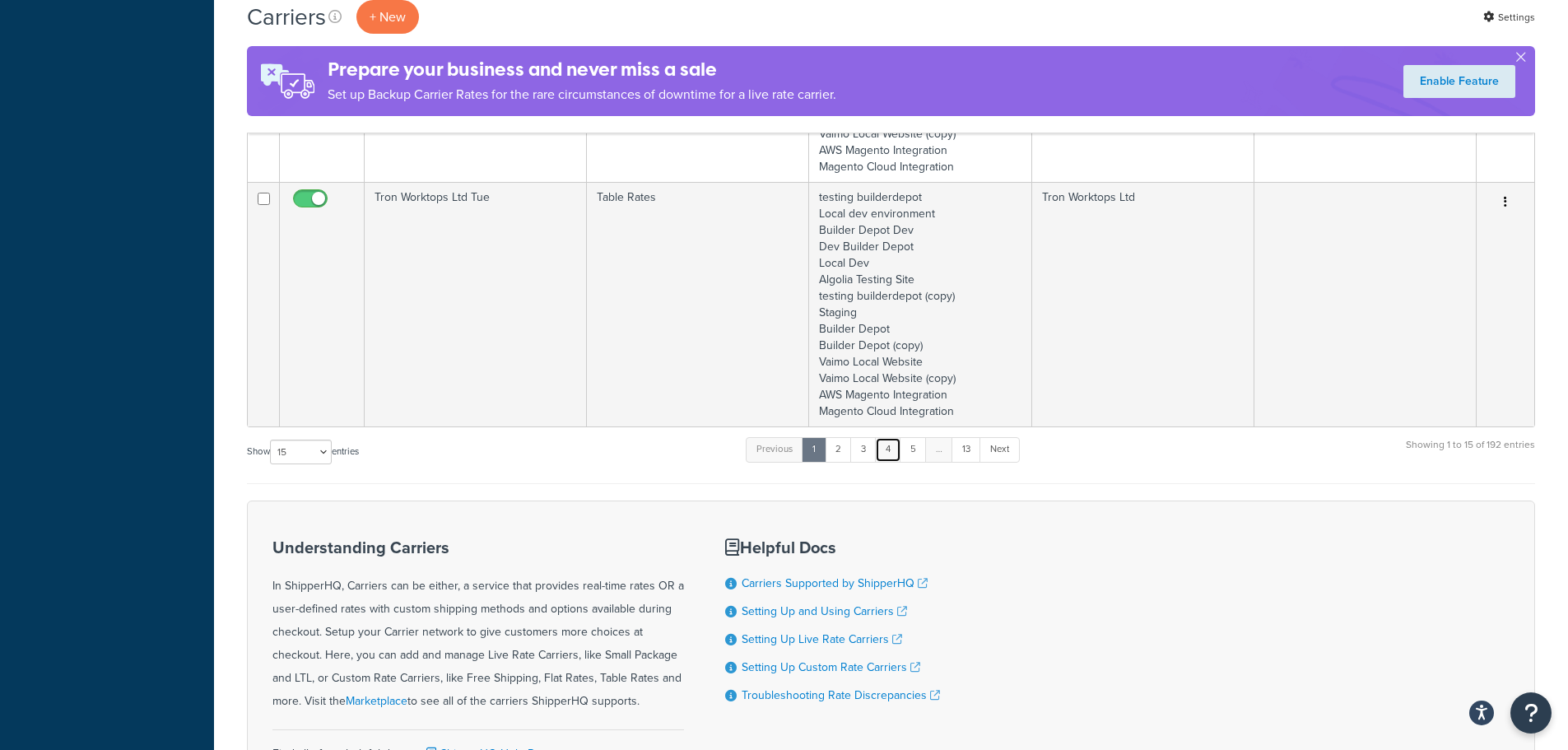
click at [889, 451] on link "4" at bounding box center [888, 449] width 26 height 25
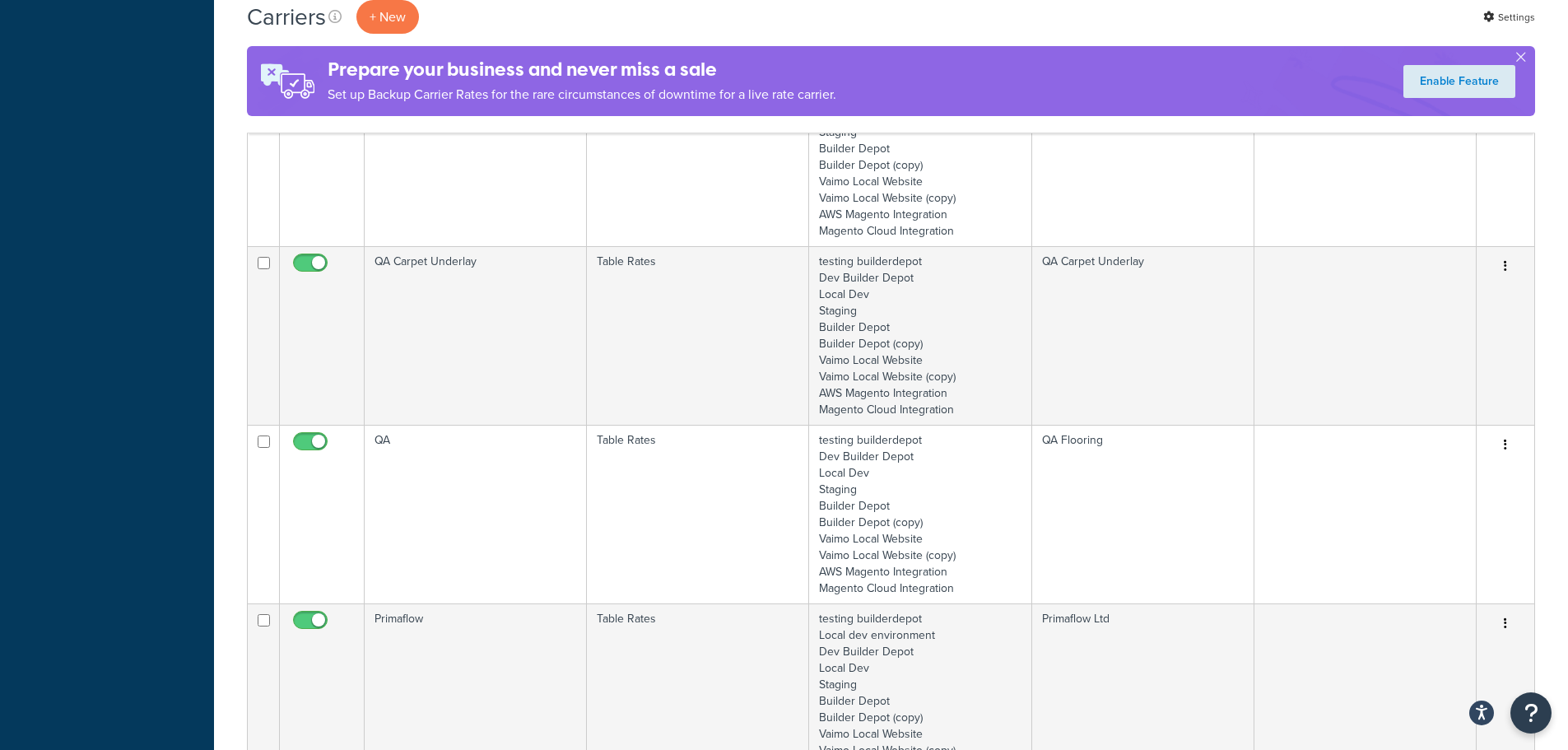
scroll to position [2635, 0]
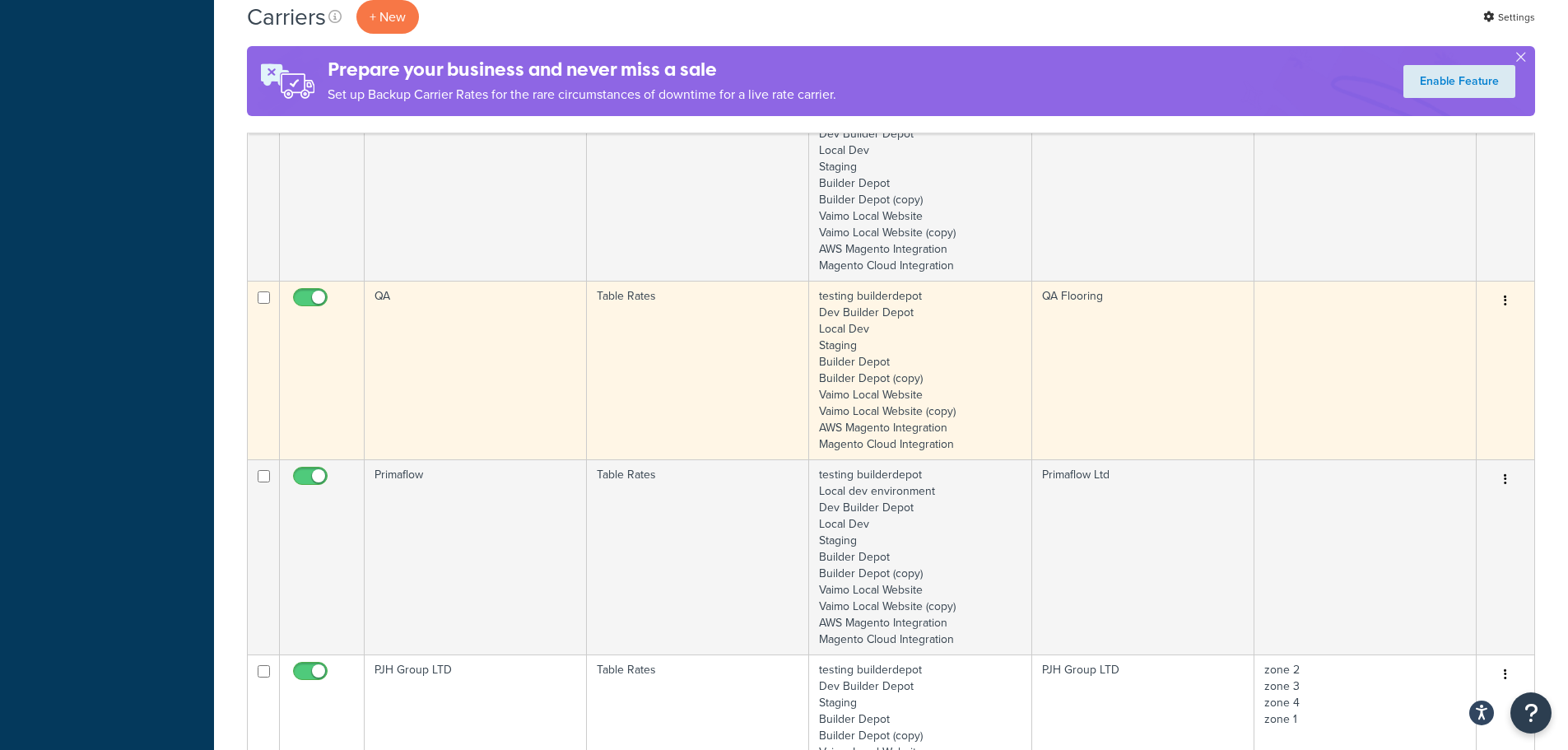
click at [440, 384] on td "QA" at bounding box center [475, 369] width 223 height 178
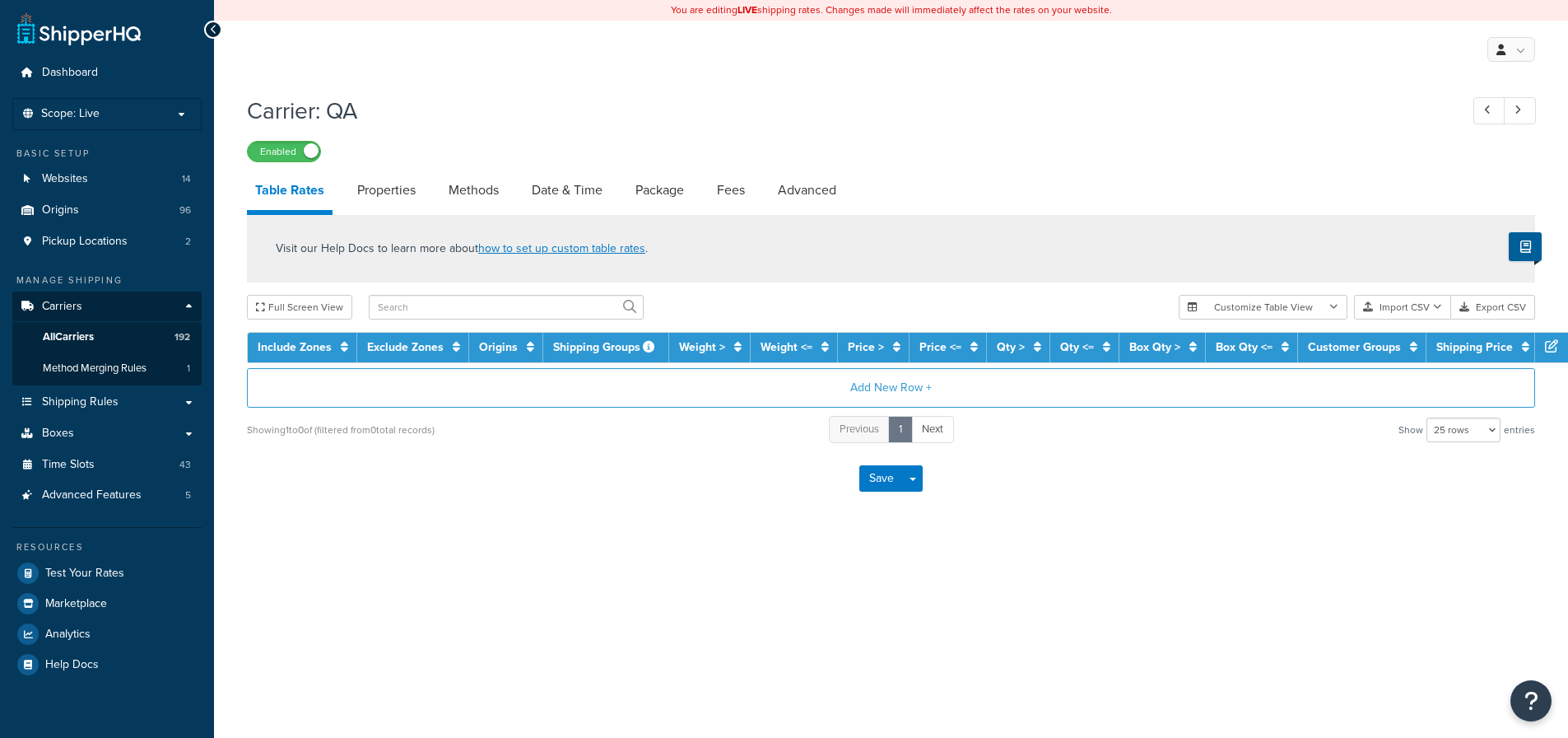
select select "25"
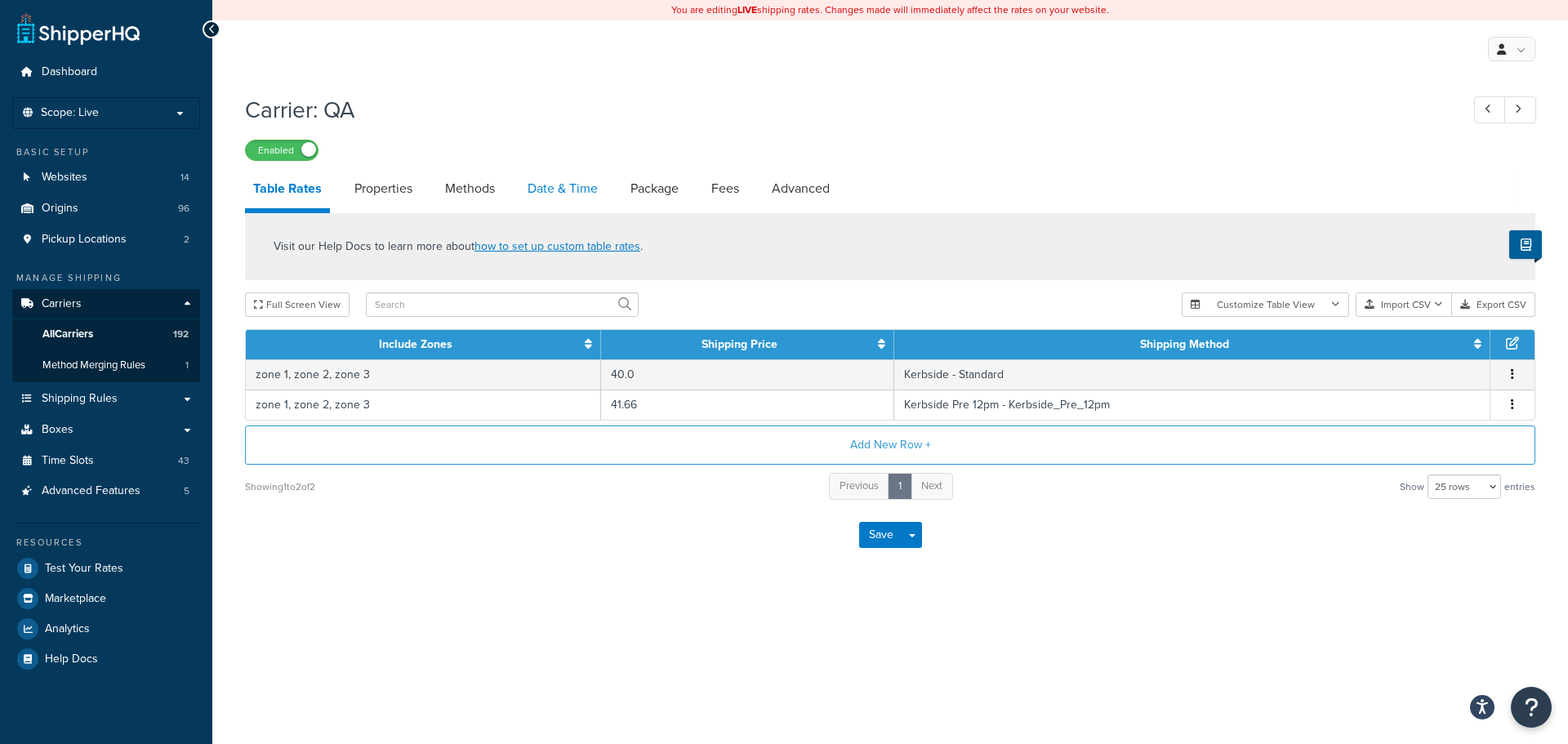
click at [558, 182] on link "Date & Time" at bounding box center [563, 189] width 86 height 39
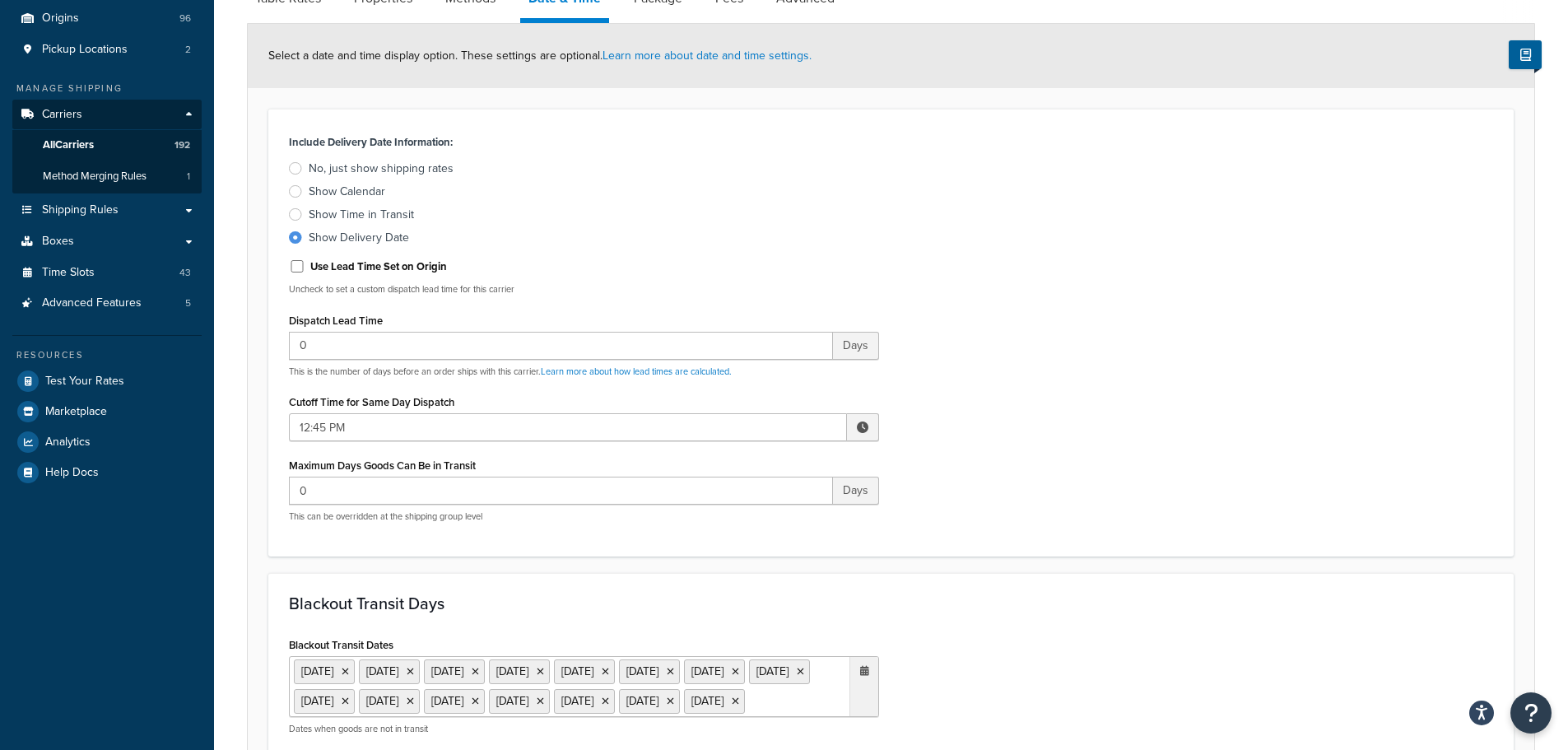
scroll to position [659, 0]
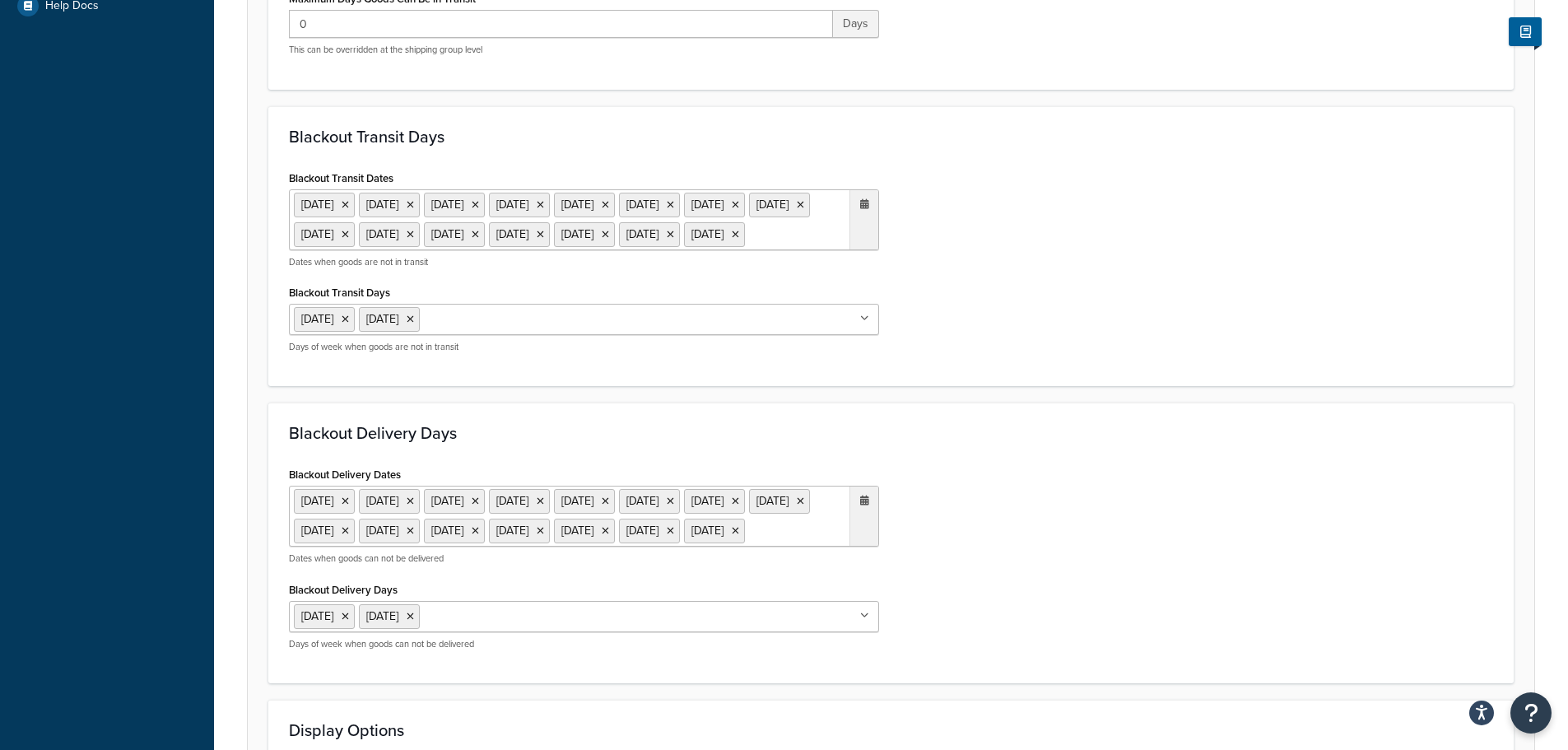
click at [770, 250] on ul "[DATE] [DATE] [DATE] [DATE] [DATE] [DATE] [DATE] [DATE] [DATE] [DATE] [DATE] [D…" at bounding box center [584, 219] width 590 height 61
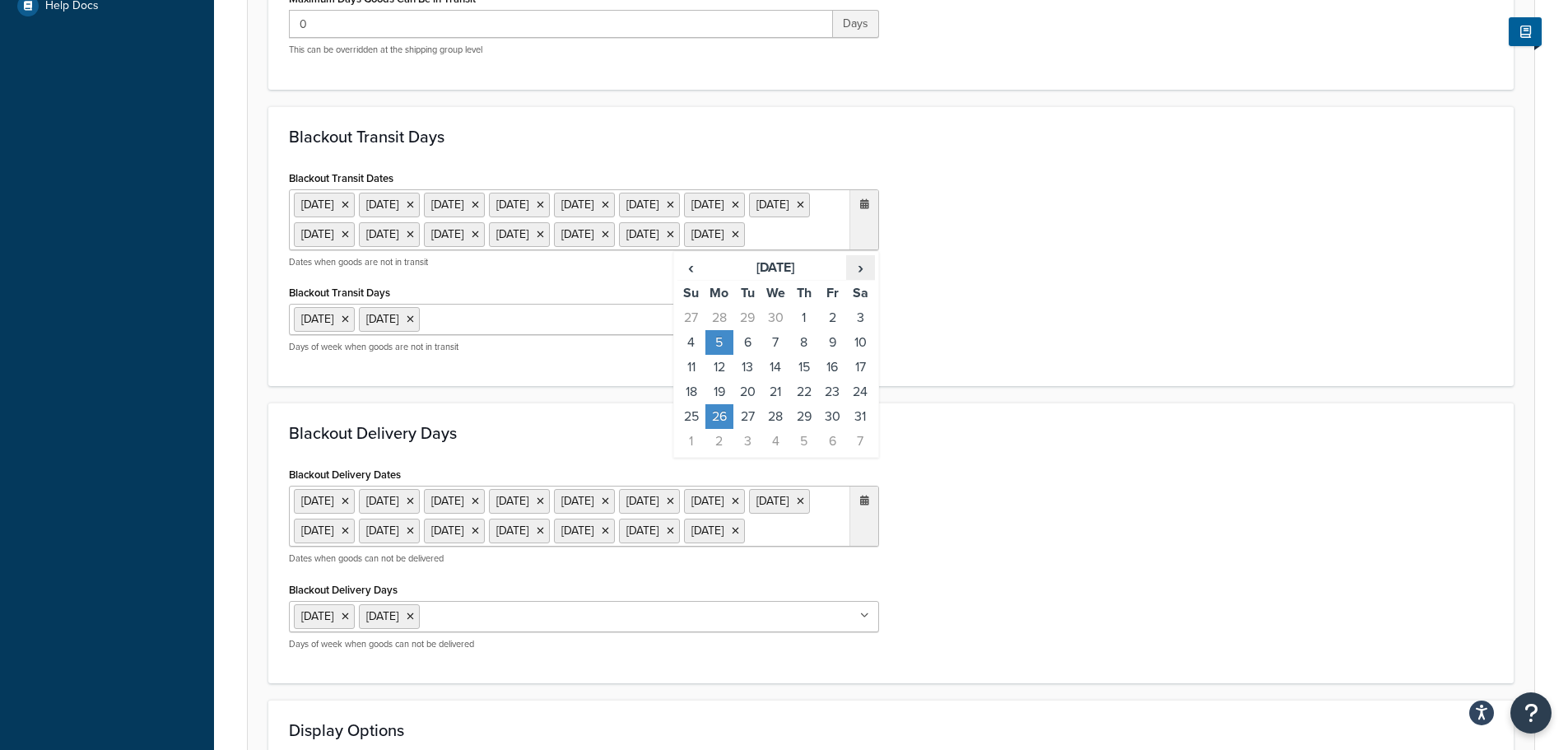
click at [865, 279] on span "›" at bounding box center [860, 267] width 26 height 23
click at [863, 279] on span "›" at bounding box center [860, 267] width 26 height 23
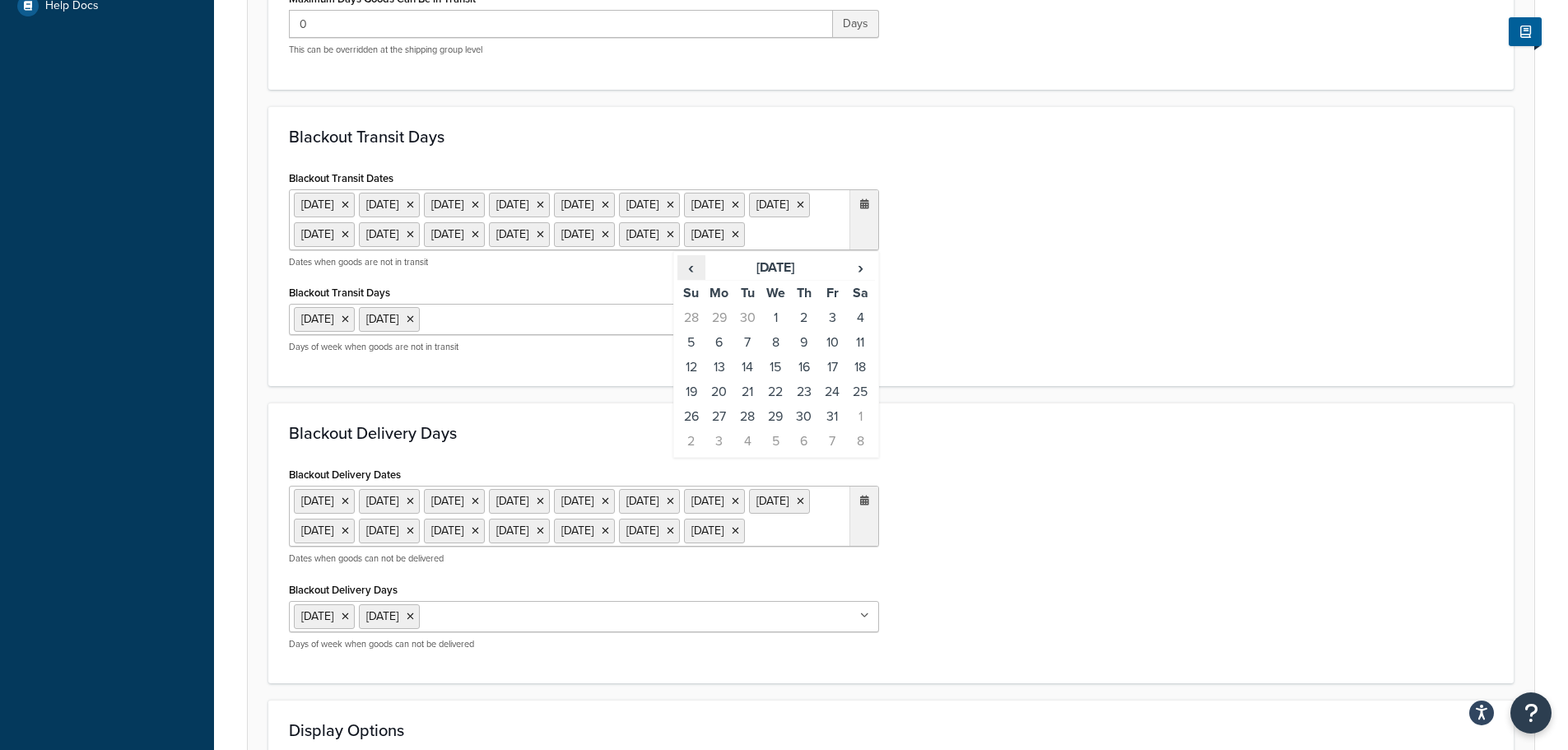
click at [677, 281] on th "‹" at bounding box center [691, 268] width 28 height 26
click at [679, 279] on span "‹" at bounding box center [691, 267] width 26 height 23
click at [721, 429] on td "25" at bounding box center [719, 416] width 28 height 25
click at [914, 507] on div "Blackout Delivery Days Blackout Delivery Dates [DATE] [DATE] [DATE] [DATE] [DAT…" at bounding box center [891, 543] width 1246 height 281
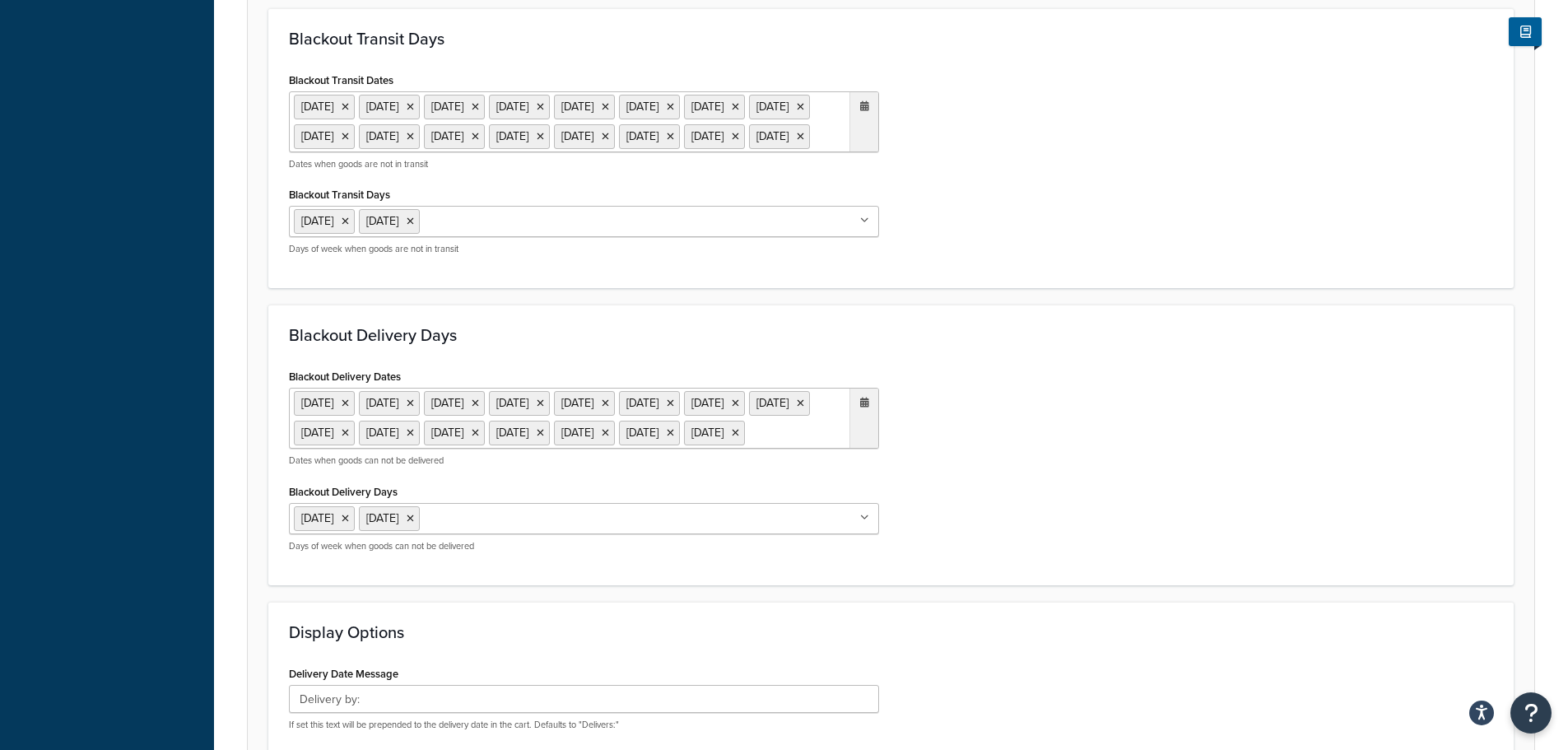
scroll to position [988, 0]
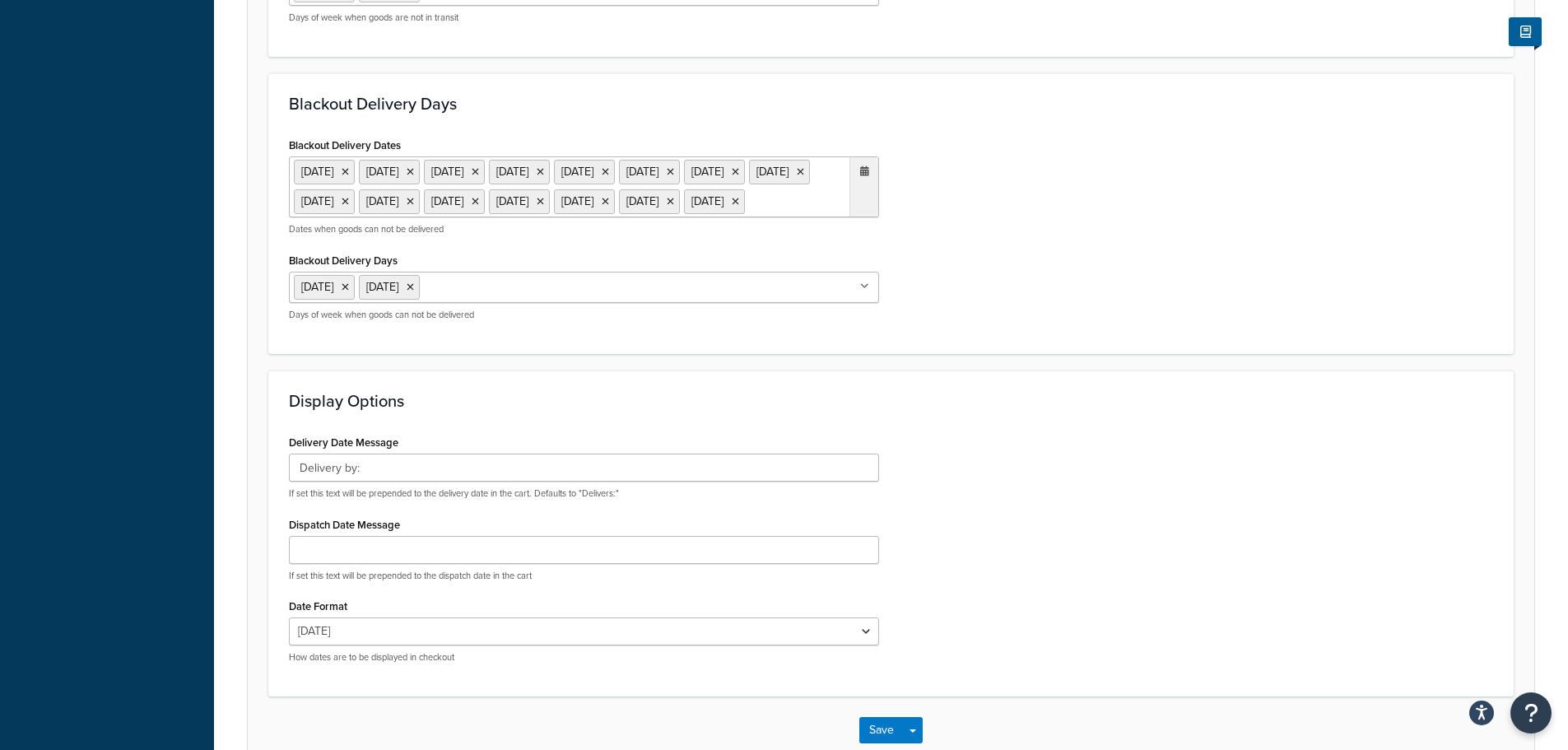
click at [775, 218] on ul "6 May 2024 27 May 2024 26 Aug 2024 23 Dec 2024 24 Dec 2024 25 Dec 2024 26 Dec 2…" at bounding box center [584, 186] width 590 height 61
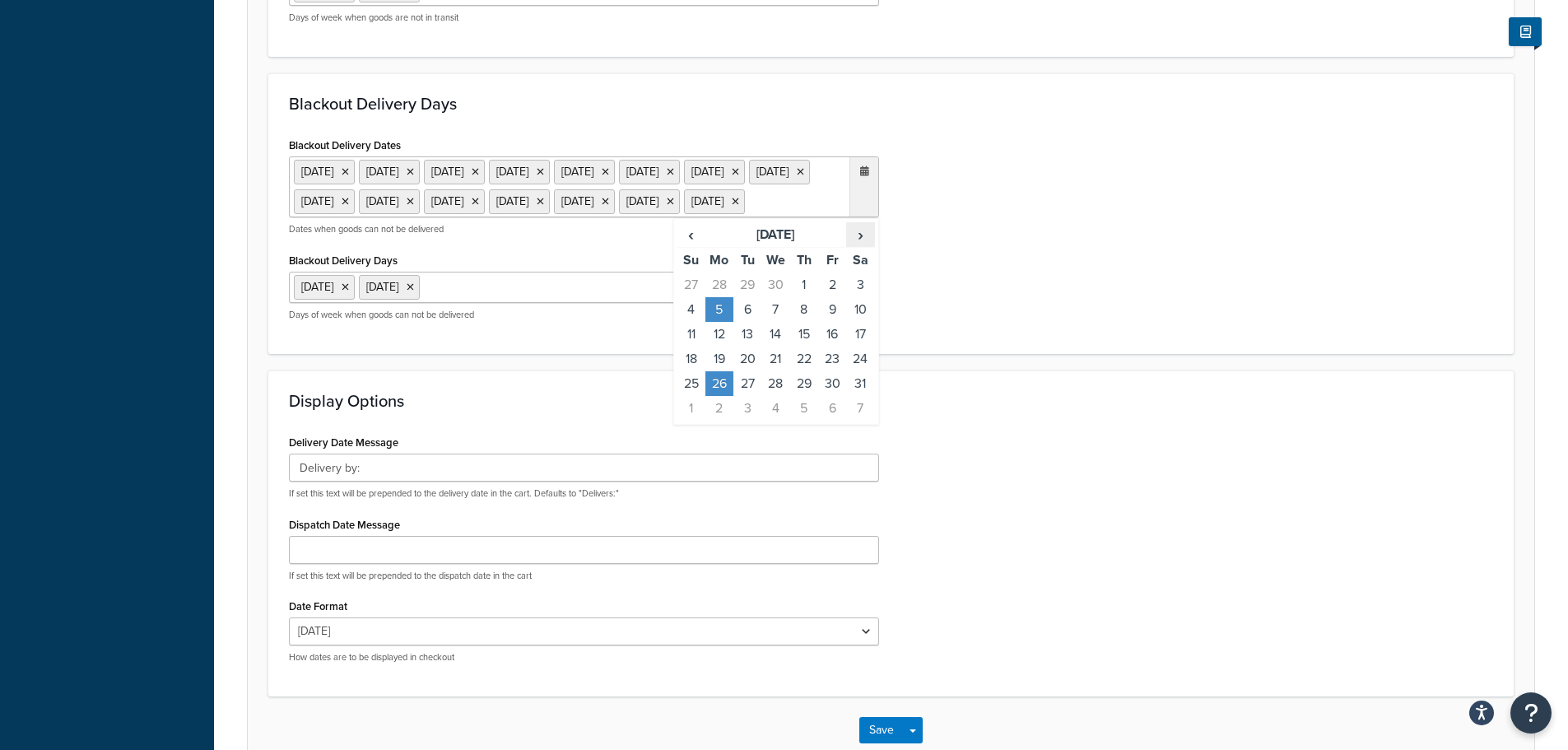
click at [872, 247] on span "›" at bounding box center [860, 235] width 26 height 23
click at [723, 396] on td "25" at bounding box center [719, 383] width 28 height 25
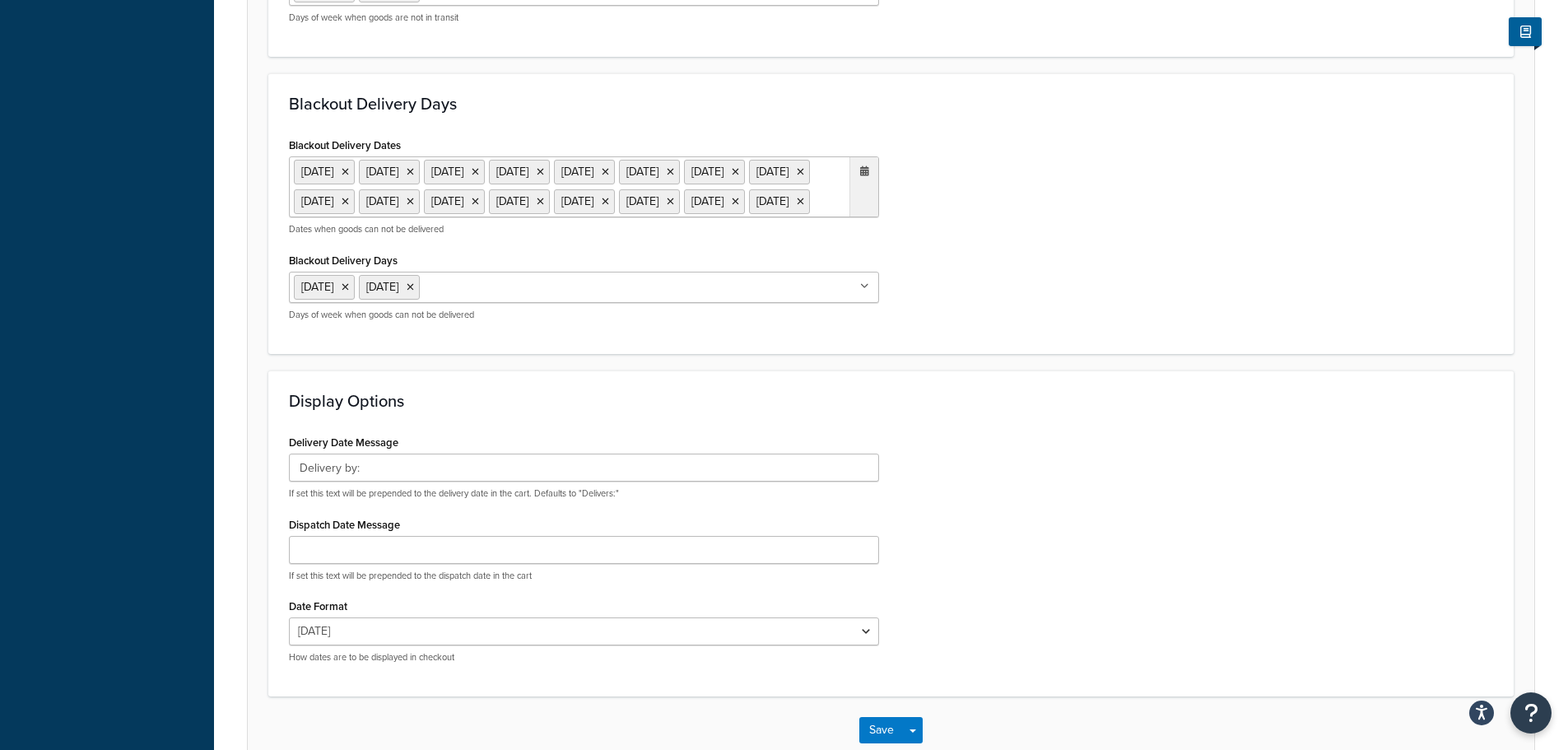
scroll to position [1204, 0]
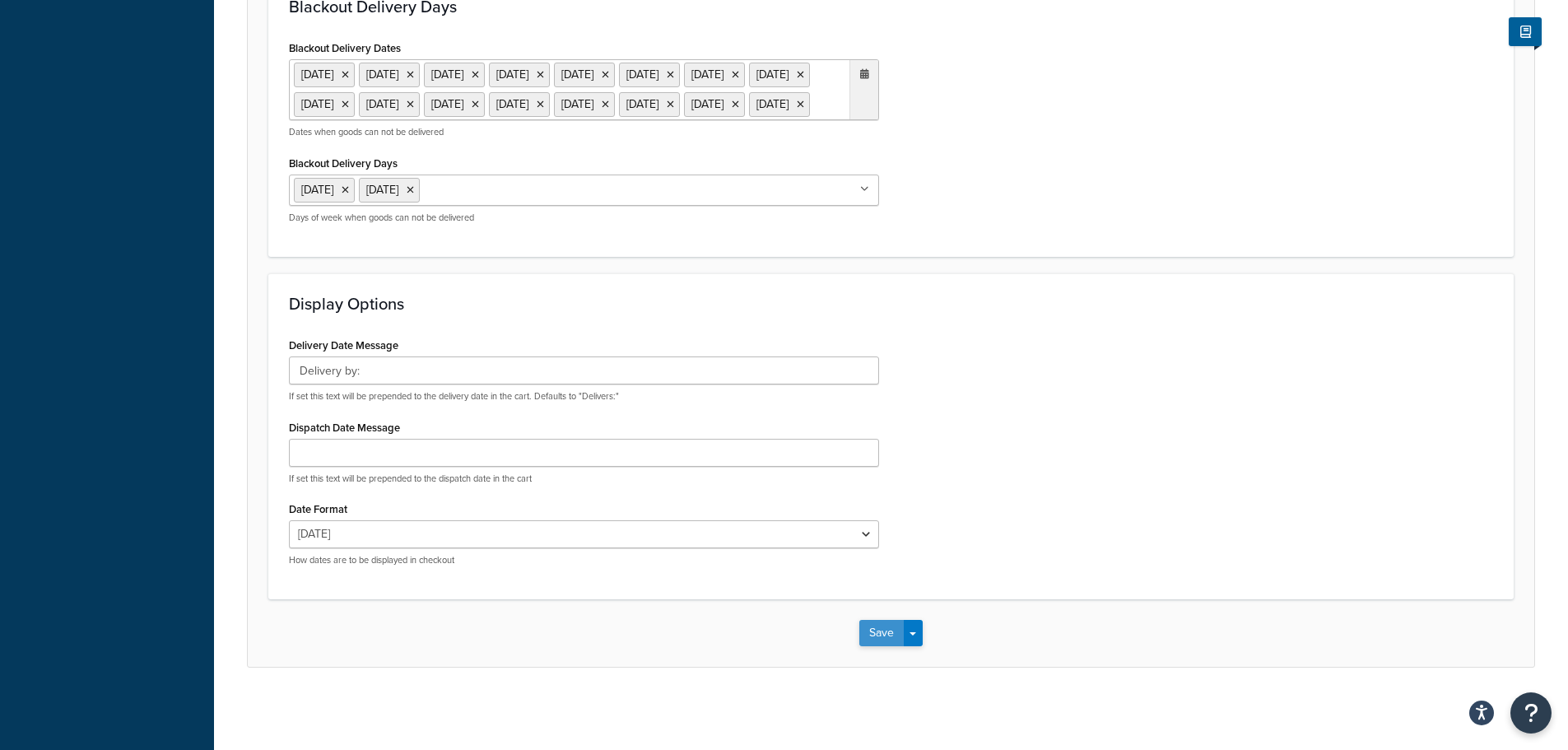
click at [884, 631] on button "Save" at bounding box center [881, 633] width 44 height 26
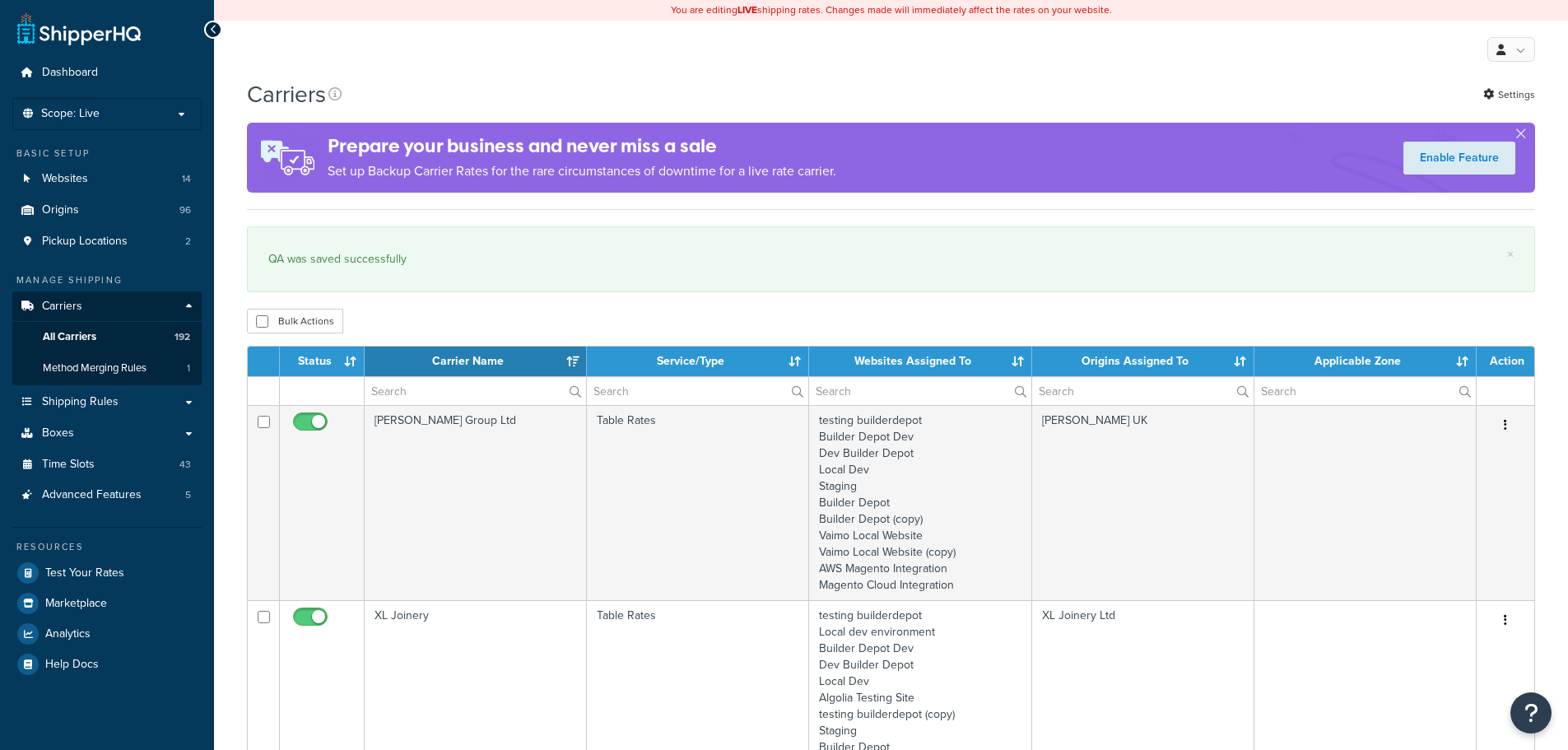
select select "15"
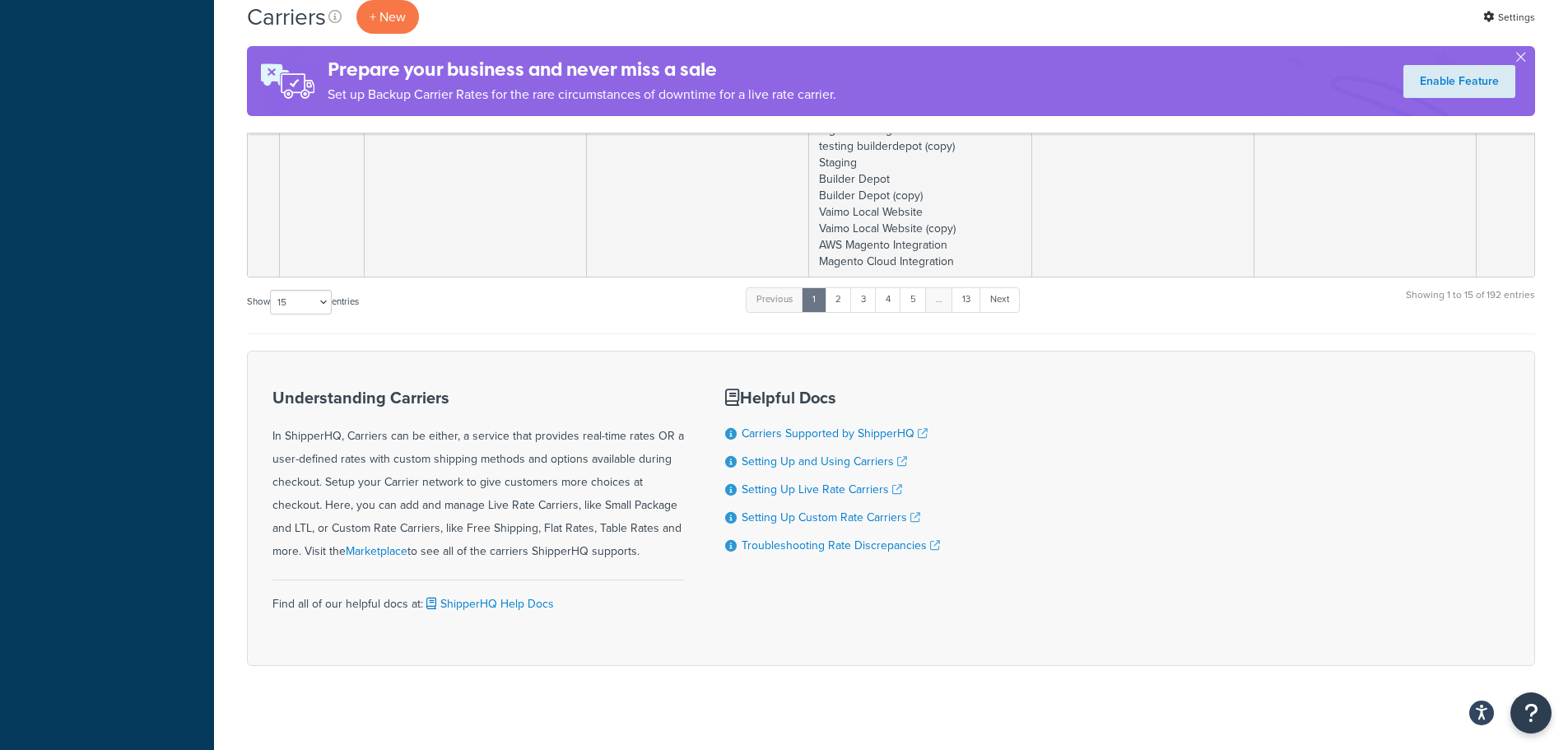
scroll to position [3236, 0]
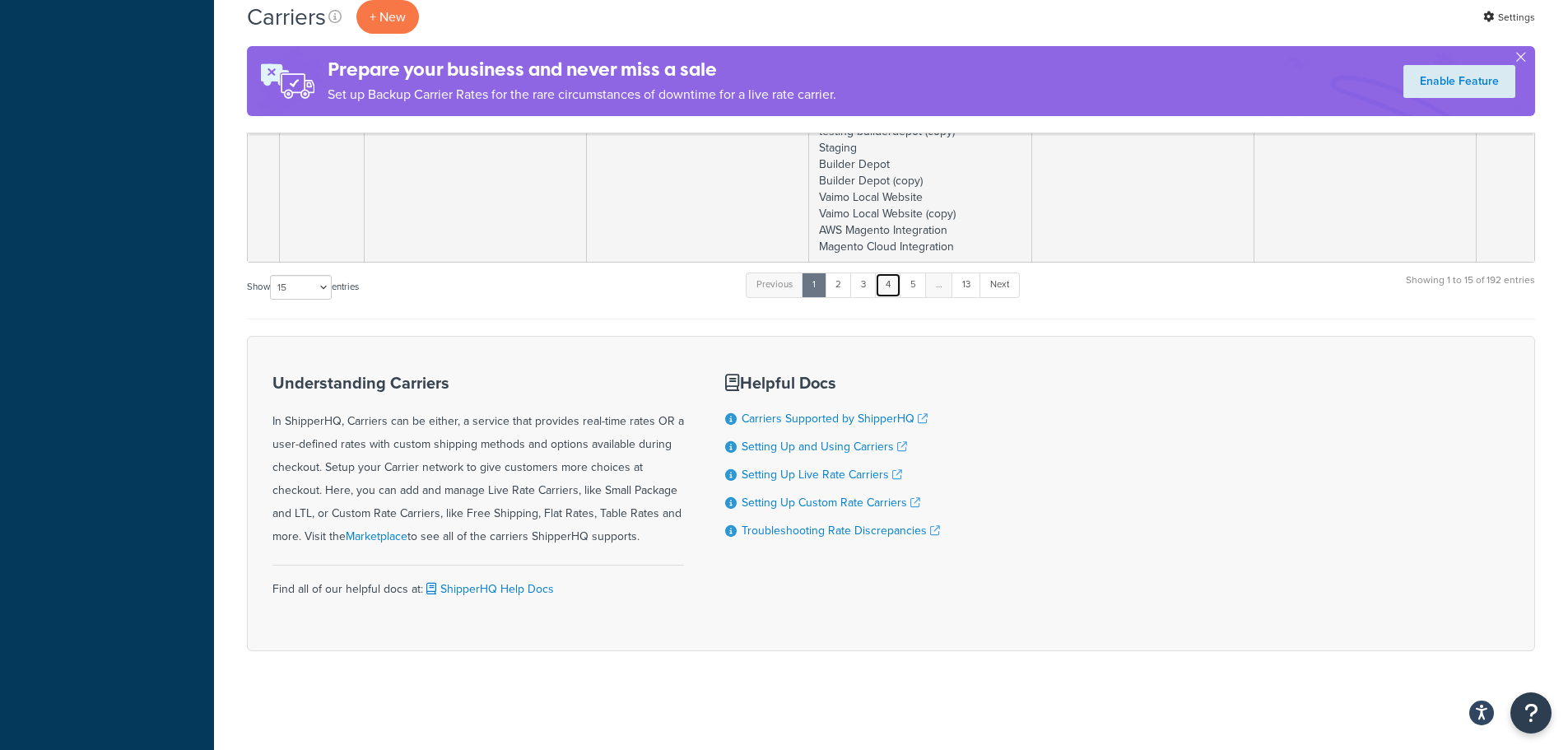
click at [897, 281] on link "4" at bounding box center [888, 284] width 26 height 25
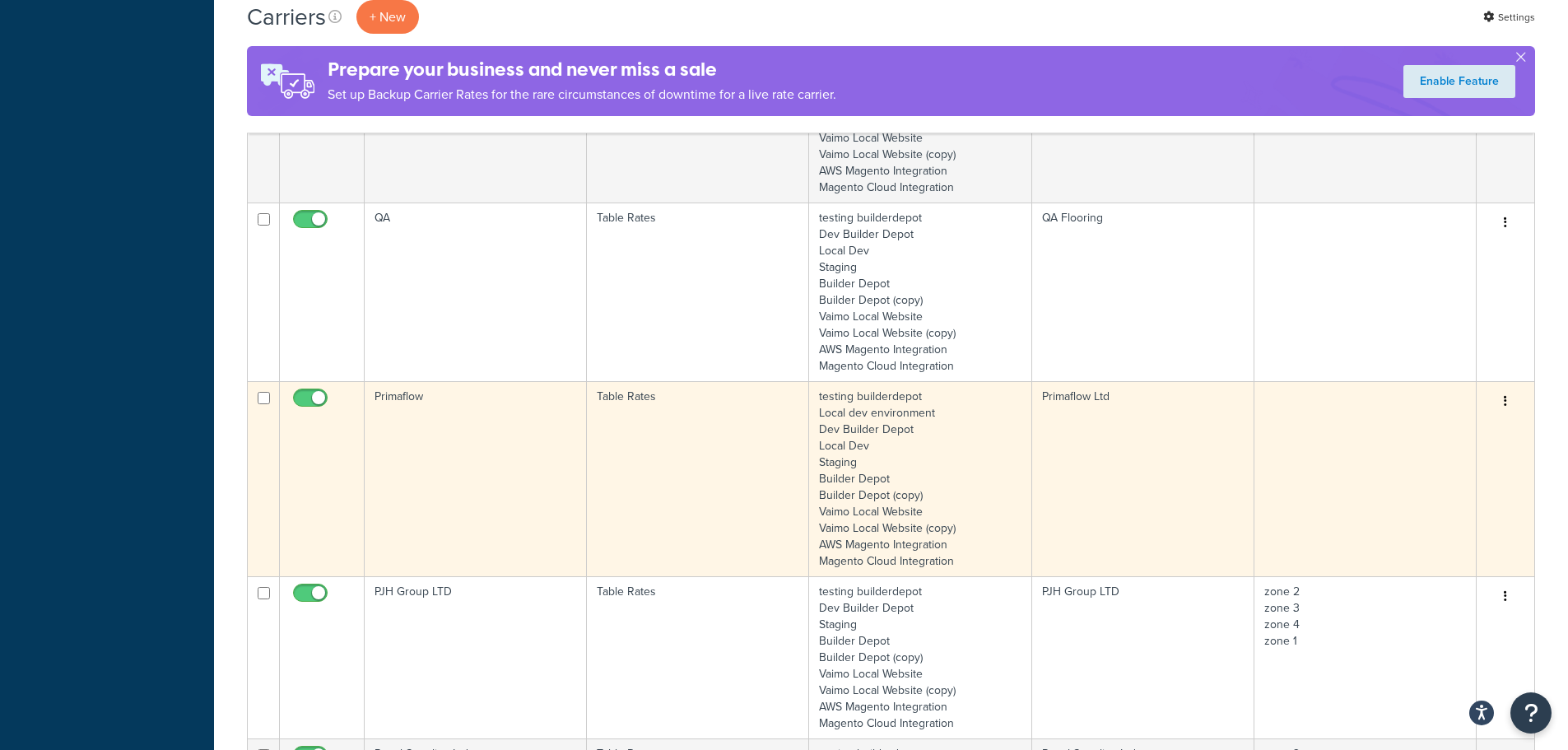
scroll to position [2742, 0]
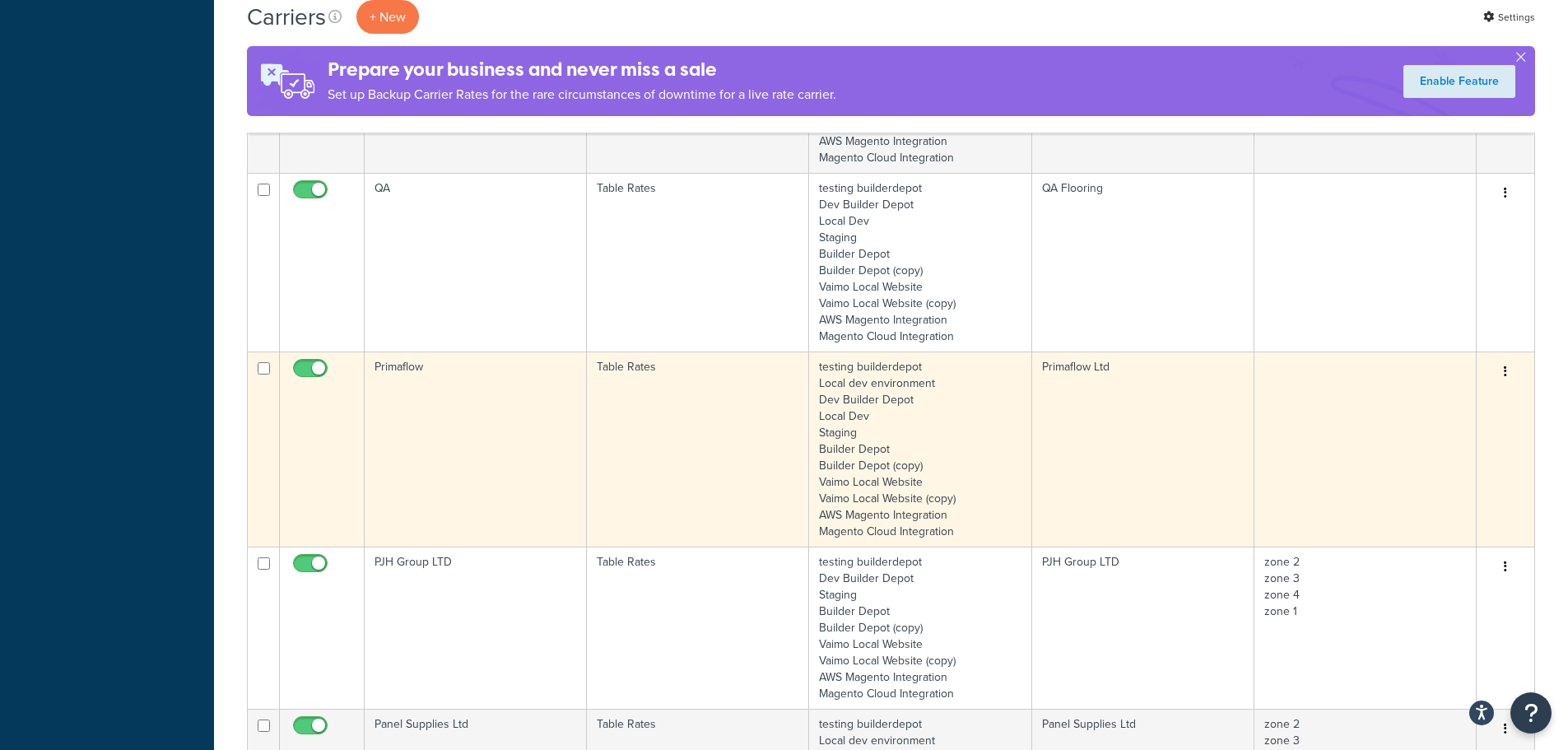
click at [471, 422] on td "Primaflow" at bounding box center [475, 449] width 223 height 195
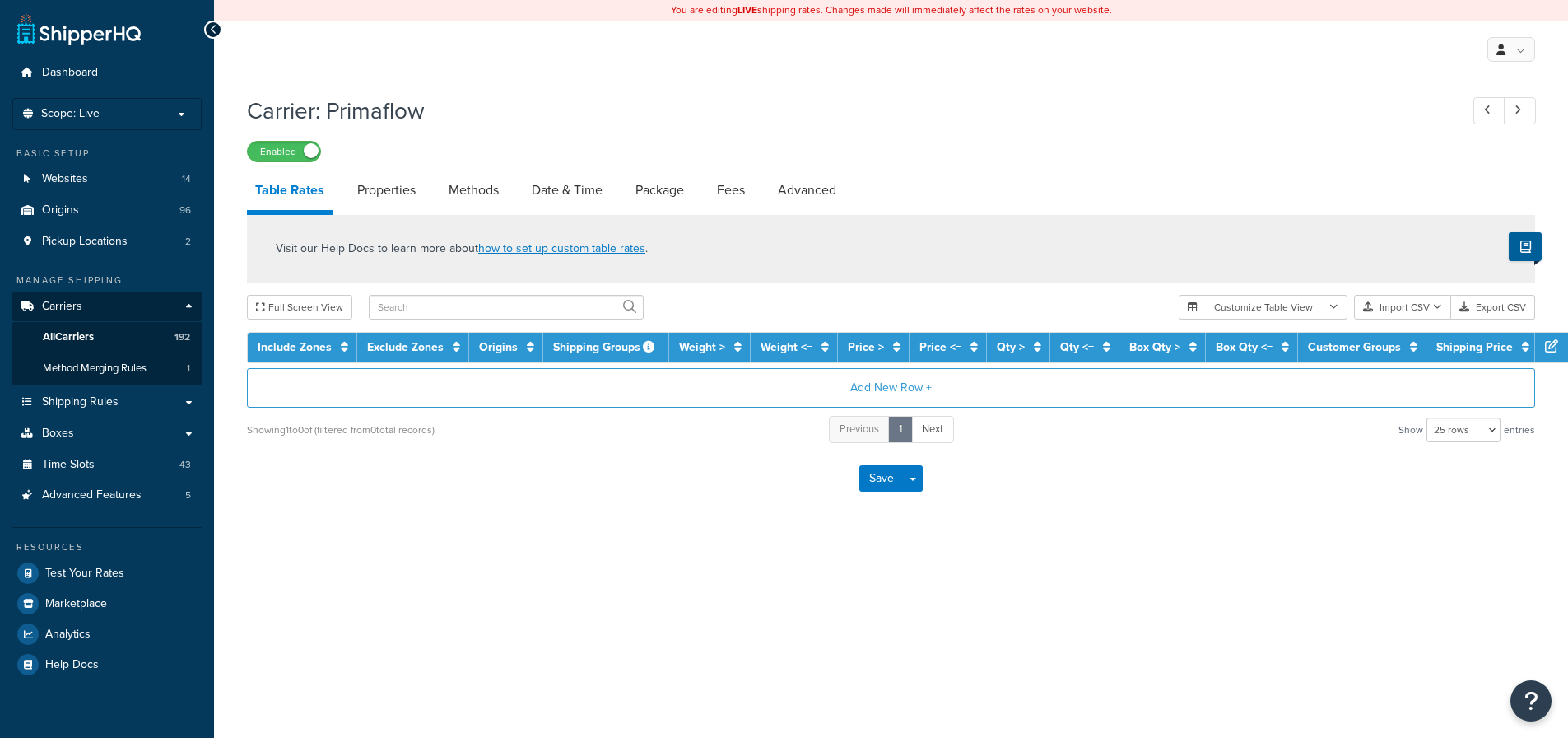
select select "25"
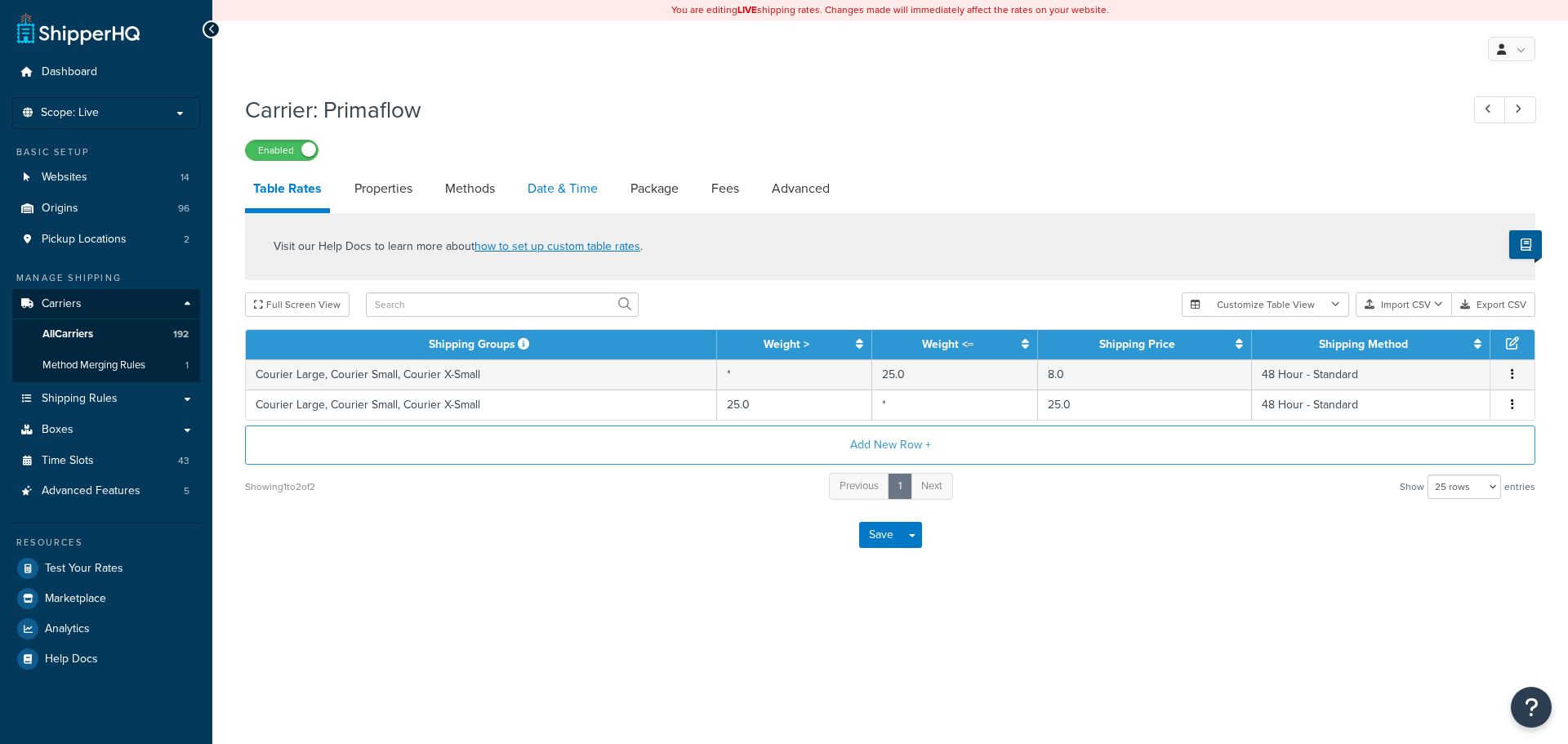
click at [599, 185] on link "Date & Time" at bounding box center [563, 189] width 86 height 39
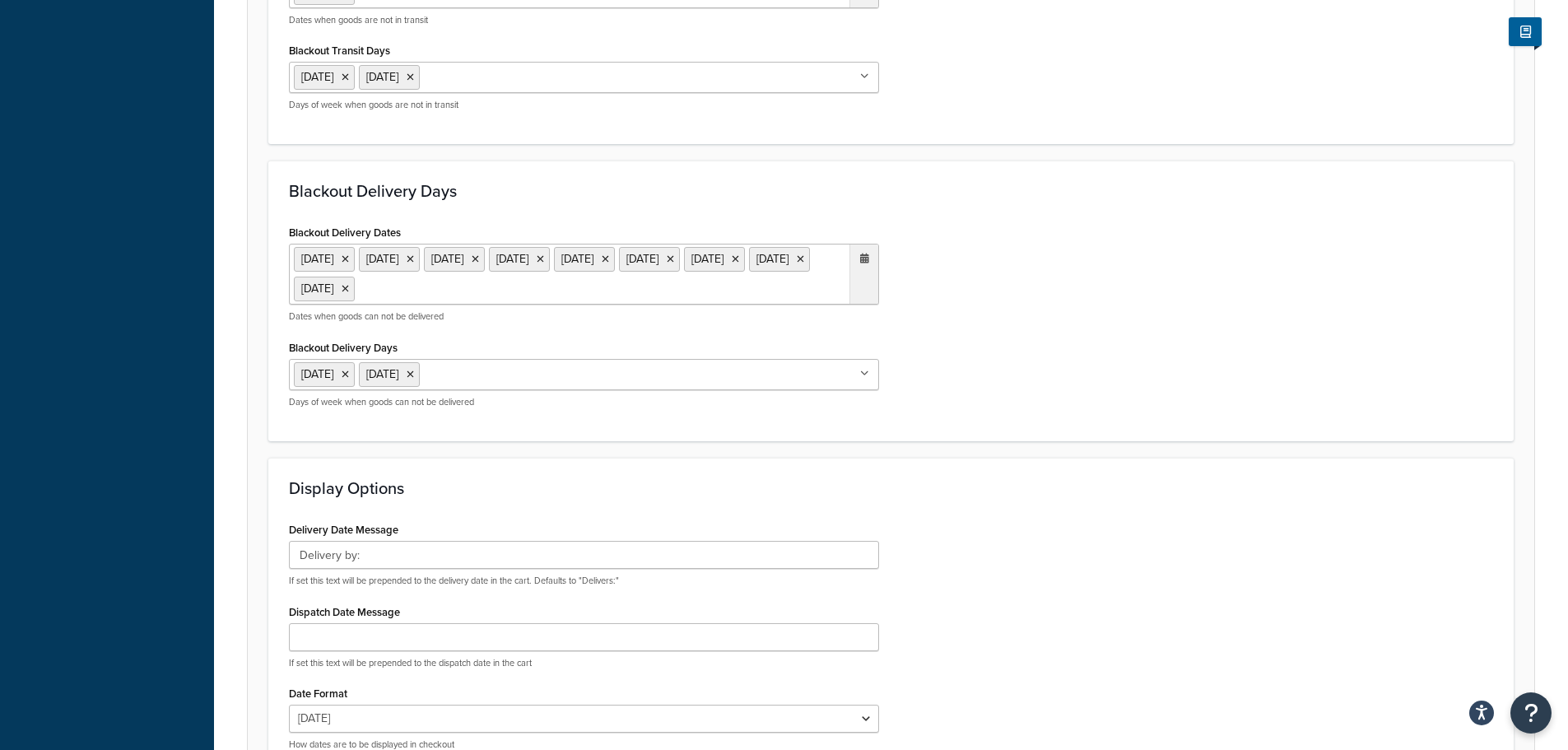
scroll to position [823, 0]
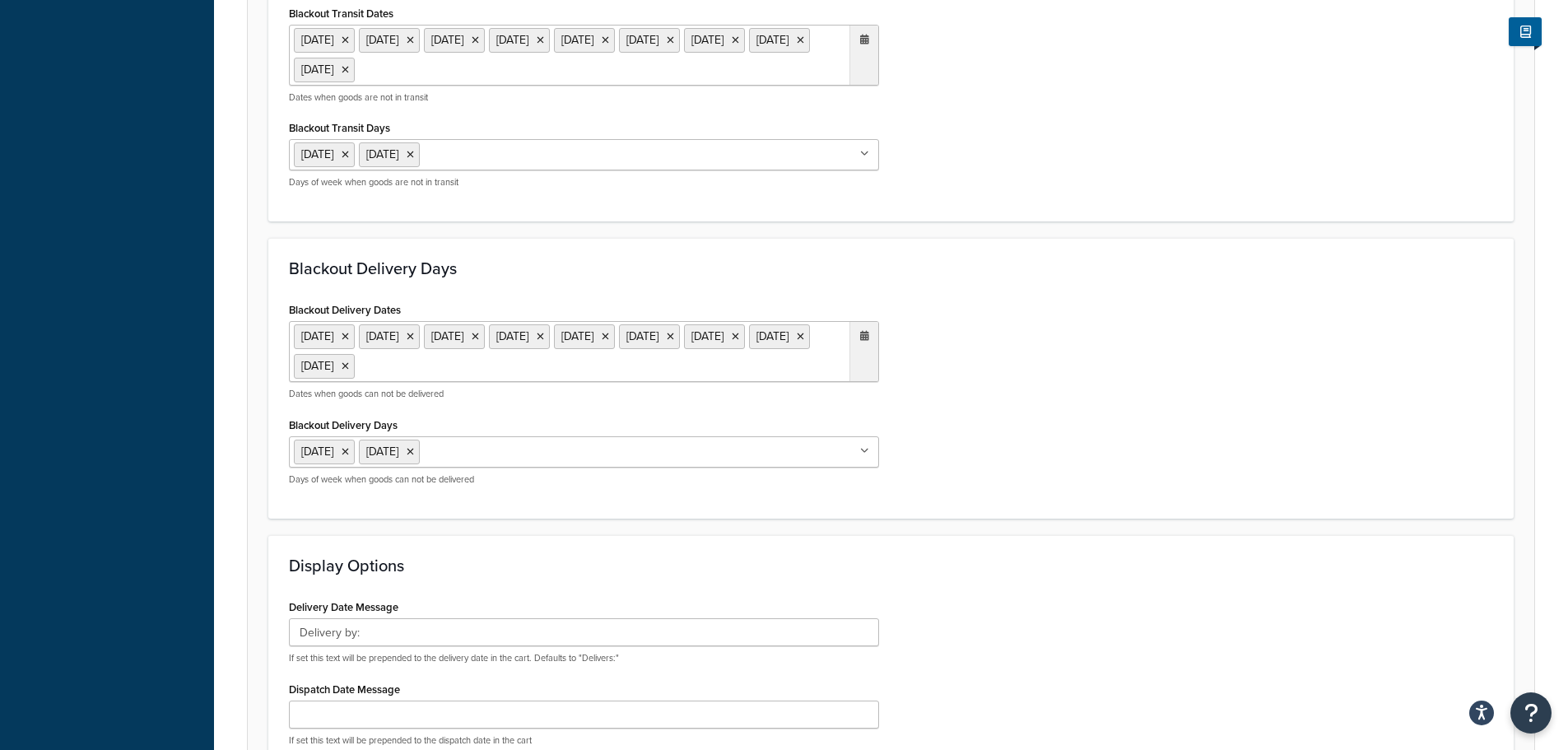
click at [711, 78] on ul "[DATE] [DATE] [DATE] [DATE] [DATE] [DATE] [DATE] [DATE] [DATE]" at bounding box center [584, 55] width 590 height 61
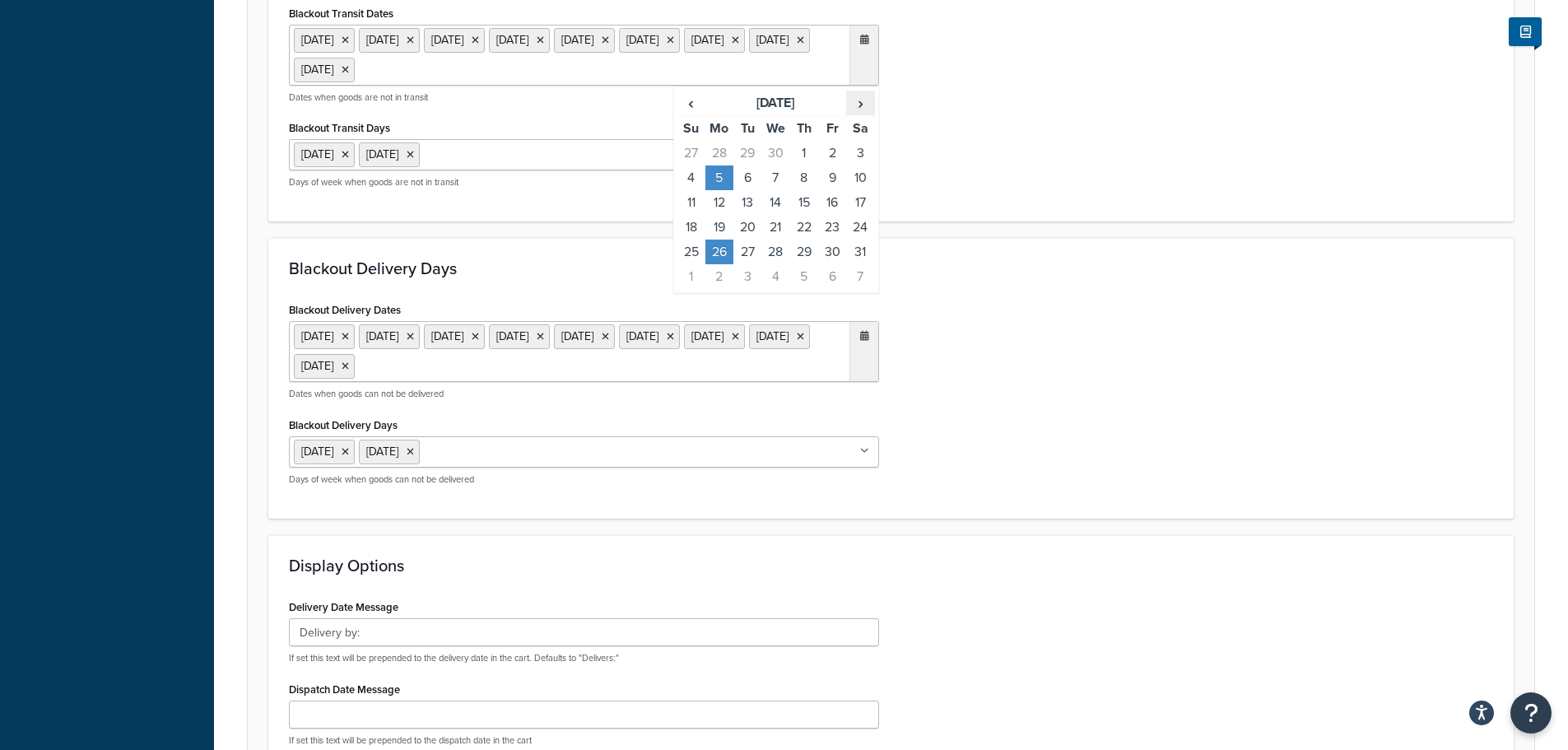
click at [873, 106] on span "›" at bounding box center [860, 102] width 26 height 23
click at [707, 247] on td "25" at bounding box center [719, 252] width 28 height 25
click at [1035, 290] on div "Blackout Delivery Days Blackout Delivery Dates 6 May 2024 27 May 2024 26 Aug 20…" at bounding box center [891, 378] width 1246 height 281
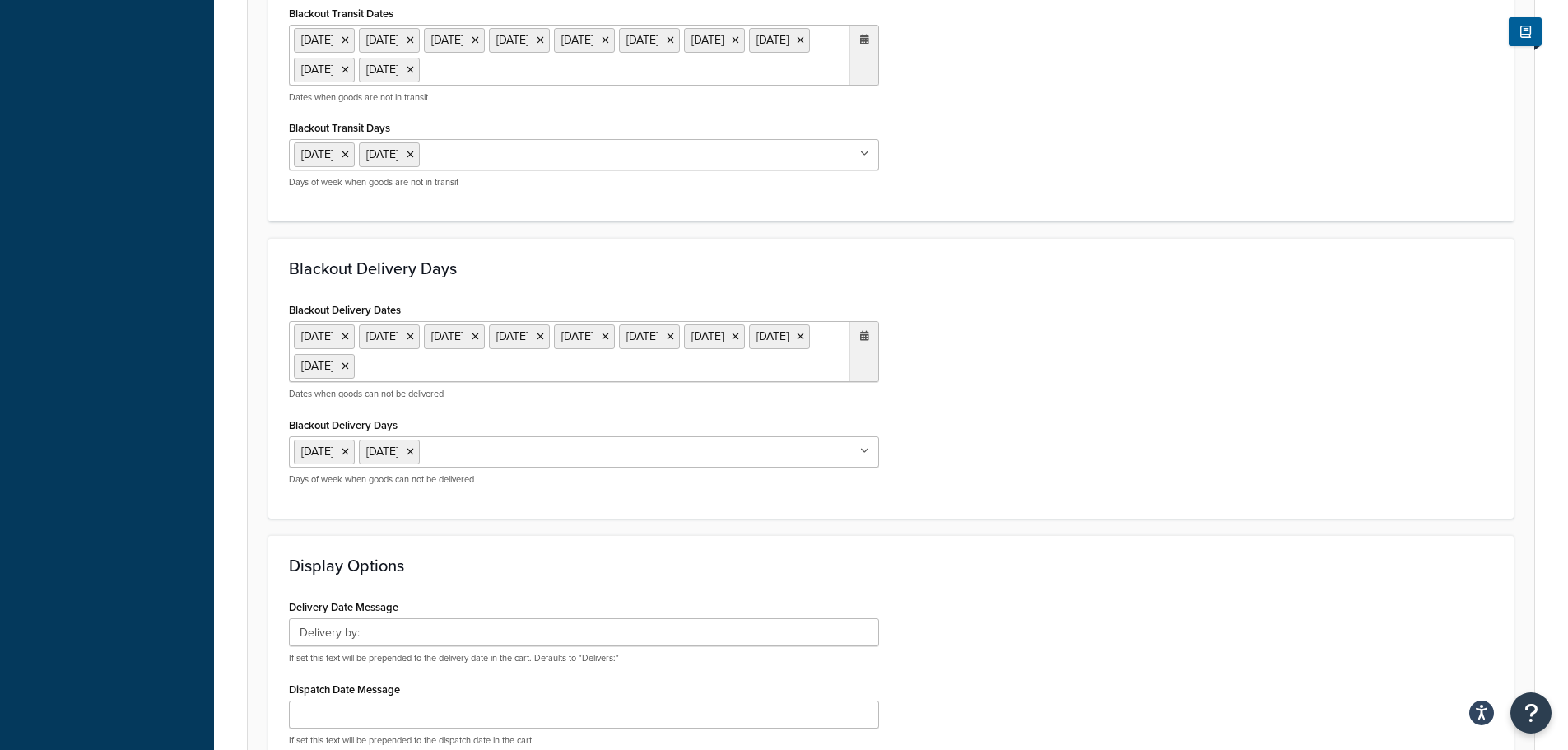
click at [743, 377] on ul "6 May 2024 27 May 2024 26 Aug 2024 25 Dec 2024 26 Dec 2024 18 Apr 2025 21 Apr 2…" at bounding box center [584, 351] width 590 height 61
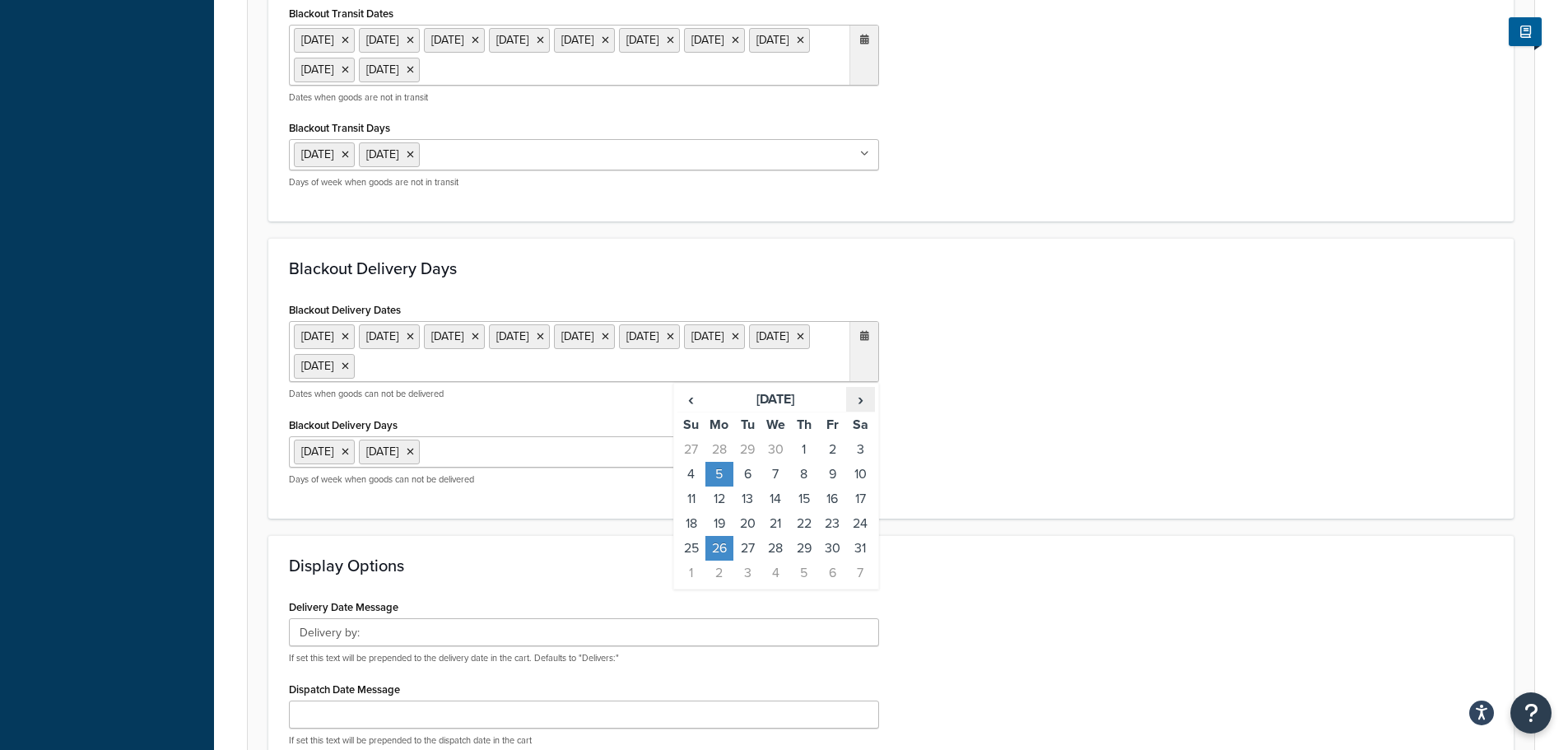
click at [861, 406] on span "›" at bounding box center [860, 399] width 26 height 23
click at [860, 405] on span "›" at bounding box center [860, 399] width 26 height 23
click at [726, 553] on td "25" at bounding box center [719, 548] width 28 height 25
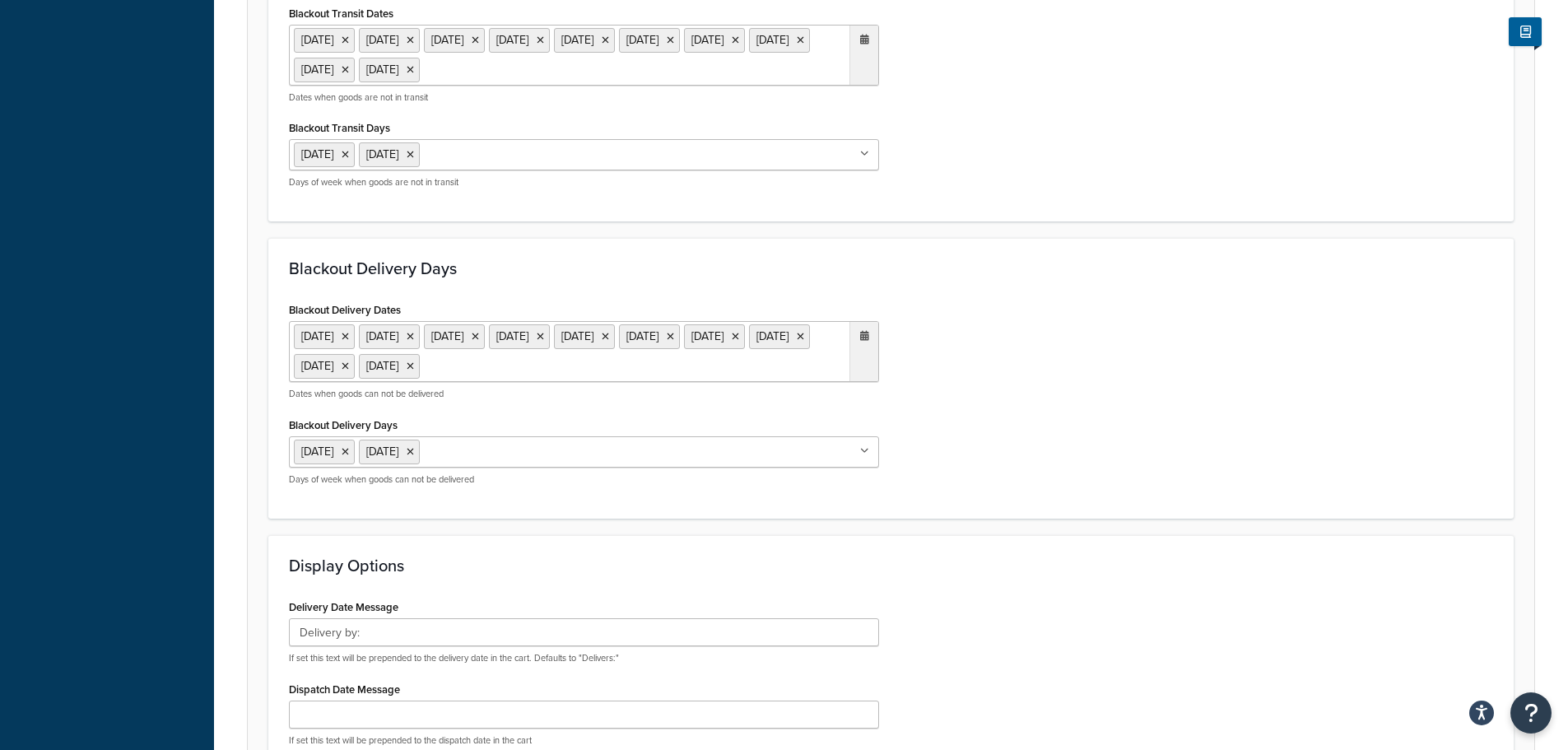
click at [951, 546] on div "Display Options Delivery Date Message Delivery by: If set this text will be pre…" at bounding box center [891, 698] width 1246 height 326
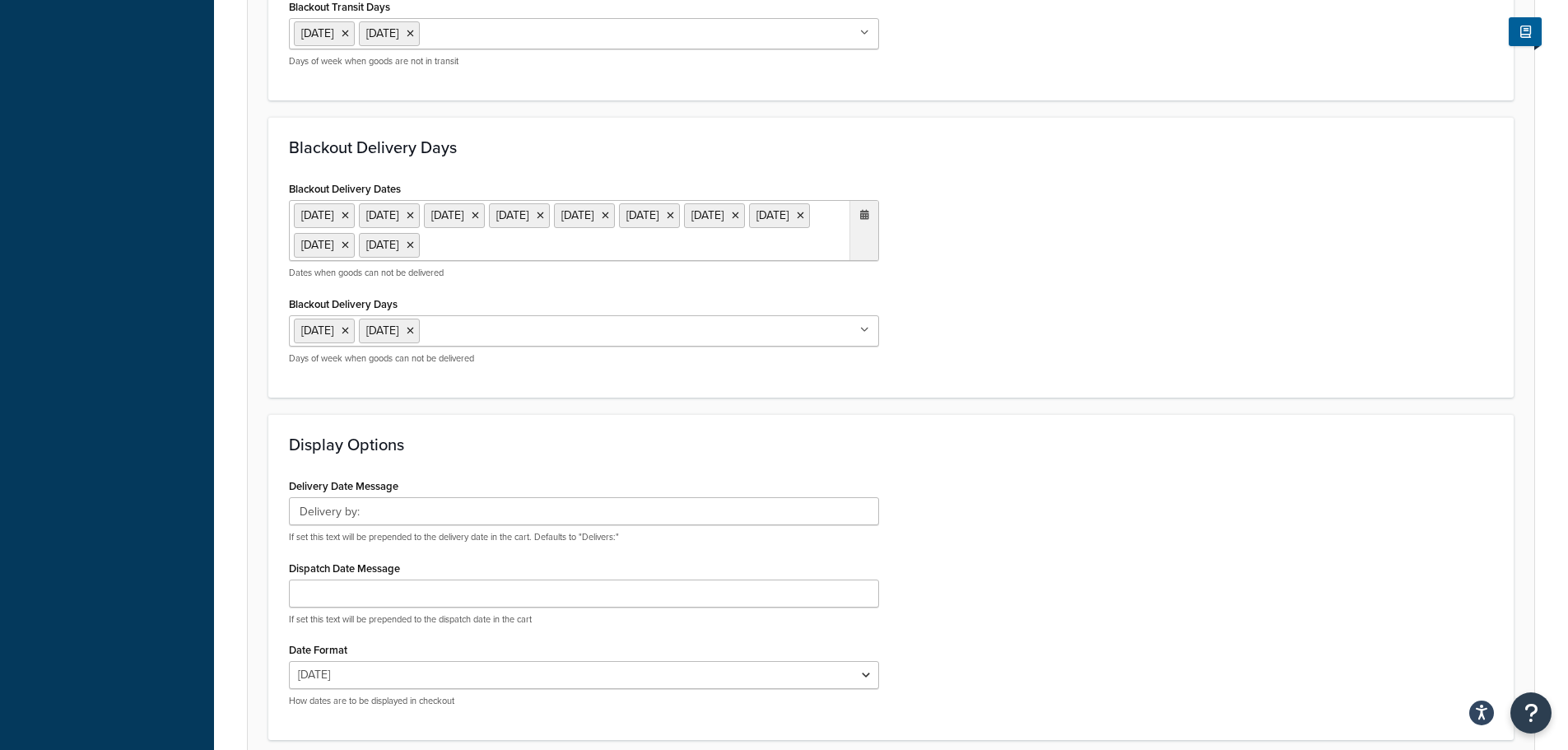
scroll to position [1085, 0]
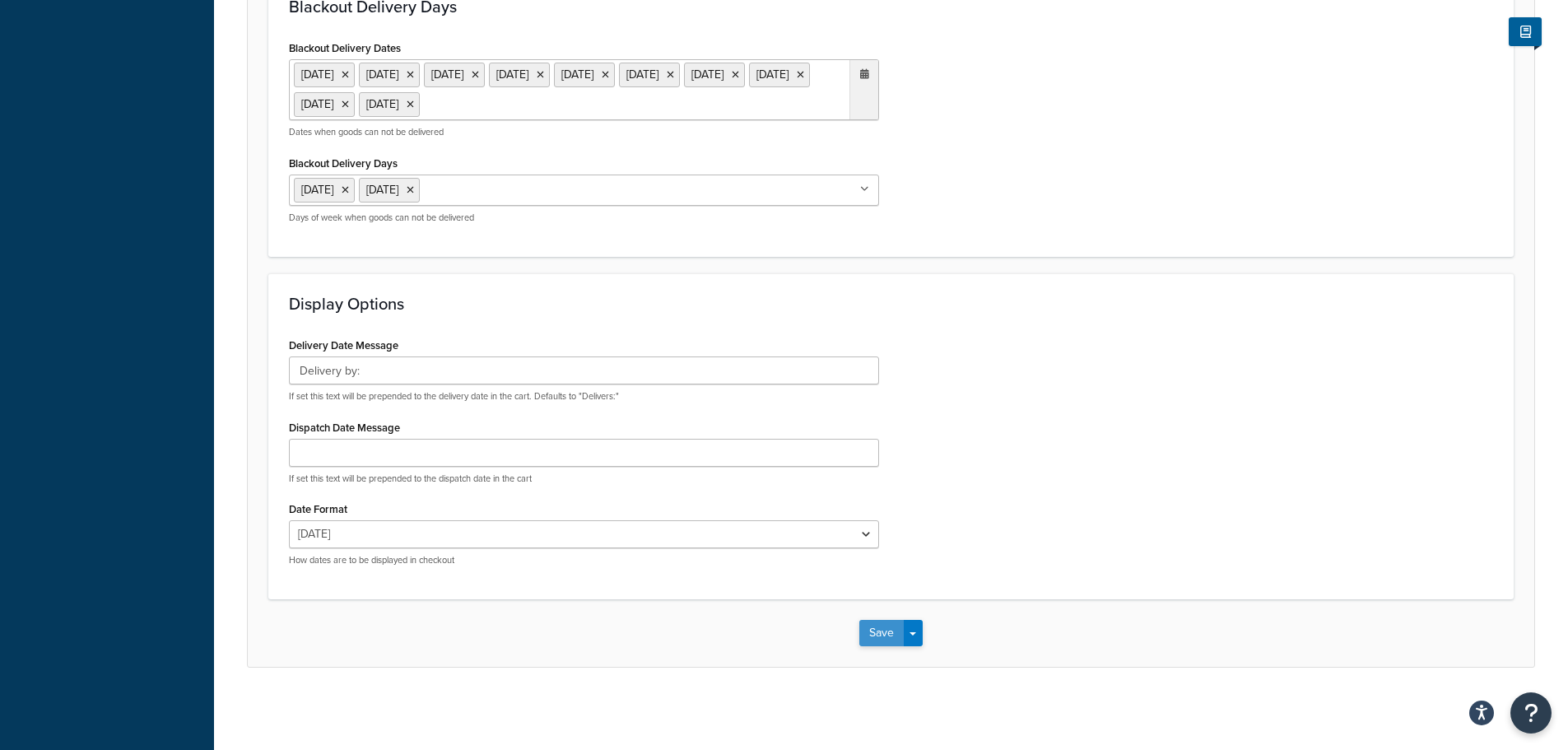
click at [867, 643] on button "Save" at bounding box center [881, 633] width 44 height 26
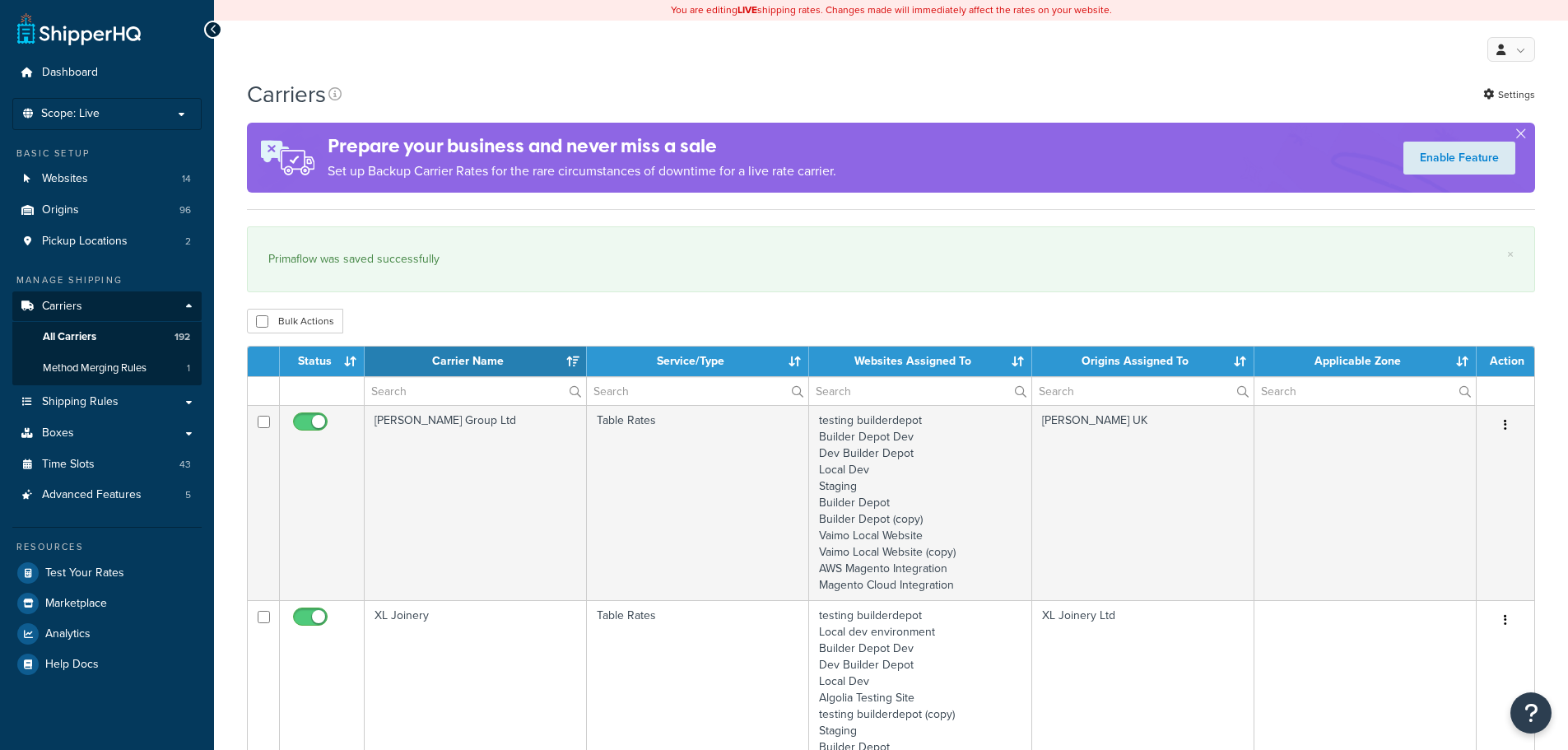
select select "15"
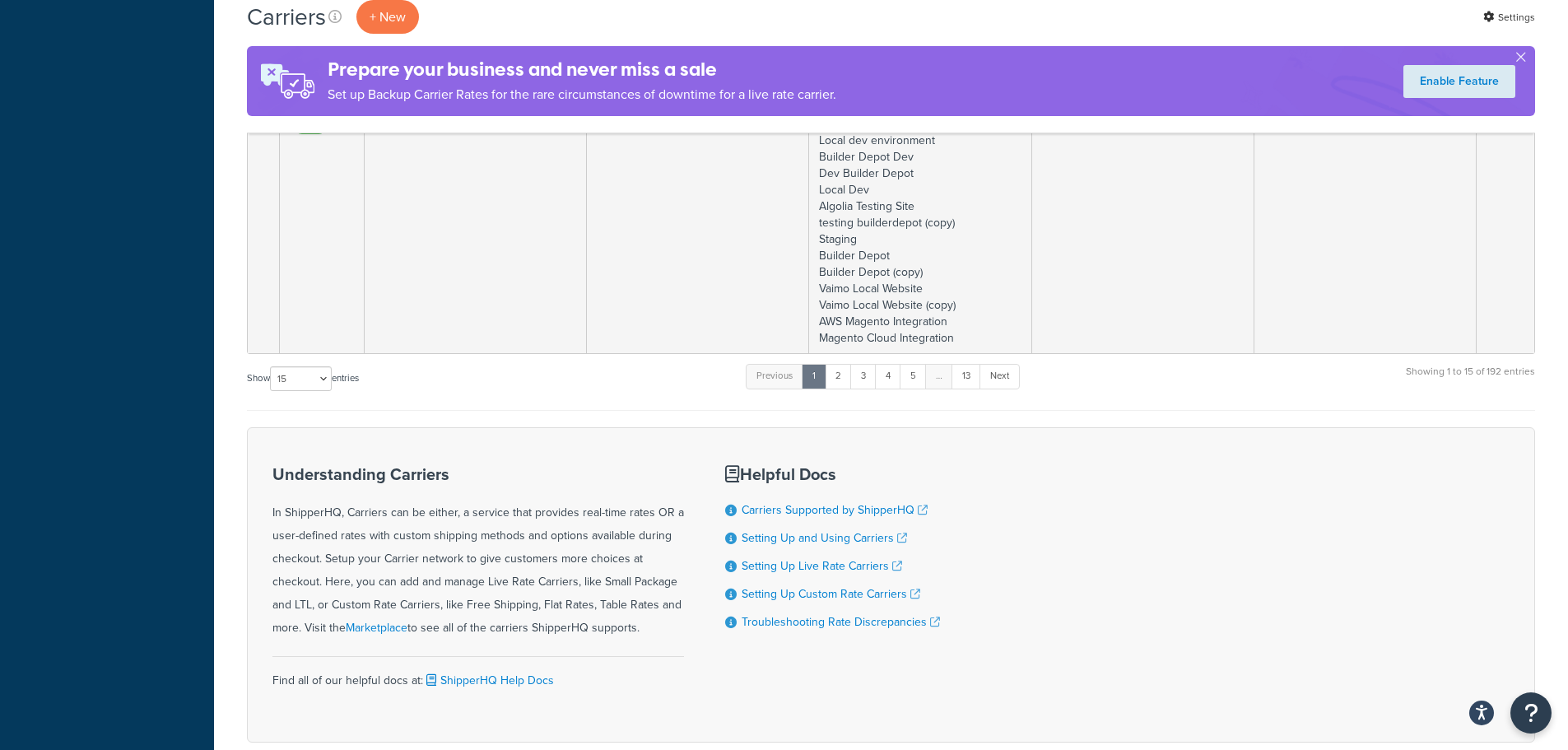
scroll to position [3236, 0]
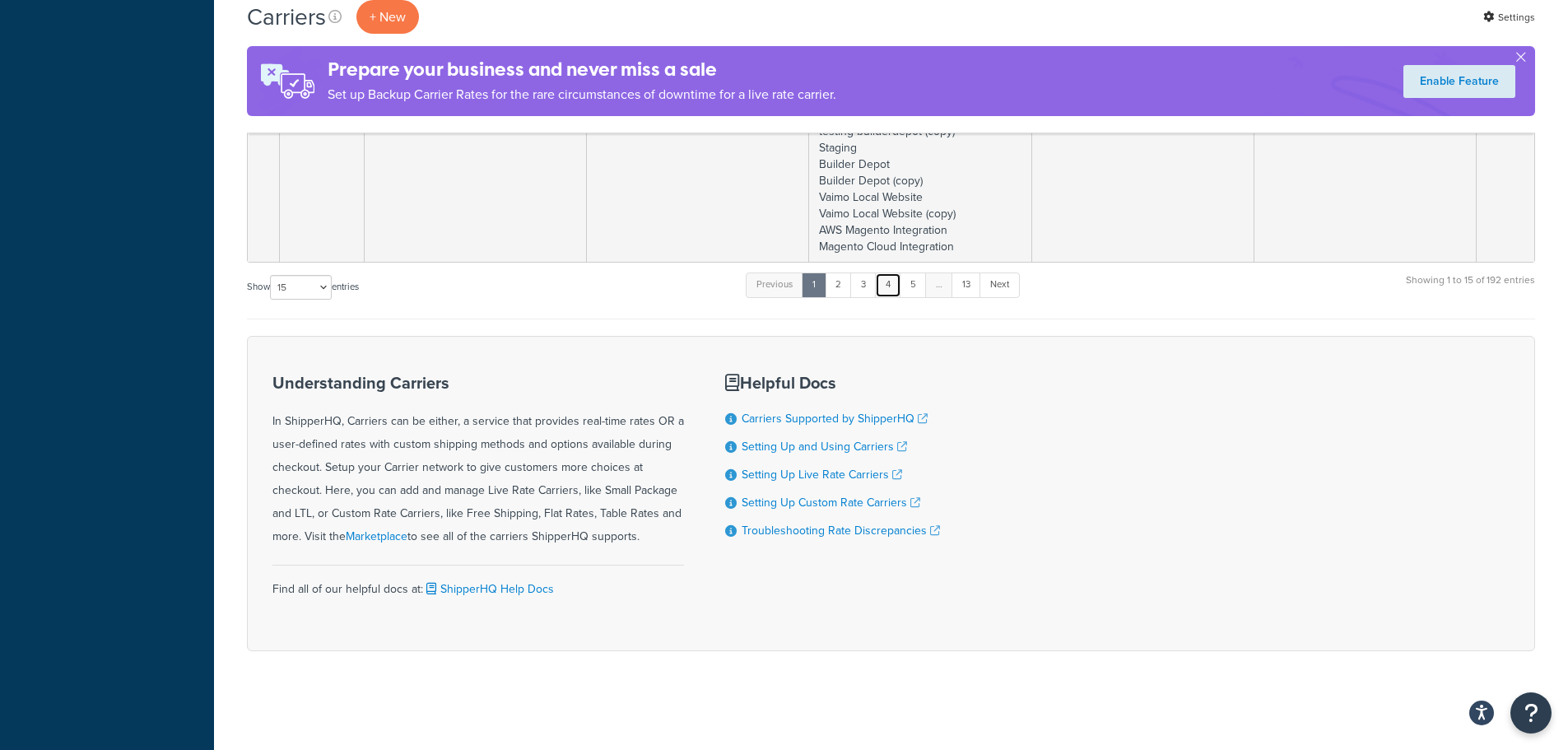
click at [899, 282] on link "4" at bounding box center [888, 284] width 26 height 25
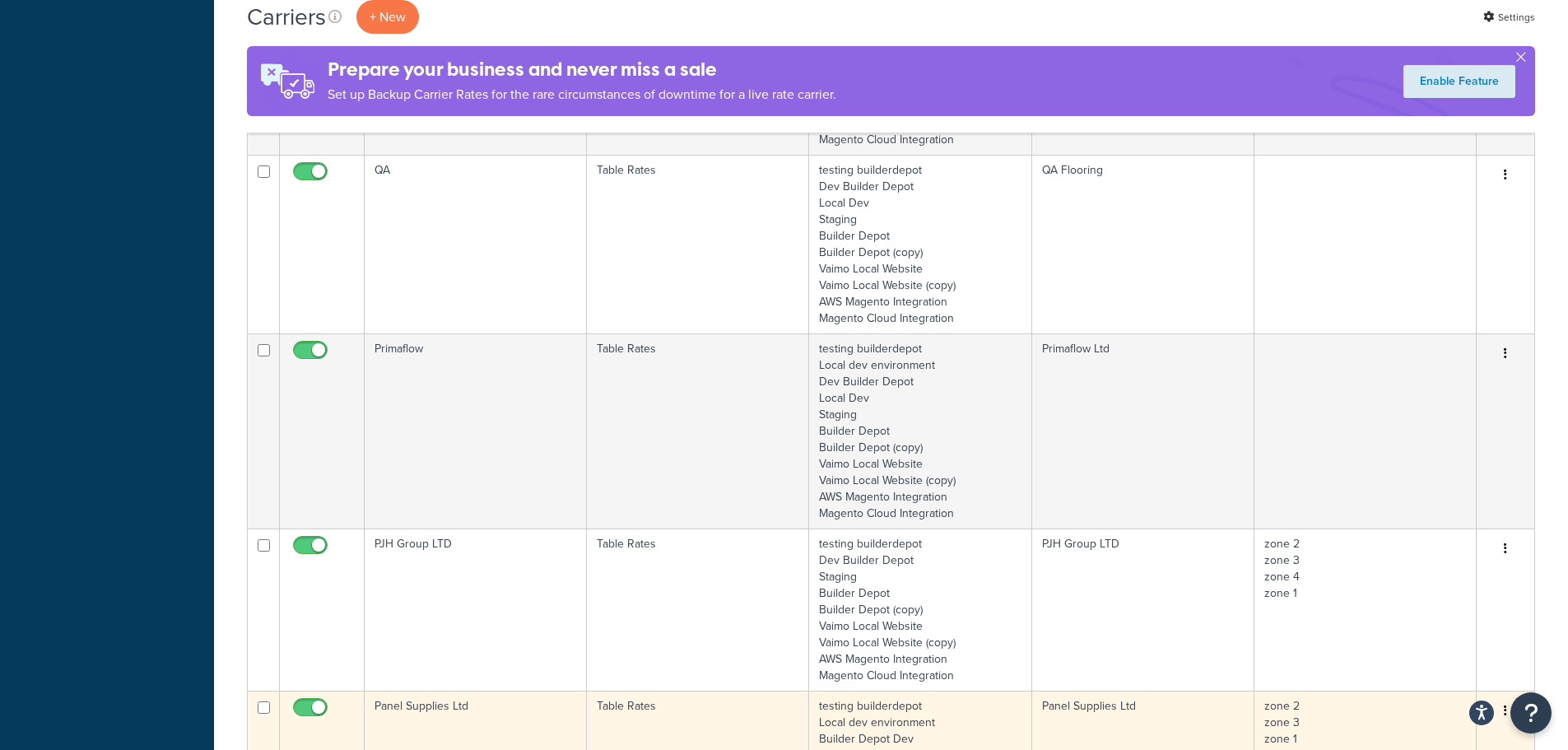
scroll to position [2742, 0]
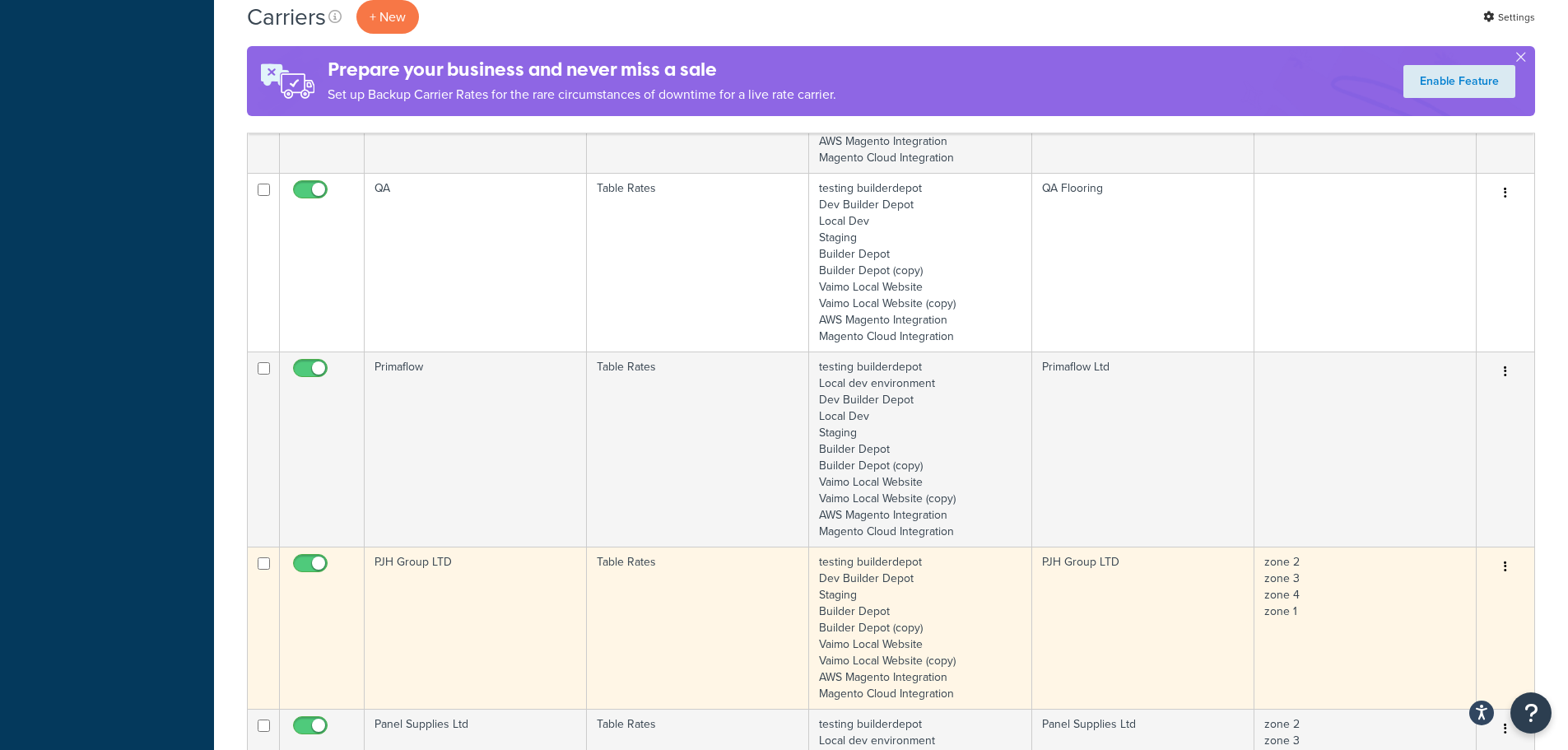
click at [518, 596] on td "PJH Group LTD" at bounding box center [475, 628] width 223 height 162
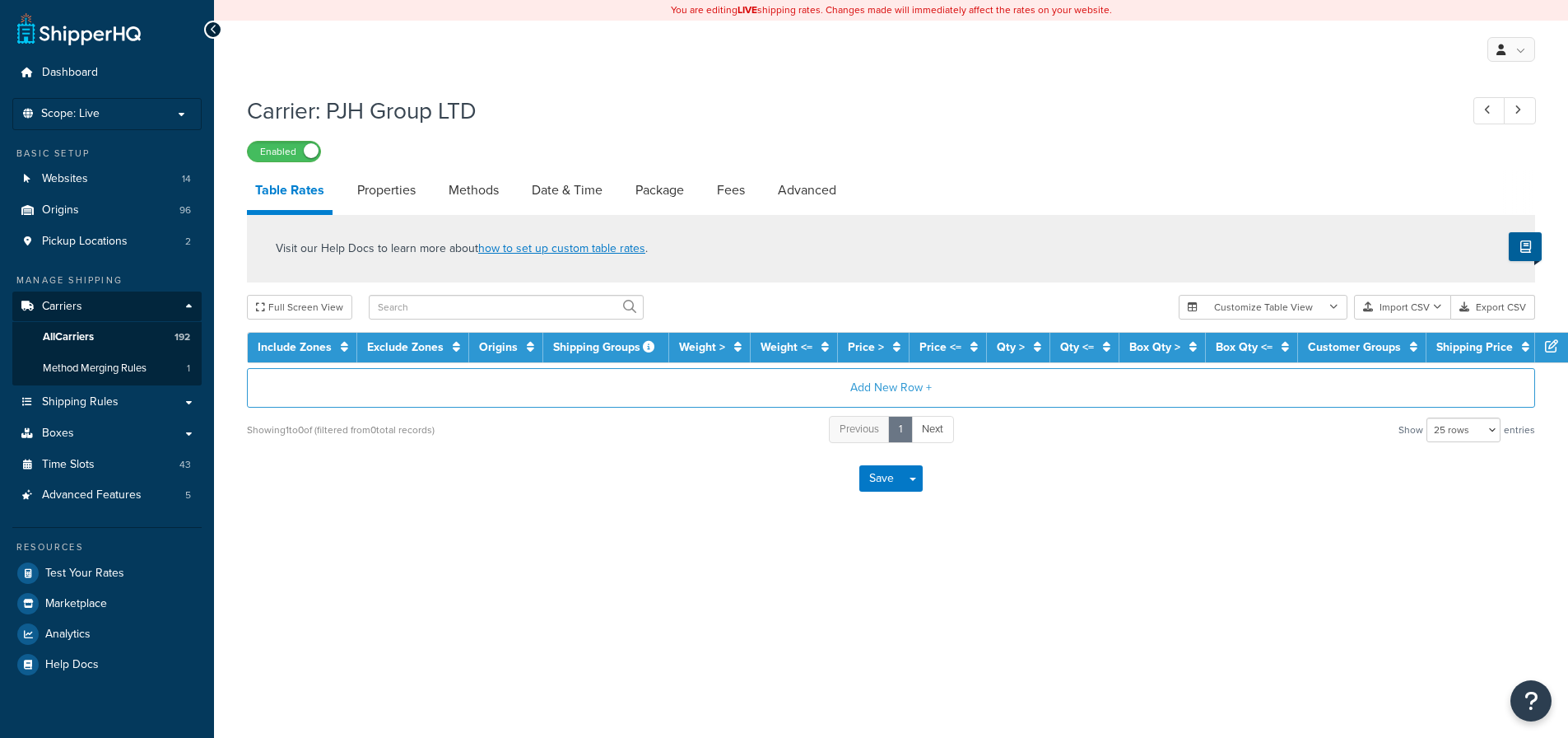
select select "25"
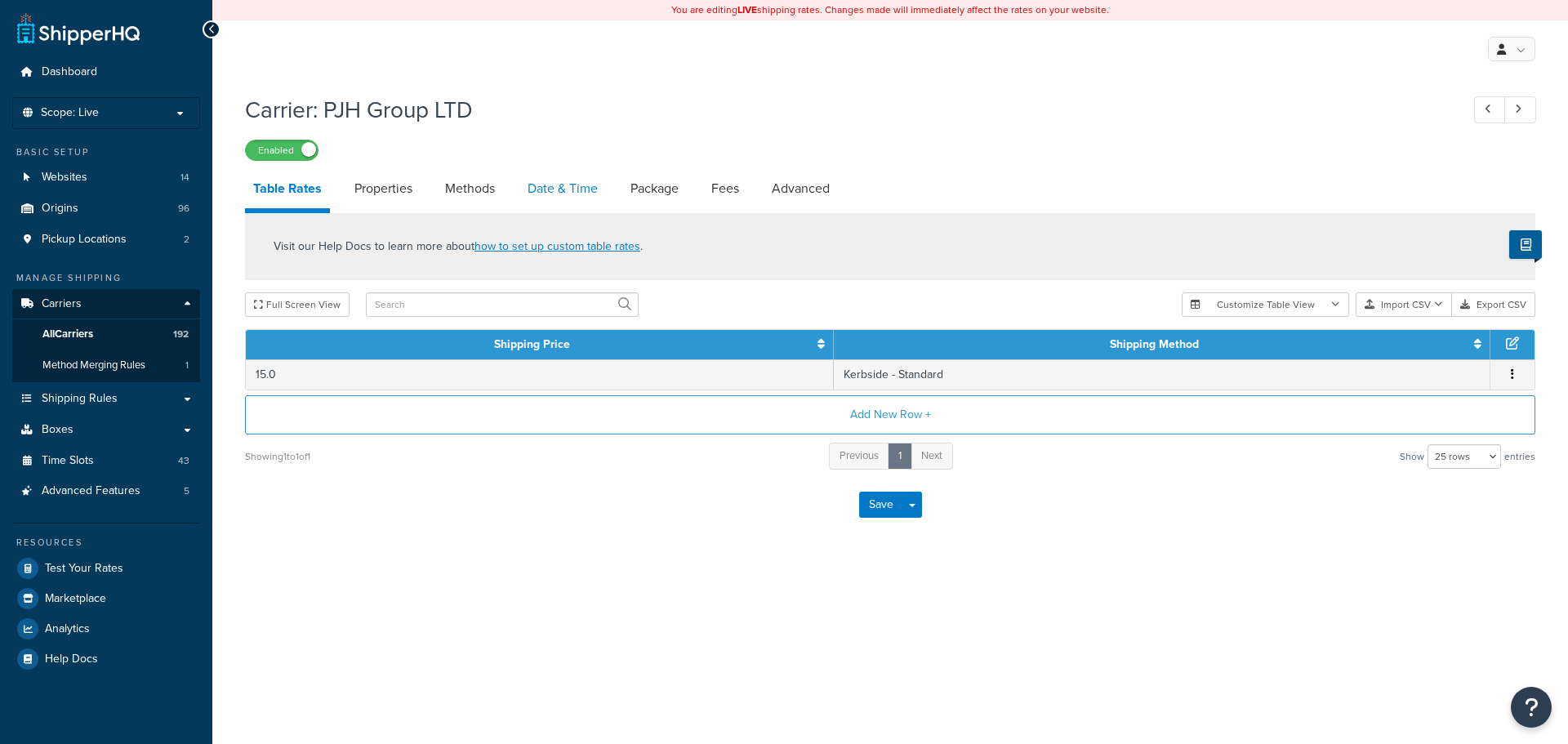
click at [558, 187] on link "Date & Time" at bounding box center [563, 189] width 86 height 39
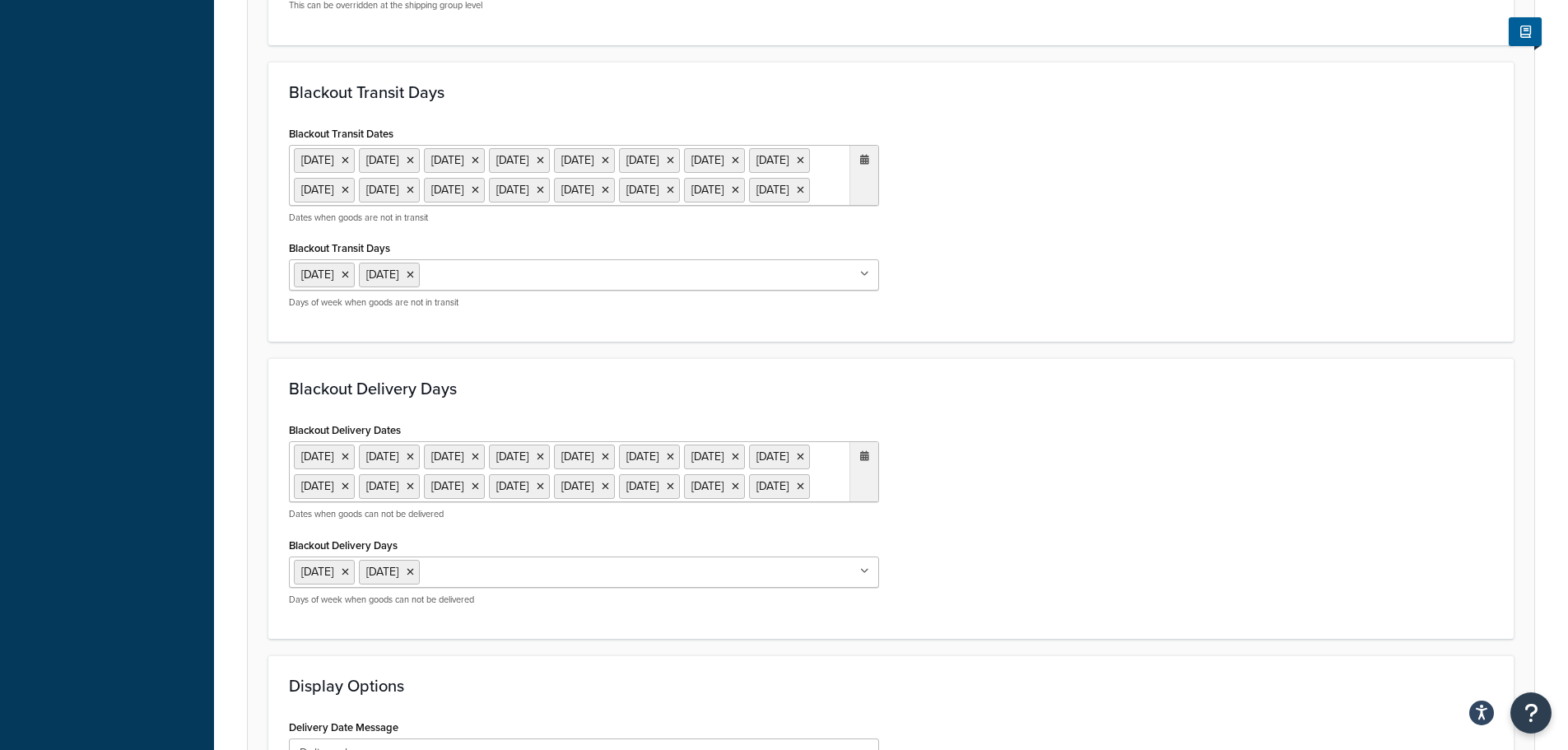
scroll to position [741, 0]
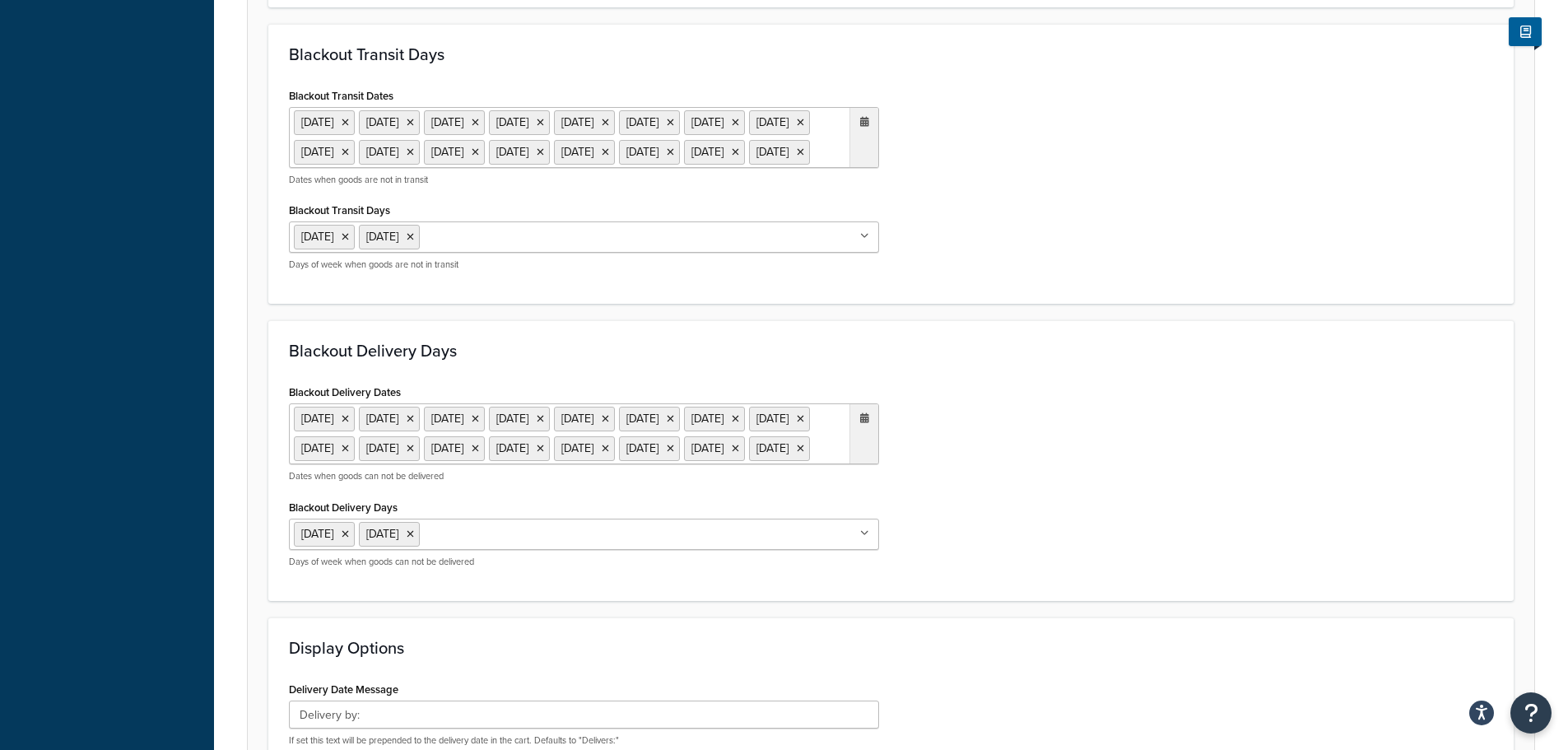
click at [765, 168] on ul "[DATE] [DATE] [DATE] [DATE] [DATE] [DATE] [DATE] [DATE] [DATE] [DATE] [DATE] [D…" at bounding box center [584, 137] width 590 height 61
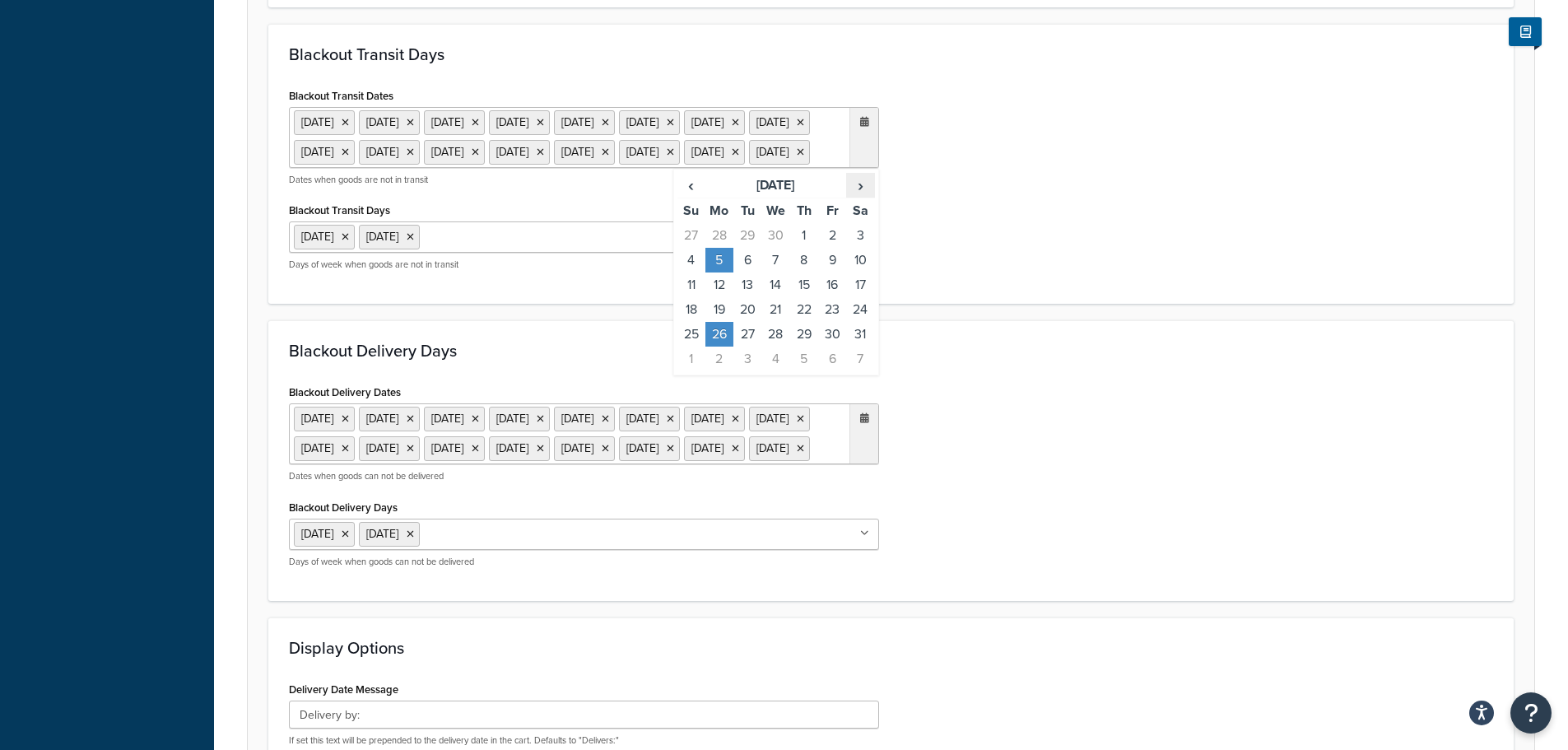
click at [868, 197] on span "›" at bounding box center [860, 185] width 26 height 23
click at [858, 197] on span "›" at bounding box center [860, 185] width 26 height 23
click at [726, 346] on td "25" at bounding box center [719, 334] width 28 height 25
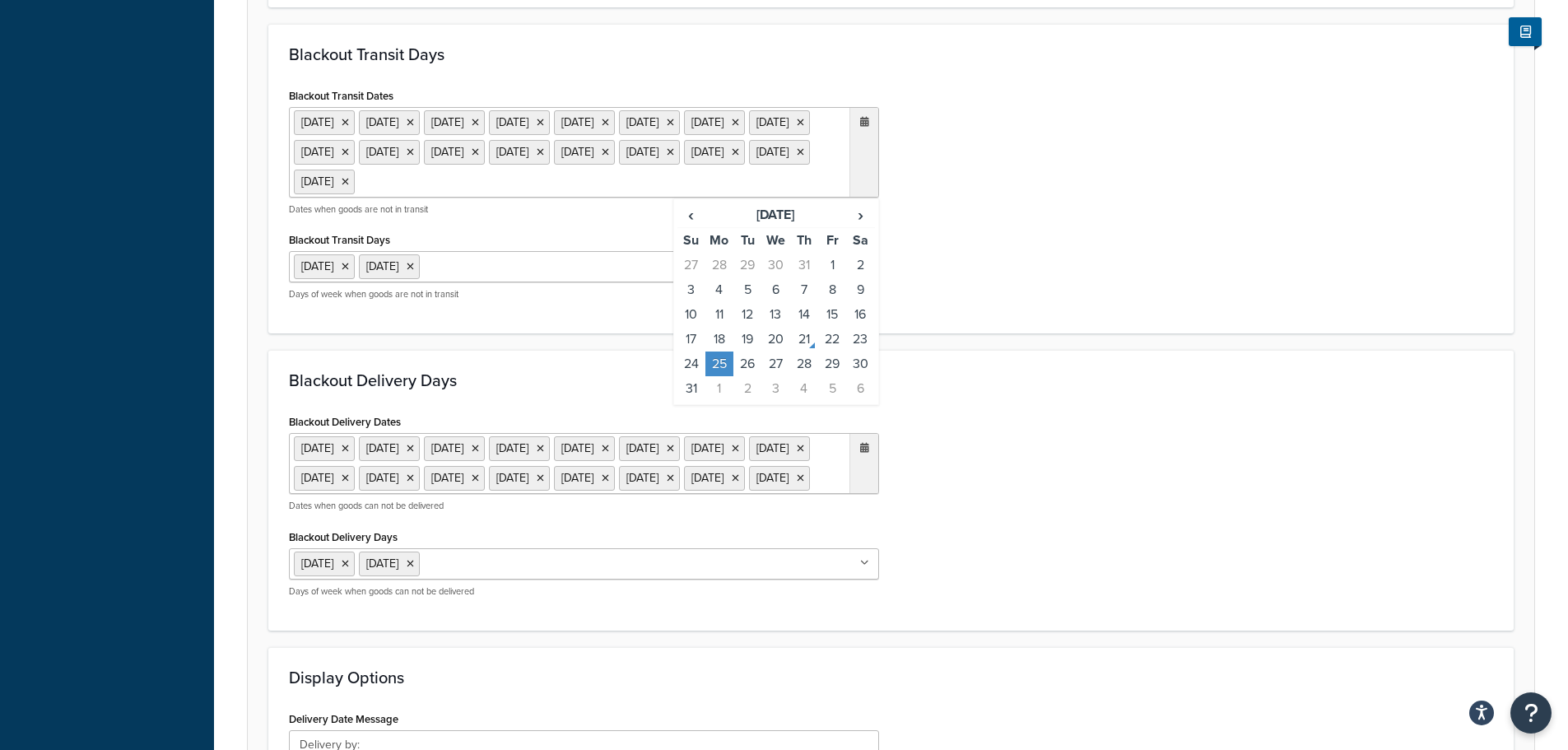
click at [706, 494] on ul "[DATE] [DATE] [DATE] [DATE] [DATE] [DATE] [DATE] [DATE] [DATE] [DATE] [DATE] [D…" at bounding box center [584, 463] width 590 height 61
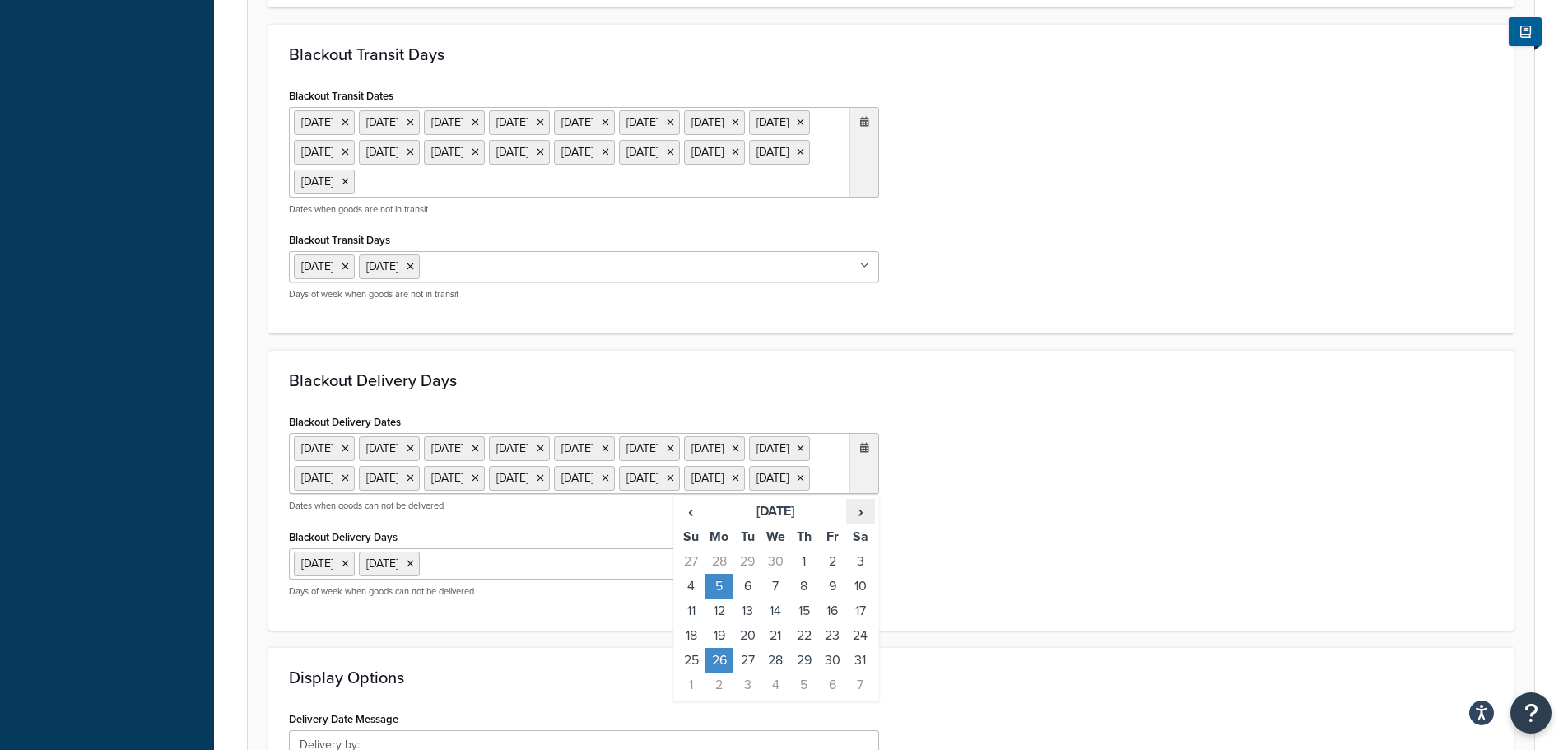
click at [857, 523] on span "›" at bounding box center [860, 511] width 26 height 23
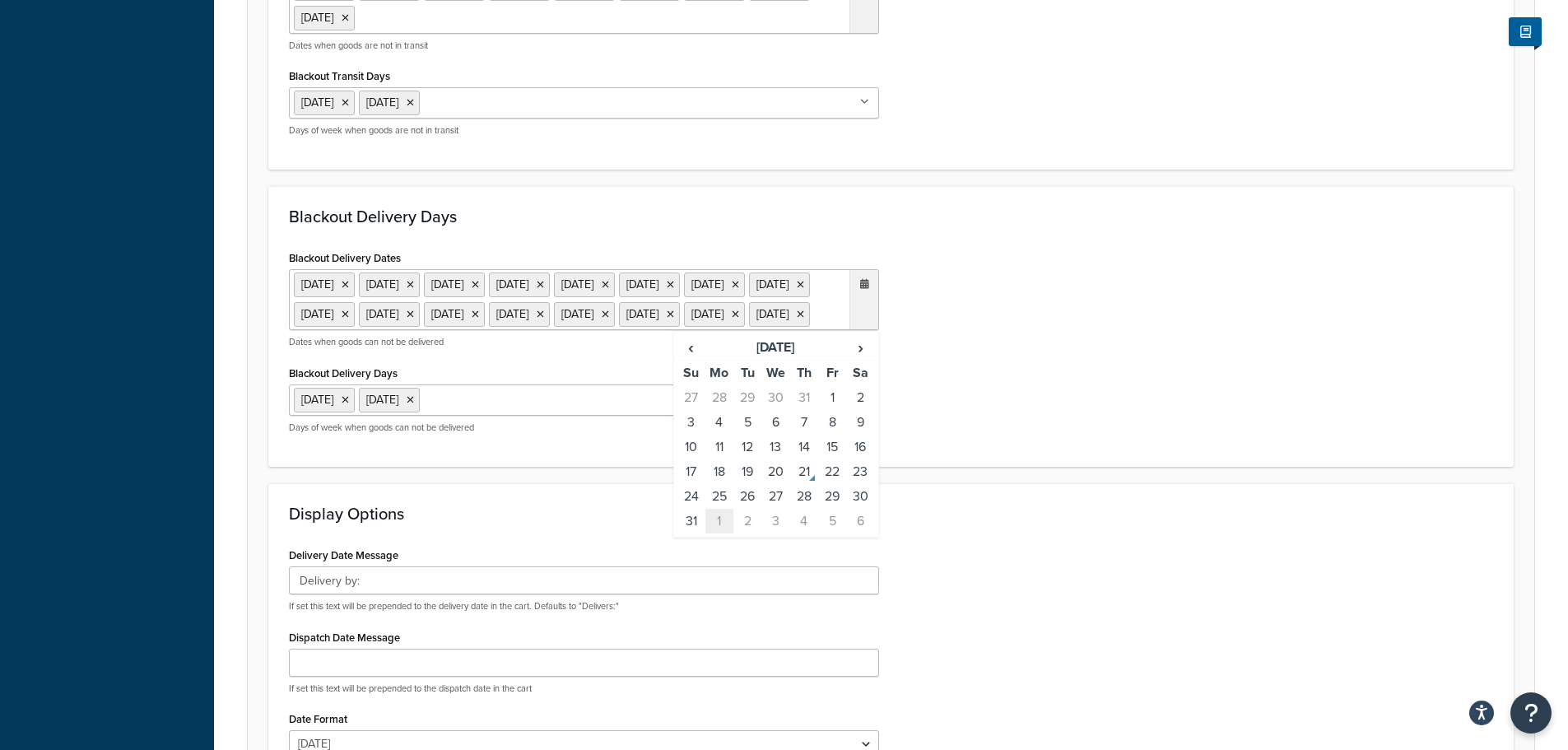
scroll to position [905, 0]
click at [711, 508] on td "25" at bounding box center [719, 495] width 28 height 25
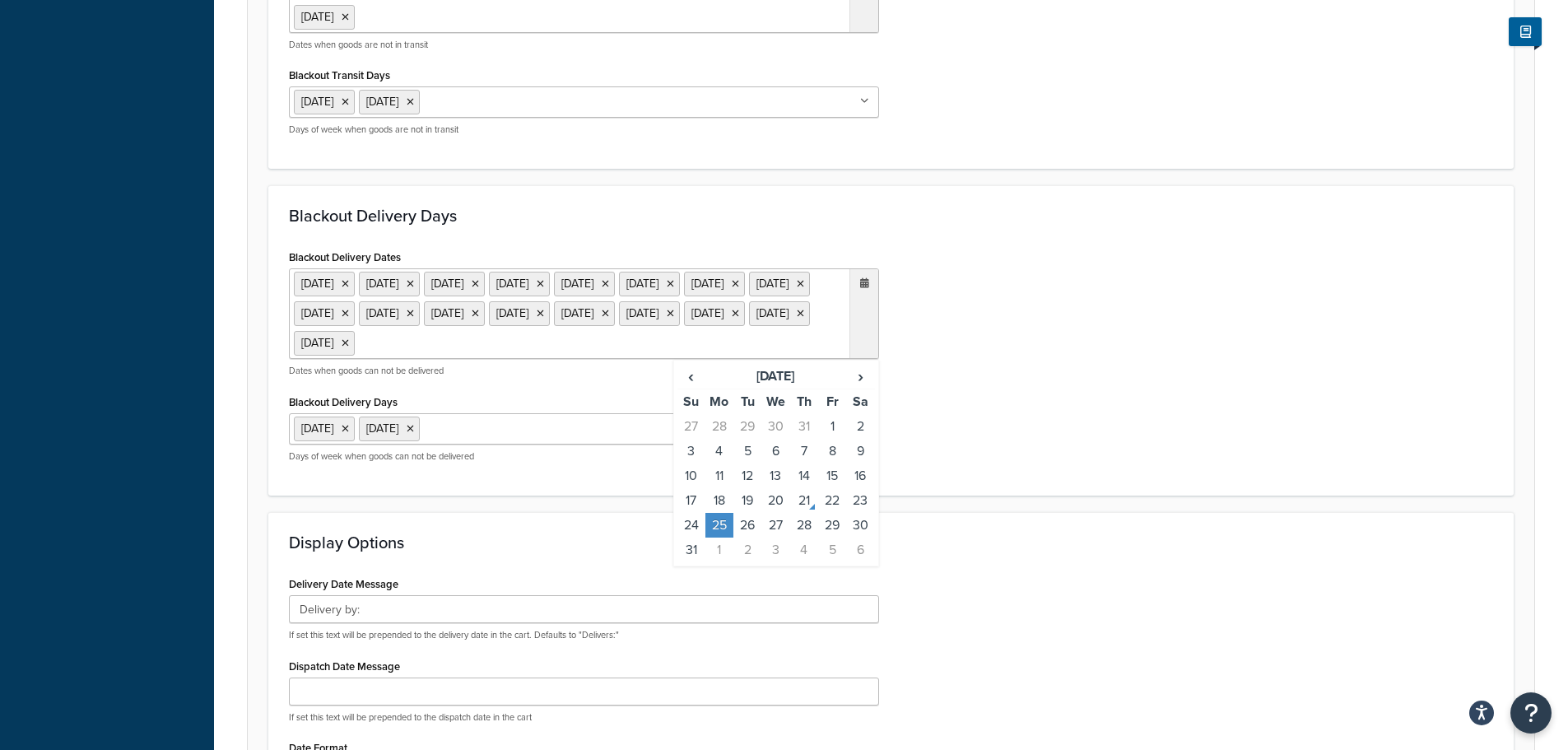
click at [1118, 563] on form "Select a date and time display option. These settings are optional. Learn more …" at bounding box center [891, 108] width 1286 height 1596
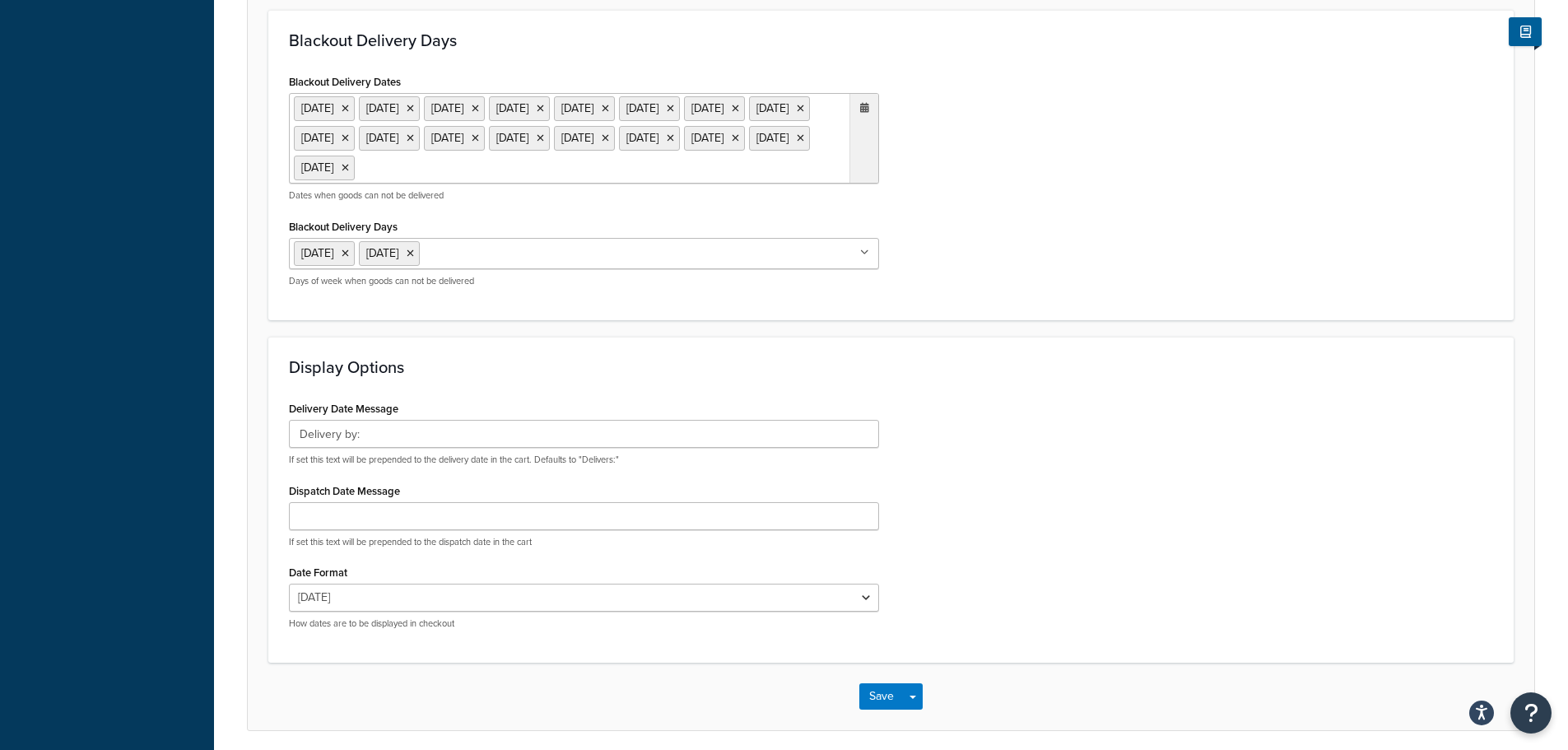
scroll to position [1204, 0]
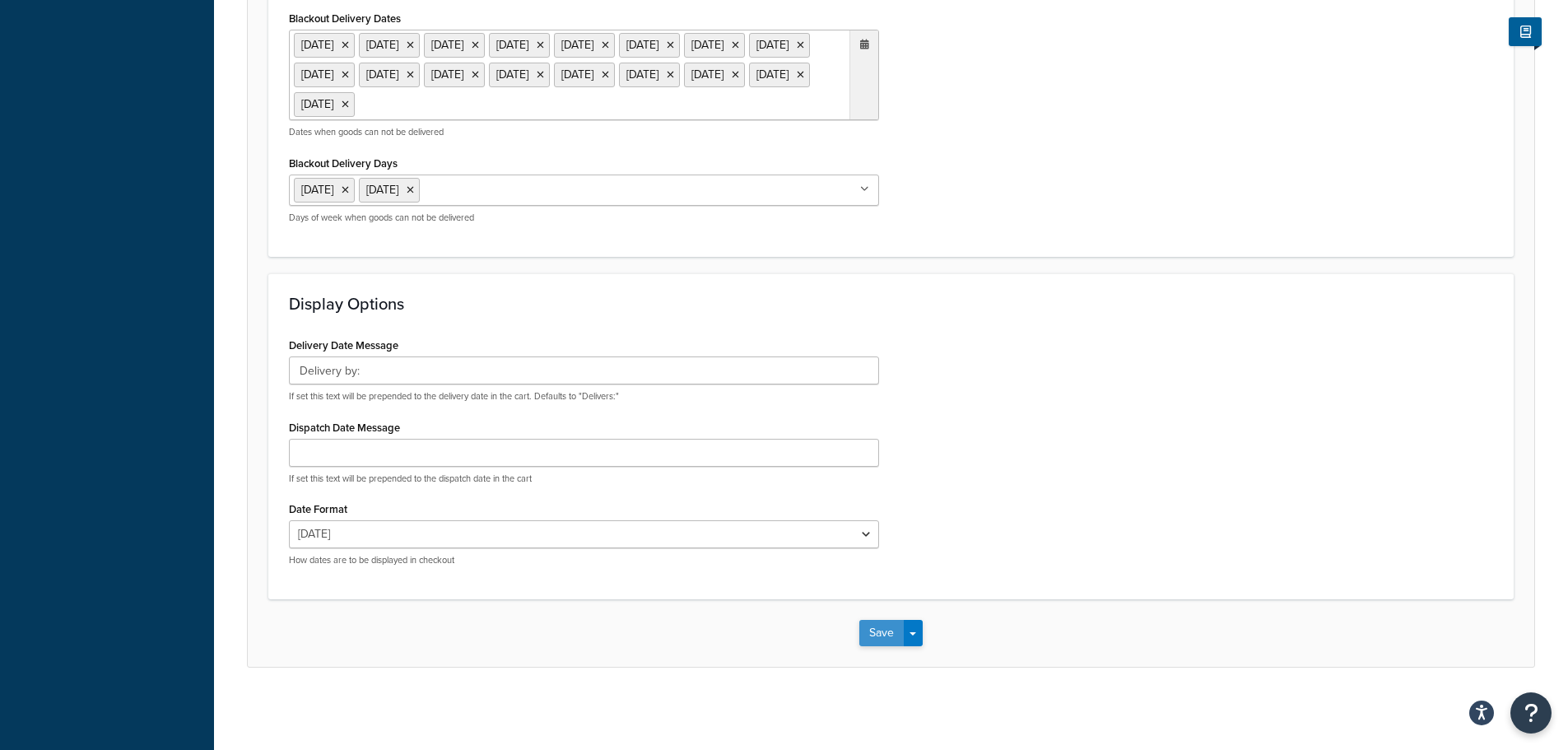
click at [890, 628] on button "Save" at bounding box center [881, 633] width 44 height 26
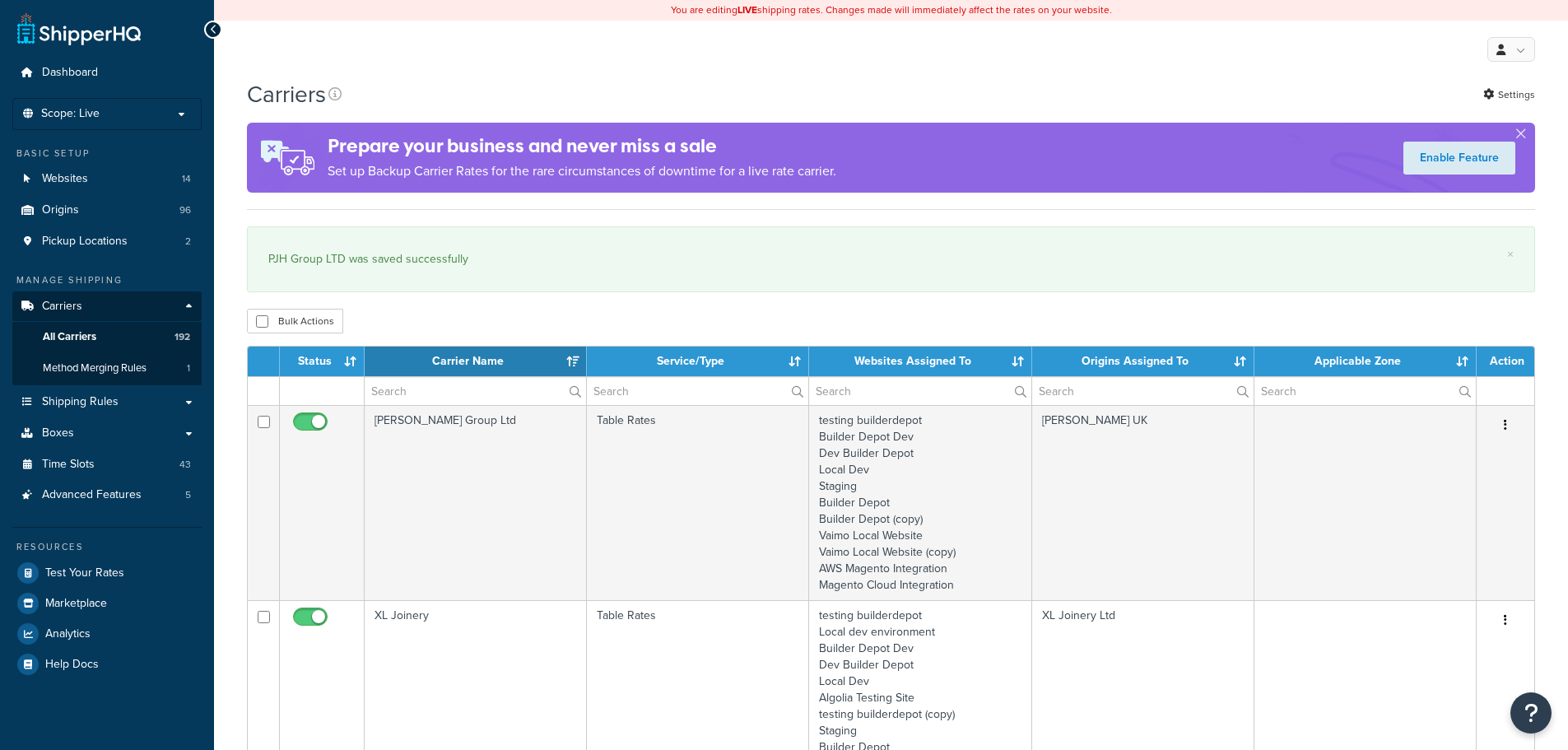
select select "15"
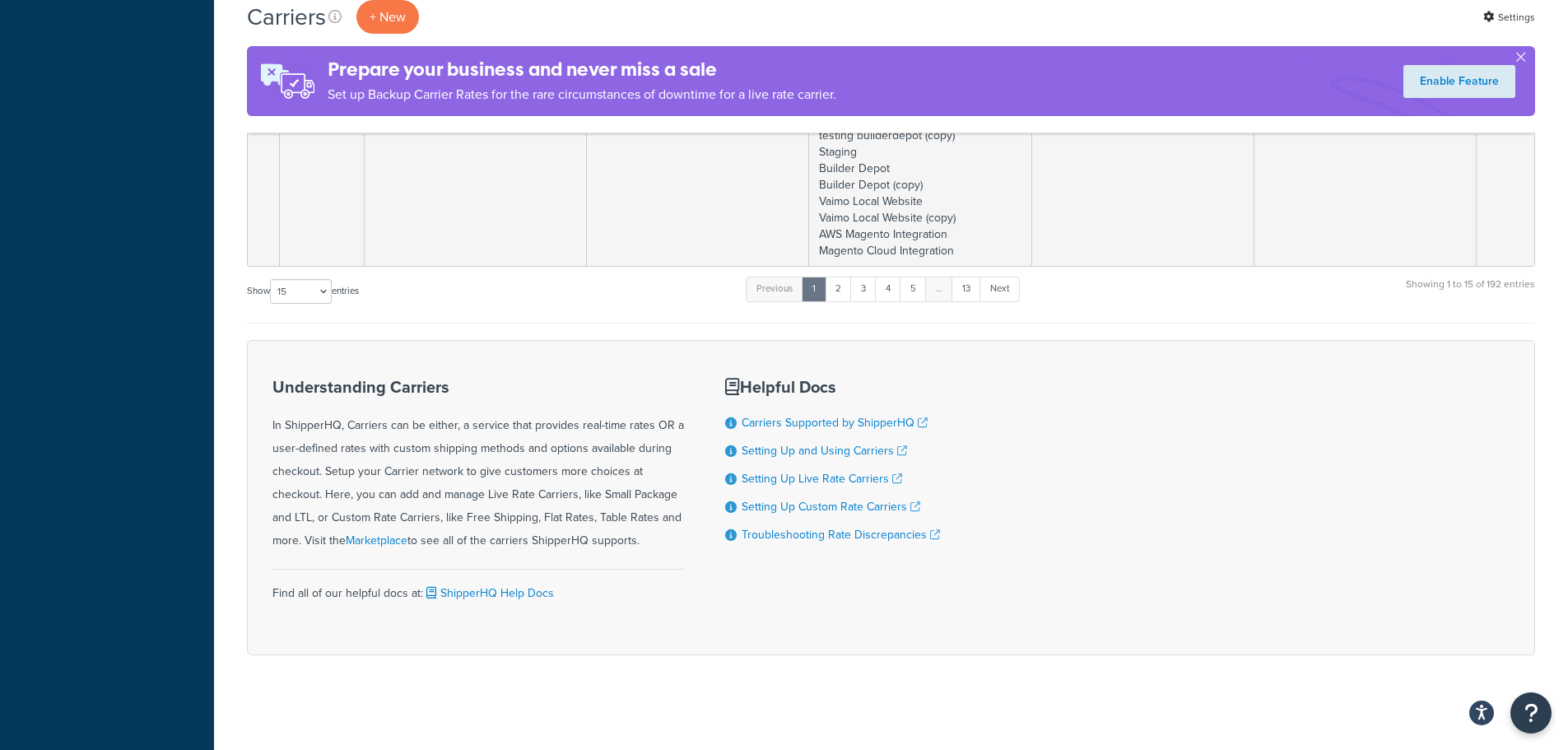
scroll to position [3236, 0]
click at [897, 288] on link "4" at bounding box center [888, 284] width 26 height 25
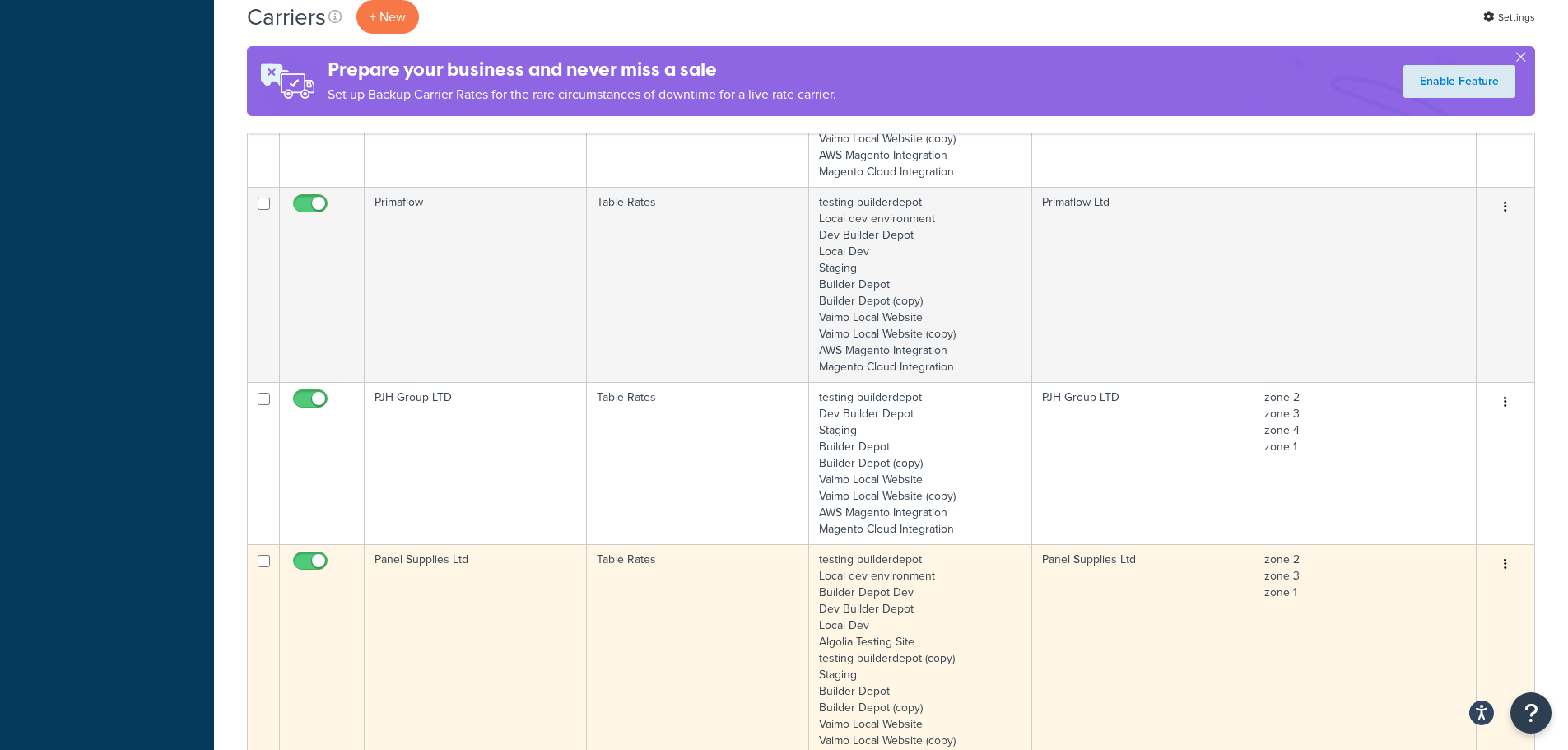
scroll to position [3154, 0]
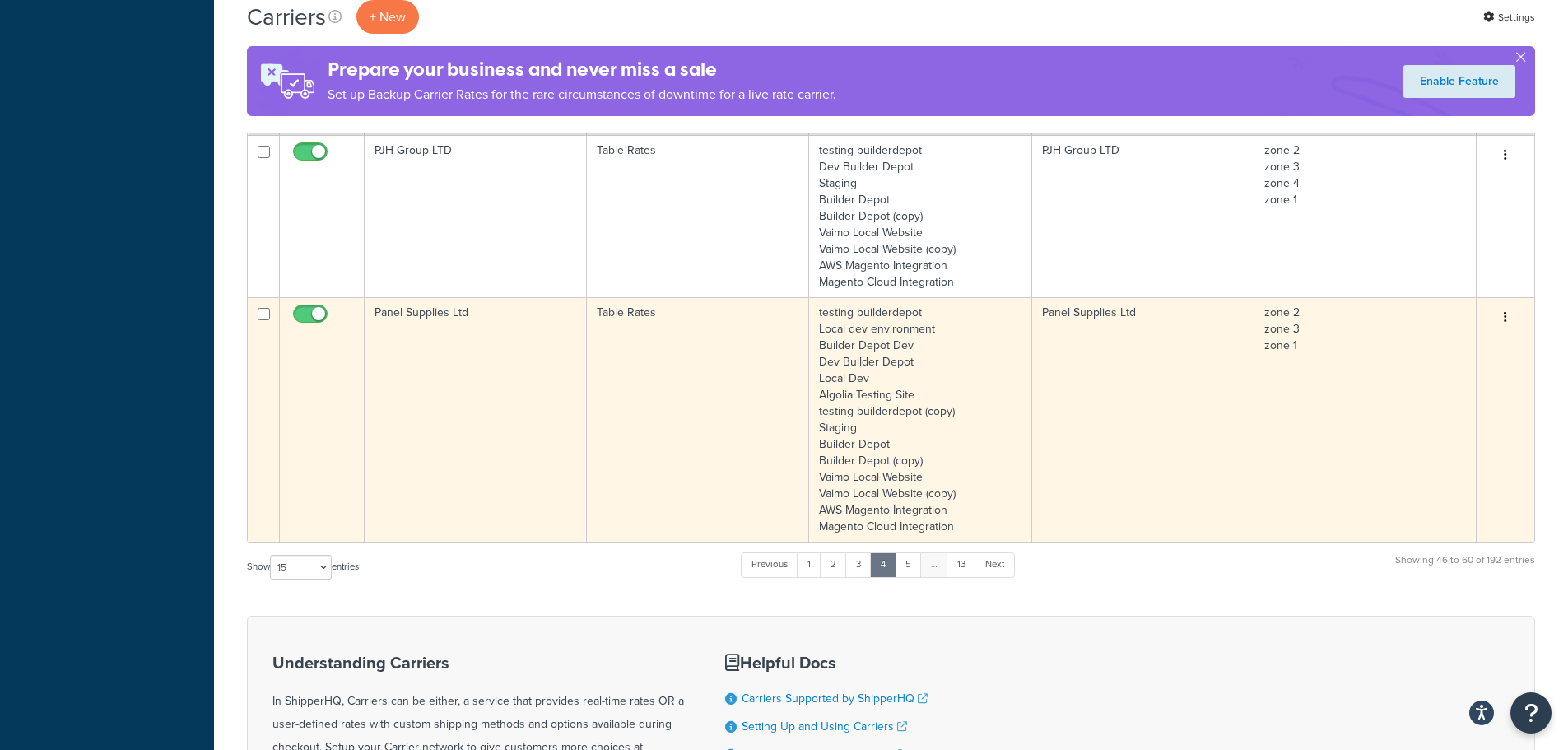
click at [419, 383] on td "Panel Supplies Ltd" at bounding box center [475, 419] width 223 height 245
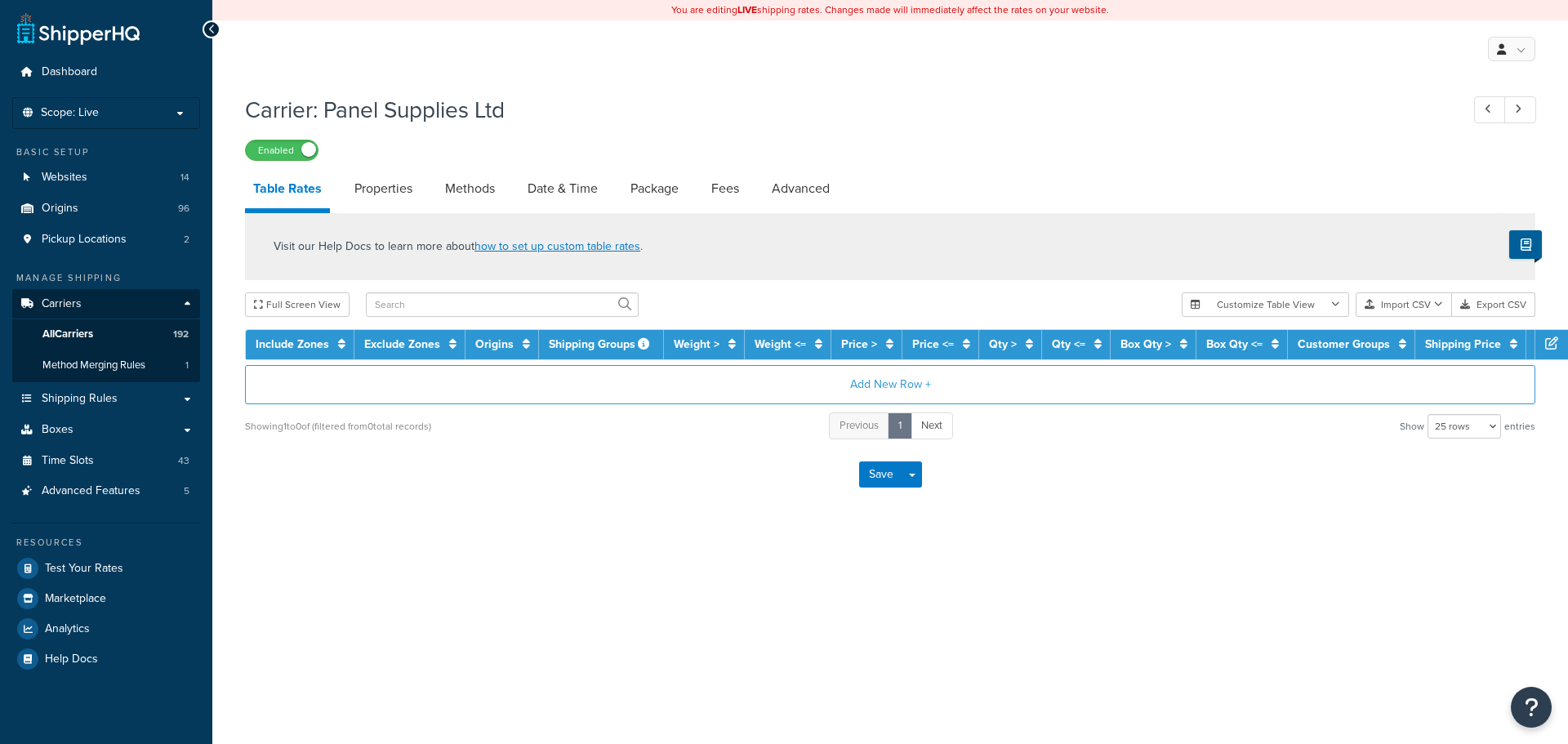
select select "25"
click at [569, 183] on link "Date & Time" at bounding box center [563, 189] width 86 height 39
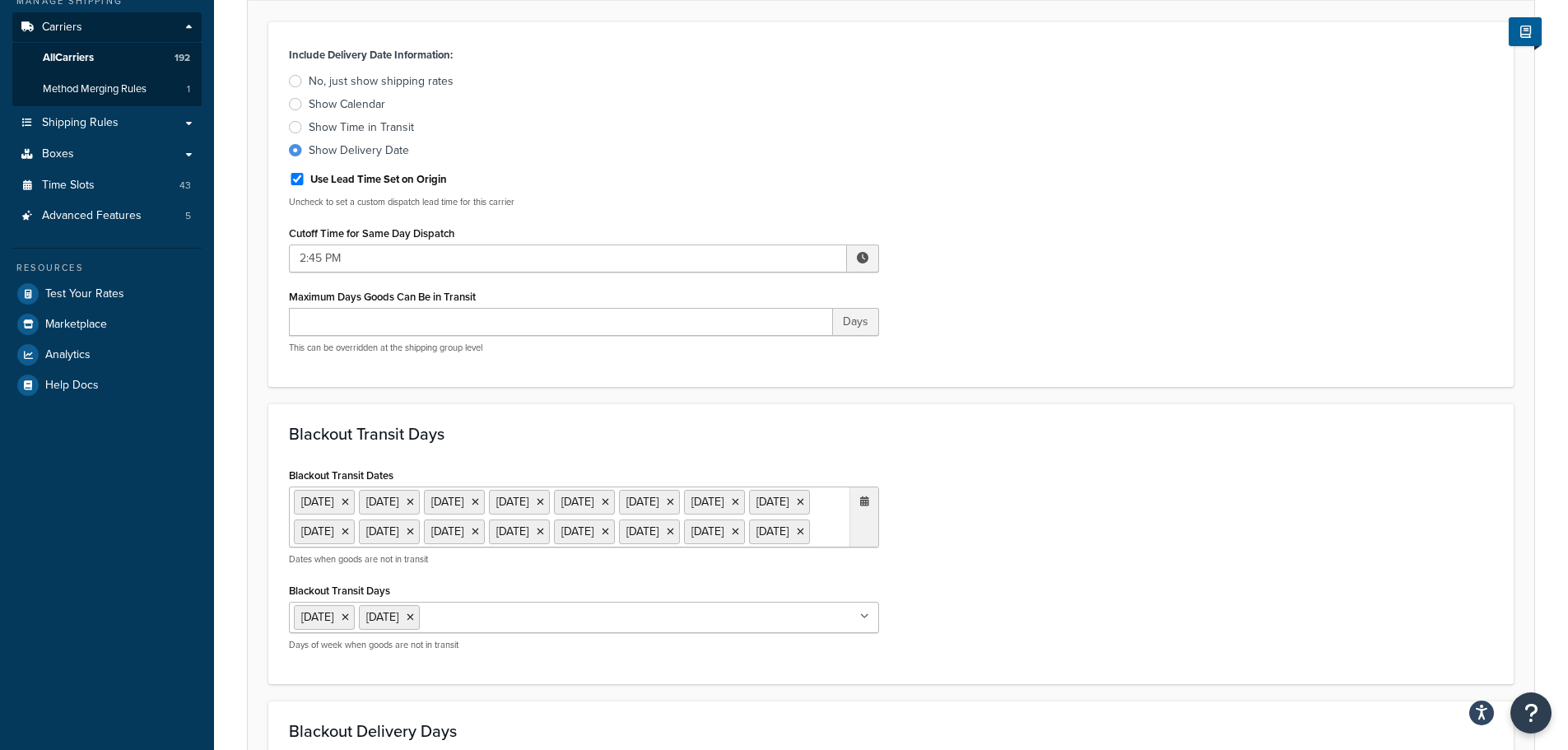
scroll to position [659, 0]
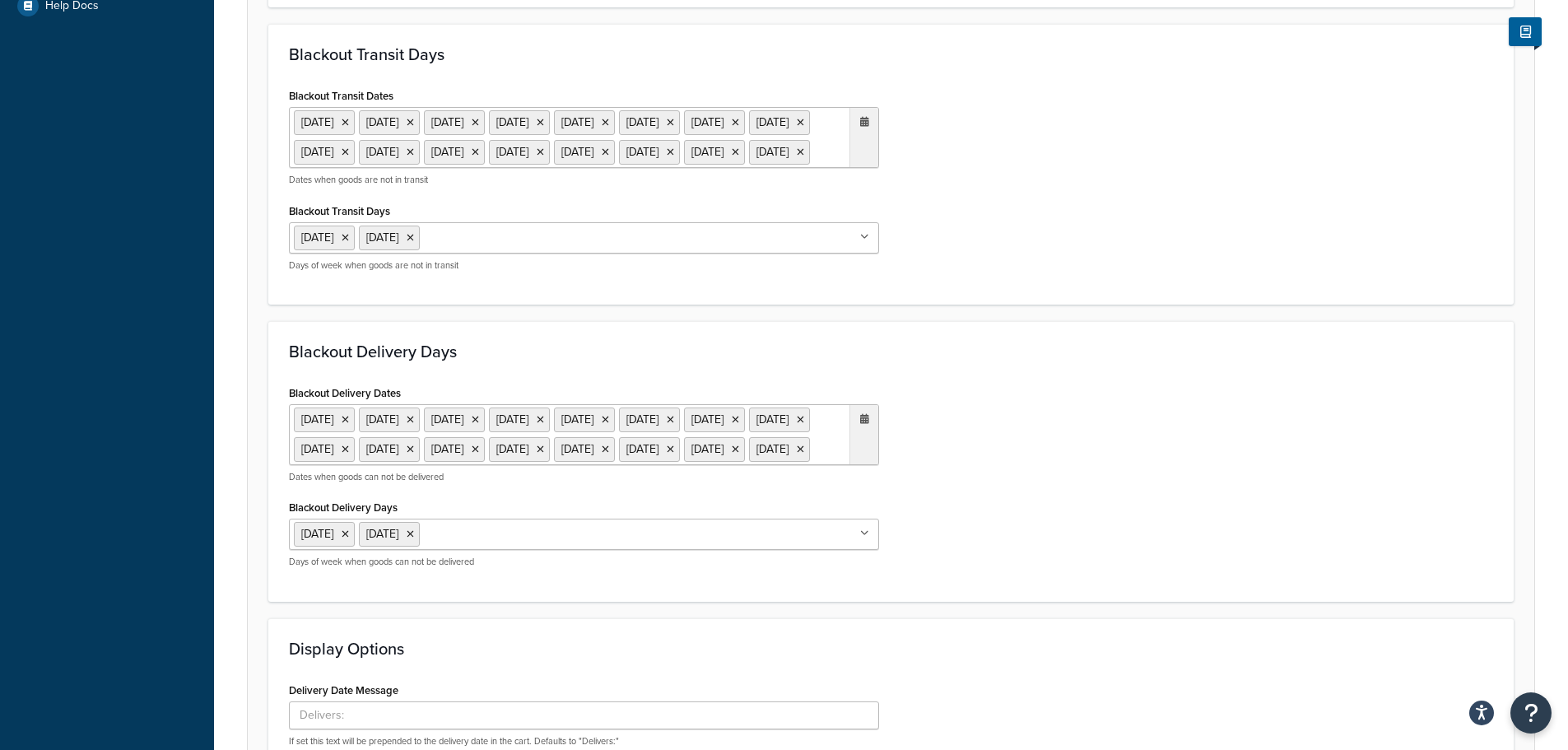
click at [792, 168] on ul "6 May 2024 27 May 2024 26 Aug 2024 20 Dec 2024 23 Dec 2024 24 Dec 2024 25 Dec 2…" at bounding box center [584, 137] width 590 height 61
click at [864, 197] on span "›" at bounding box center [860, 185] width 26 height 23
click at [719, 346] on td "25" at bounding box center [719, 334] width 28 height 25
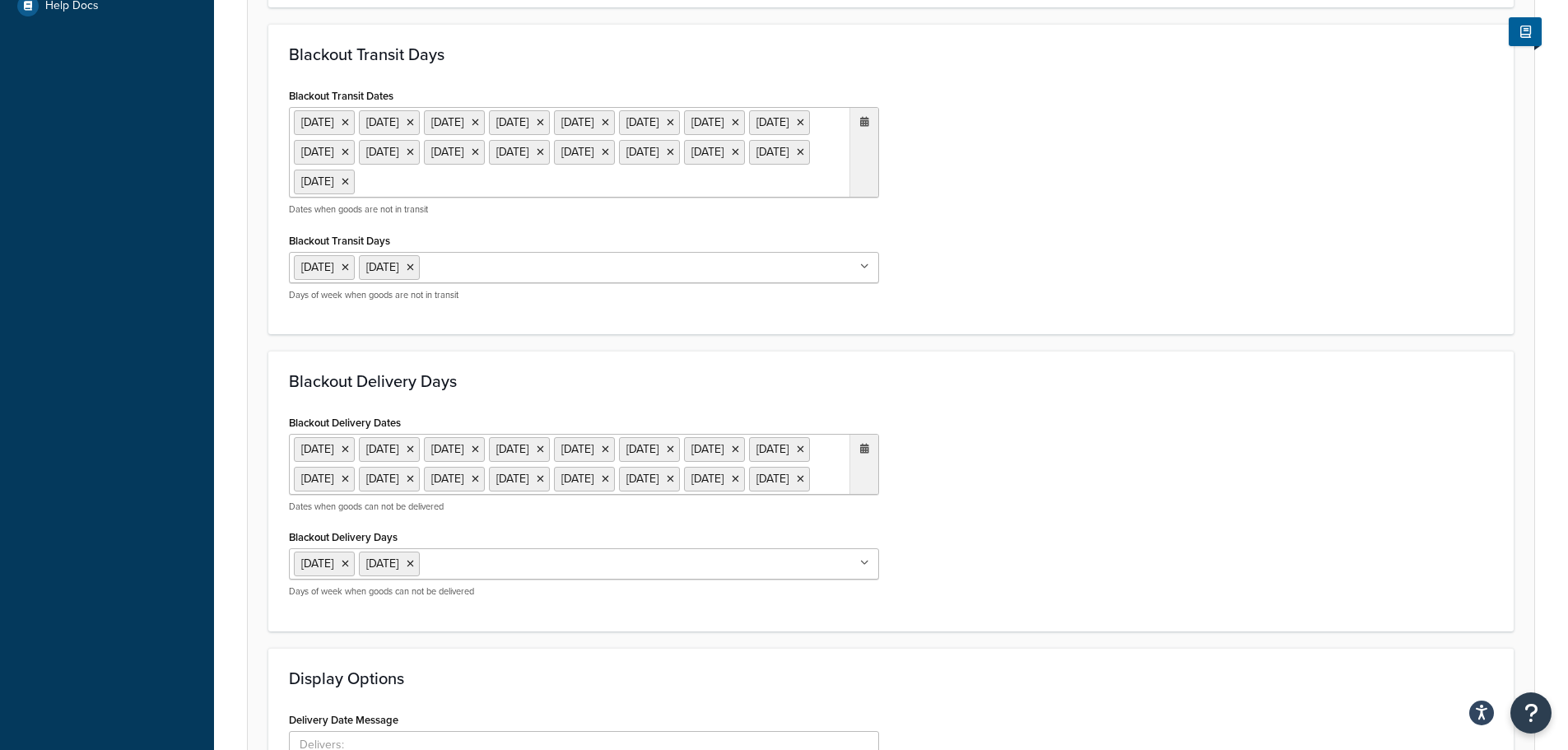
click at [986, 484] on div "Blackout Delivery Dates 6 May 2024 27 May 2024 26 Aug 2024 20 Dec 2024 23 Dec 2…" at bounding box center [891, 511] width 1229 height 200
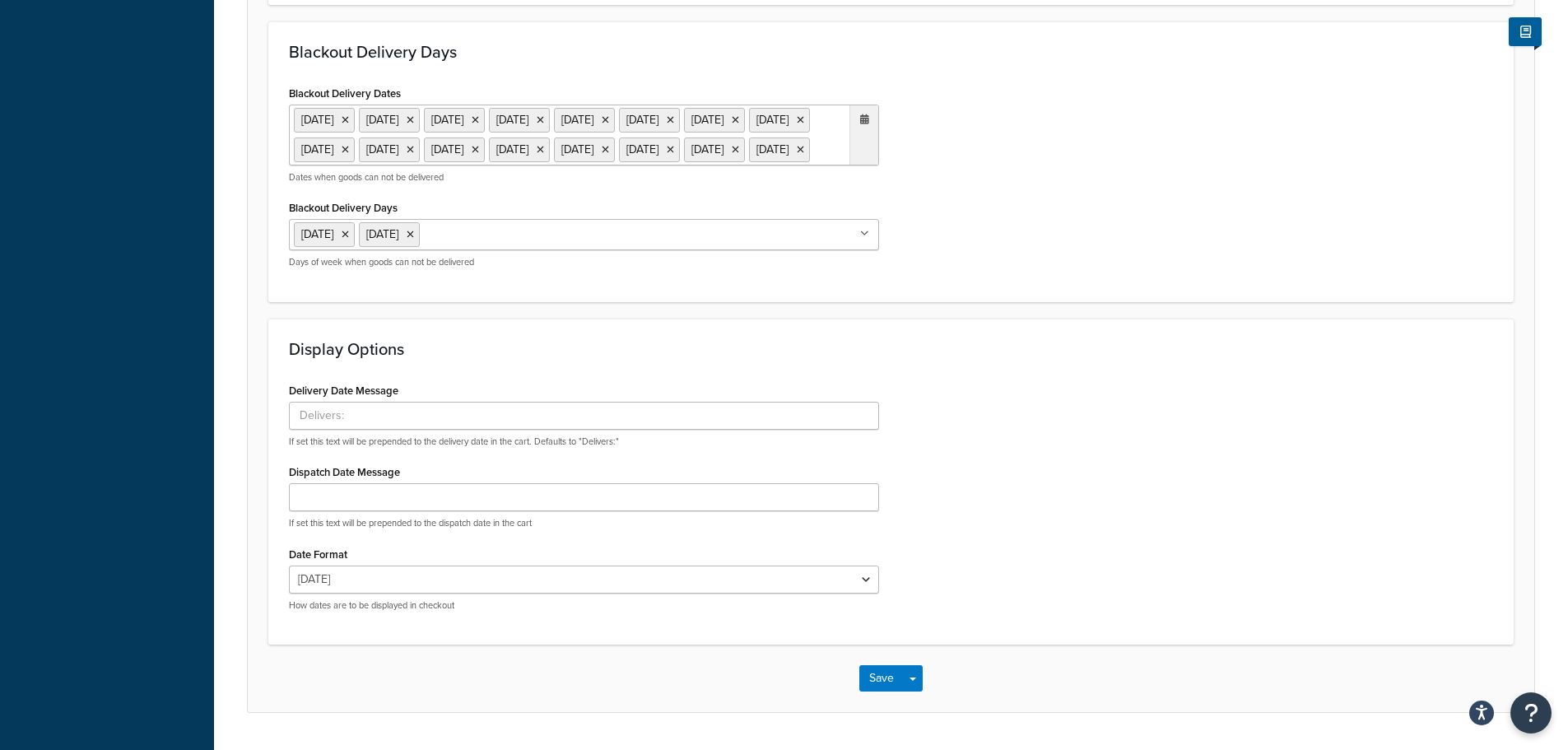
click at [655, 166] on ul "6 May 2024 27 May 2024 26 Aug 2024 20 Dec 2024 23 Dec 2024 24 Dec 2024 25 Dec 2…" at bounding box center [584, 135] width 590 height 61
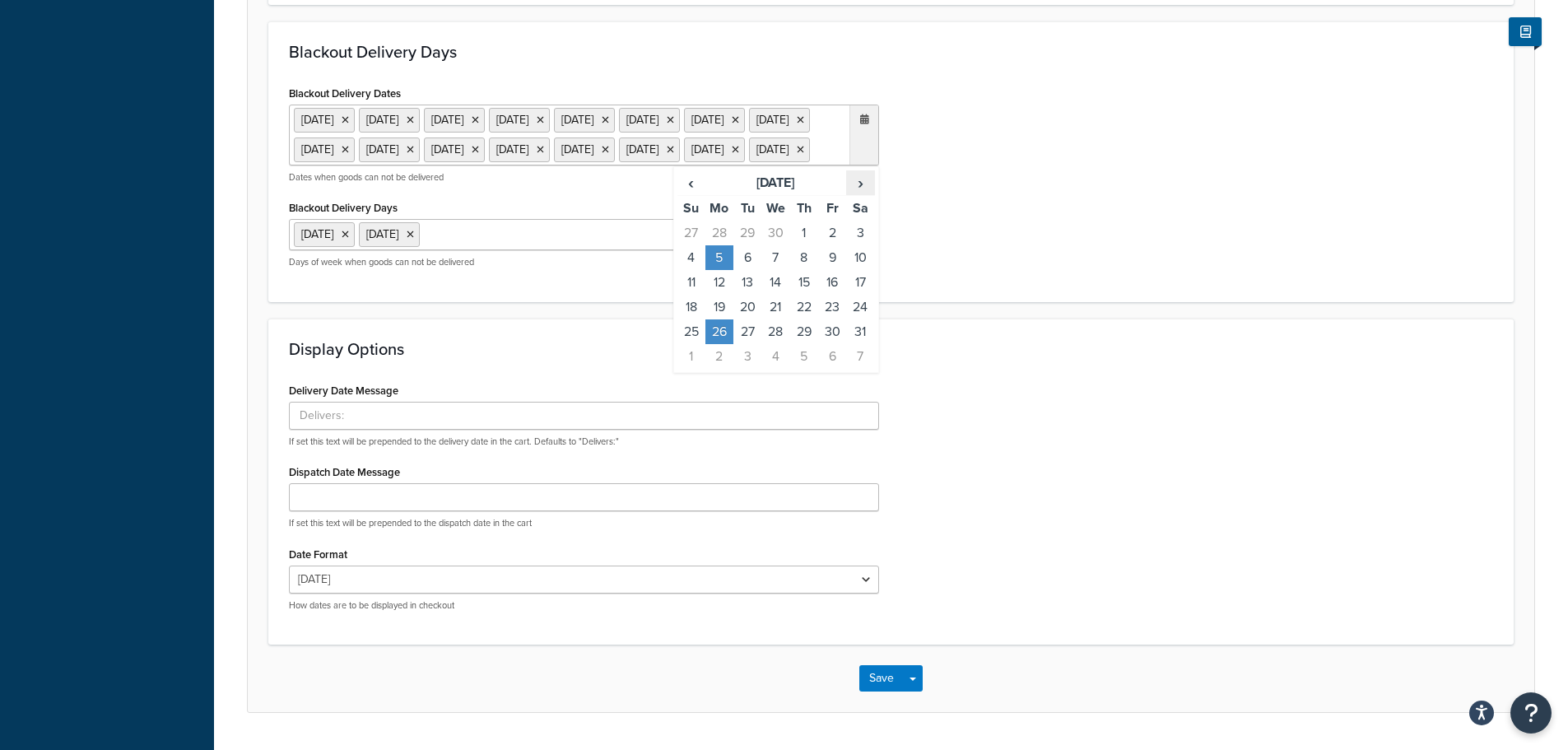
click at [862, 195] on span "›" at bounding box center [860, 183] width 26 height 23
click at [722, 344] on td "25" at bounding box center [719, 331] width 28 height 25
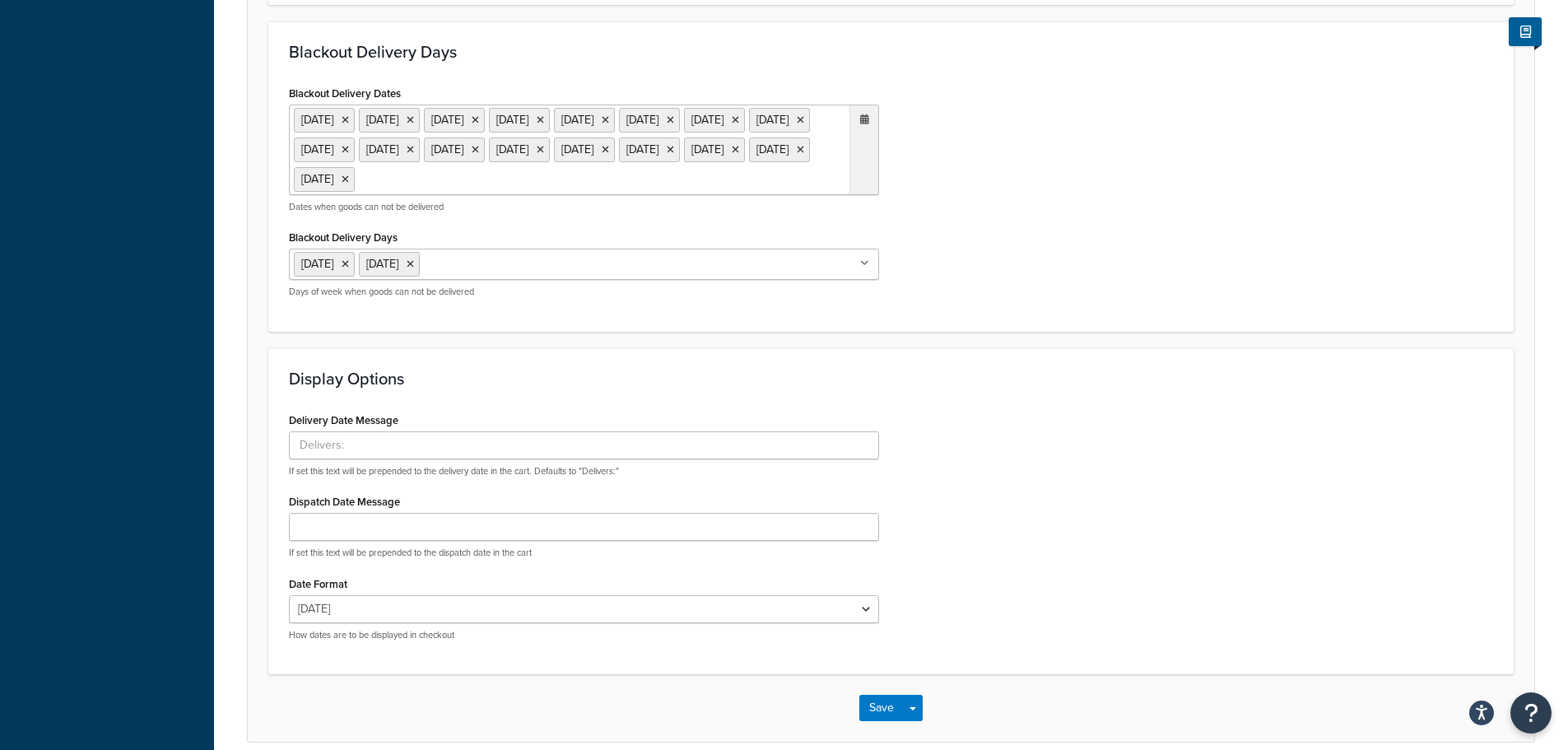
click at [1060, 418] on div "Display Options Delivery Date Message If set this text will be prepended to the…" at bounding box center [891, 511] width 1246 height 326
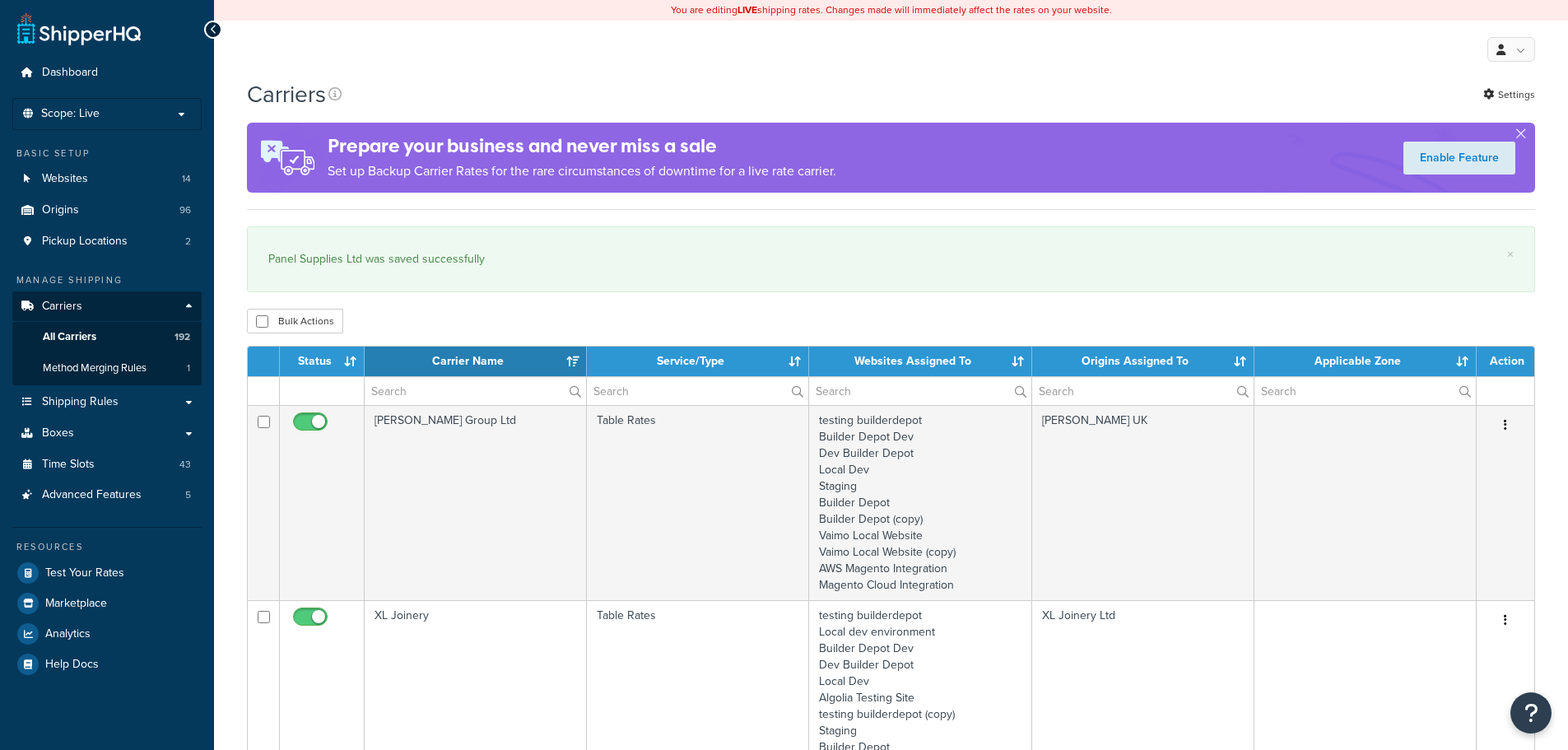
select select "15"
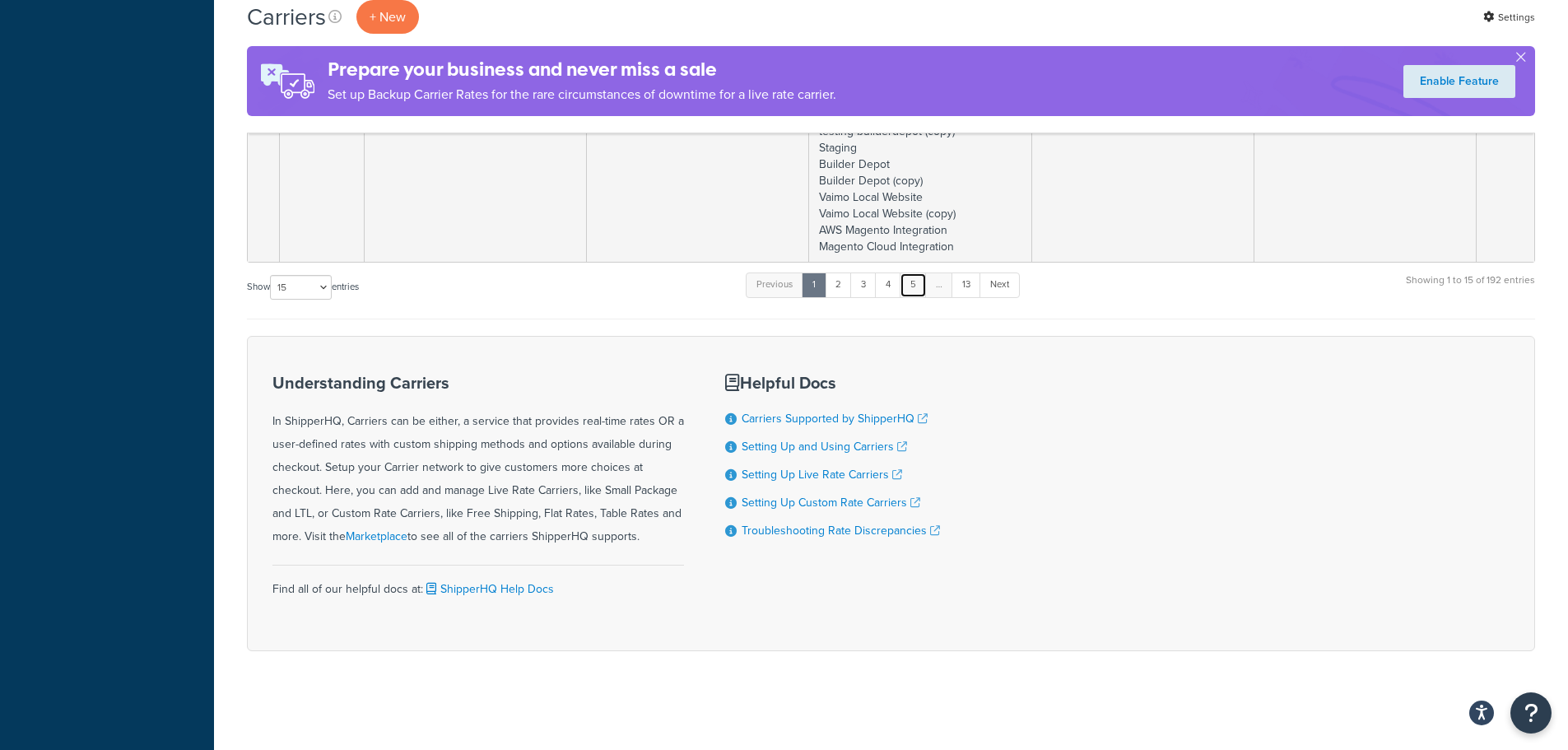
click at [908, 279] on link "5" at bounding box center [914, 284] width 27 height 25
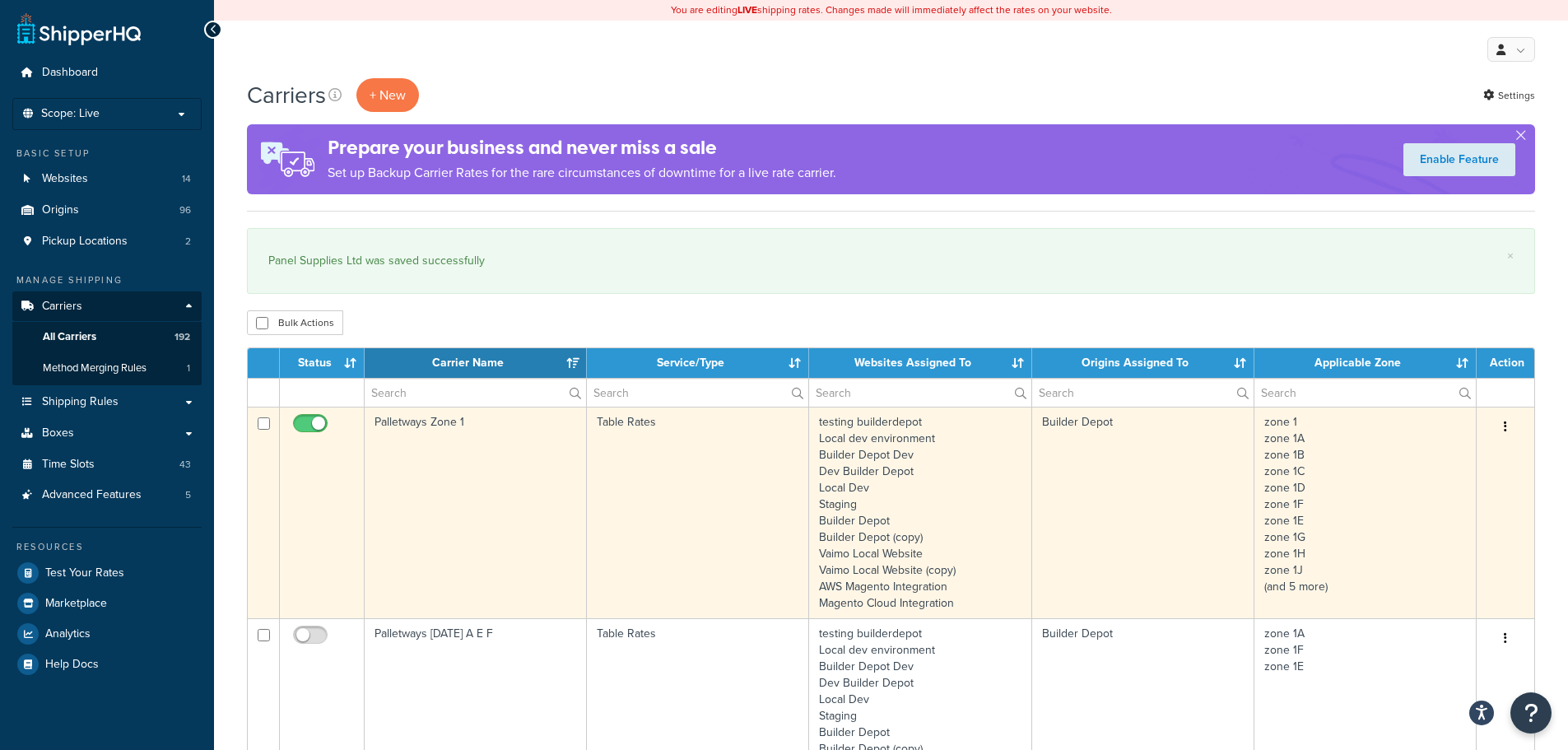
click at [495, 486] on td "Palletways Zone 1" at bounding box center [475, 513] width 223 height 212
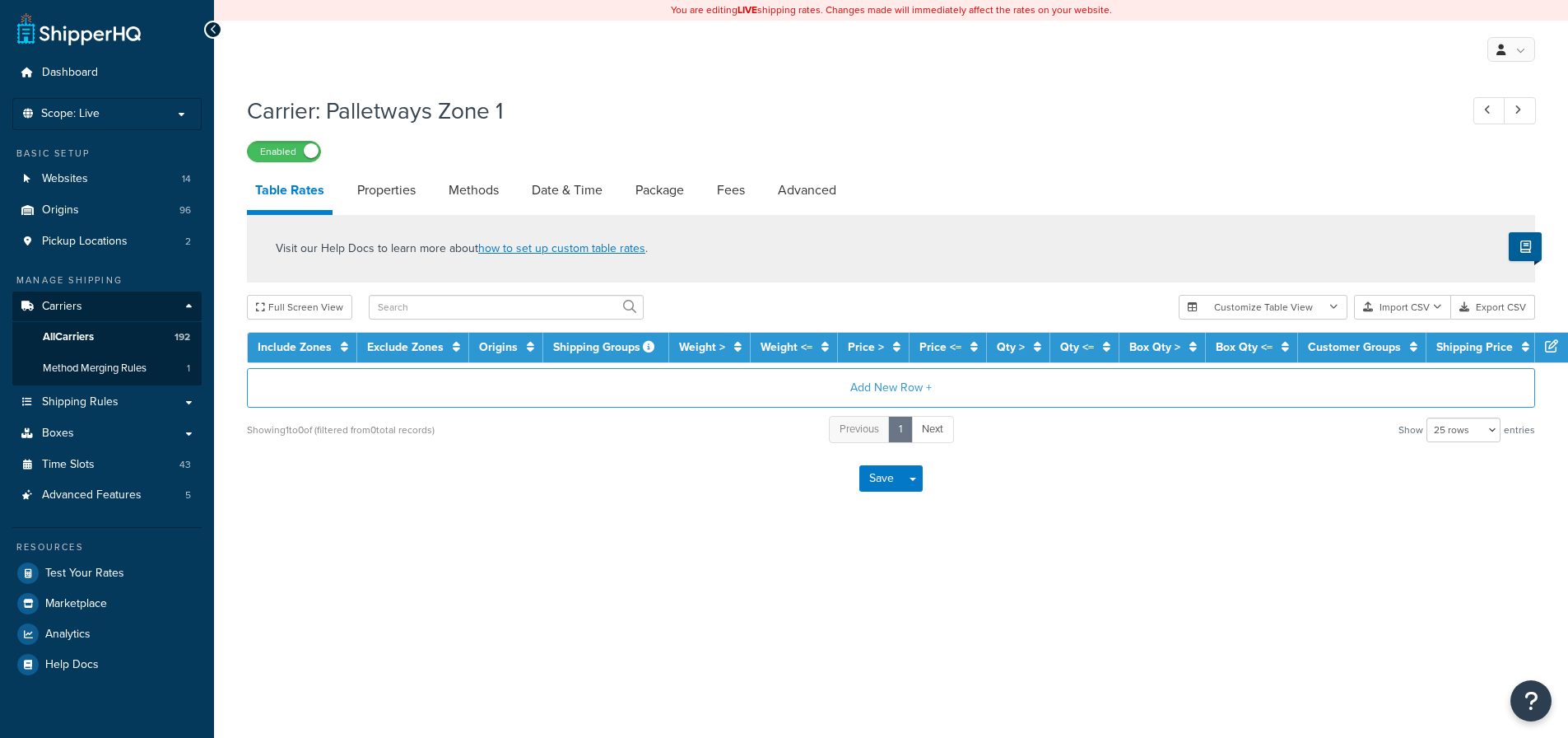
select select "25"
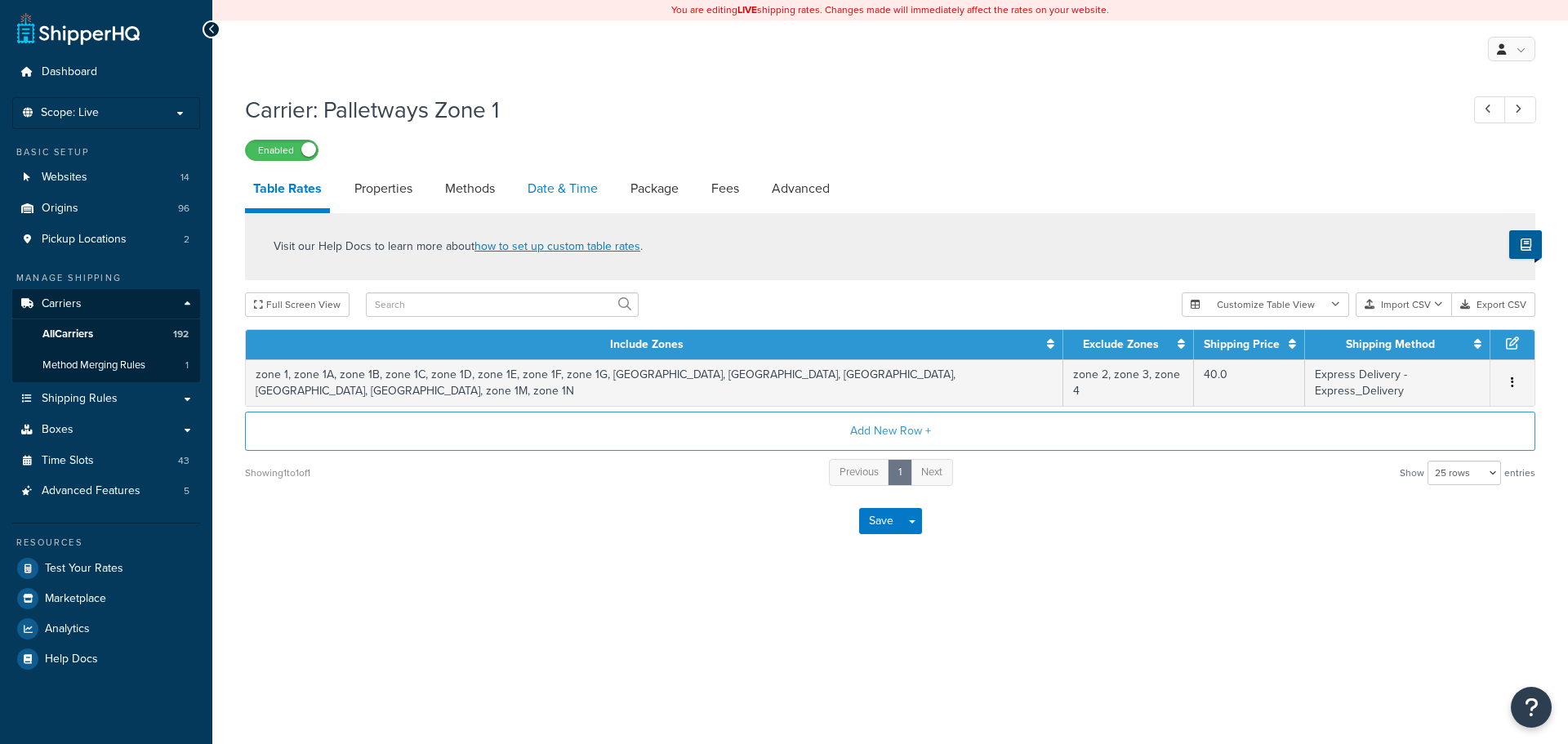
click at [548, 191] on link "Date & Time" at bounding box center [563, 189] width 86 height 39
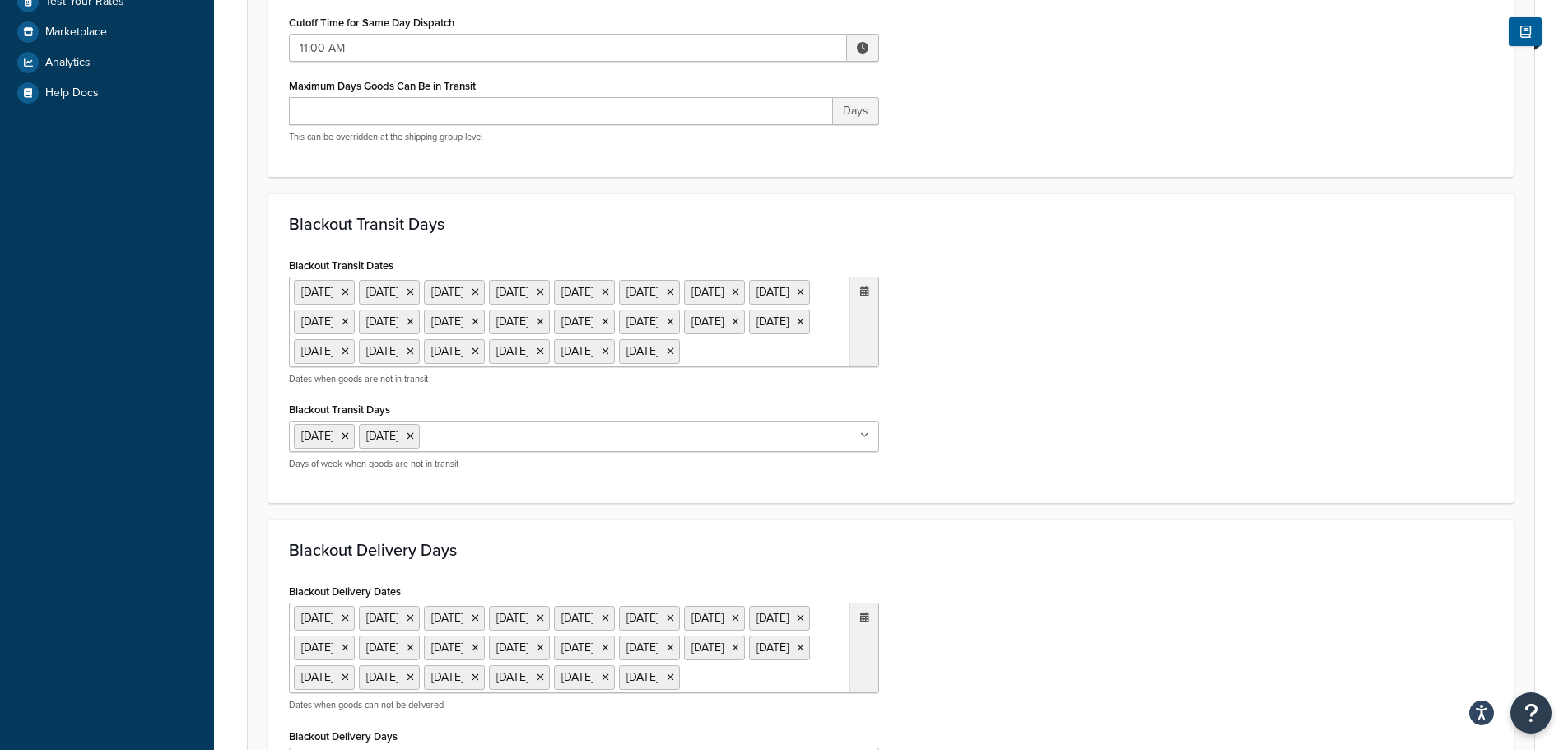
scroll to position [576, 0]
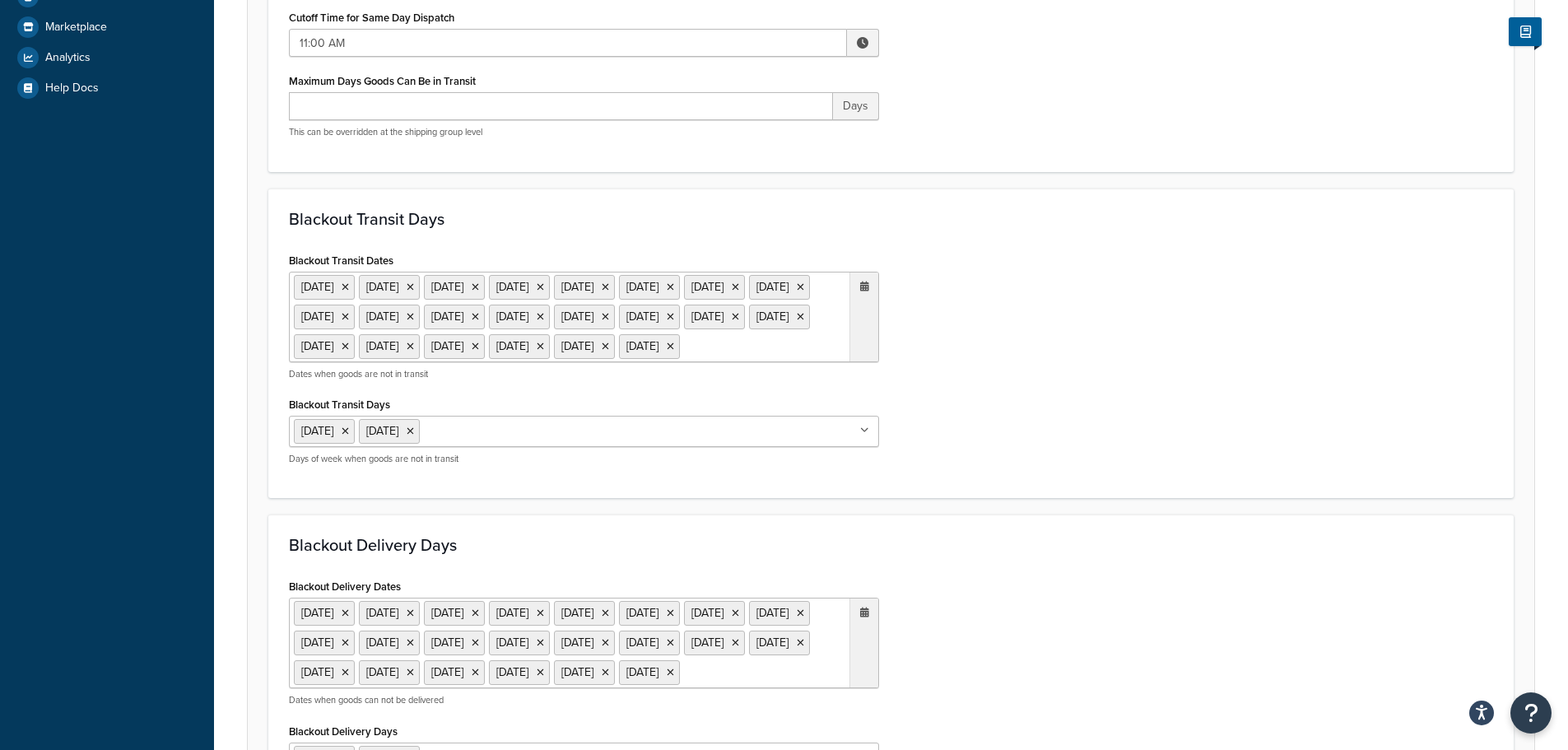
click at [551, 363] on ul "[DATE] [DATE] [DATE] [DATE] [DATE] [DATE] [DATE] [DATE] [DATE] [DATE] [DATE] [D…" at bounding box center [584, 317] width 590 height 90
click at [858, 391] on span "›" at bounding box center [860, 379] width 26 height 23
click at [723, 541] on td "25" at bounding box center [719, 528] width 28 height 25
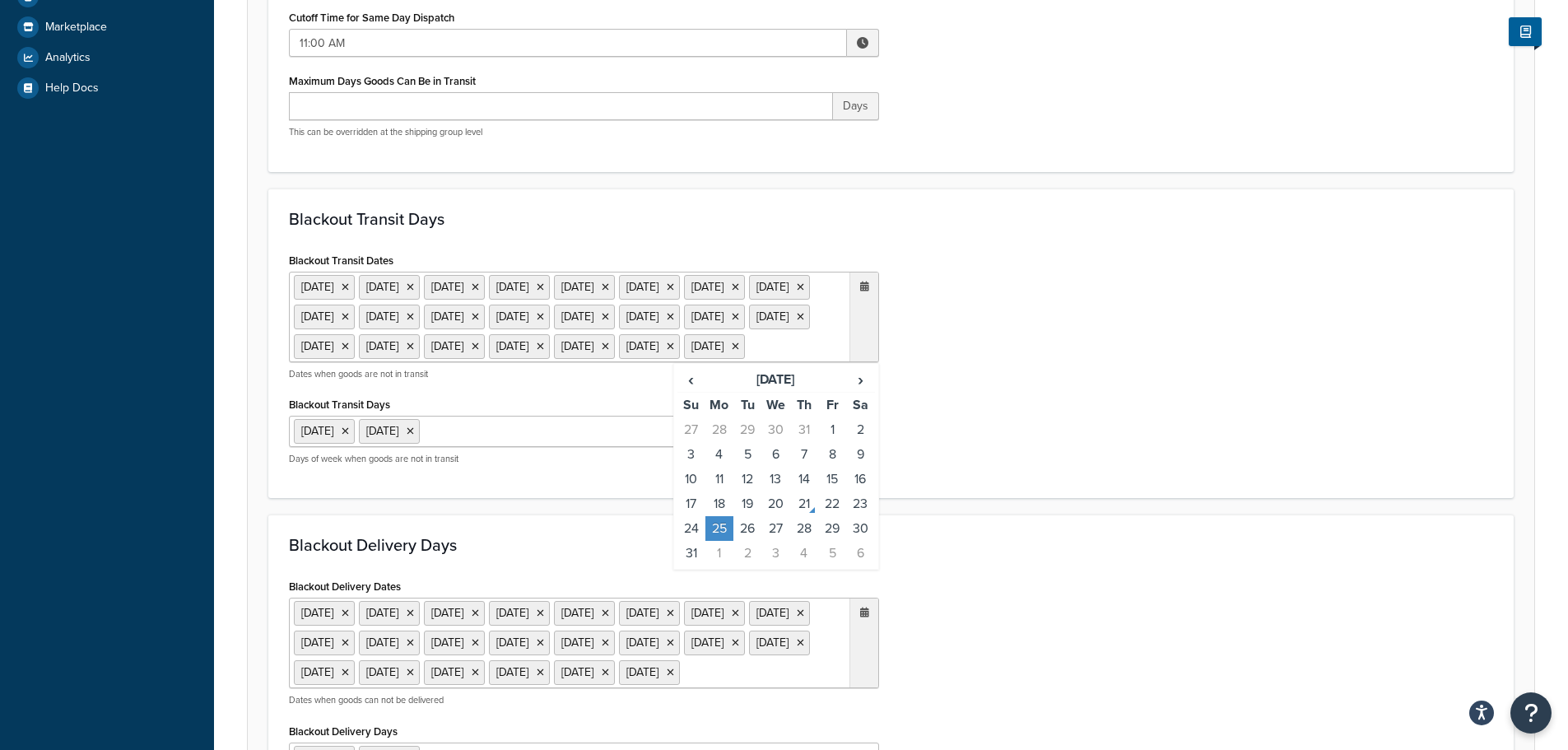
click at [1132, 499] on div "Blackout Transit Days Blackout Transit Dates [DATE] [DATE] [DATE] [DATE] [DATE]…" at bounding box center [891, 344] width 1246 height 311
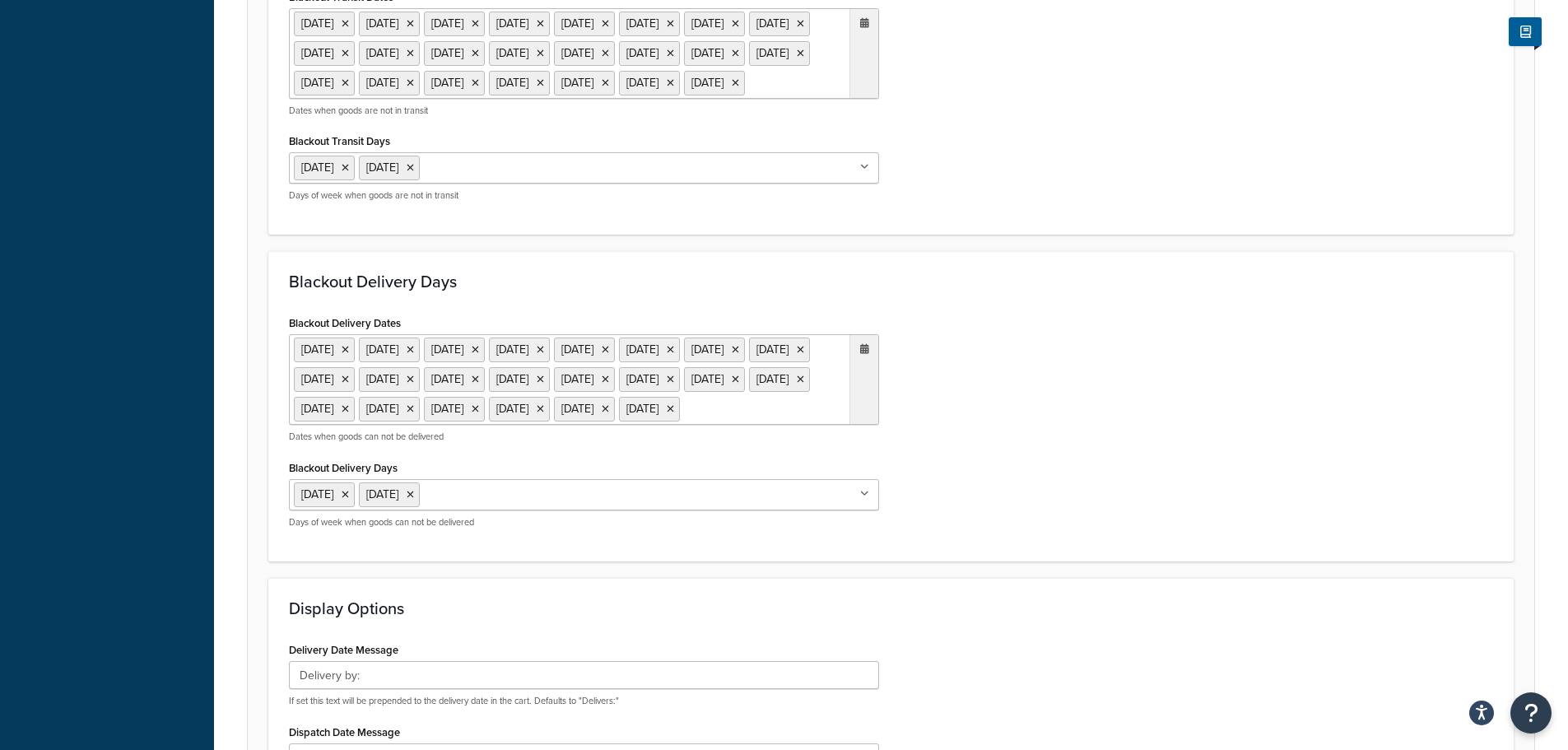
scroll to position [905, 0]
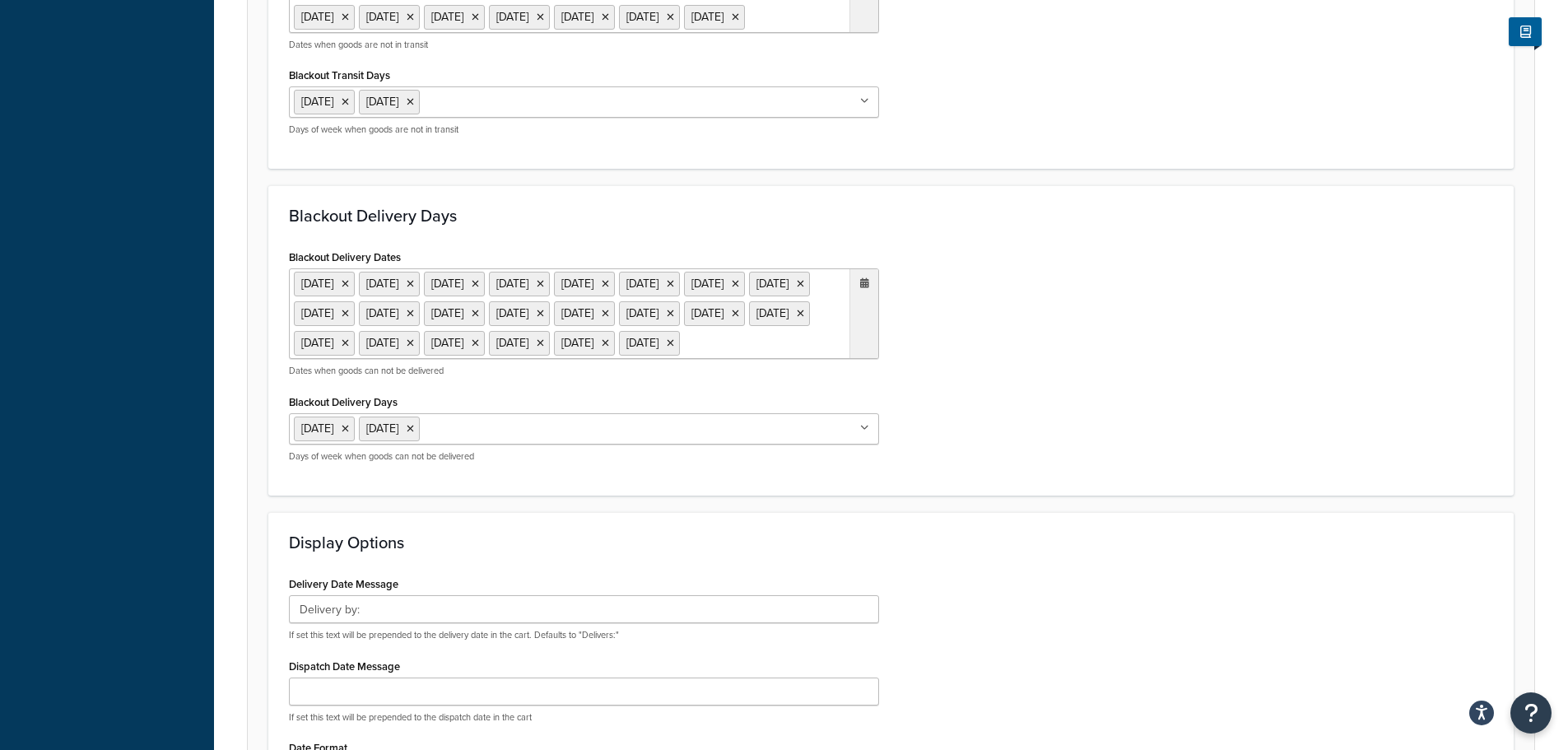
click at [760, 359] on ul "[DATE] [DATE] [DATE] [DATE] [DATE] [DATE] [DATE] [DATE] [DATE] [DATE] [DATE] [D…" at bounding box center [584, 314] width 590 height 90
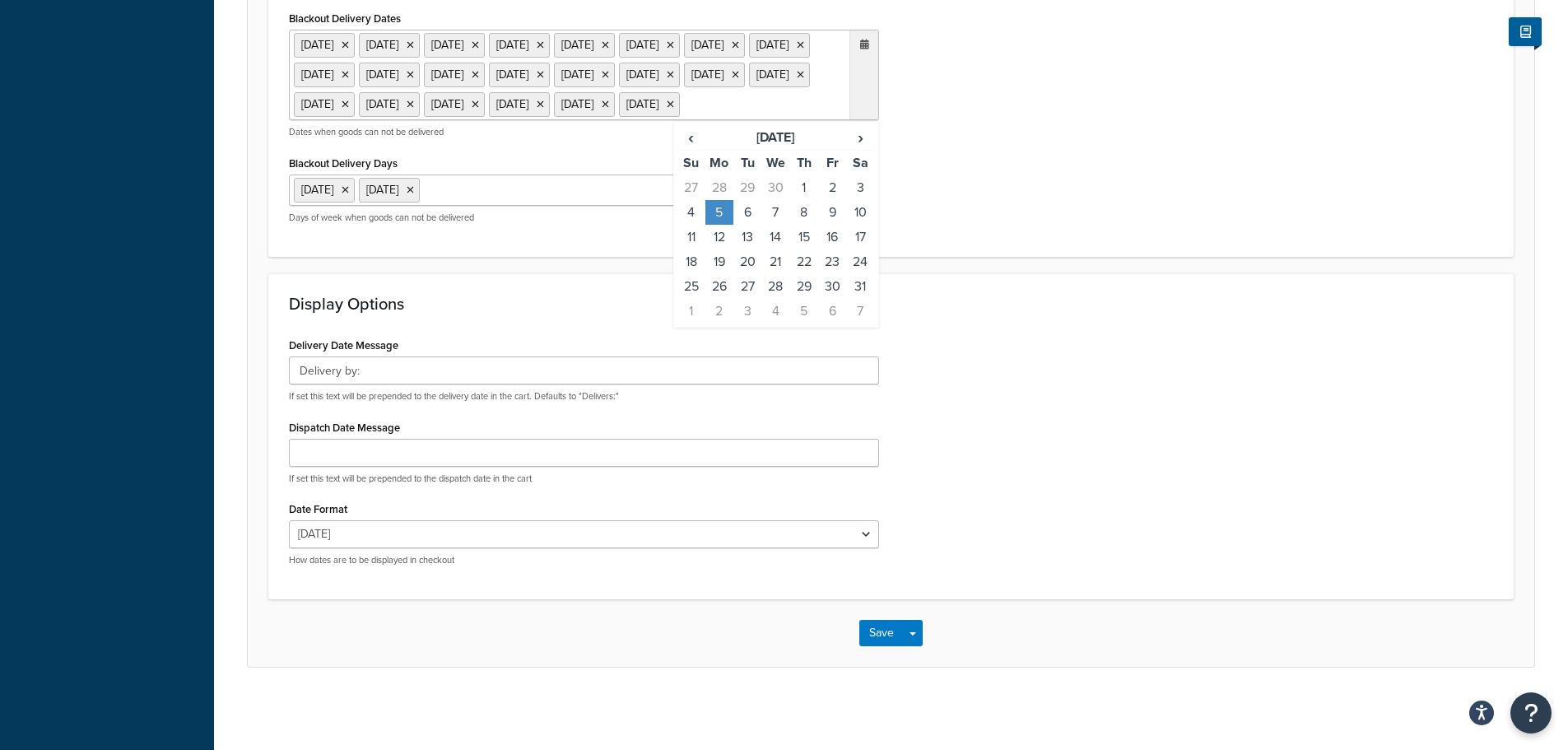
scroll to position [1153, 0]
click at [717, 299] on td "26" at bounding box center [719, 286] width 28 height 25
click at [722, 299] on td "26" at bounding box center [719, 286] width 28 height 25
click at [871, 177] on th "Sa" at bounding box center [860, 164] width 28 height 26
click at [865, 149] on span "›" at bounding box center [860, 137] width 26 height 23
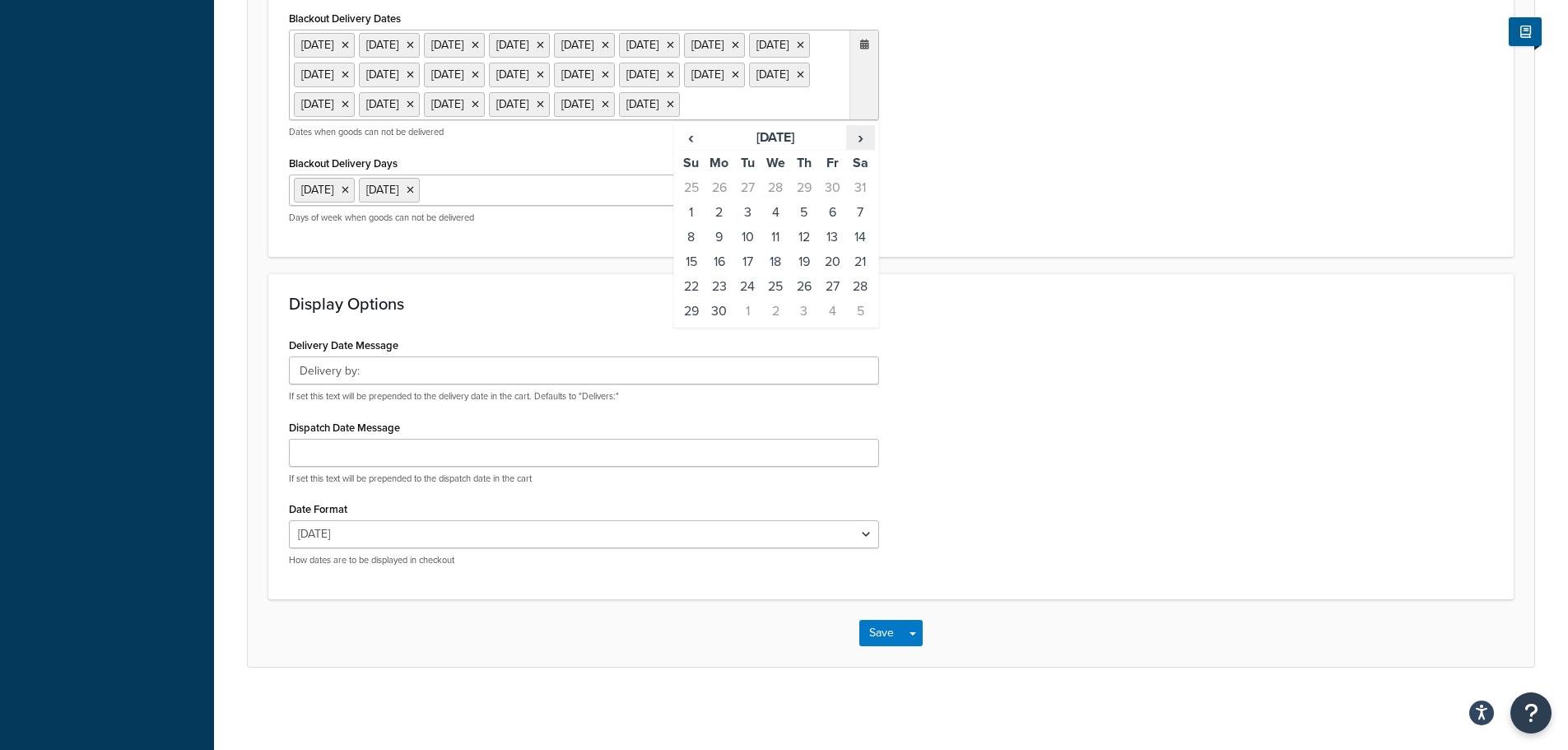
click at [865, 149] on span "›" at bounding box center [860, 137] width 26 height 23
click at [862, 149] on span "›" at bounding box center [860, 137] width 26 height 23
click at [724, 299] on td "25" at bounding box center [719, 286] width 28 height 25
click at [1090, 313] on h3 "Display Options" at bounding box center [891, 303] width 1205 height 18
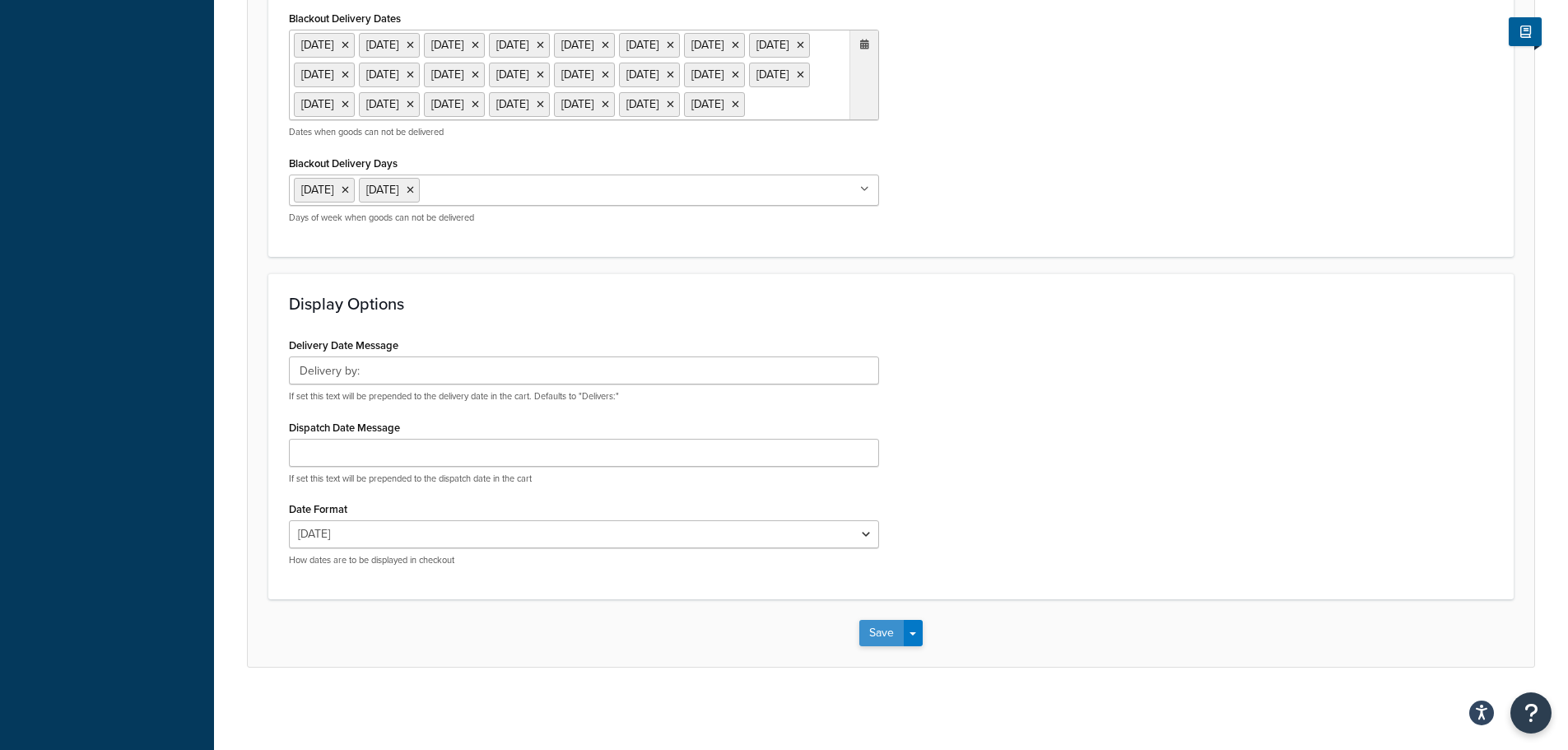
click at [880, 641] on button "Save" at bounding box center [881, 633] width 44 height 26
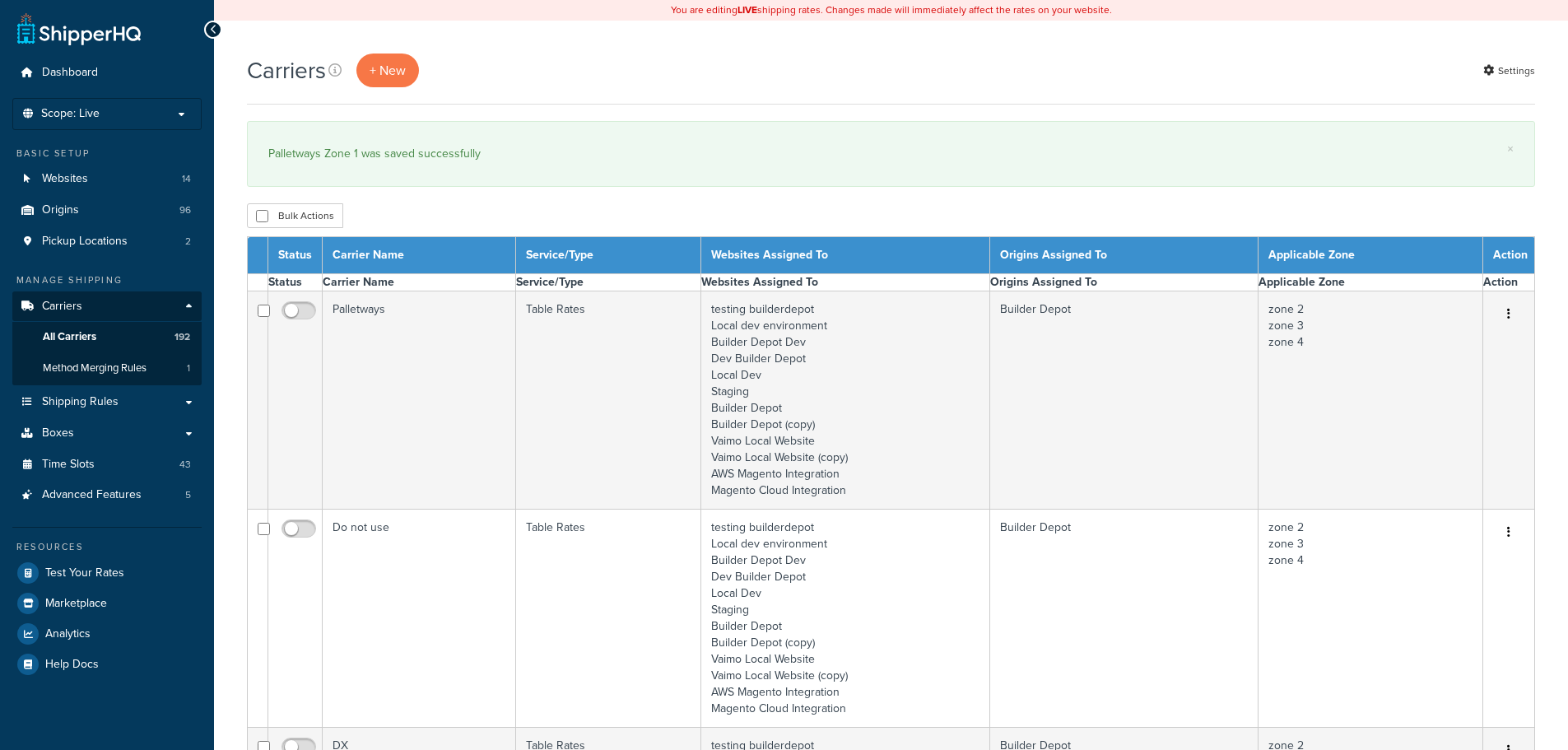
select select "15"
